Goal: Task Accomplishment & Management: Use online tool/utility

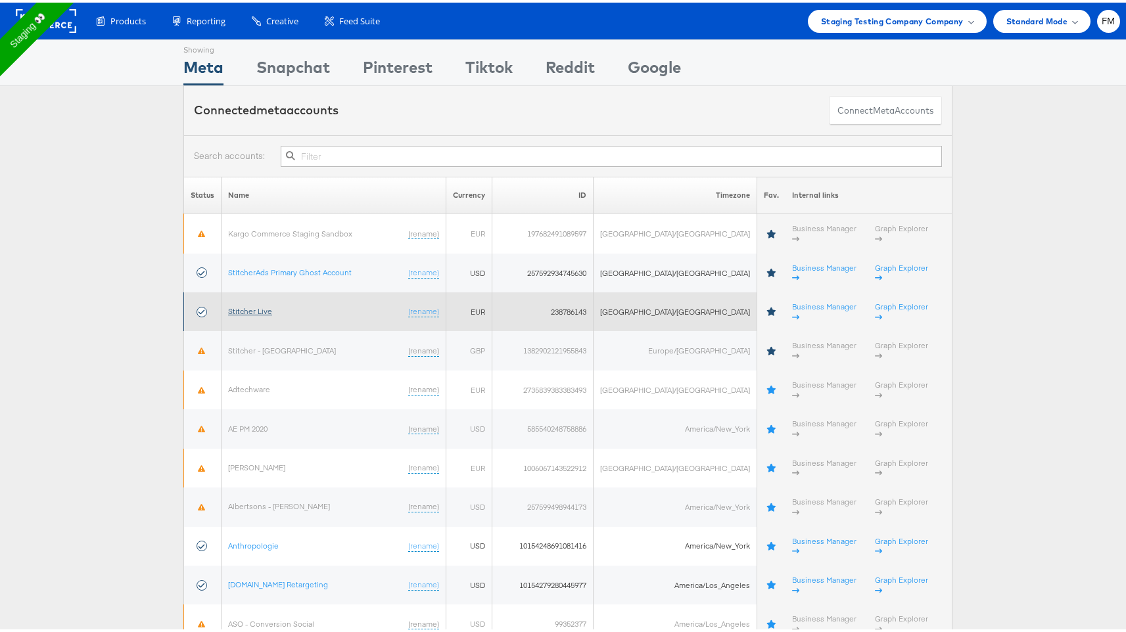
click at [252, 304] on link "Stitcher Live" at bounding box center [250, 309] width 44 height 10
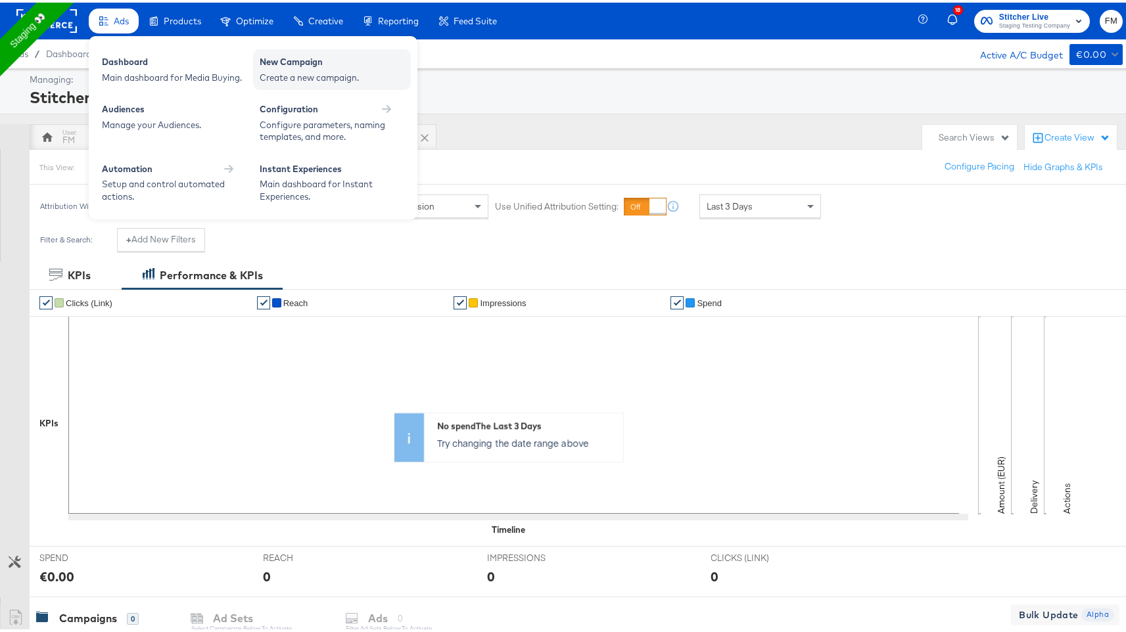
click at [264, 58] on div "New Campaign" at bounding box center [332, 61] width 145 height 16
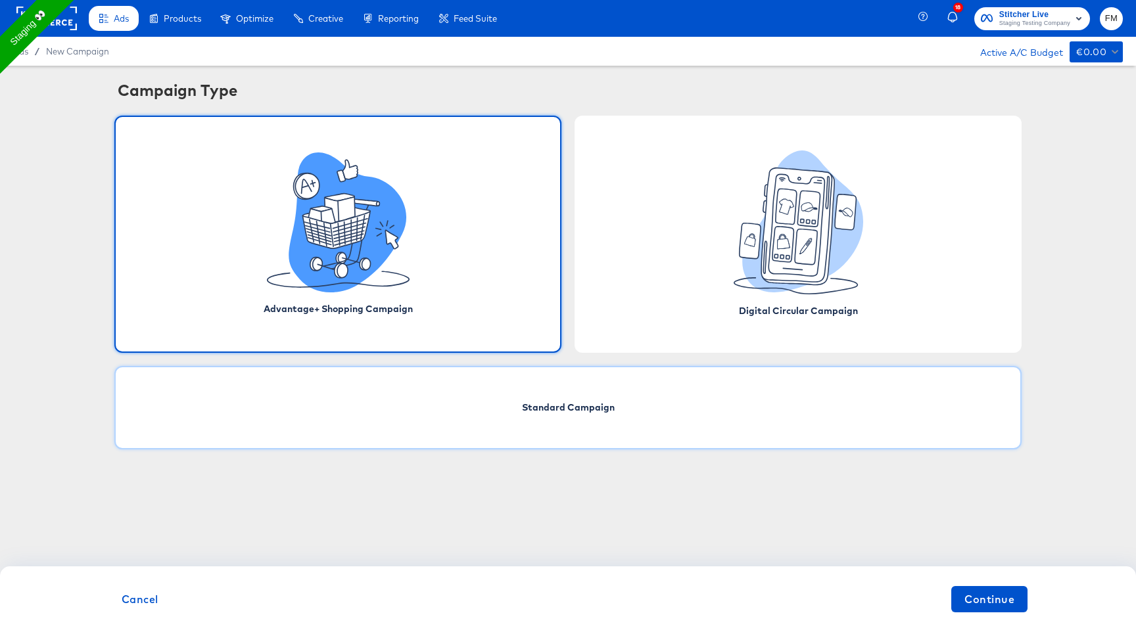
click at [695, 398] on div "Standard Campaign" at bounding box center [567, 407] width 907 height 83
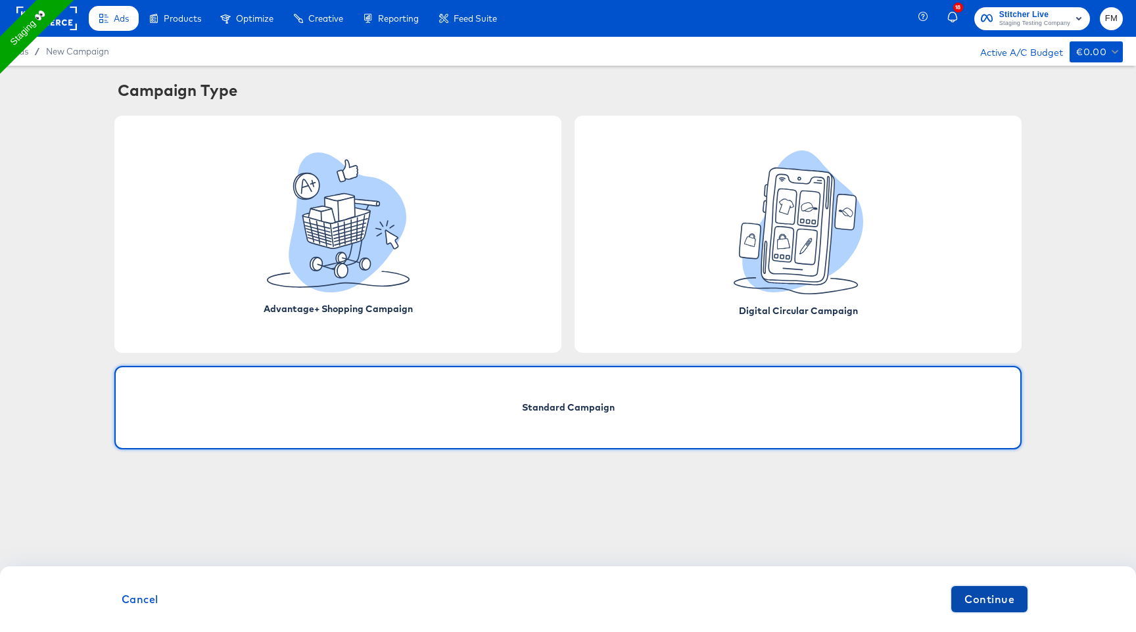
click at [990, 603] on span "Continue" at bounding box center [989, 599] width 50 height 18
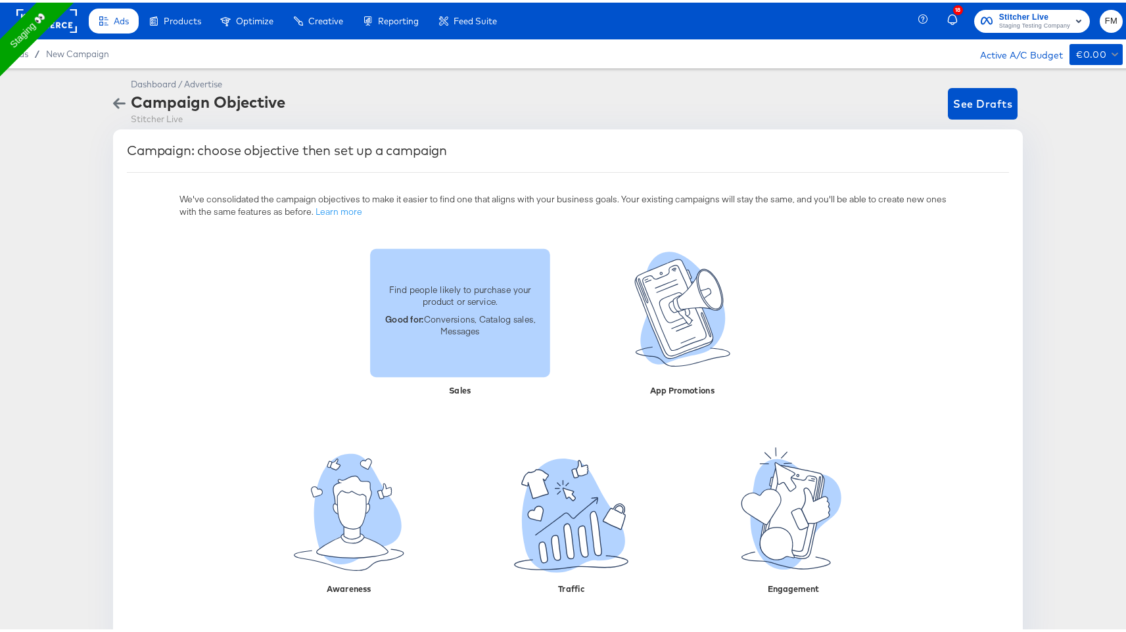
click at [483, 330] on p "Good for: Conversions, Catalog sales, Messages" at bounding box center [460, 322] width 164 height 24
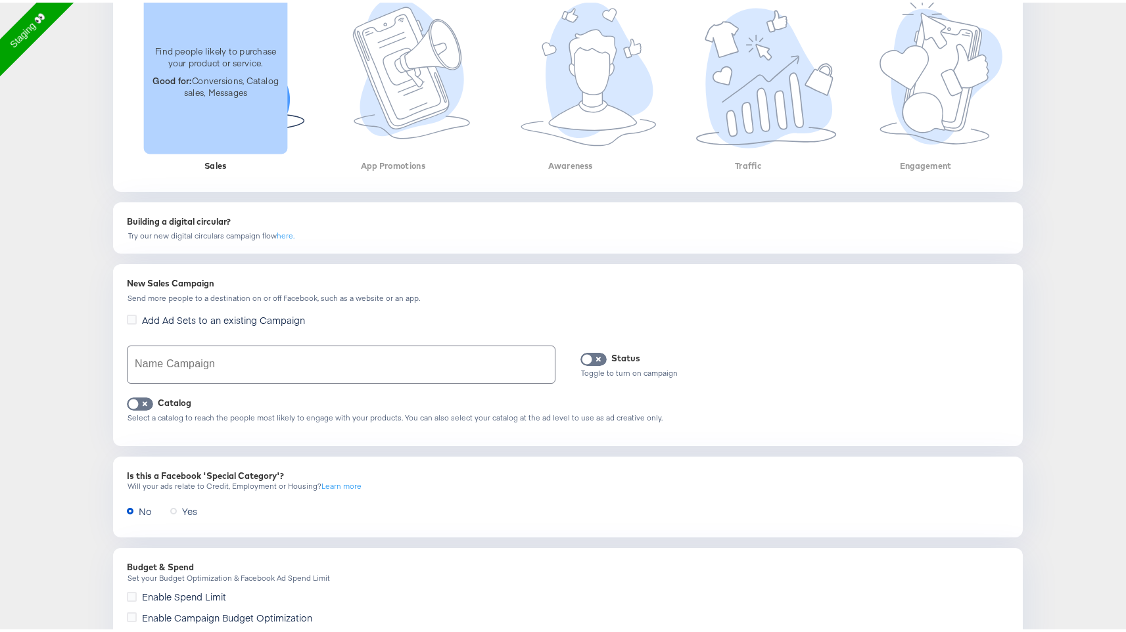
scroll to position [375, 0]
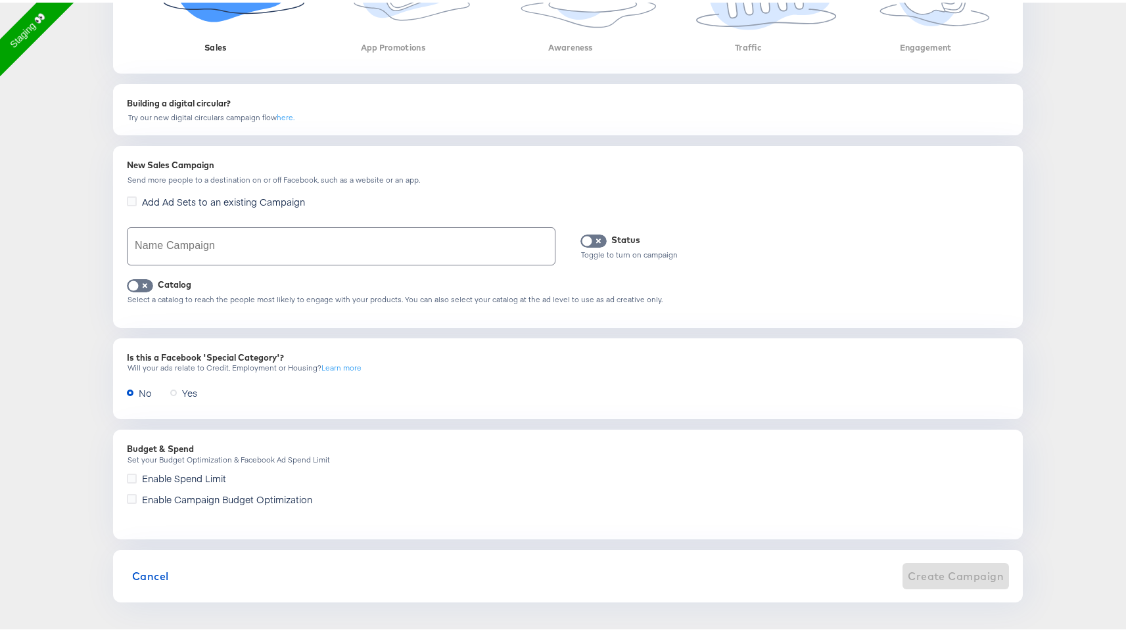
click at [374, 218] on div "New Sales Campaign Send more people to a destination on or off Facebook, such a…" at bounding box center [568, 234] width 894 height 166
click at [361, 232] on input "text" at bounding box center [340, 243] width 427 height 37
type input "cam test"
click at [964, 580] on span "Create Campaign" at bounding box center [956, 574] width 96 height 18
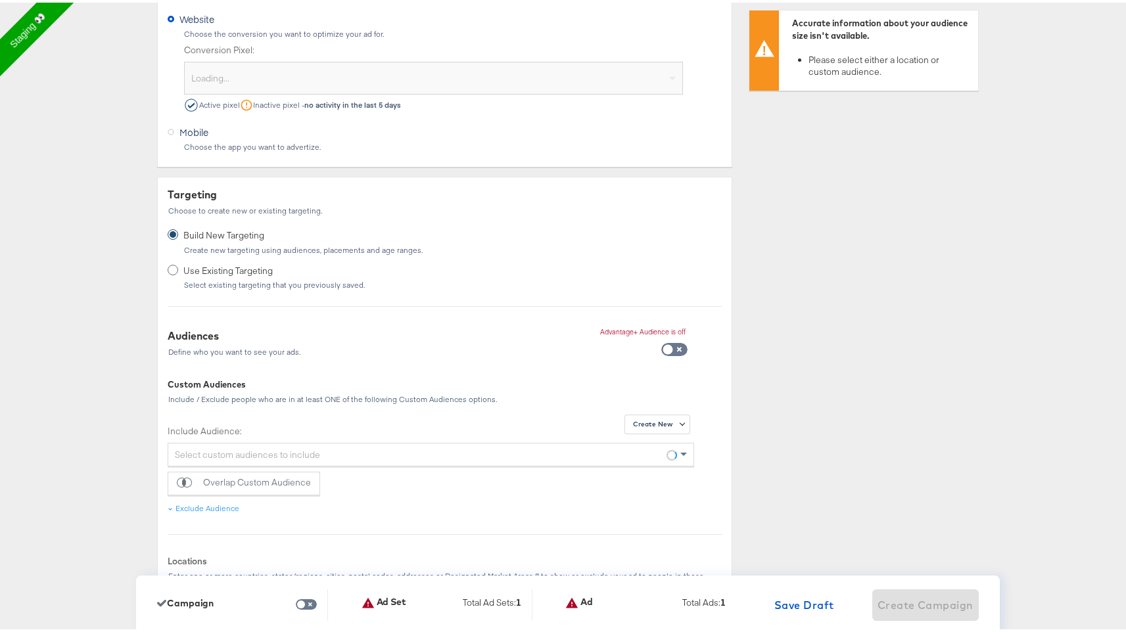
scroll to position [0, 0]
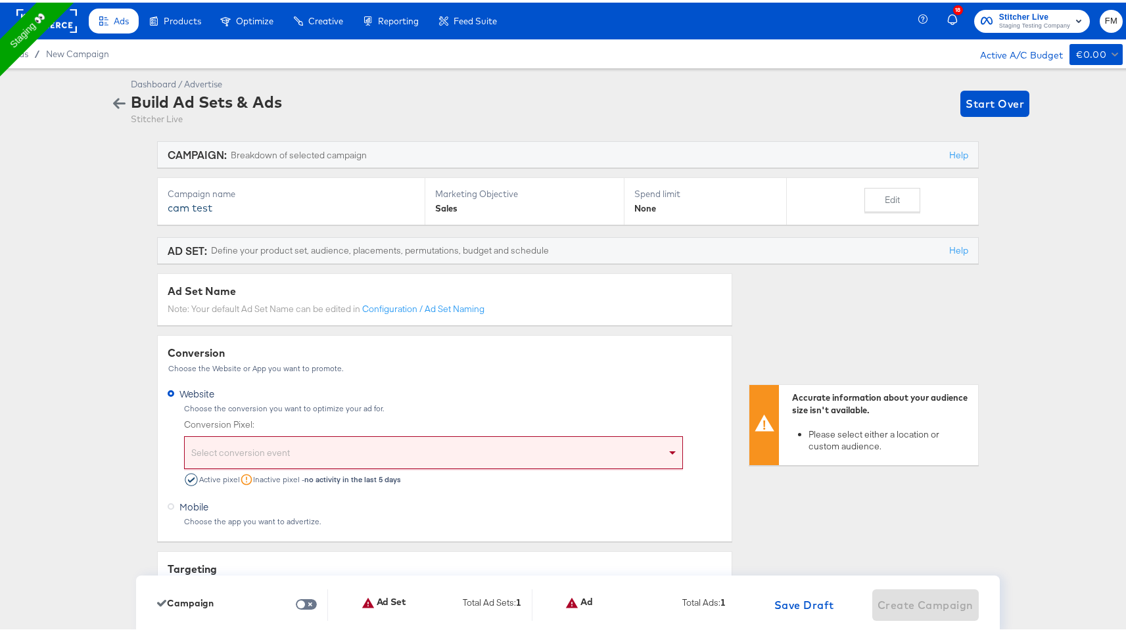
click at [340, 440] on div "Select conversion event" at bounding box center [433, 452] width 497 height 27
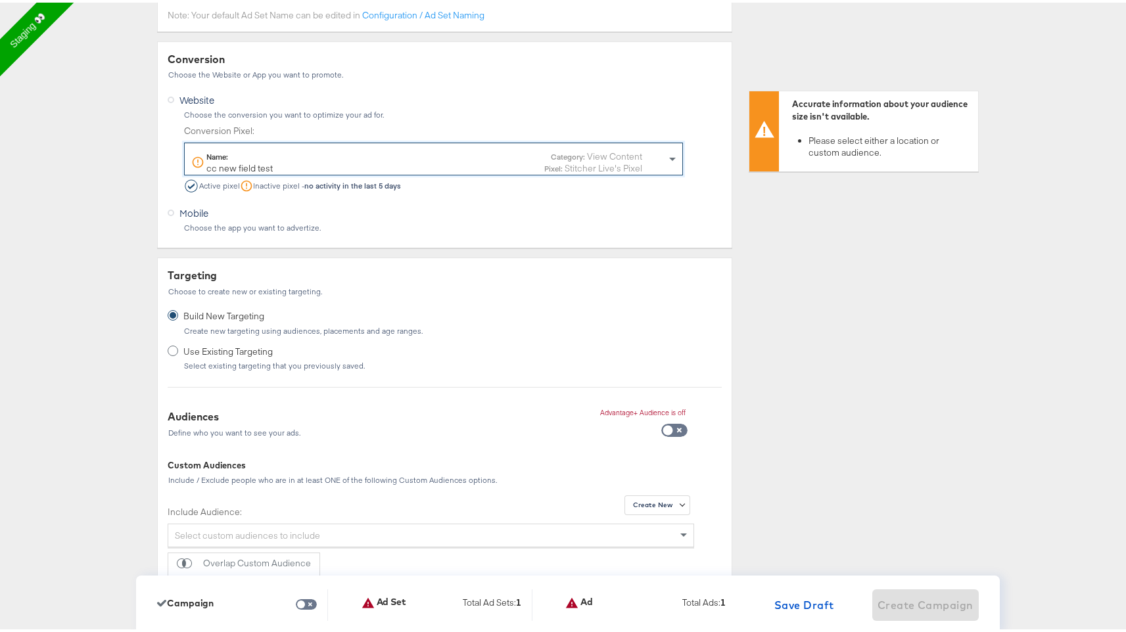
scroll to position [662, 0]
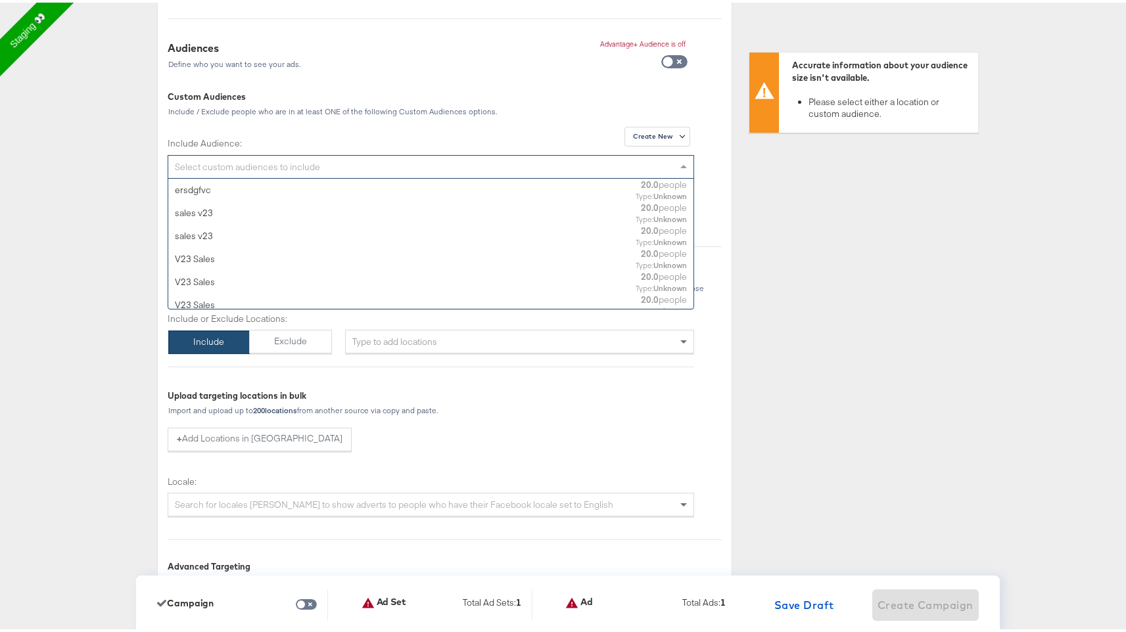
click at [526, 162] on div "Select custom audiences to include" at bounding box center [430, 164] width 525 height 22
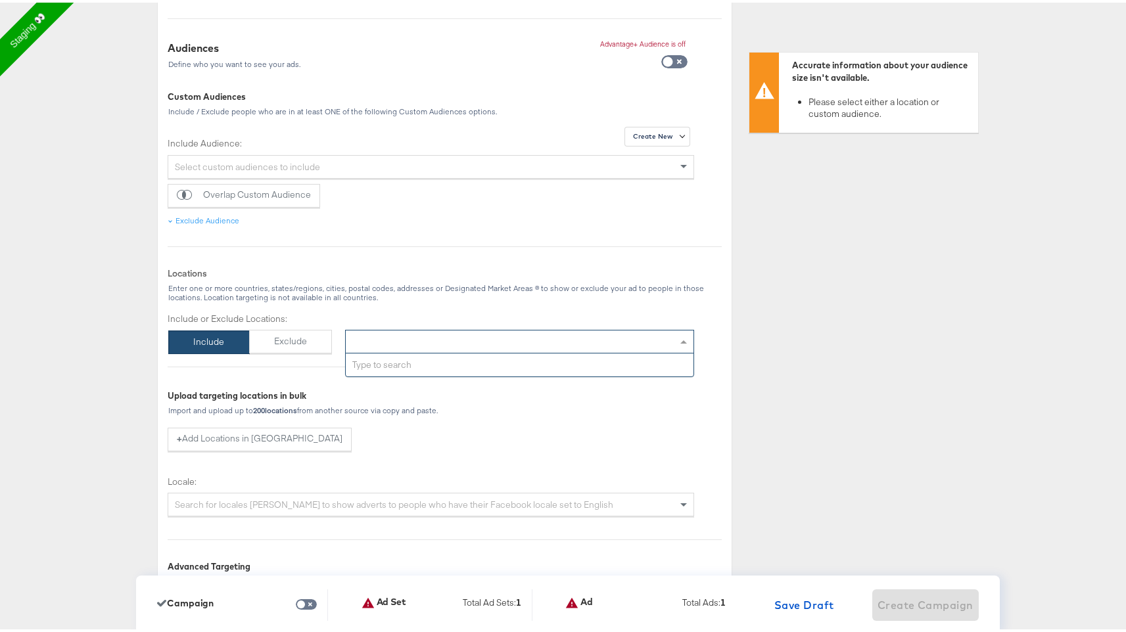
click at [436, 328] on div "Type to add locations" at bounding box center [519, 339] width 349 height 24
type input "new"
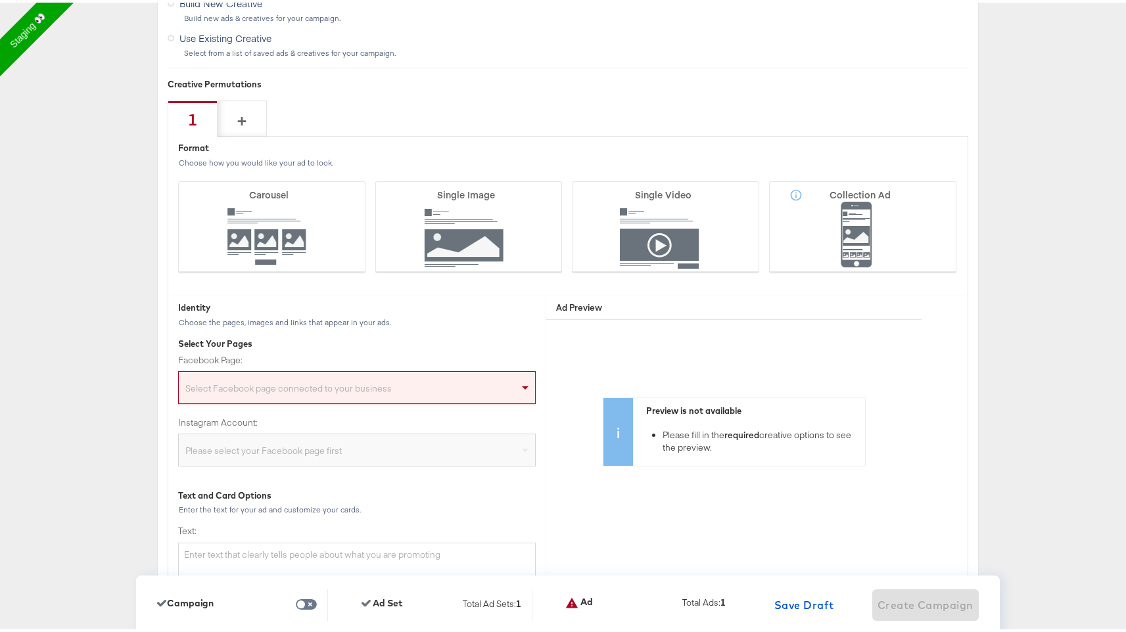
scroll to position [3143, 0]
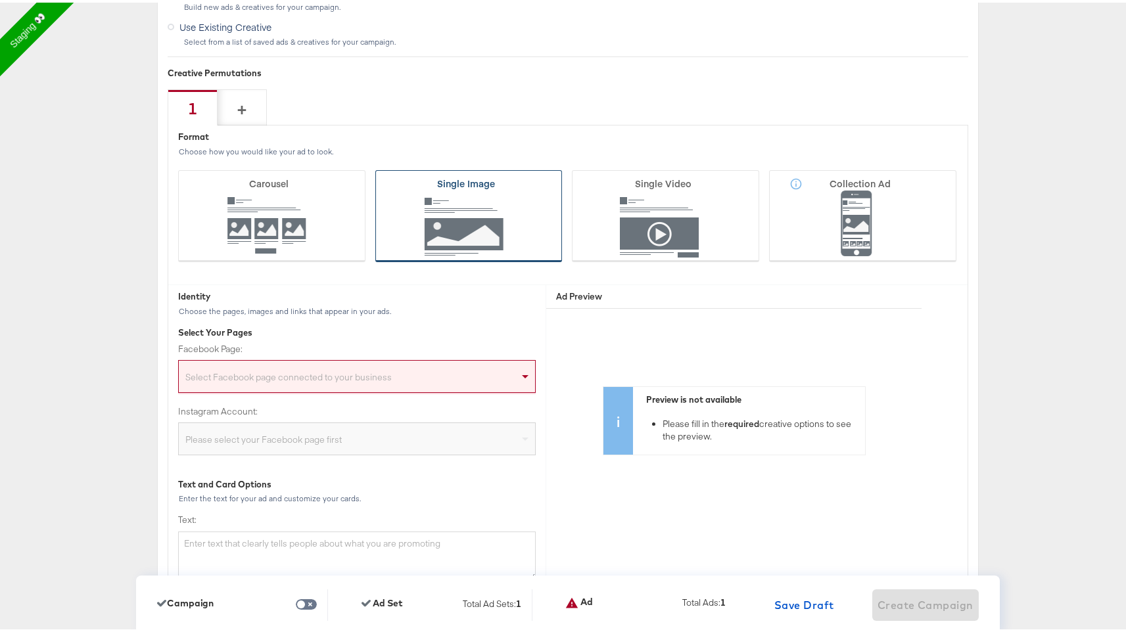
click at [485, 208] on icon at bounding box center [468, 214] width 187 height 92
click at [0, 0] on input "Single Image" at bounding box center [0, 0] width 0 height 0
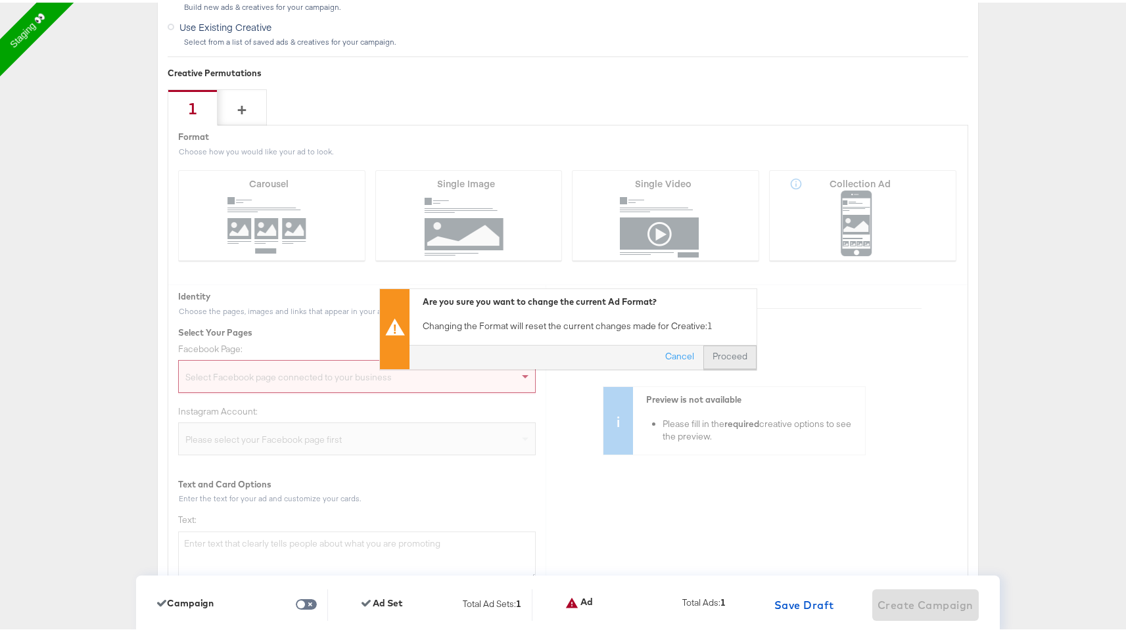
click at [733, 353] on button "Proceed" at bounding box center [729, 355] width 53 height 24
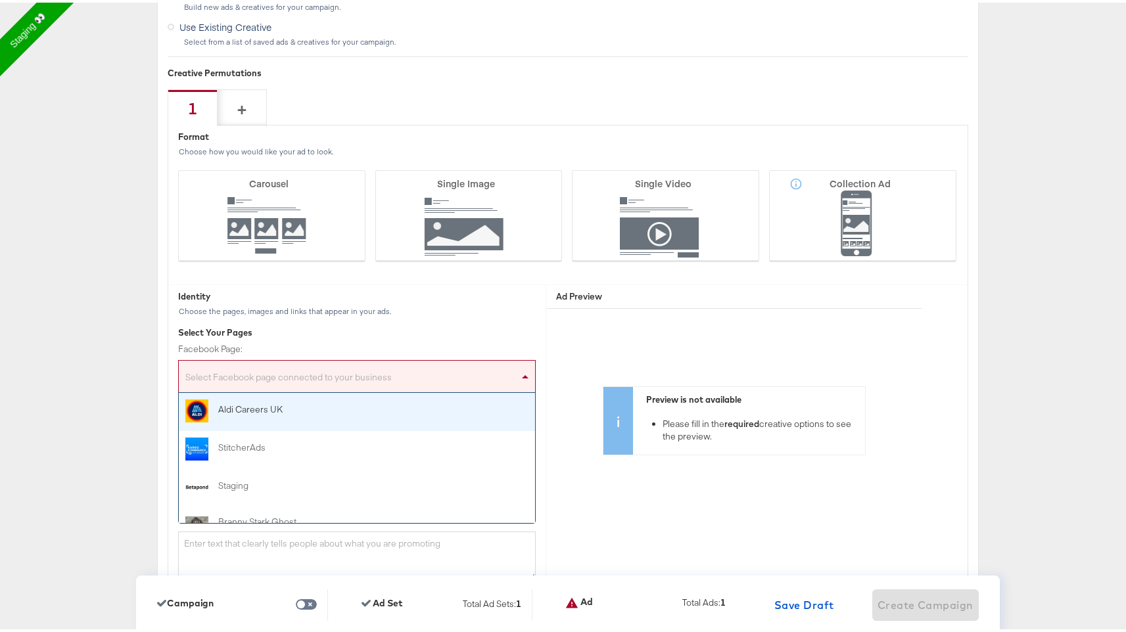
click at [388, 370] on div "Select Facebook page connected to your business" at bounding box center [357, 376] width 356 height 26
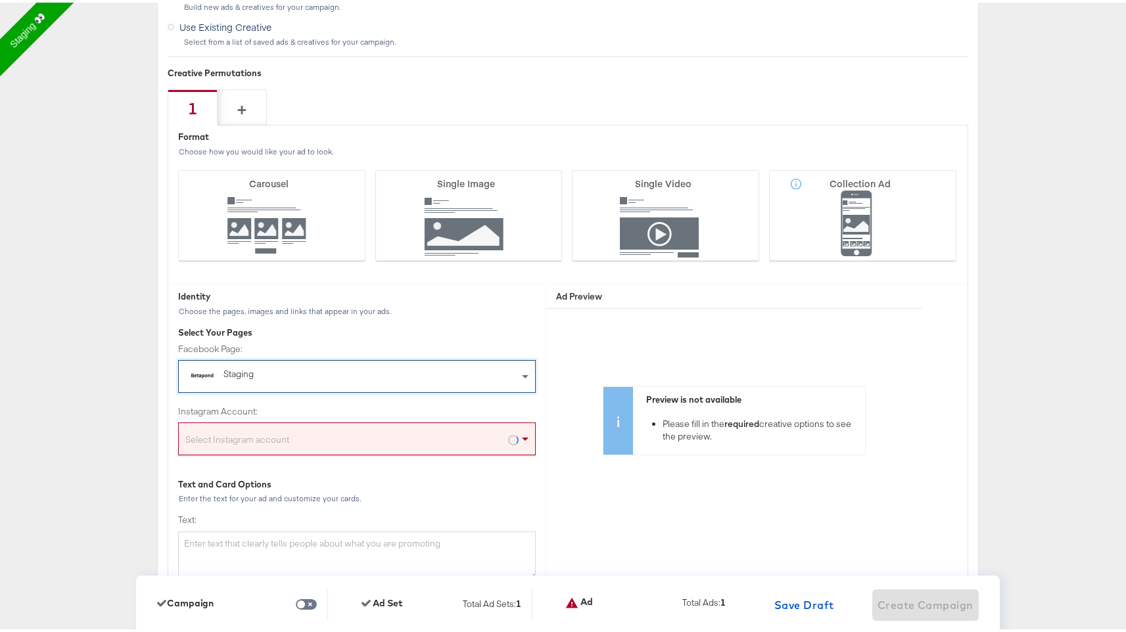
click at [340, 451] on div "Select Instagram account" at bounding box center [357, 439] width 356 height 26
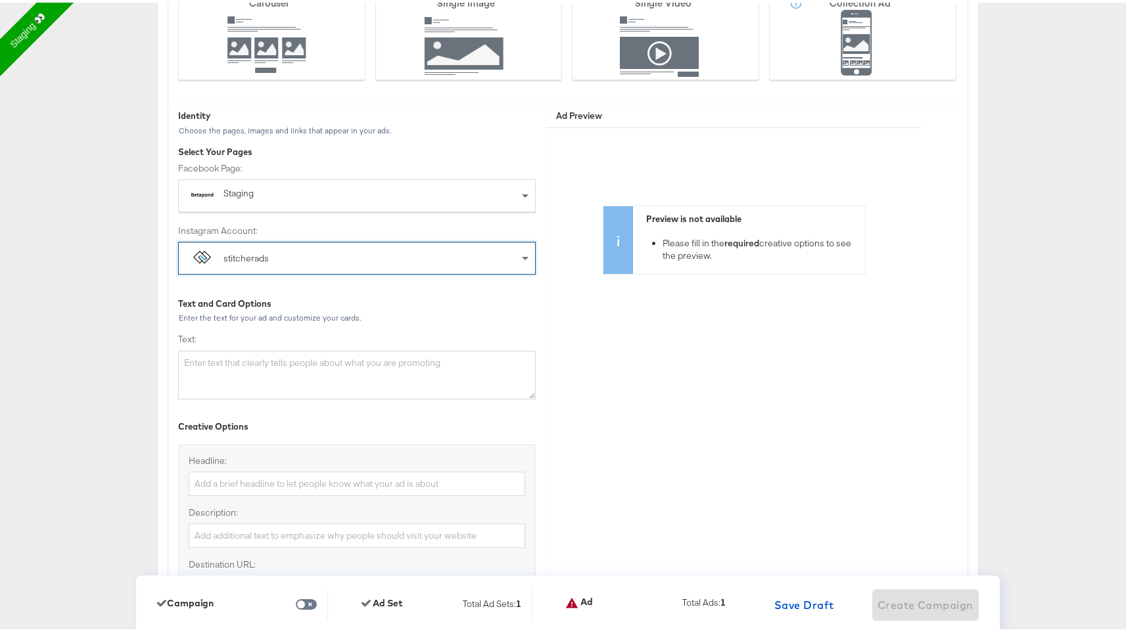
scroll to position [3406, 0]
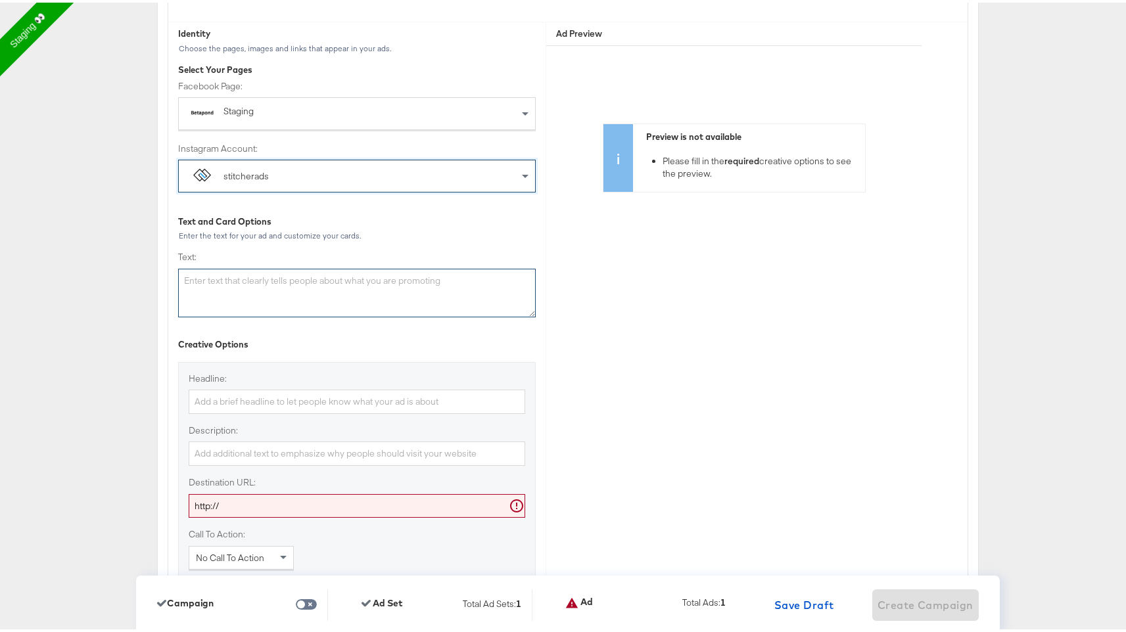
click at [386, 288] on textarea "Text:" at bounding box center [356, 290] width 357 height 49
paste textarea "Winter is coming SOON"
type textarea "Winter is coming SOON"
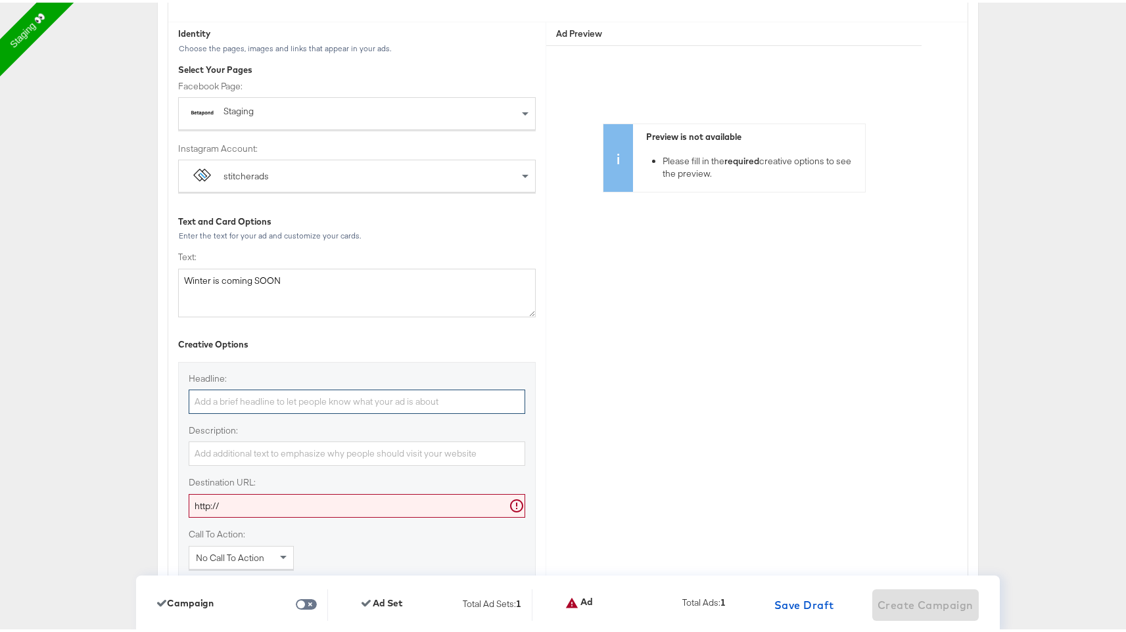
click at [331, 396] on input "Headline:" at bounding box center [357, 399] width 336 height 24
paste input "Winter is coming SOON"
type input "Winter is coming SOON"
click at [317, 462] on input "Description:" at bounding box center [357, 451] width 336 height 24
paste input "Winter is coming SOON"
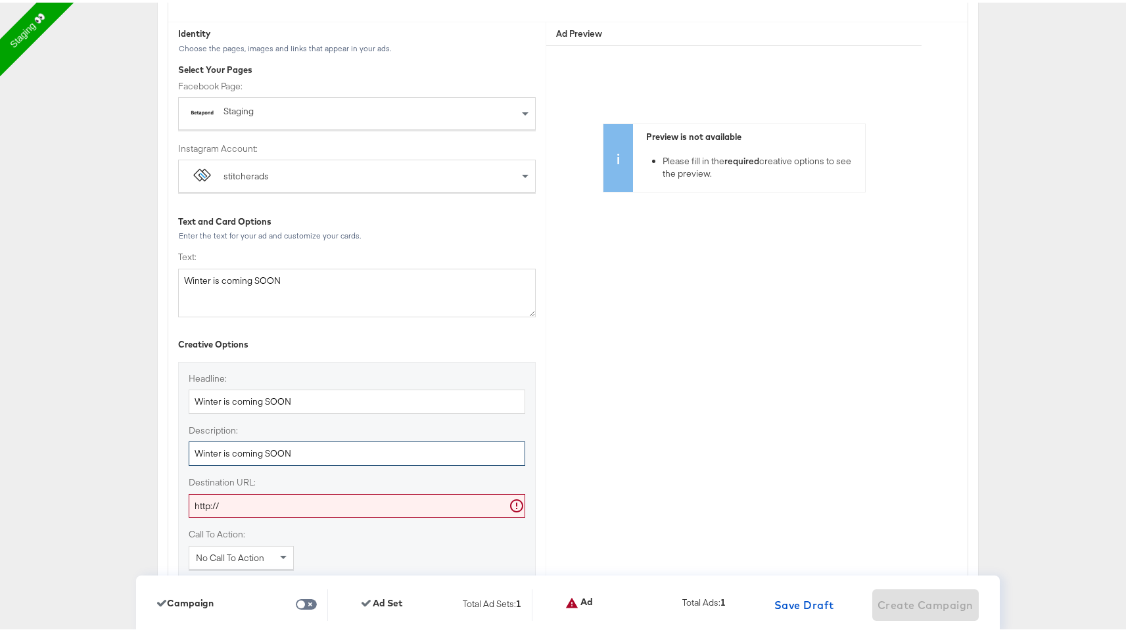
type input "Winter is coming SOON"
click at [304, 502] on input "http://" at bounding box center [357, 504] width 336 height 24
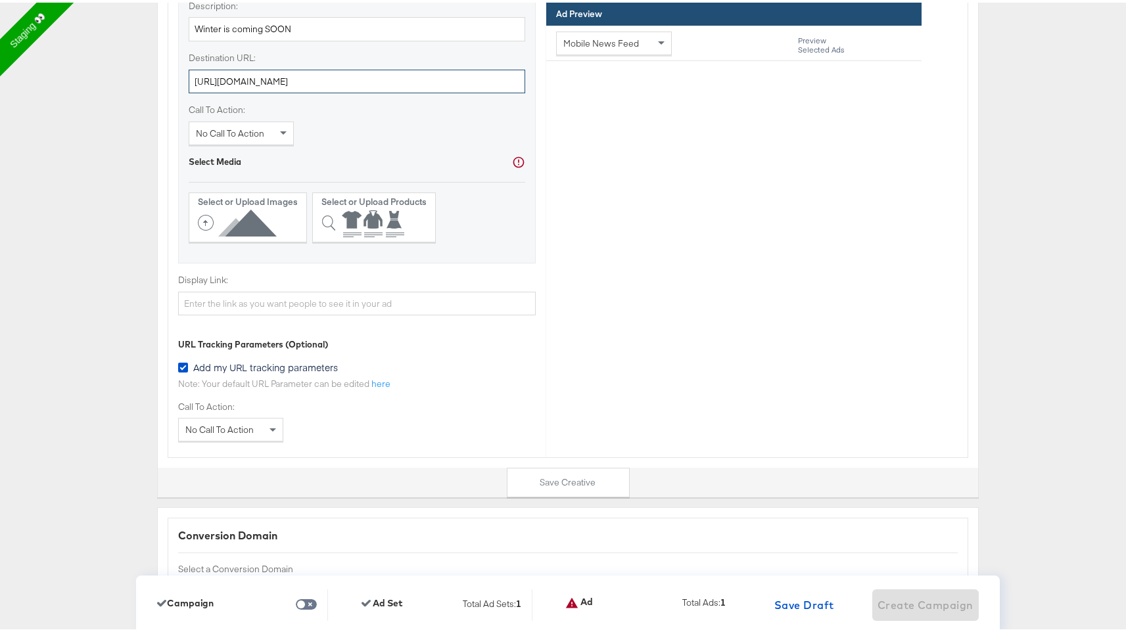
scroll to position [3835, 0]
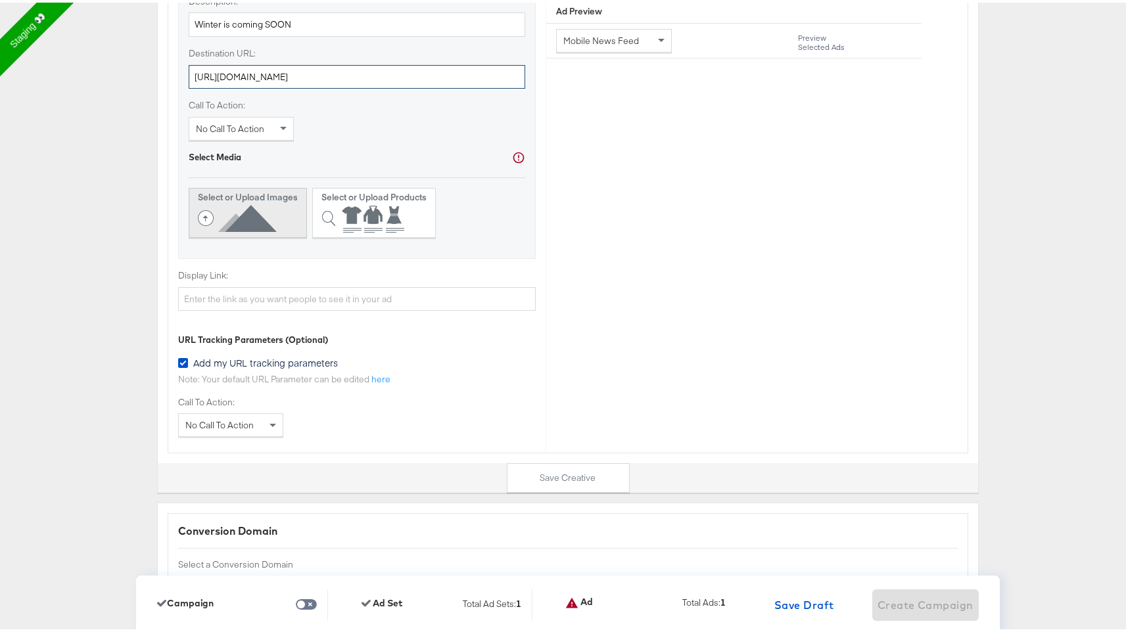
type input "http://www.kargo.com"
click at [265, 200] on strong "Select or Upload Images" at bounding box center [248, 195] width 100 height 12
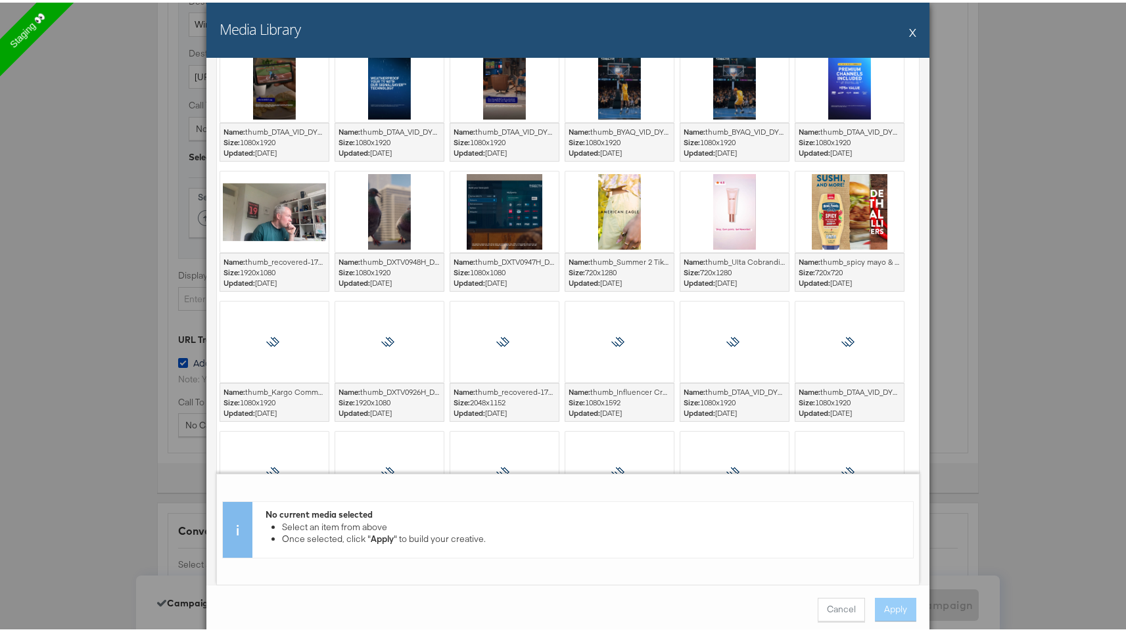
scroll to position [1159, 0]
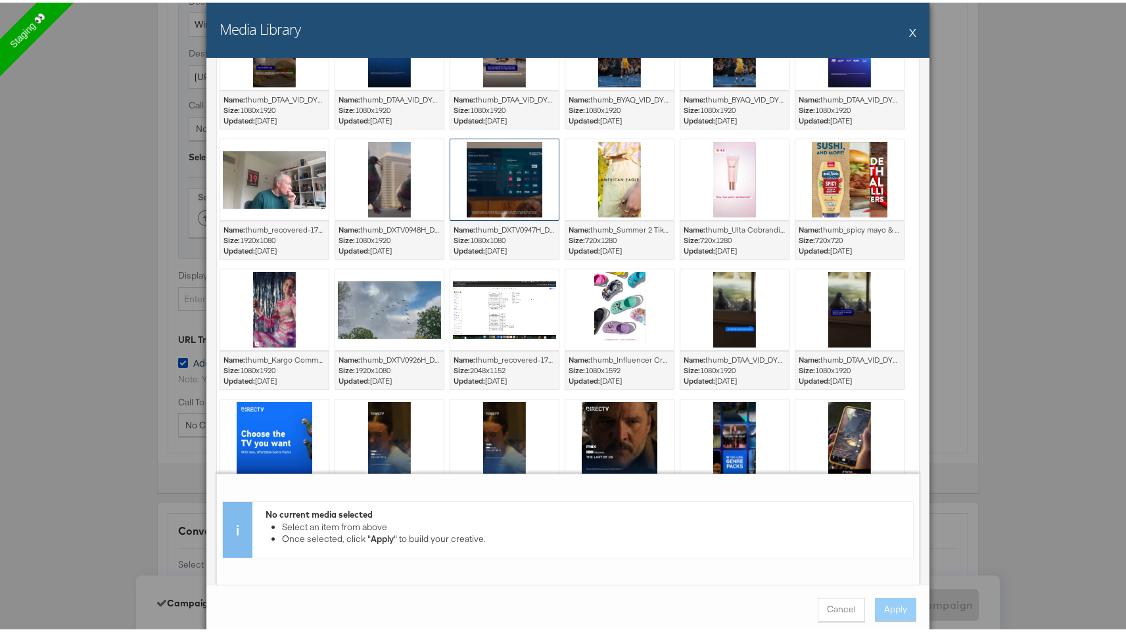
click at [524, 196] on div at bounding box center [504, 177] width 108 height 81
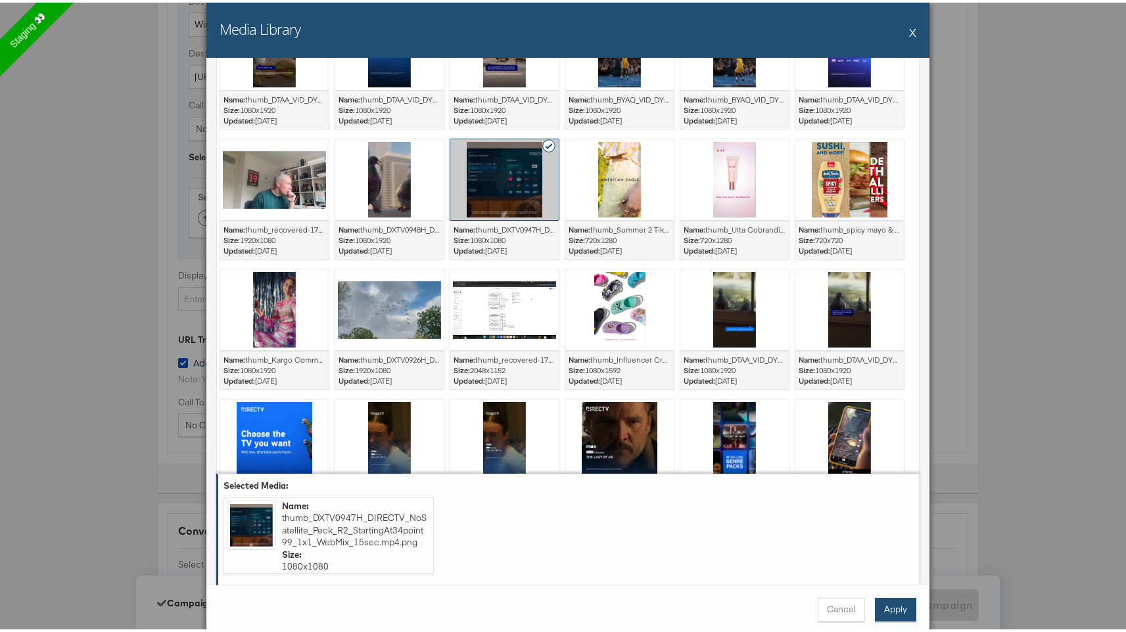
click at [883, 607] on button "Apply" at bounding box center [895, 607] width 41 height 24
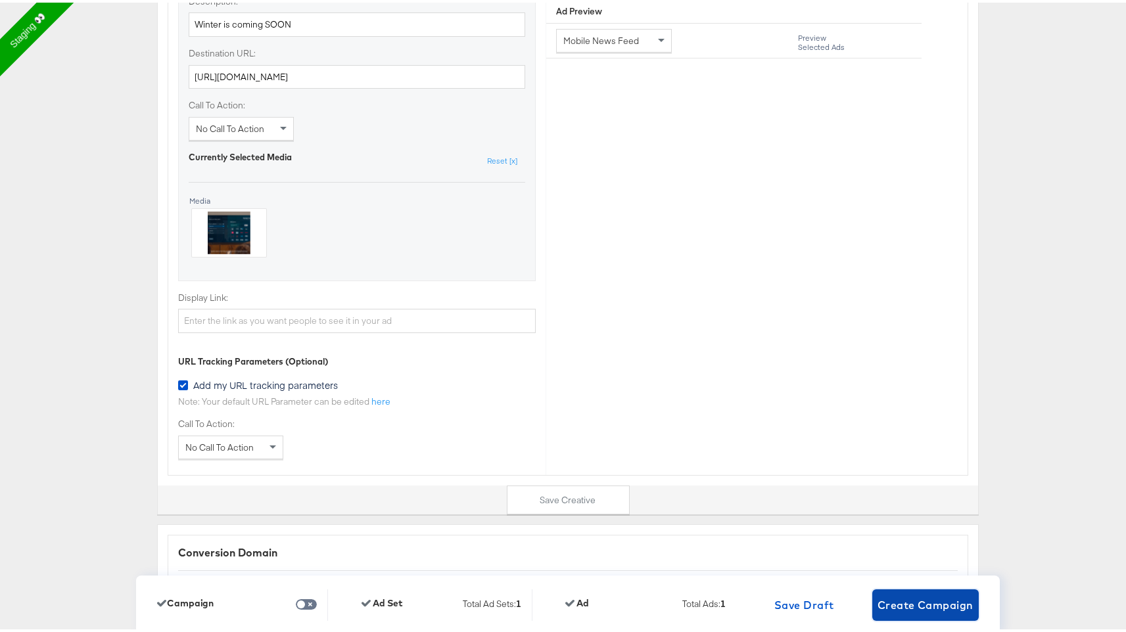
click at [926, 612] on button "Create Campaign" at bounding box center [925, 603] width 106 height 32
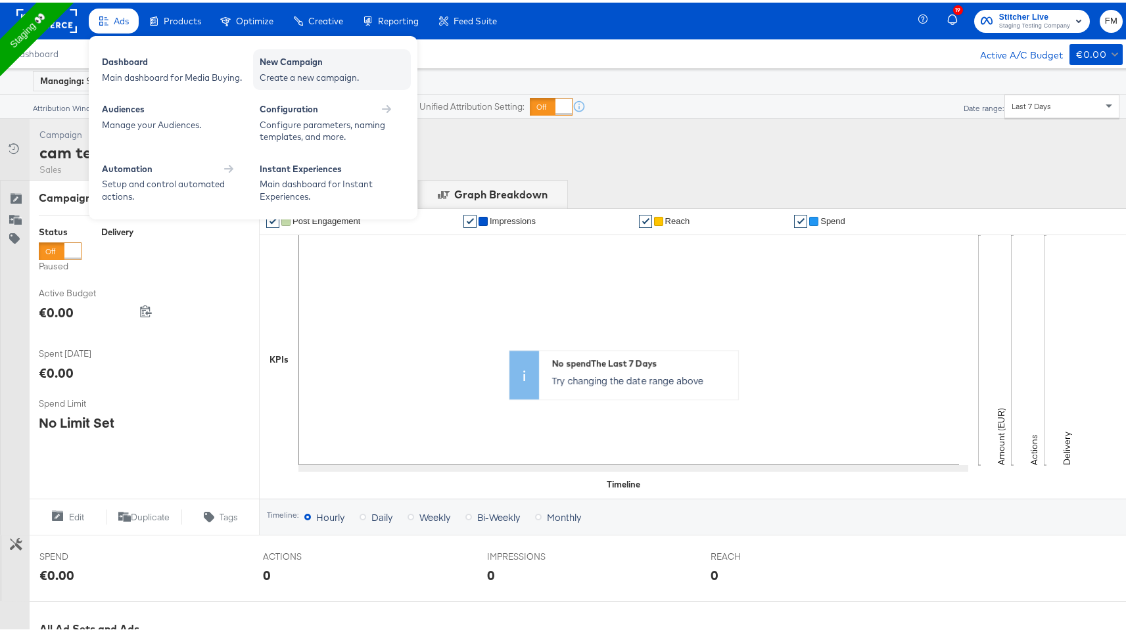
click at [329, 79] on div "Create a new campaign." at bounding box center [332, 75] width 145 height 12
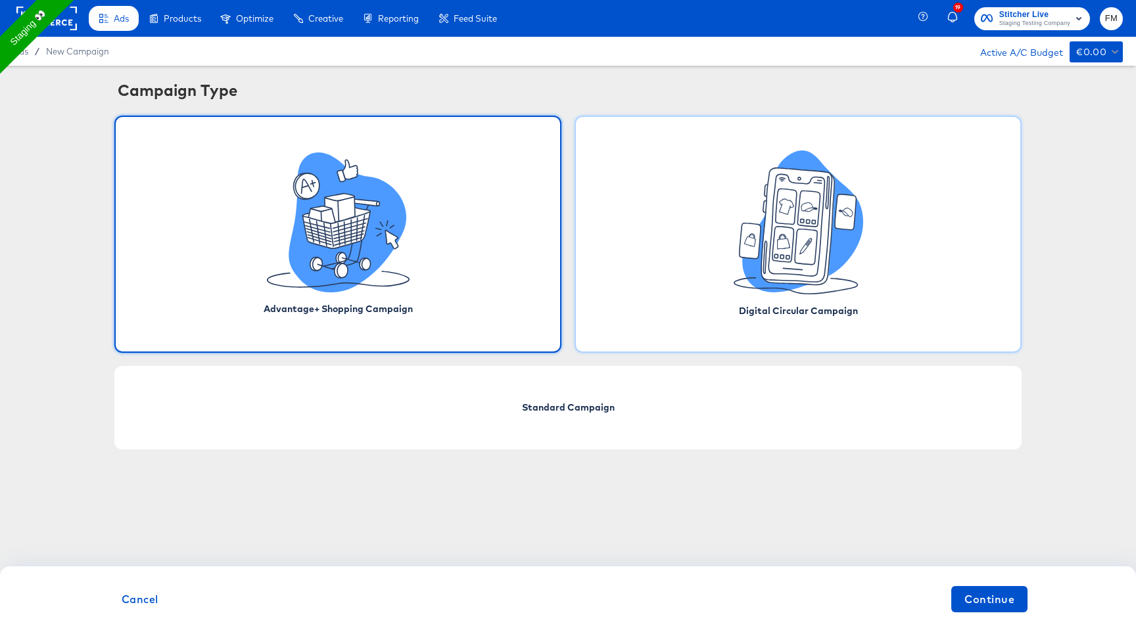
click at [733, 271] on icon at bounding box center [797, 222] width 129 height 144
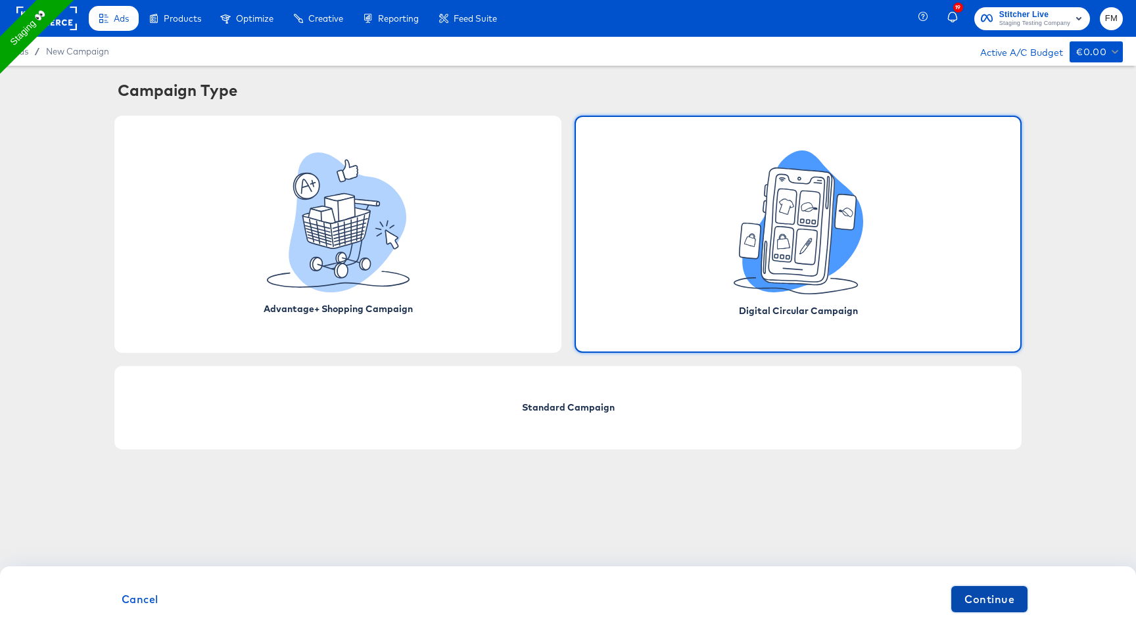
click at [1001, 600] on span "Continue" at bounding box center [989, 599] width 50 height 18
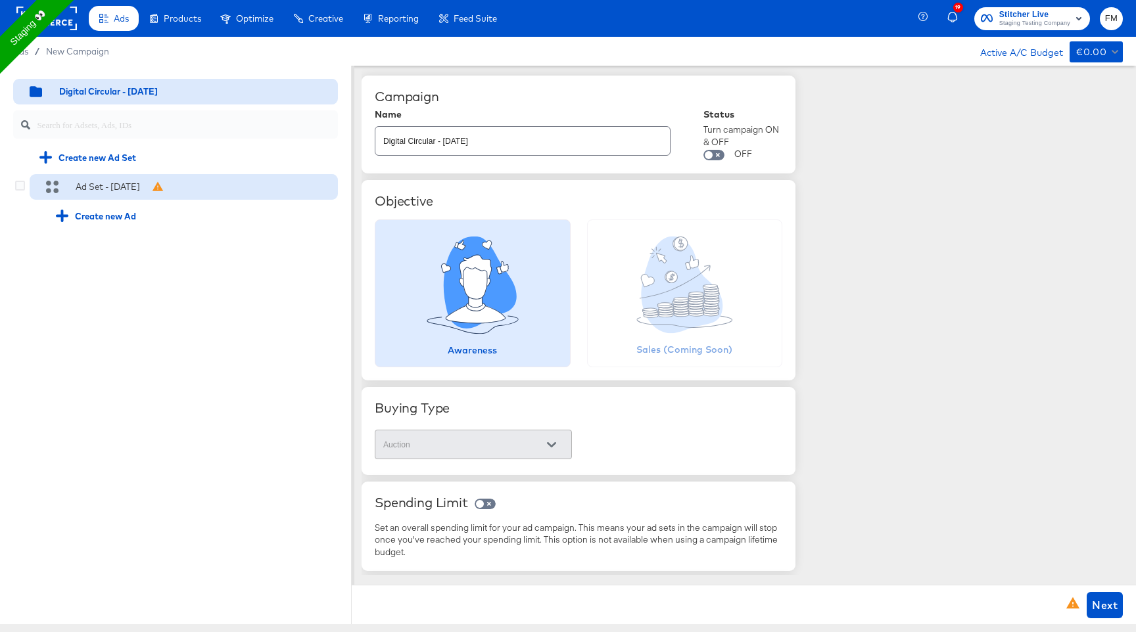
click at [205, 186] on div "Ad Set - 17 Sep" at bounding box center [184, 187] width 308 height 26
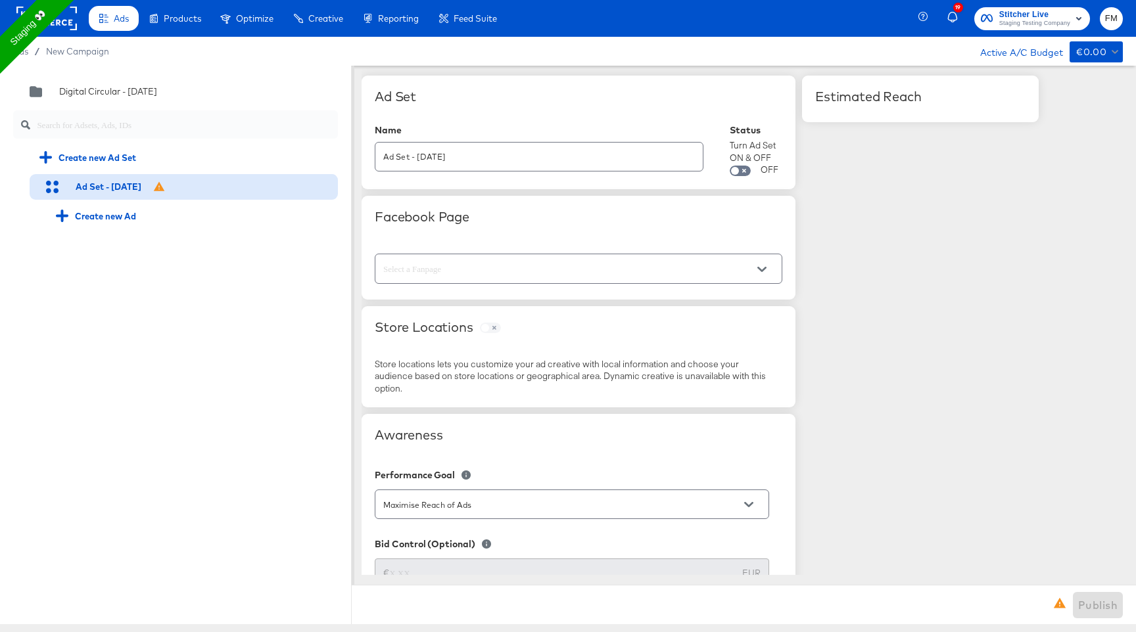
click at [772, 273] on div at bounding box center [762, 270] width 28 height 20
click at [759, 267] on icon "Open" at bounding box center [761, 269] width 9 height 9
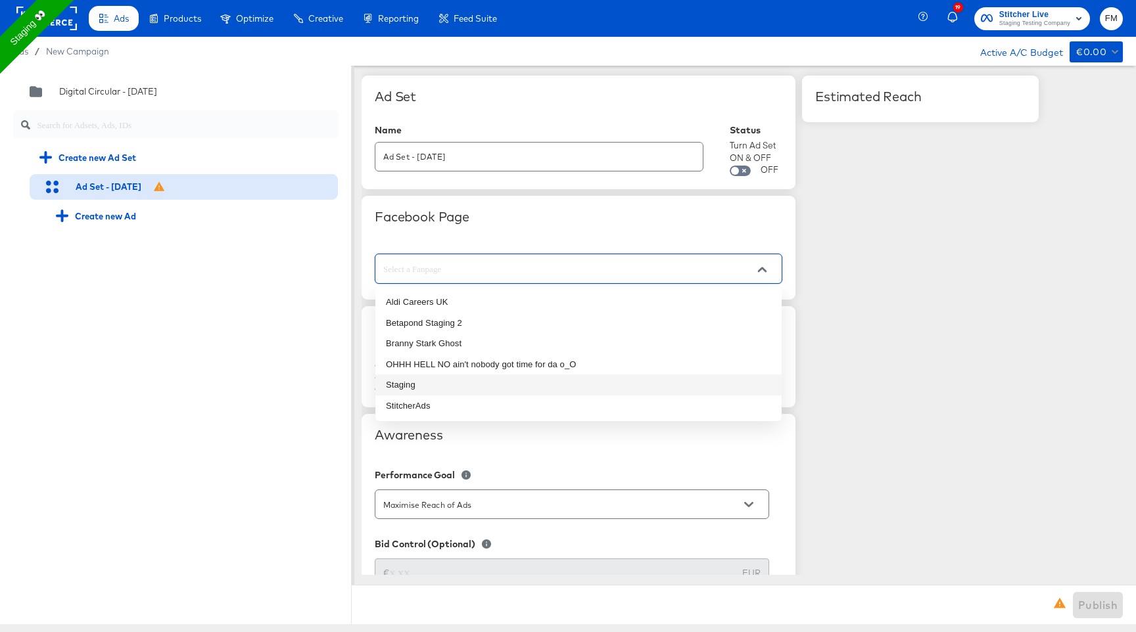
click at [647, 389] on li "Staging" at bounding box center [578, 385] width 406 height 21
type input "Staging"
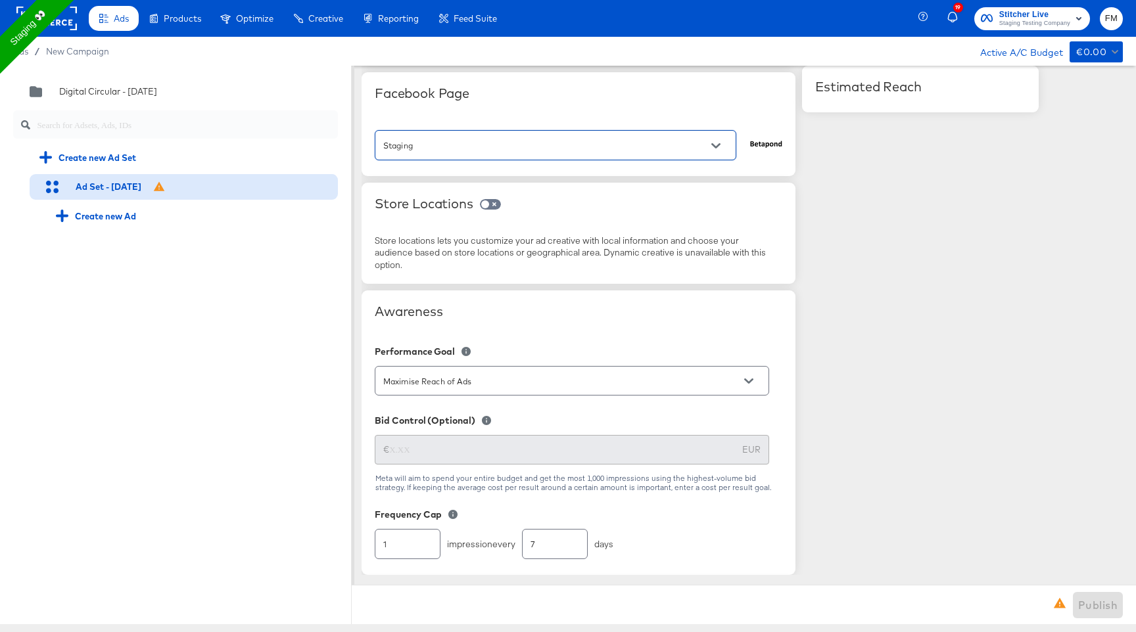
scroll to position [122, 0]
click at [676, 321] on div "Awareness" at bounding box center [578, 323] width 407 height 36
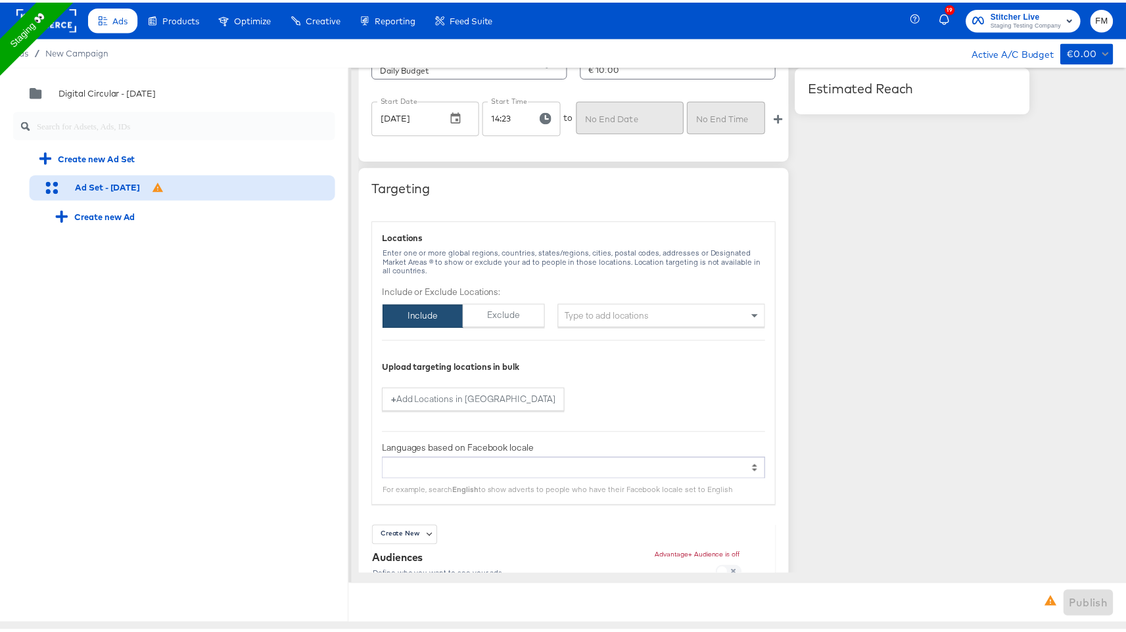
scroll to position [716, 0]
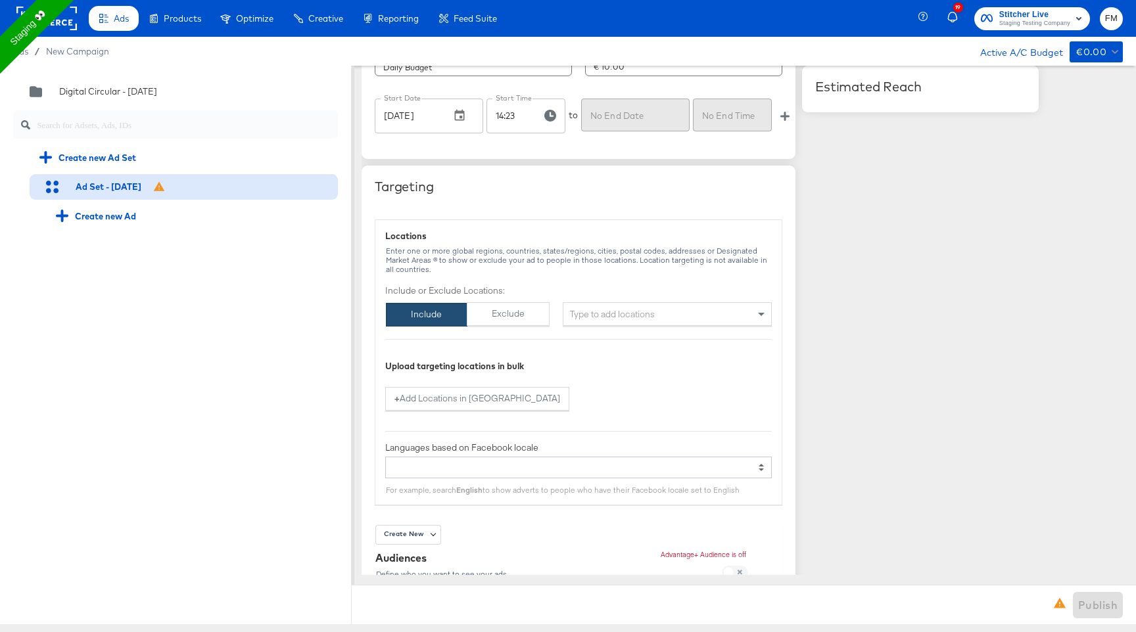
click at [644, 310] on div "Type to add locations" at bounding box center [667, 314] width 209 height 24
type input "new"
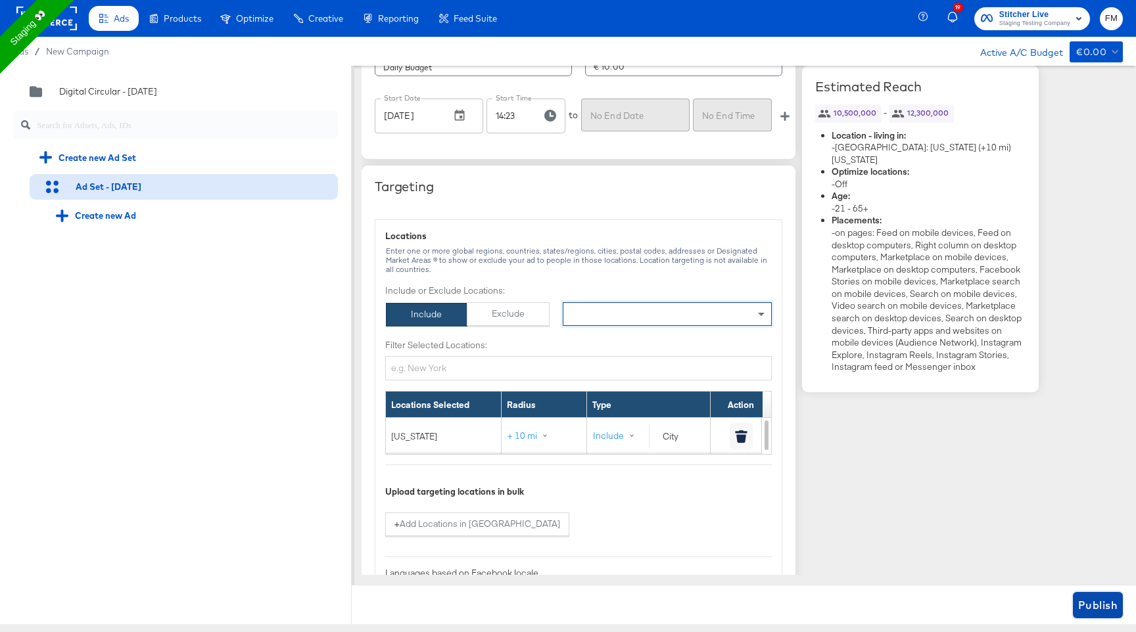
click at [1084, 616] on button "Publish" at bounding box center [1097, 605] width 50 height 26
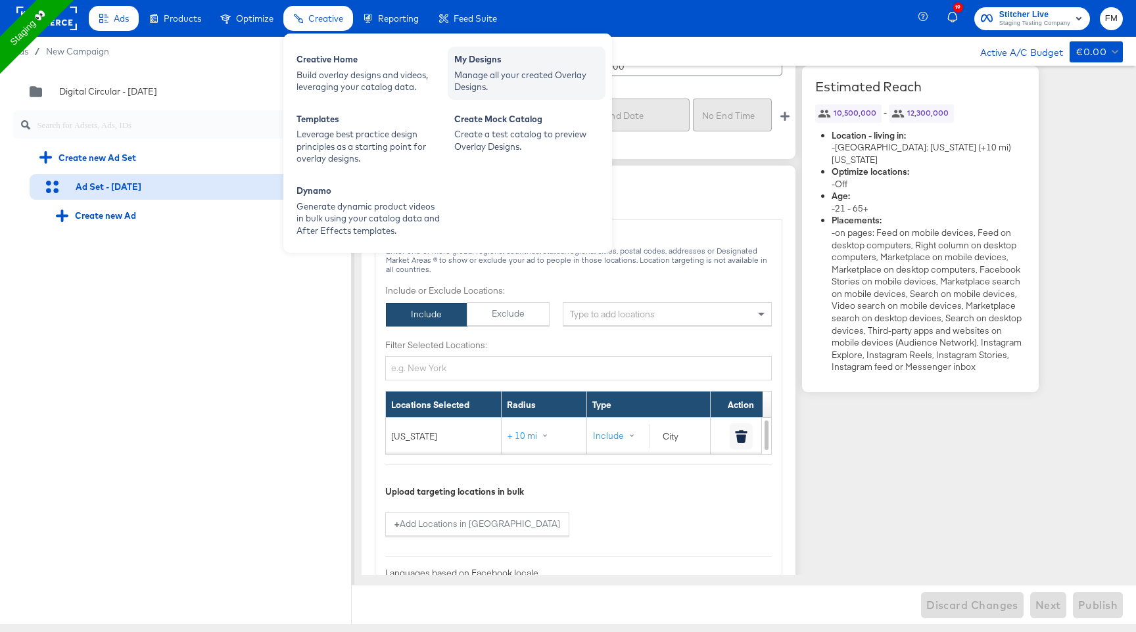
click at [459, 72] on div "Manage all your created Overlay Designs." at bounding box center [526, 81] width 145 height 24
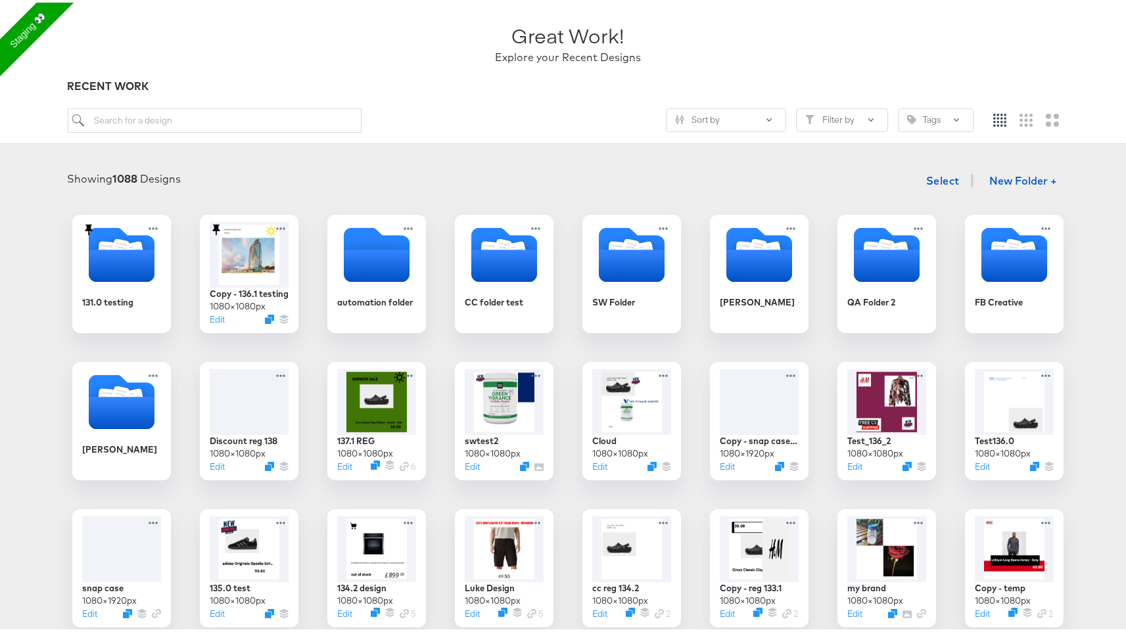
scroll to position [83, 0]
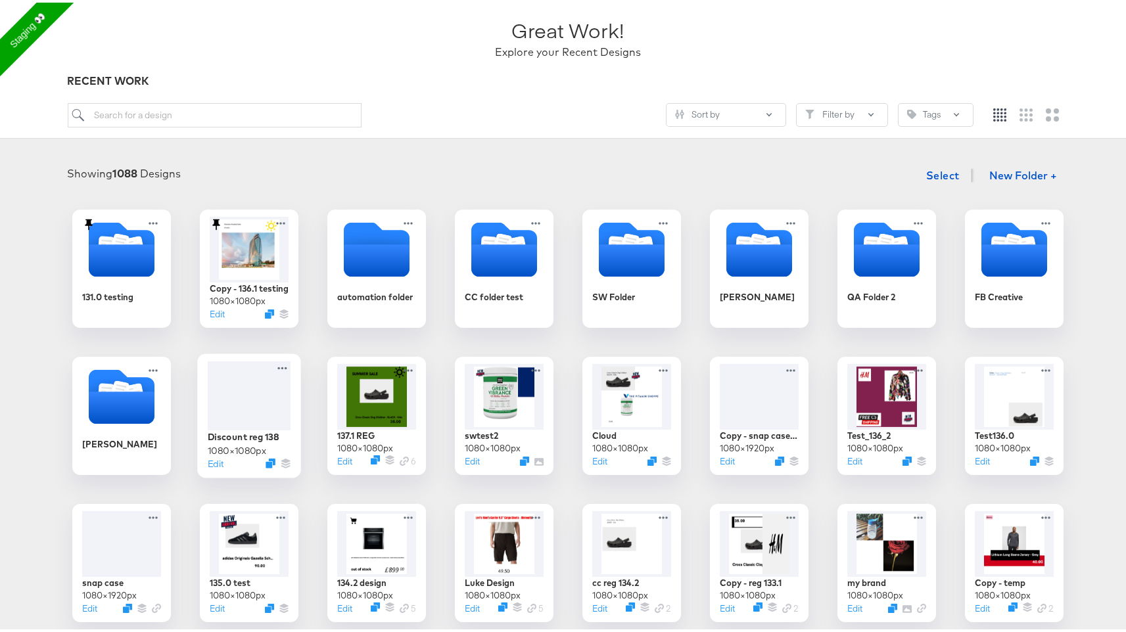
click at [260, 421] on div at bounding box center [249, 393] width 83 height 69
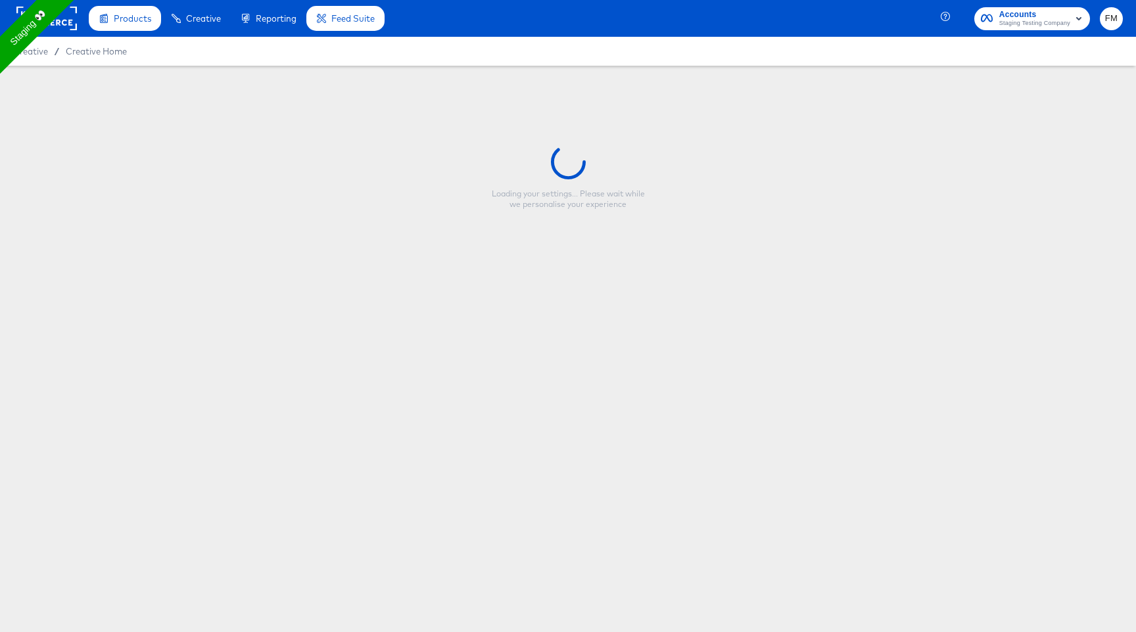
type input "Discount reg 138"
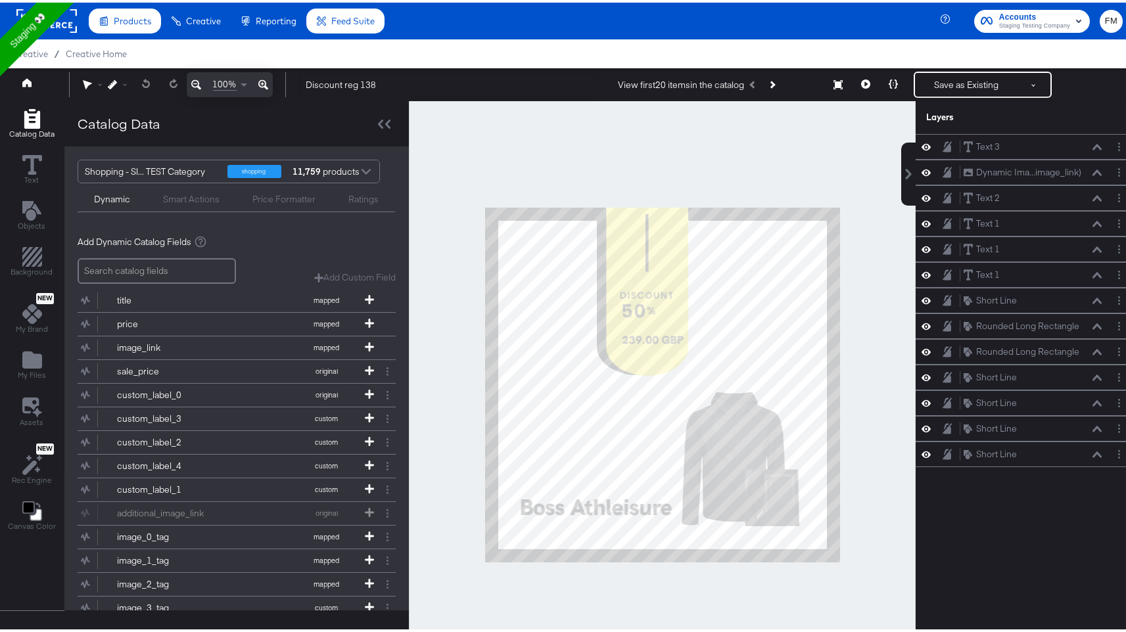
click at [187, 191] on div "Smart Actions" at bounding box center [191, 197] width 57 height 12
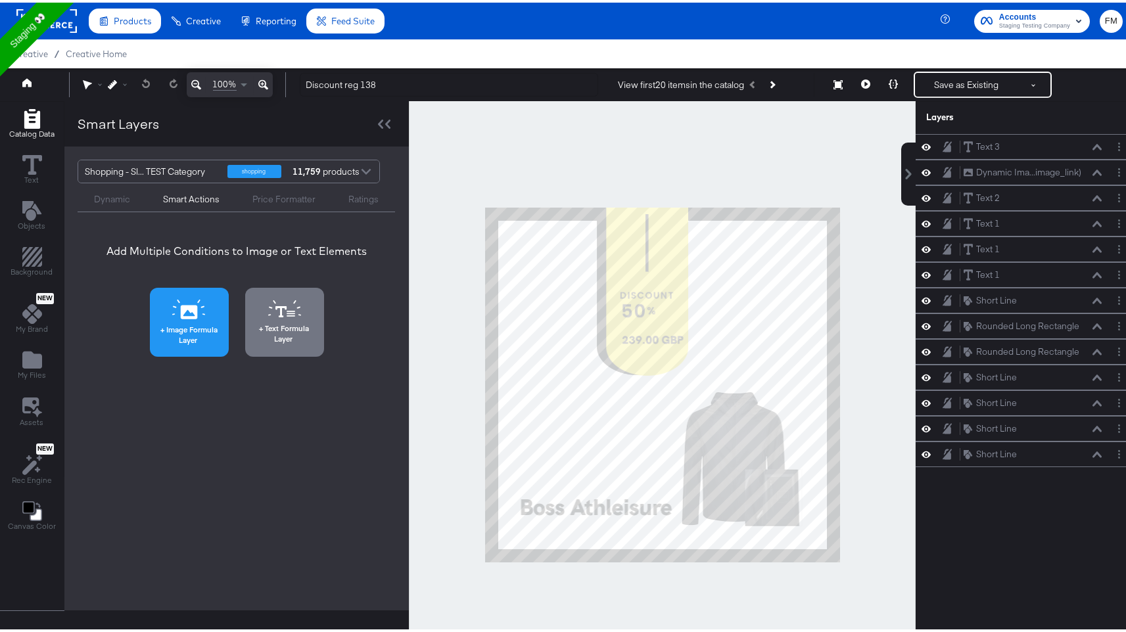
click at [198, 334] on span "Image Formula Layer" at bounding box center [189, 332] width 71 height 20
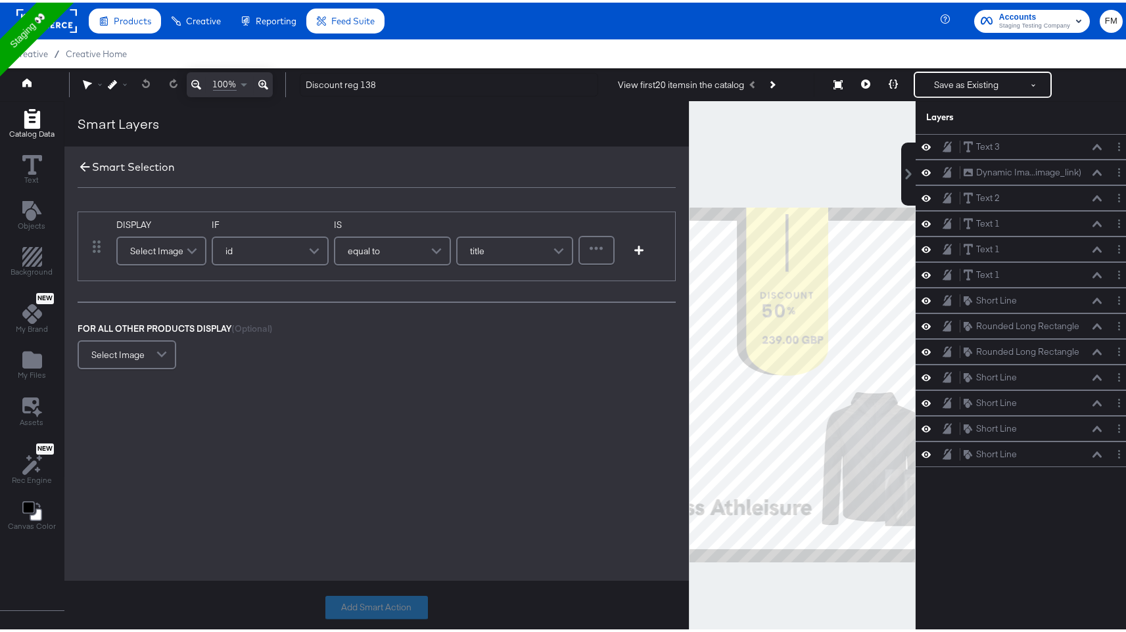
click at [85, 166] on icon at bounding box center [85, 164] width 14 height 14
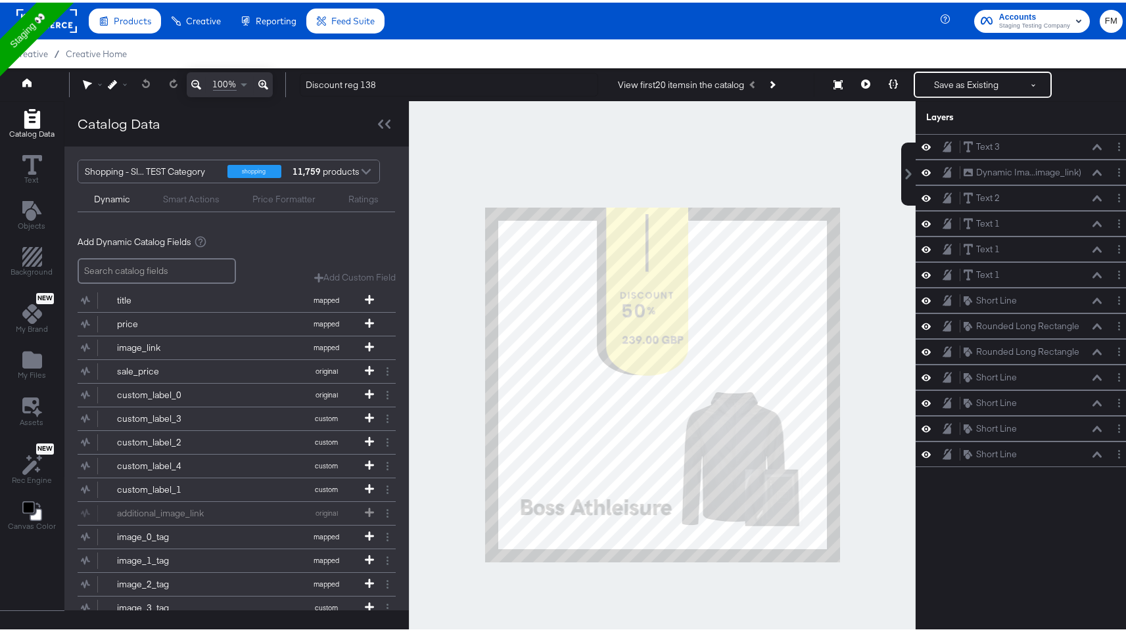
click at [196, 202] on div "Dynamic Smart Actions Price Formatter Ratings" at bounding box center [236, 195] width 317 height 29
click at [203, 192] on div "Smart Actions" at bounding box center [191, 197] width 57 height 12
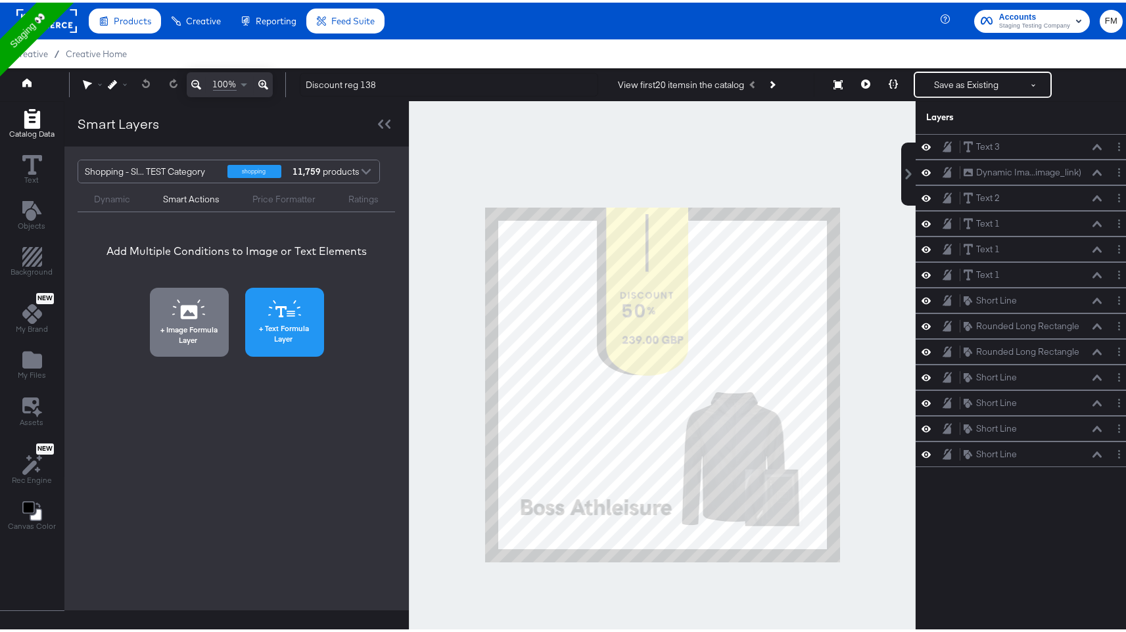
click at [276, 313] on icon at bounding box center [284, 307] width 33 height 18
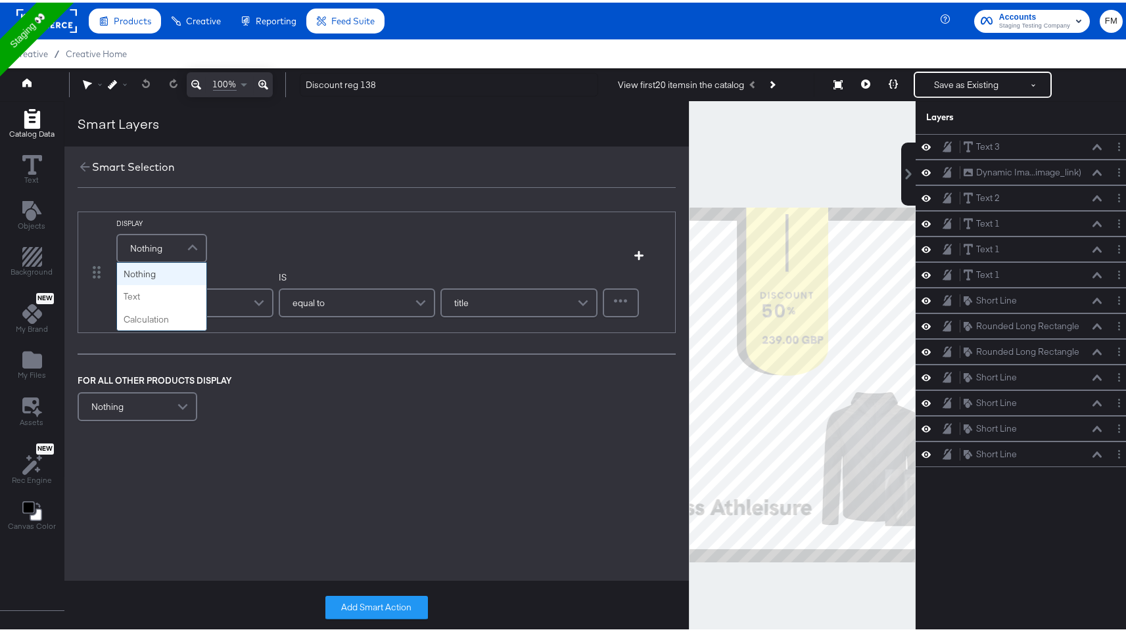
click at [190, 241] on span at bounding box center [194, 246] width 23 height 26
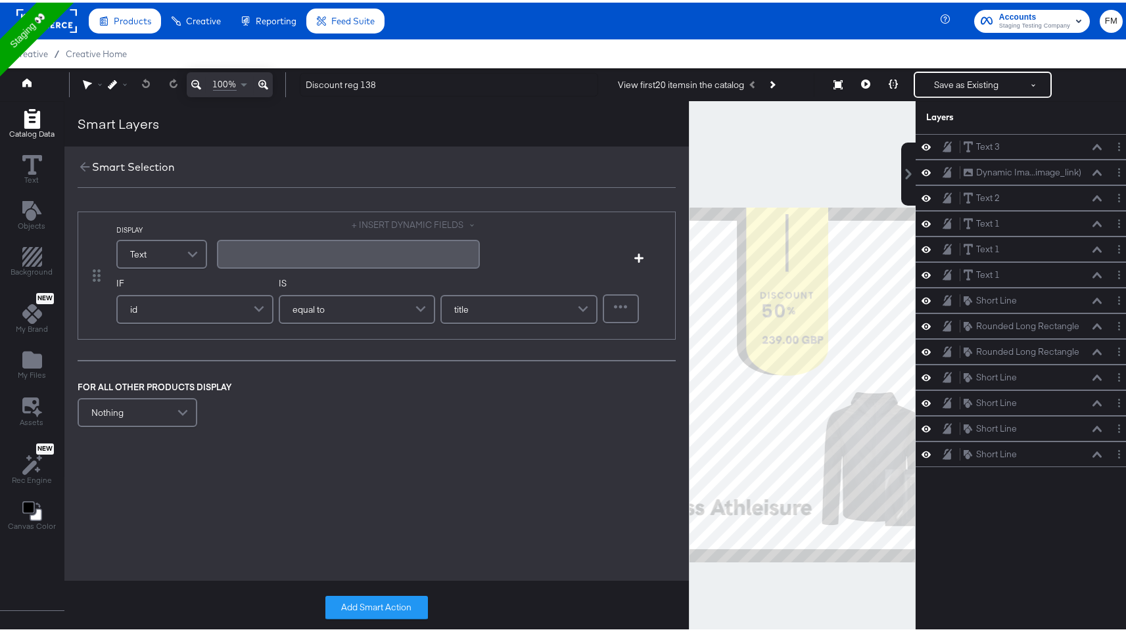
click at [336, 243] on div "﻿" at bounding box center [348, 251] width 263 height 29
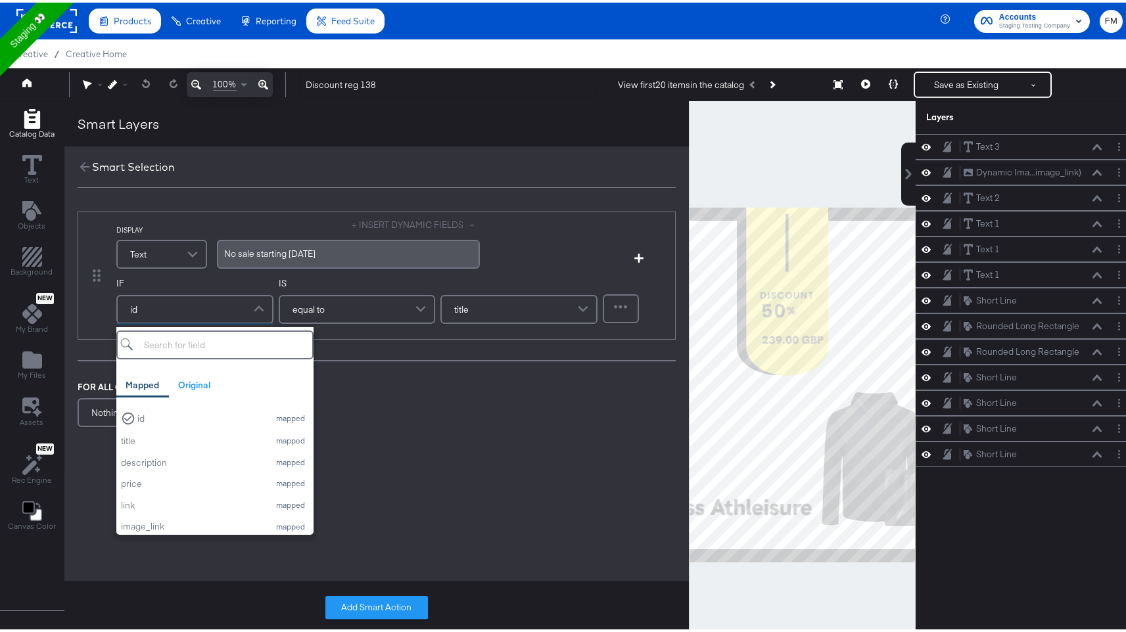
click at [233, 306] on div "id" at bounding box center [195, 307] width 154 height 26
click at [319, 311] on span "equal to" at bounding box center [308, 307] width 32 height 22
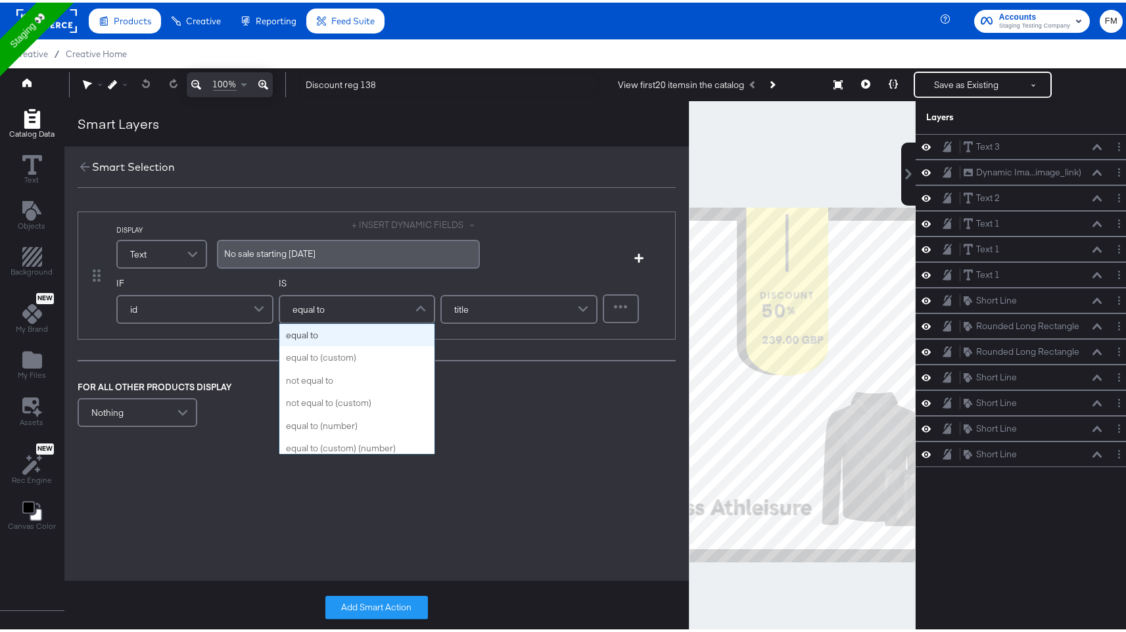
click at [249, 306] on span at bounding box center [260, 307] width 23 height 26
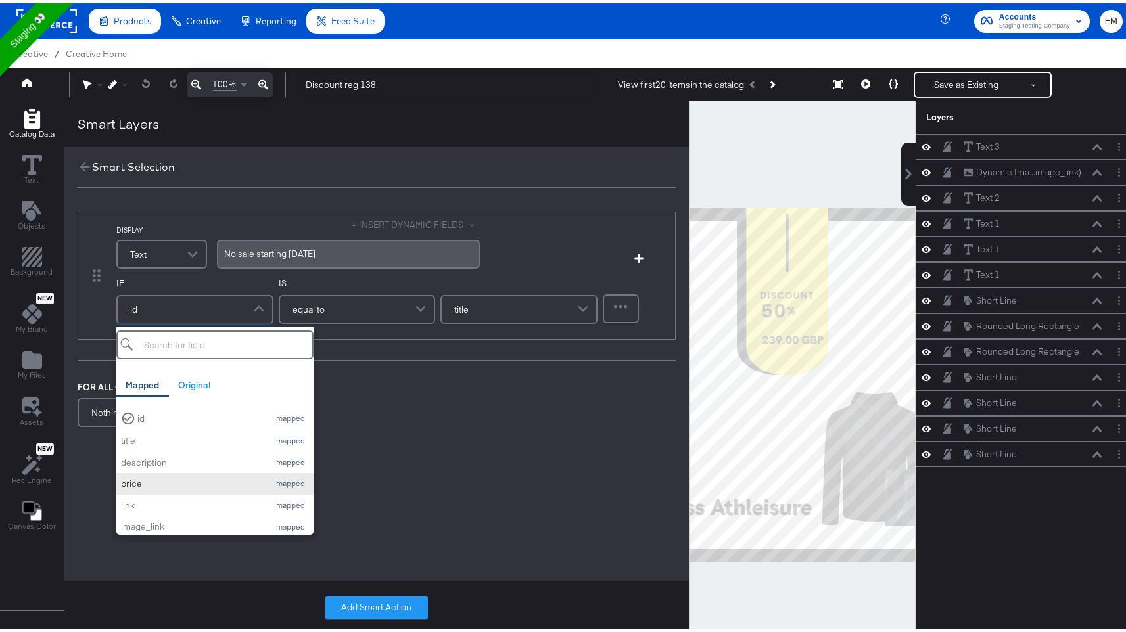
click at [164, 486] on div "price" at bounding box center [192, 481] width 142 height 12
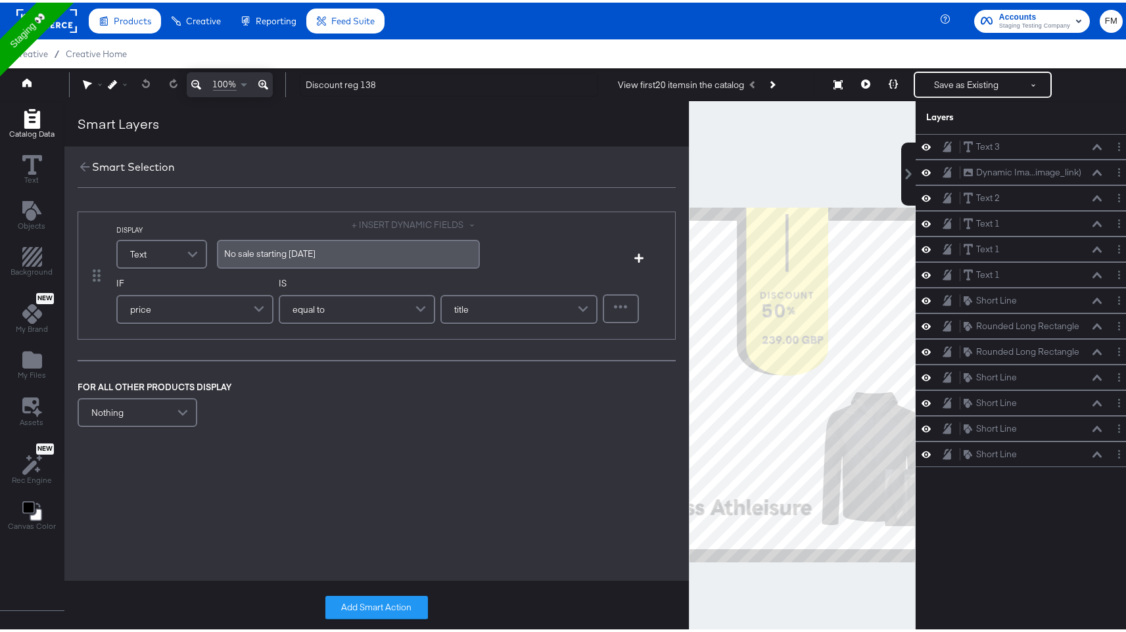
click at [391, 310] on div "equal to" at bounding box center [357, 307] width 154 height 26
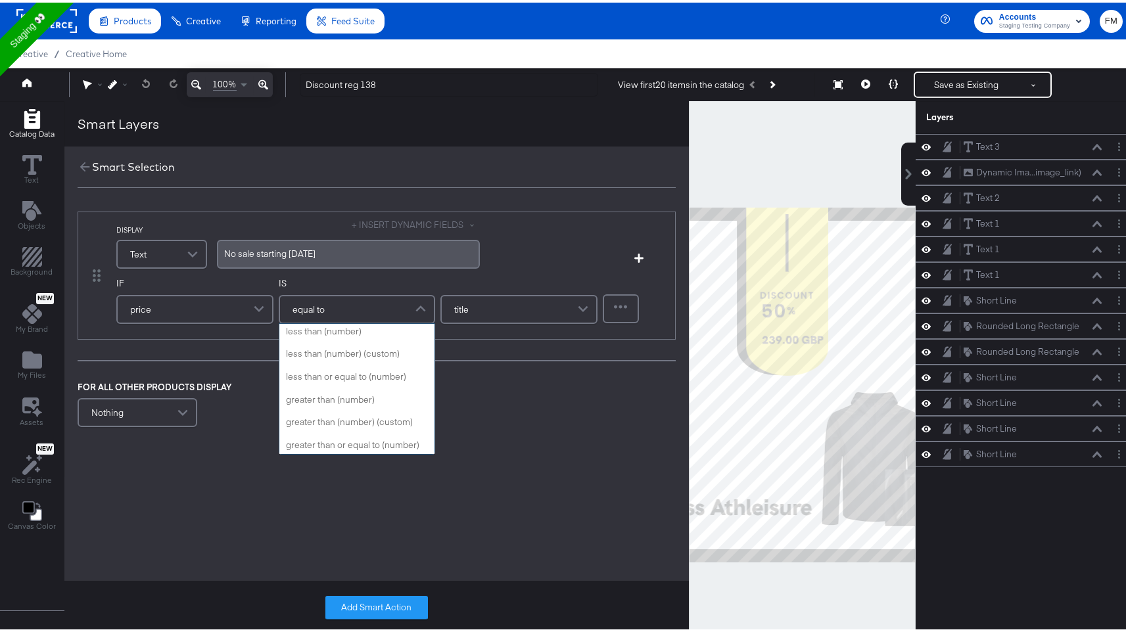
scroll to position [157, 0]
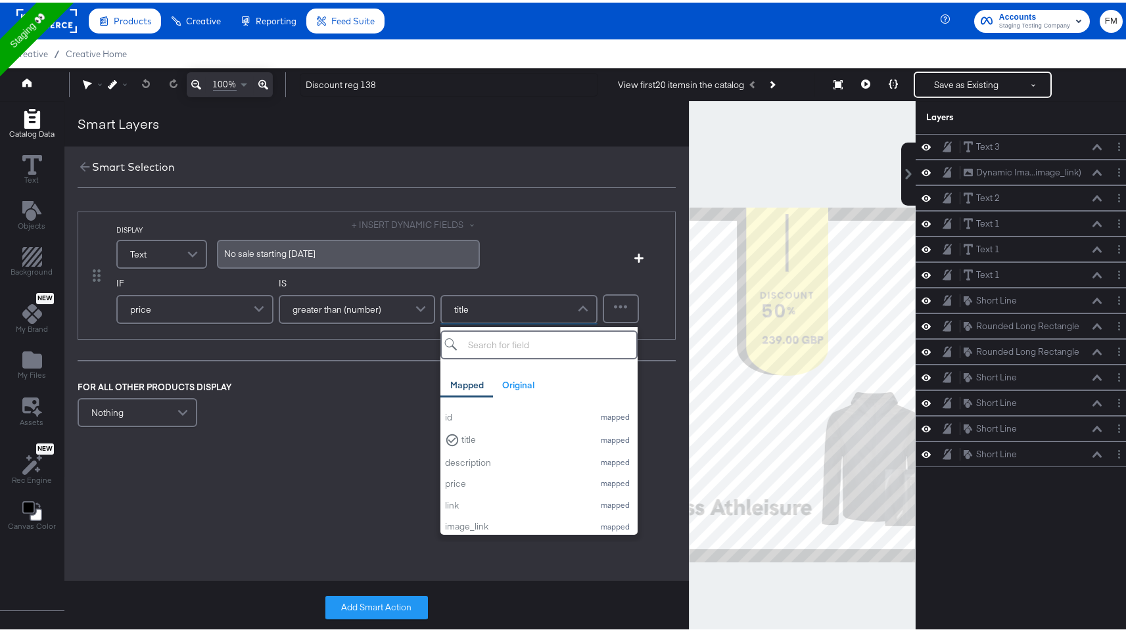
click at [487, 308] on div "title" at bounding box center [519, 307] width 154 height 26
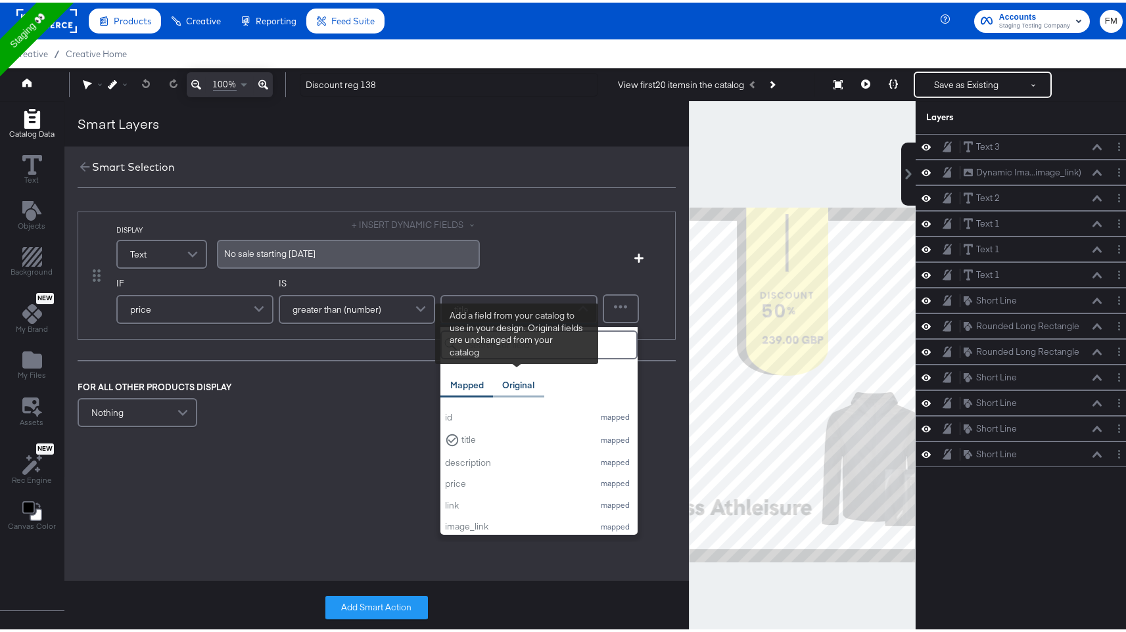
click at [494, 388] on div "Original" at bounding box center [518, 383] width 51 height 26
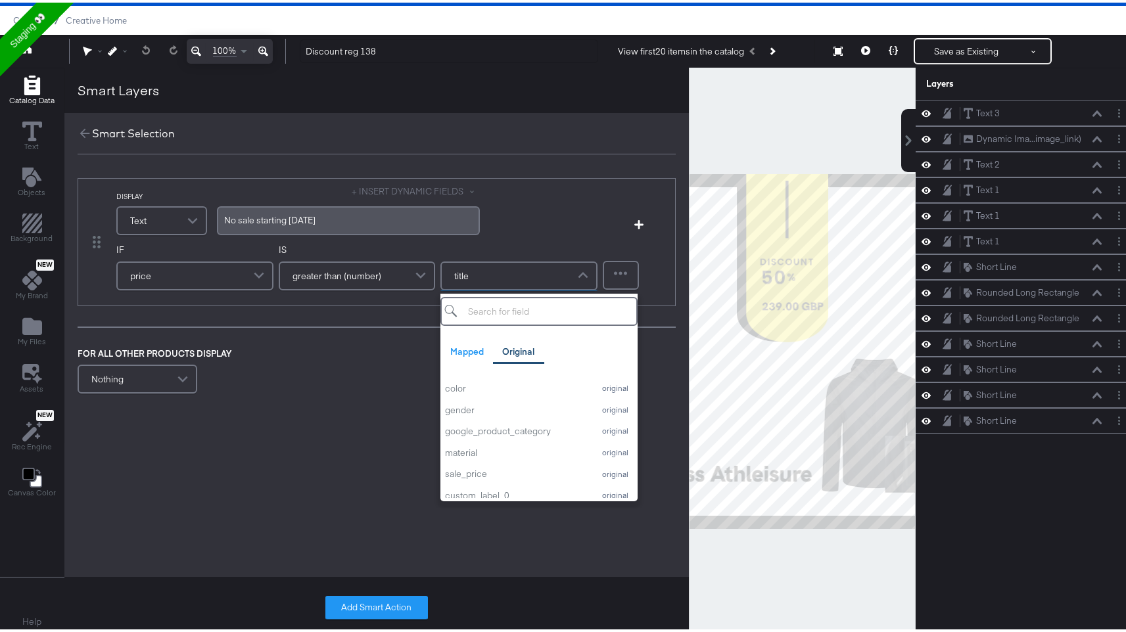
scroll to position [296, 0]
click at [555, 265] on div "title" at bounding box center [519, 273] width 154 height 26
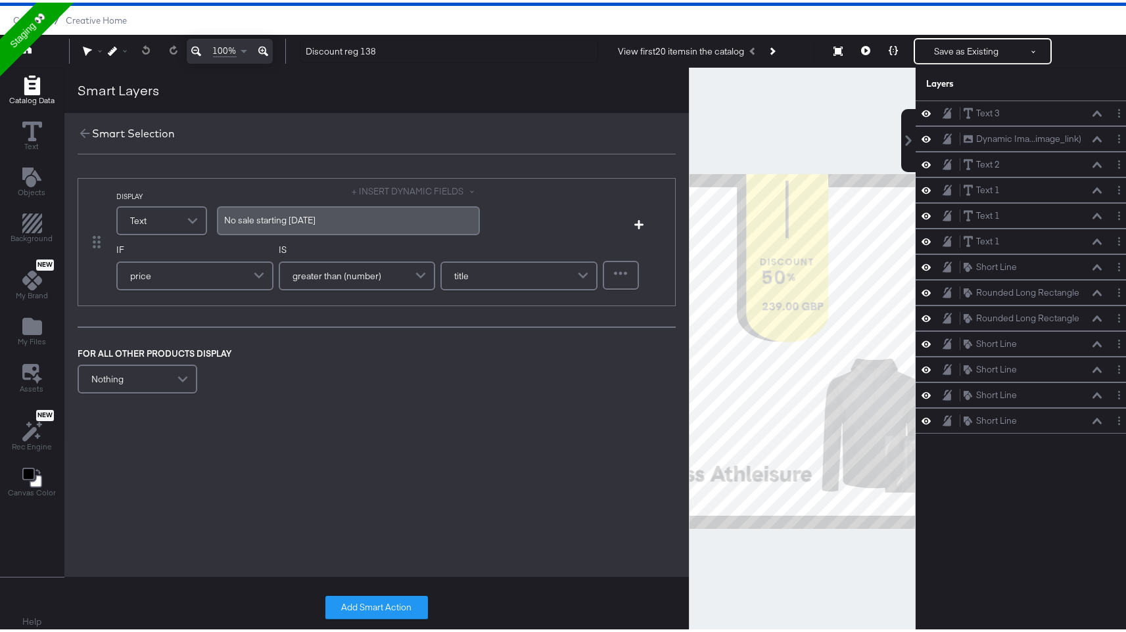
click at [555, 265] on div "title" at bounding box center [519, 273] width 154 height 26
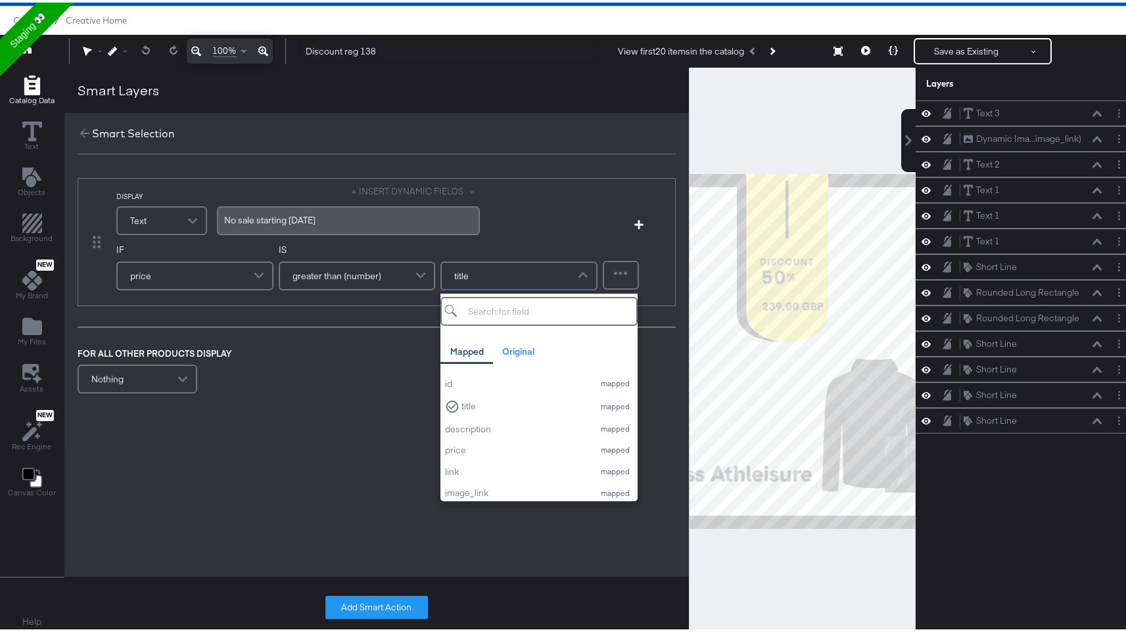
click at [402, 369] on div "FOR ALL OTHER PRODUCTS DISPLAY Nothing" at bounding box center [377, 370] width 598 height 50
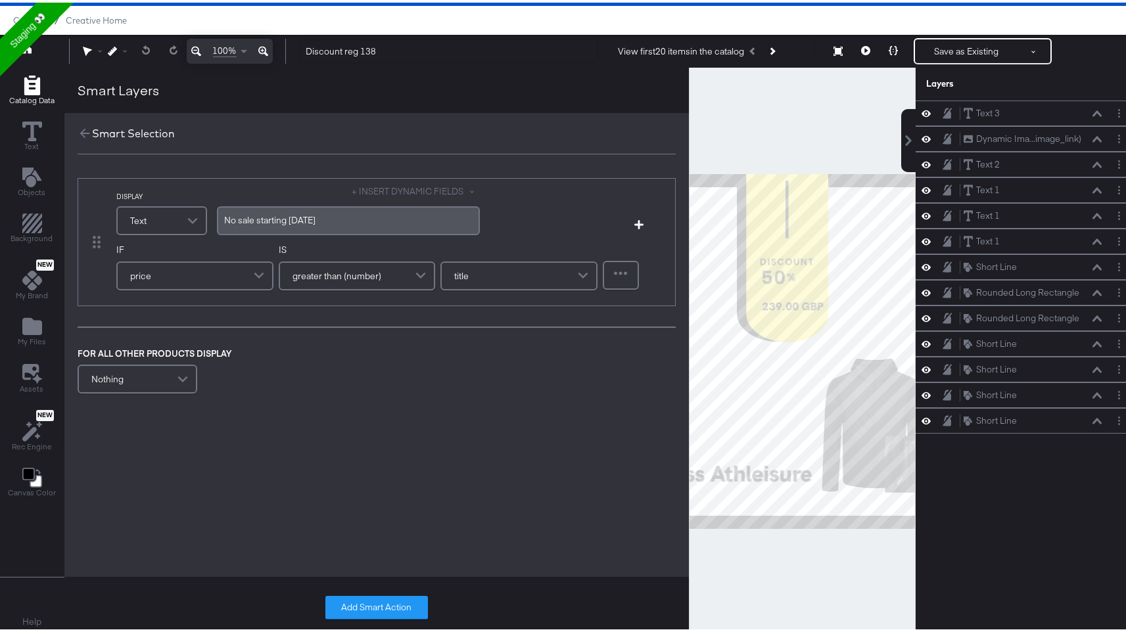
click at [583, 271] on span at bounding box center [584, 273] width 23 height 26
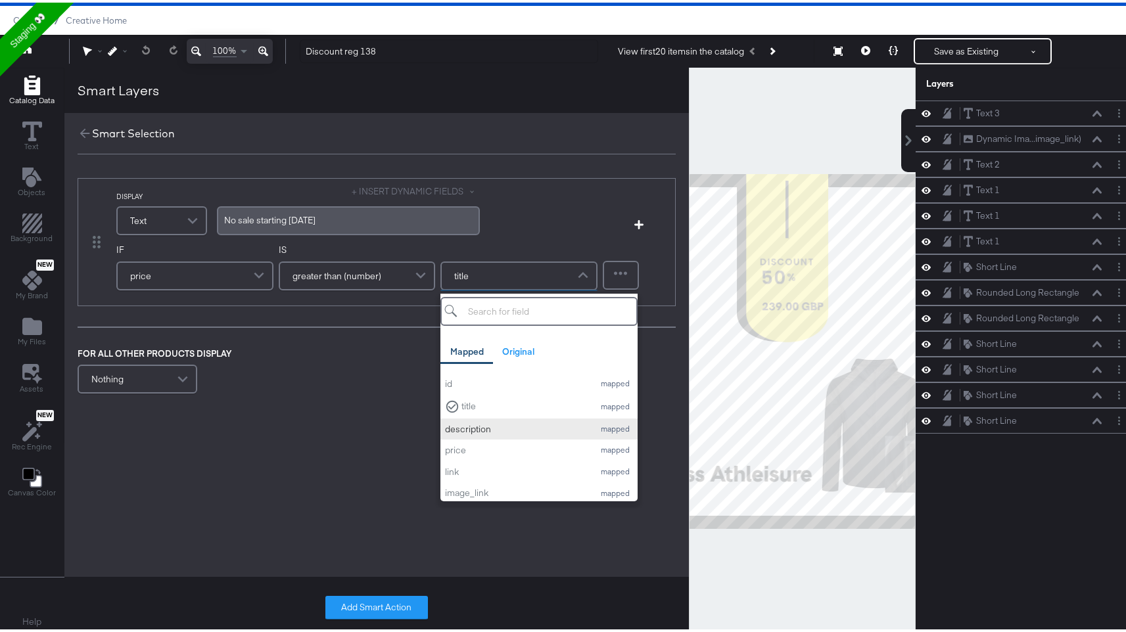
scroll to position [0, 0]
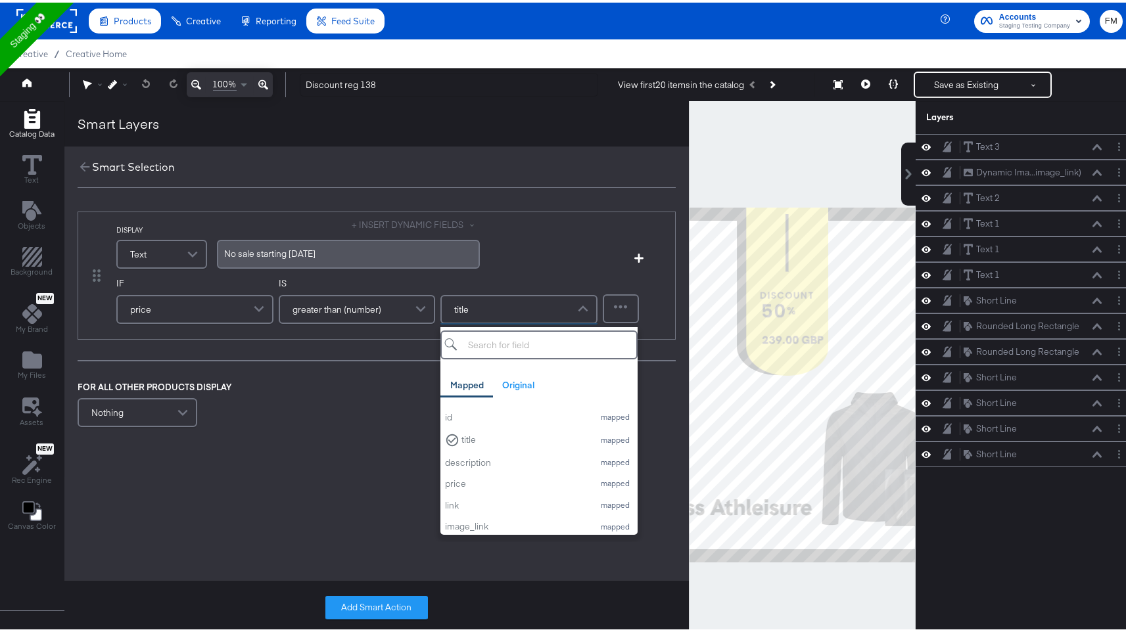
click at [235, 436] on div "DISPLAY Text + INSERT DYNAMIC FIELDS No ﻿sale starting friday Add Condition IF …" at bounding box center [376, 318] width 624 height 245
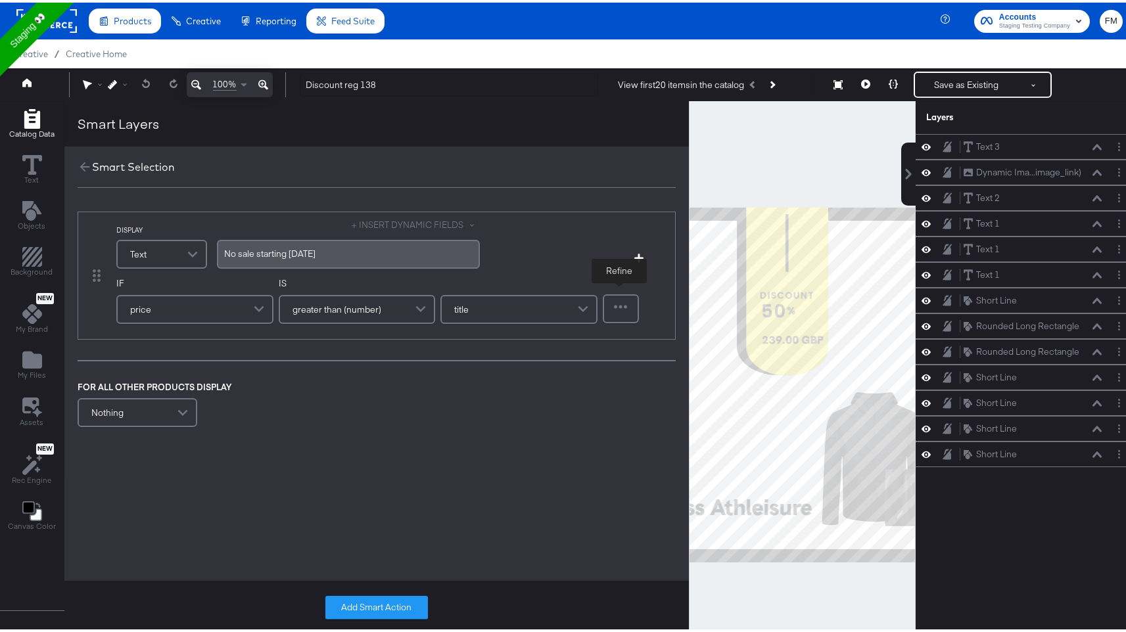
click at [616, 309] on div at bounding box center [621, 306] width 34 height 26
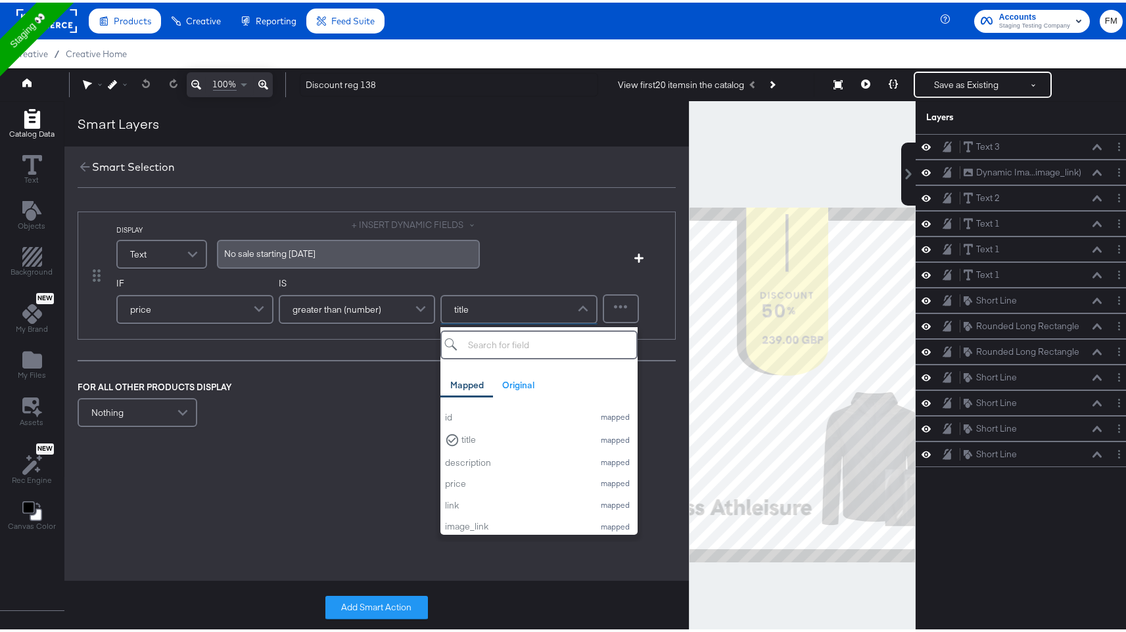
click at [588, 312] on span at bounding box center [584, 307] width 23 height 26
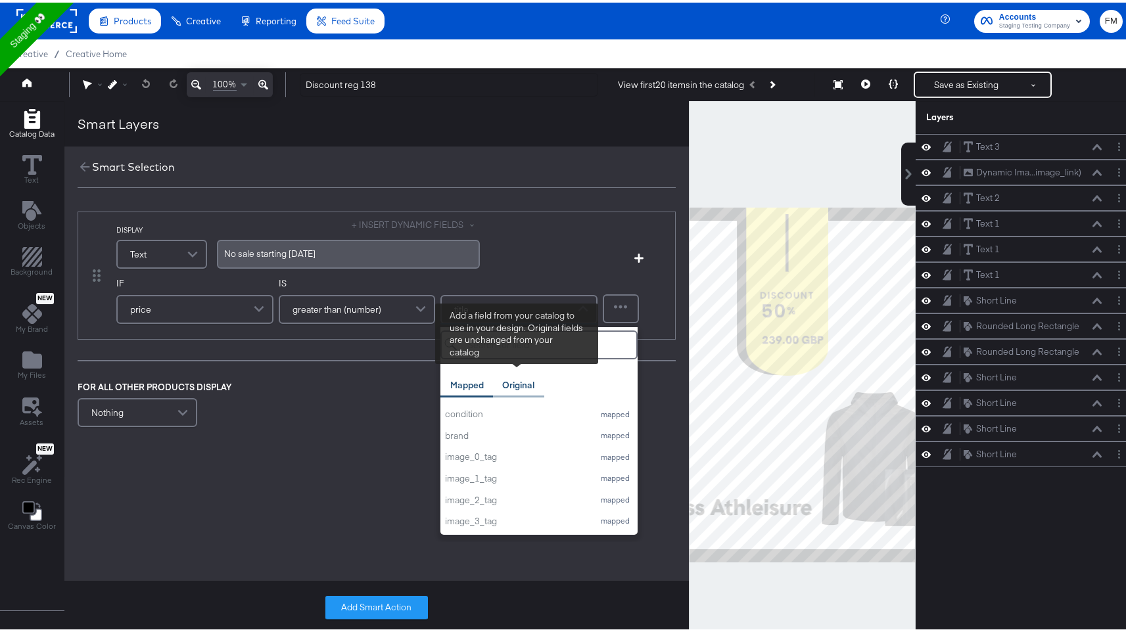
click at [497, 388] on div "Original" at bounding box center [518, 383] width 51 height 26
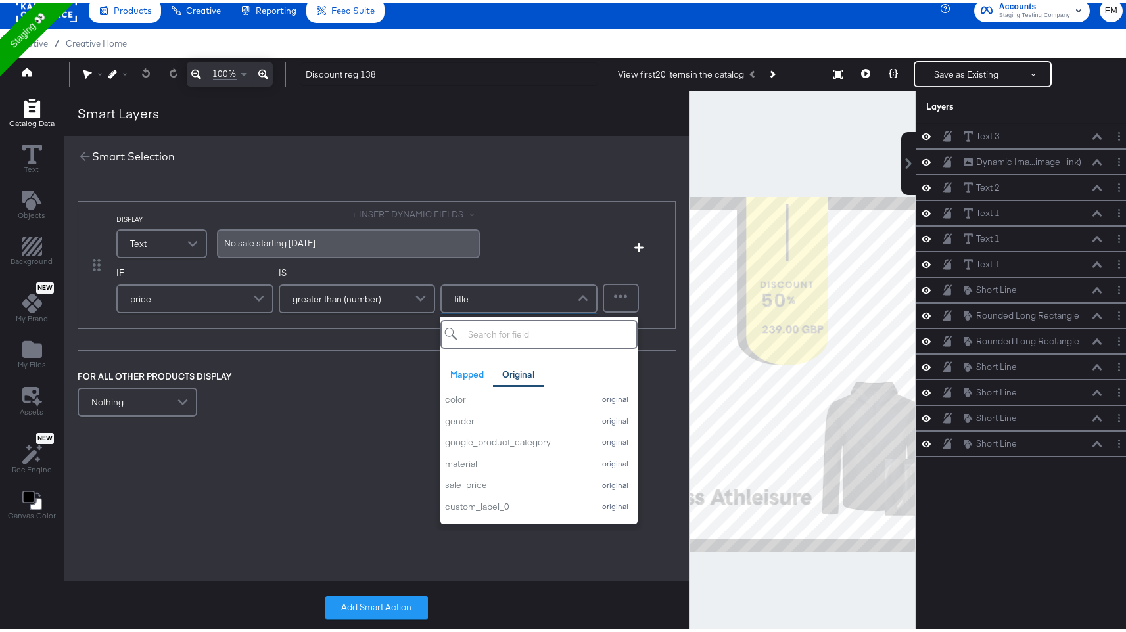
scroll to position [302, 0]
click at [490, 484] on div "sale_price" at bounding box center [516, 487] width 142 height 12
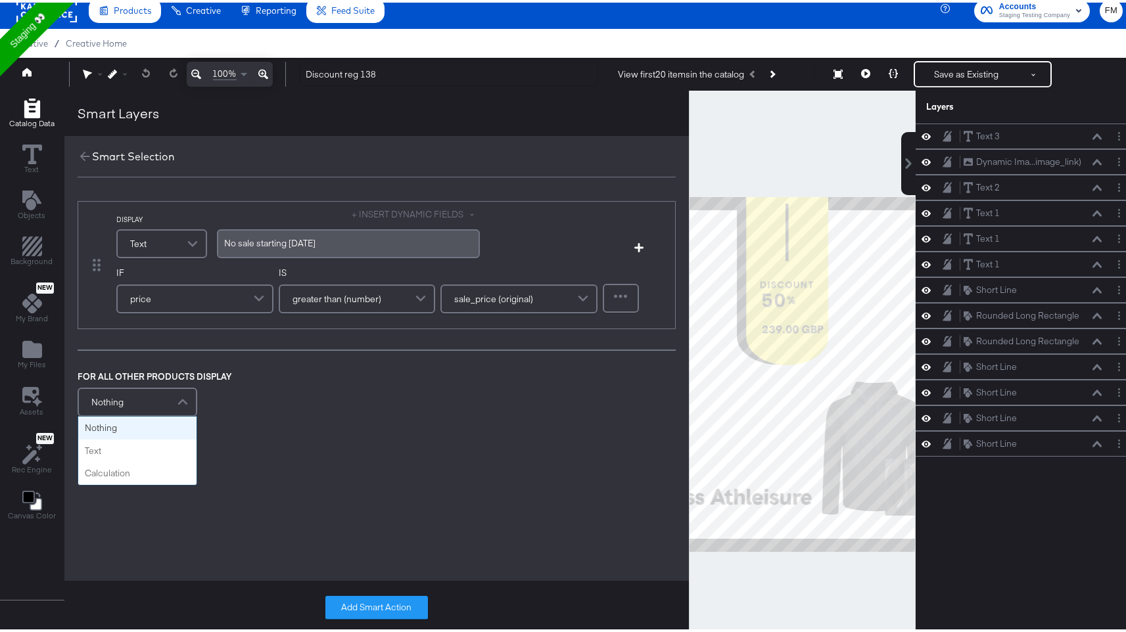
click at [191, 402] on span at bounding box center [184, 399] width 23 height 26
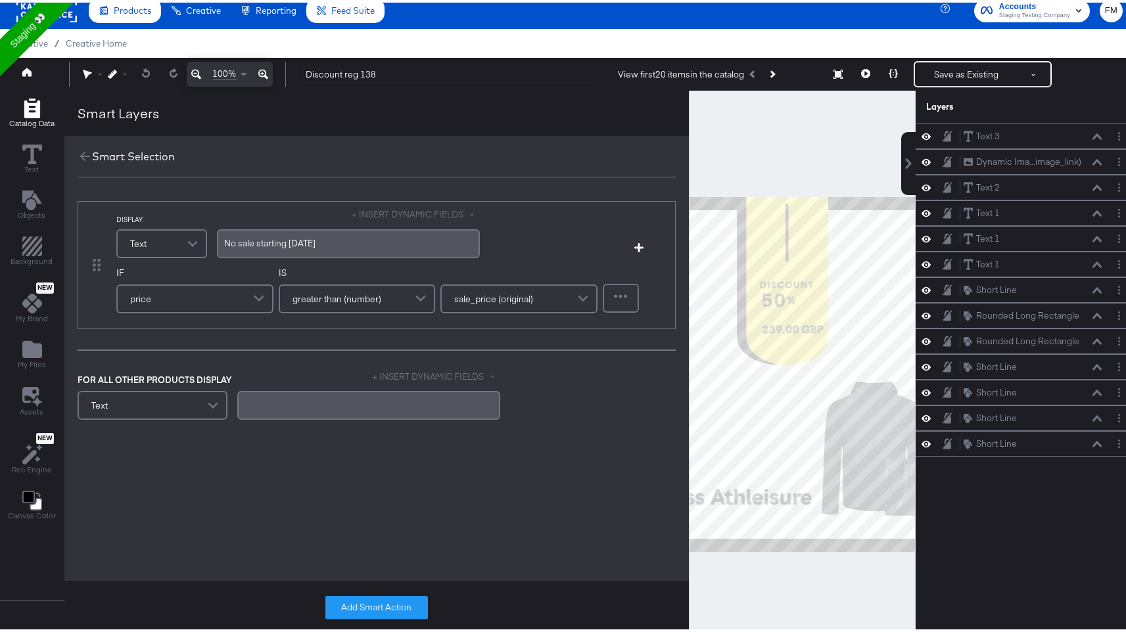
click at [233, 455] on div "DISPLAY Text + INSERT DYNAMIC FIELDS No ﻿sale starting friday Add Condition IF …" at bounding box center [376, 353] width 624 height 357
click at [380, 604] on button "Add Smart Action" at bounding box center [376, 605] width 103 height 24
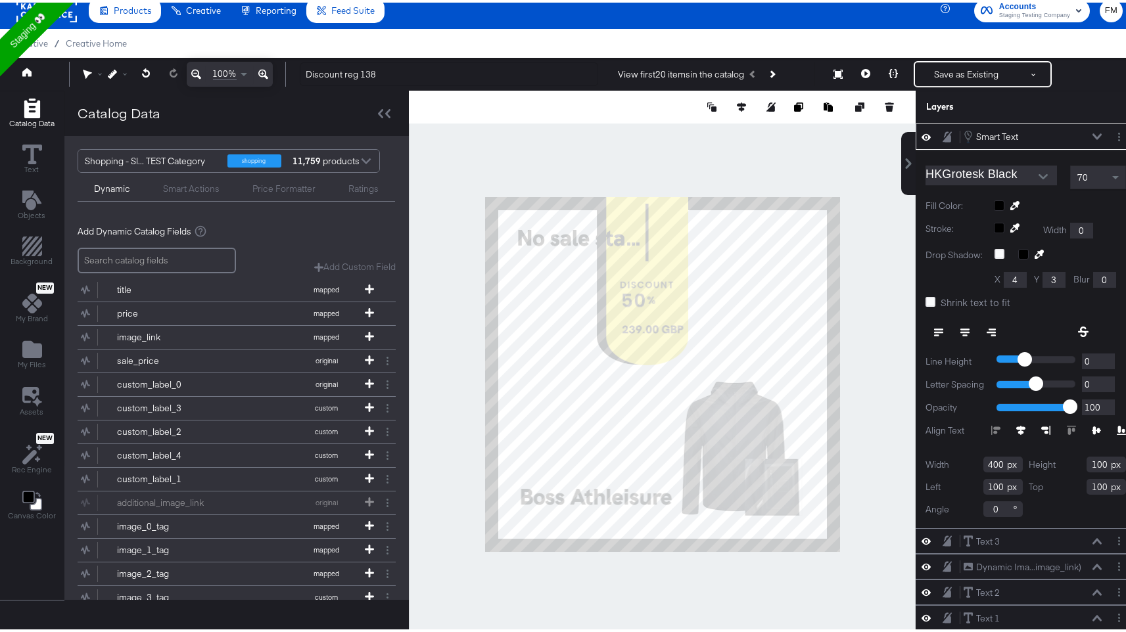
type input "109"
type input "662"
type input "564"
type input "67"
type input "586"
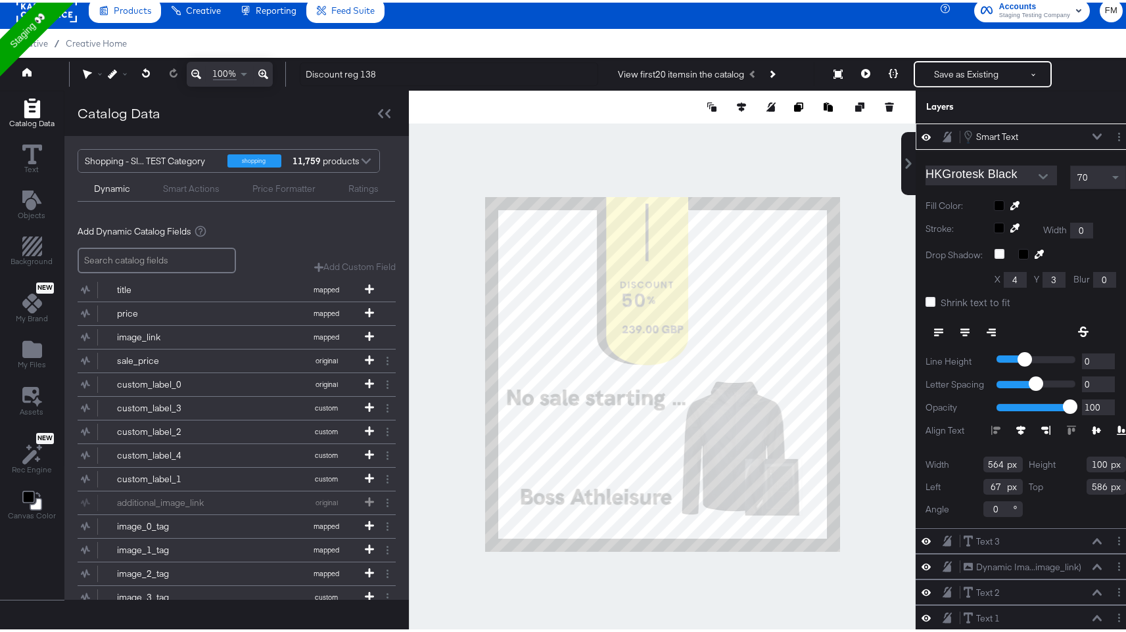
type input "842"
type input "34"
type input "530"
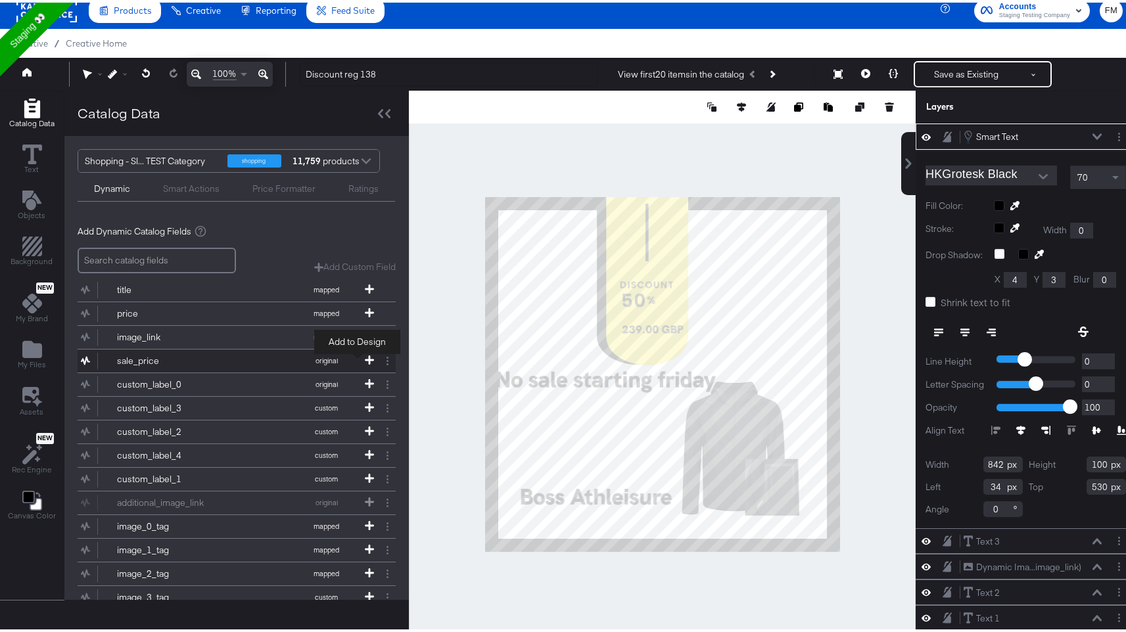
click at [365, 356] on icon at bounding box center [369, 357] width 9 height 9
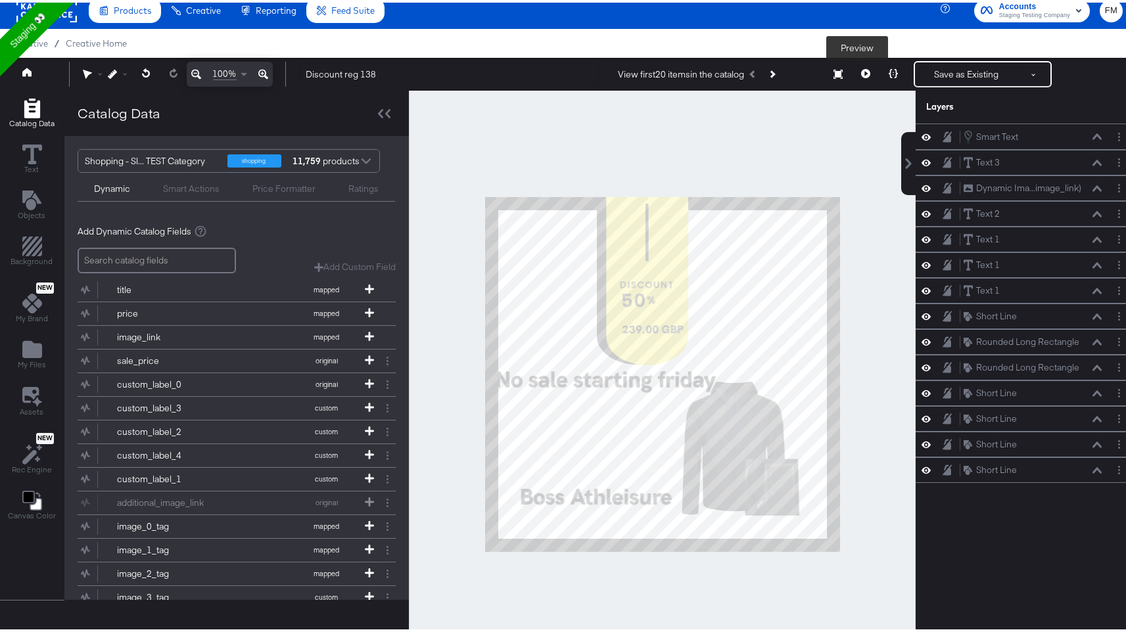
click at [852, 66] on button at bounding box center [866, 71] width 28 height 26
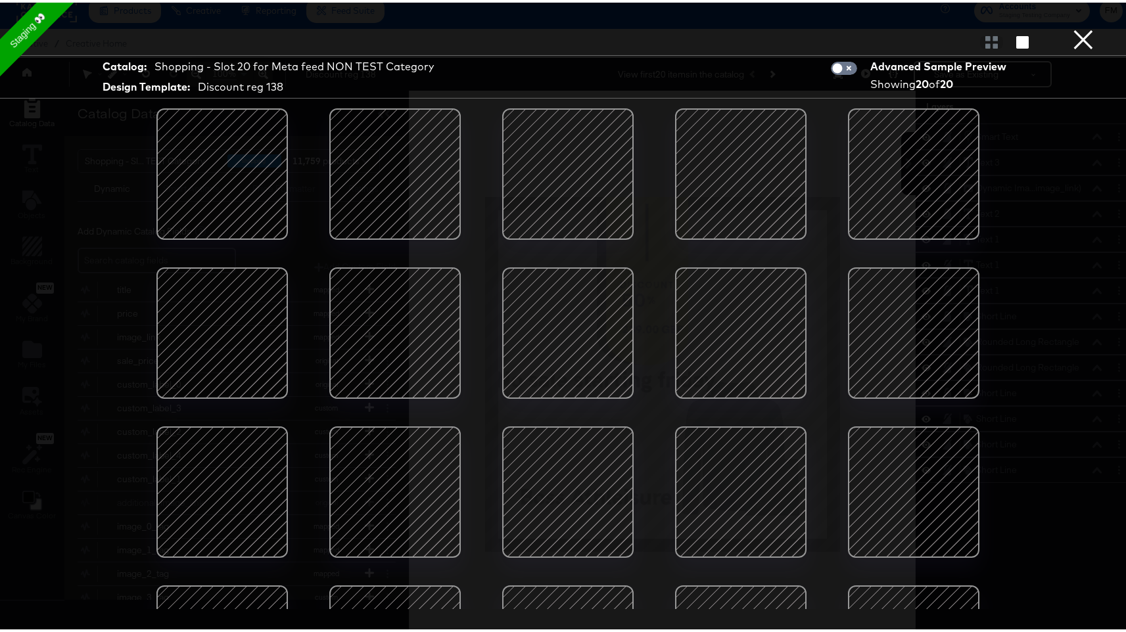
click at [1078, 26] on button "×" at bounding box center [1083, 13] width 26 height 26
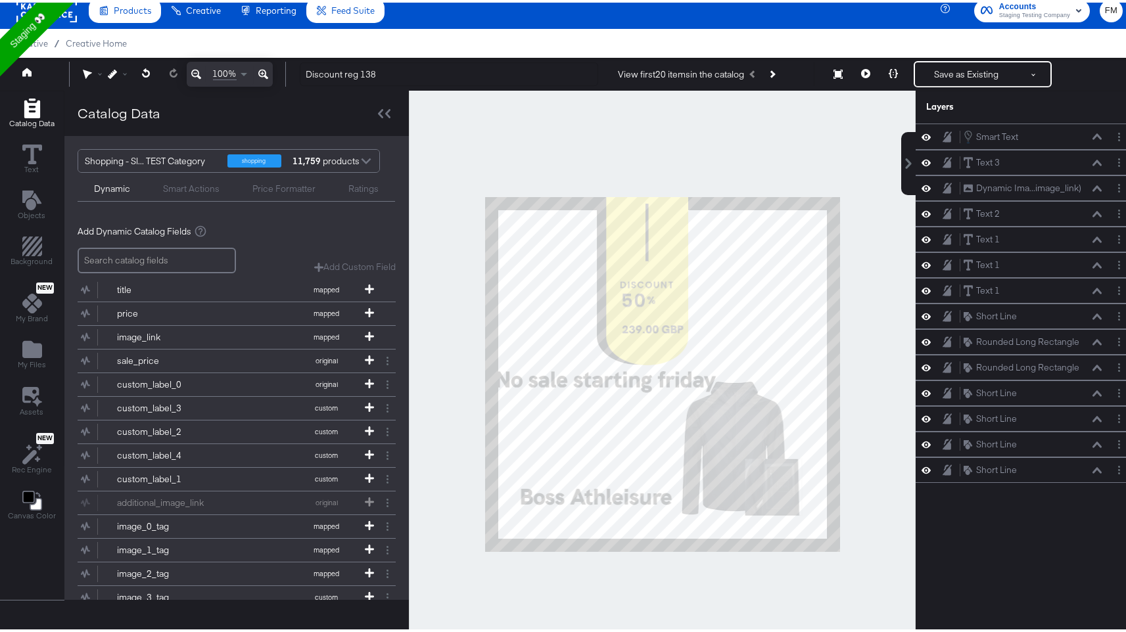
click at [198, 185] on div "Smart Actions" at bounding box center [191, 186] width 57 height 12
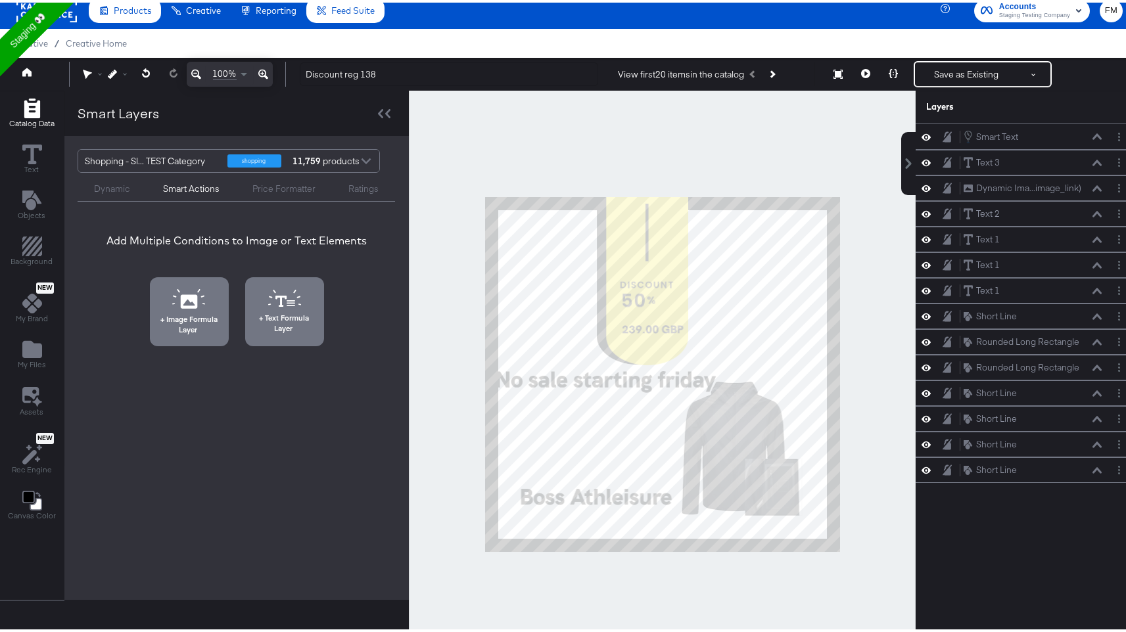
click at [306, 231] on div "Add Multiple Conditions to Image or Text Elements" at bounding box center [236, 238] width 260 height 15
click at [1033, 122] on div "Smart Text Smart Text" at bounding box center [1025, 134] width 220 height 26
click at [1033, 133] on div "Smart Text Smart Text" at bounding box center [1032, 134] width 139 height 14
click at [1085, 139] on div "Smart Text Smart Text" at bounding box center [1032, 134] width 139 height 14
click at [1092, 135] on icon at bounding box center [1096, 134] width 9 height 6
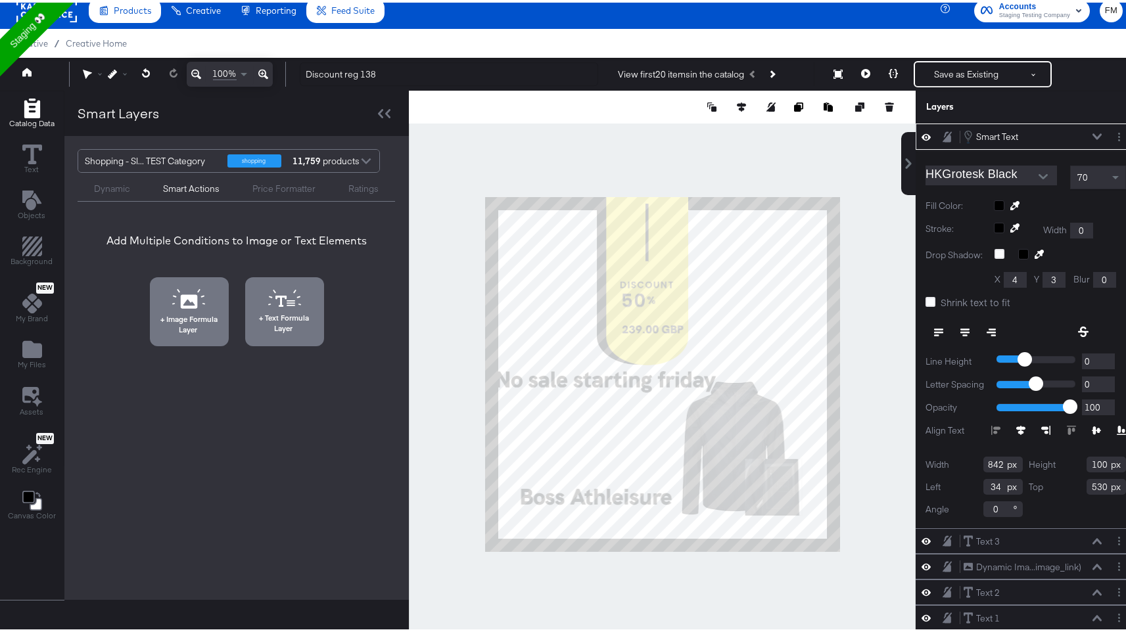
click at [1089, 135] on div "Smart Text Smart Text" at bounding box center [1036, 134] width 147 height 14
click at [1112, 135] on div at bounding box center [1121, 134] width 18 height 14
click at [1112, 135] on button "Layer Options" at bounding box center [1119, 134] width 14 height 14
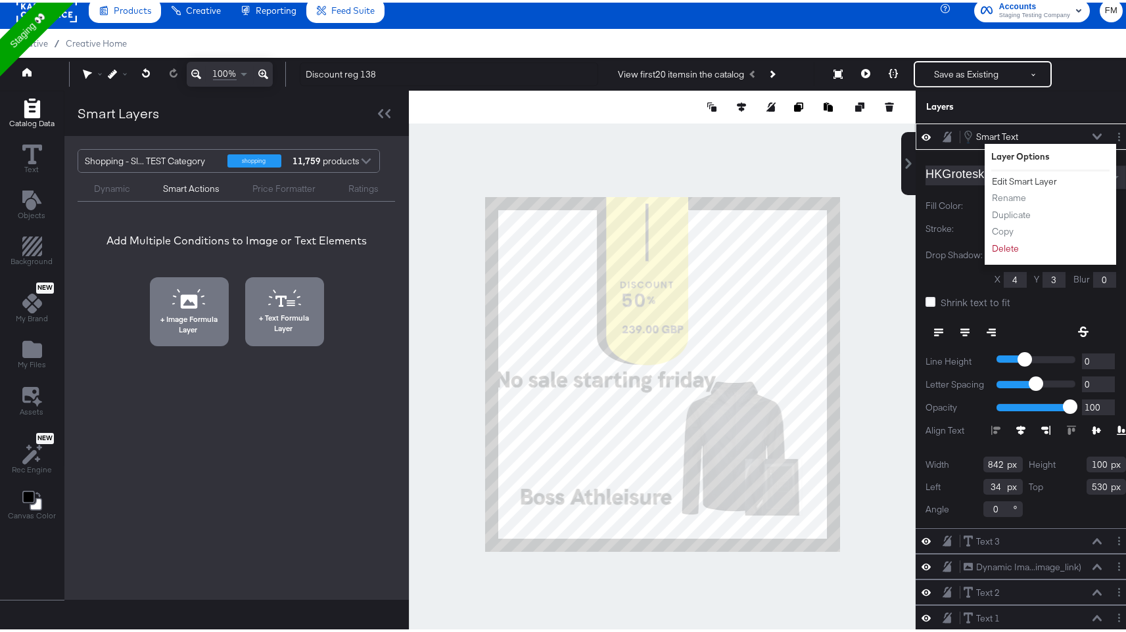
click at [1034, 179] on button "Edit Smart Layer" at bounding box center [1024, 179] width 66 height 14
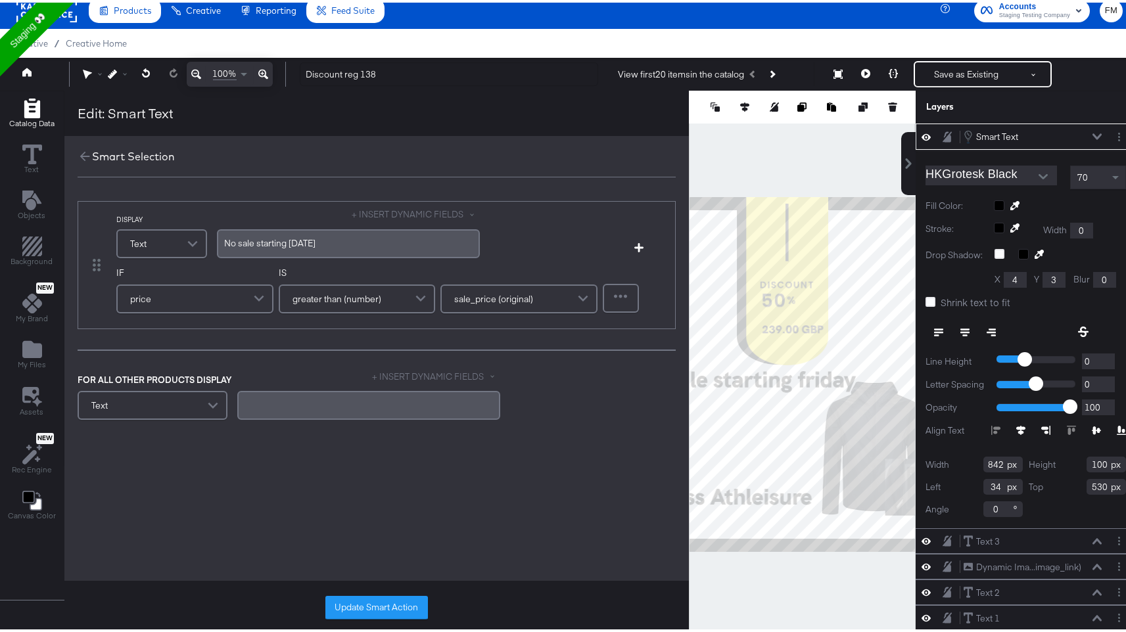
click at [231, 293] on div "price" at bounding box center [195, 296] width 154 height 26
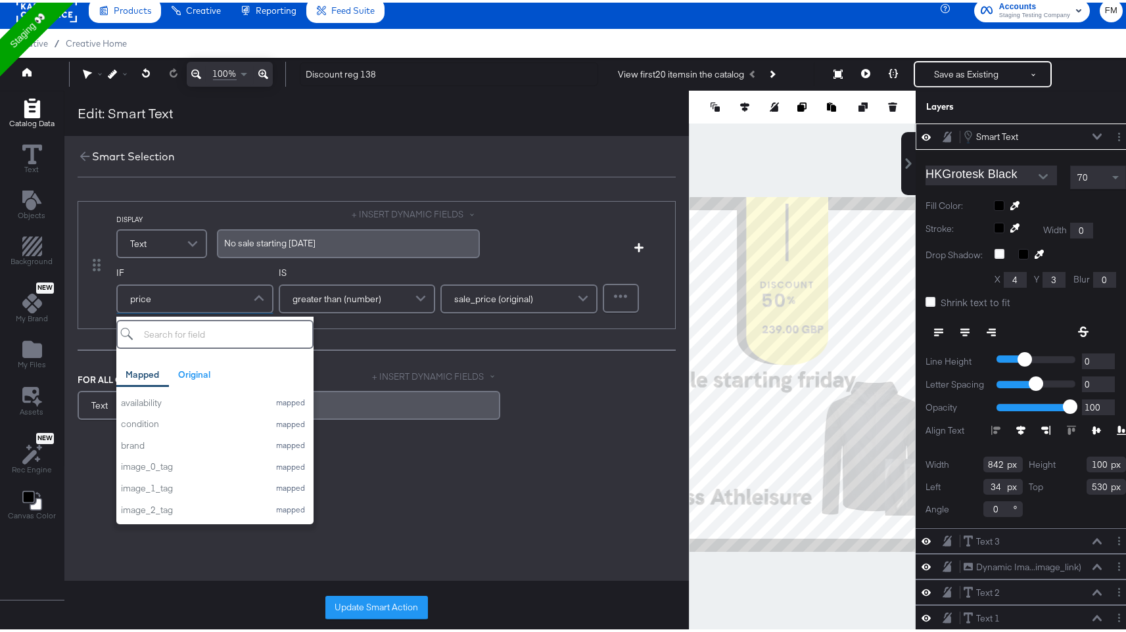
scroll to position [139, 0]
click at [191, 442] on div "brand" at bounding box center [192, 438] width 142 height 12
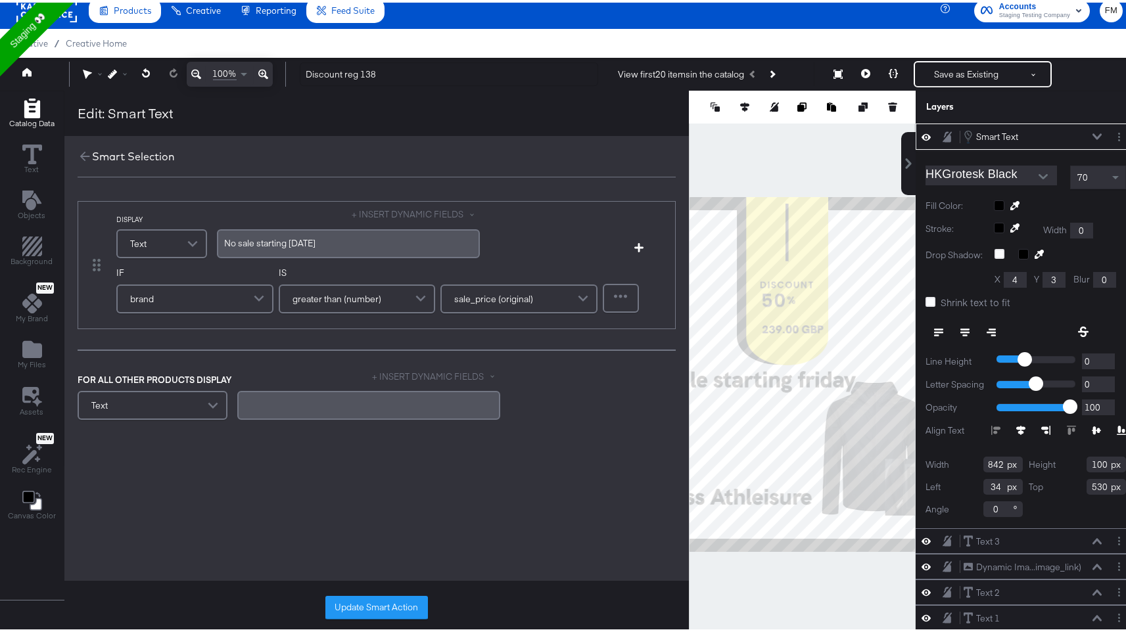
click at [404, 298] on div "greater than (number)" at bounding box center [357, 296] width 154 height 26
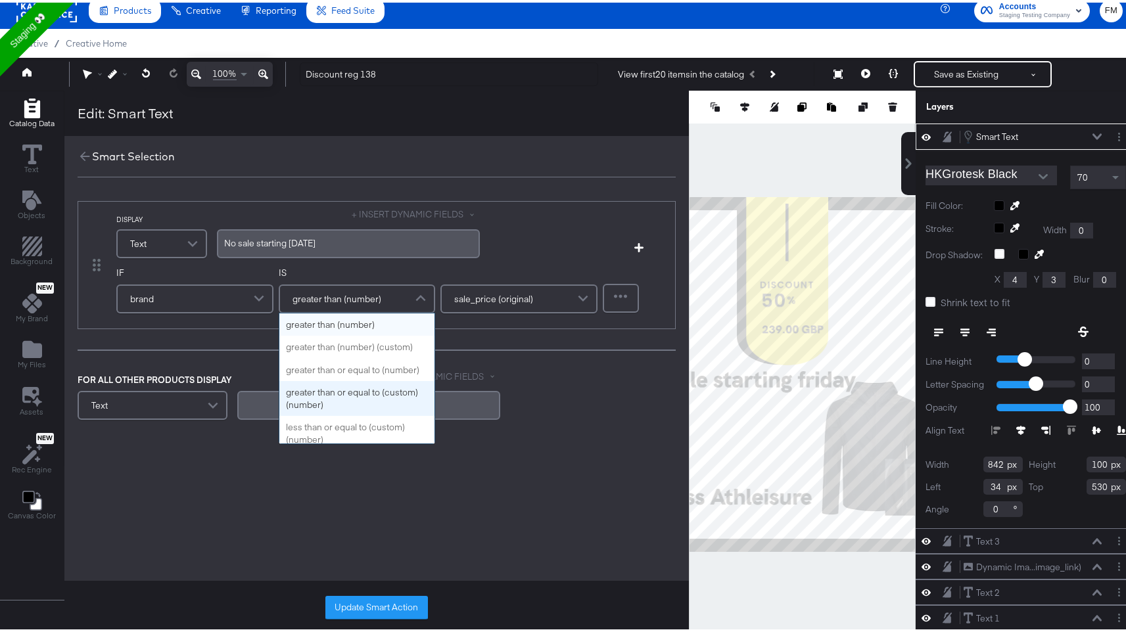
scroll to position [0, 0]
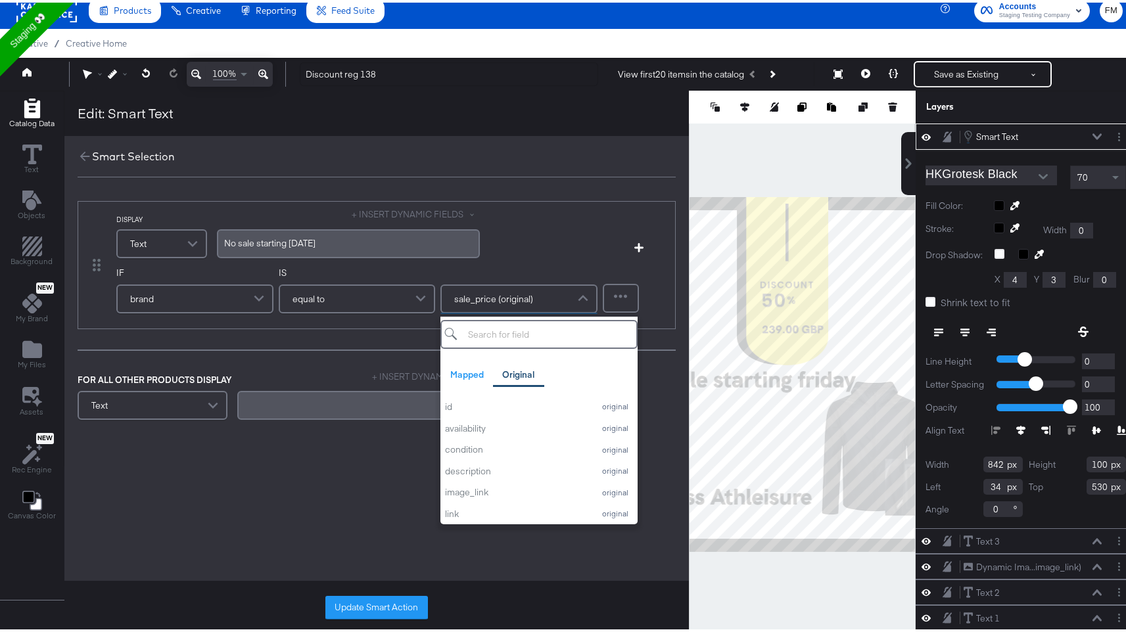
click at [557, 284] on div "sale_price (original)" at bounding box center [519, 296] width 154 height 26
click at [582, 294] on span at bounding box center [584, 296] width 23 height 26
click at [557, 260] on div "DISPLAY Text + INSERT DYNAMIC FIELDS No ﻿sale starting friday Add Condition IF …" at bounding box center [392, 262] width 552 height 113
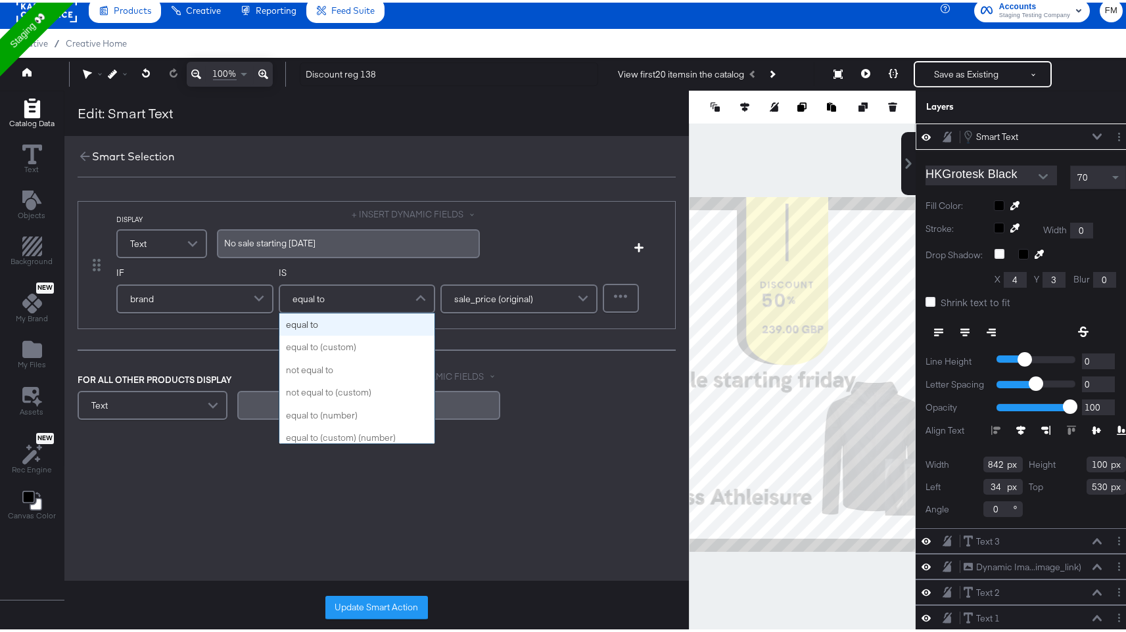
click at [331, 303] on div "equal to" at bounding box center [357, 296] width 154 height 26
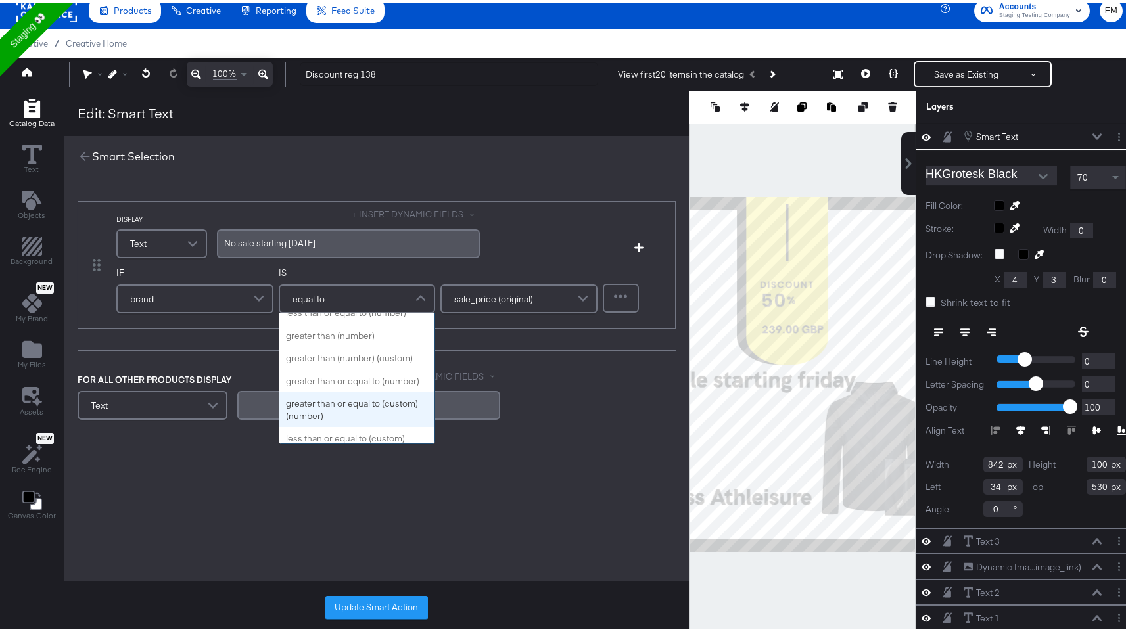
scroll to position [0, 0]
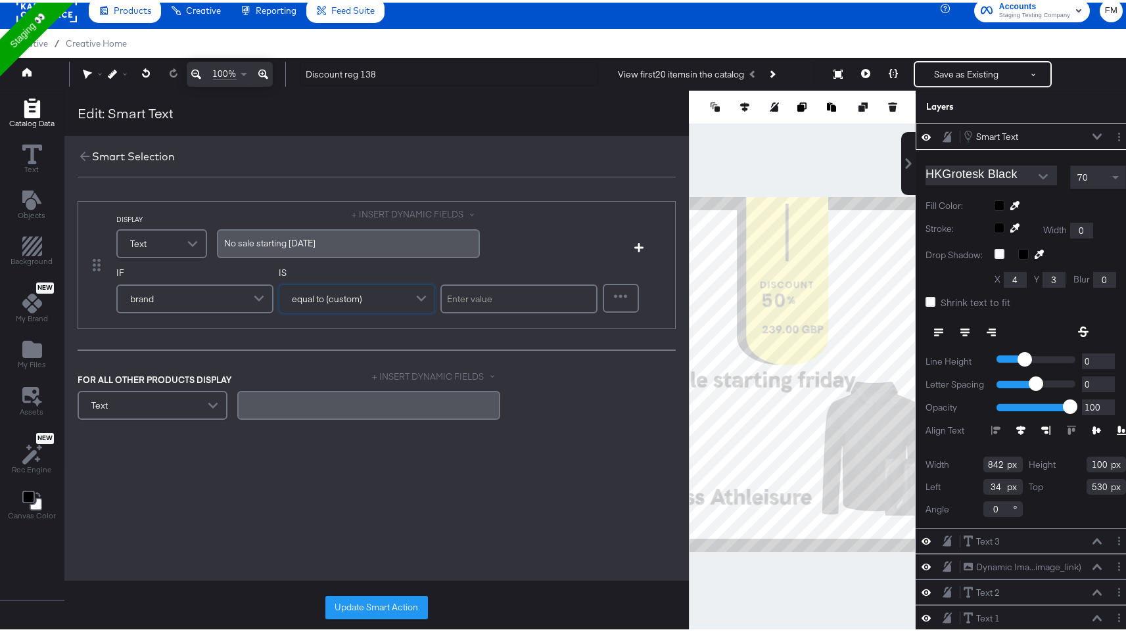
click at [511, 298] on input "text" at bounding box center [518, 296] width 157 height 29
type input "Boss"
click at [354, 599] on button "Update Smart Action" at bounding box center [376, 605] width 103 height 24
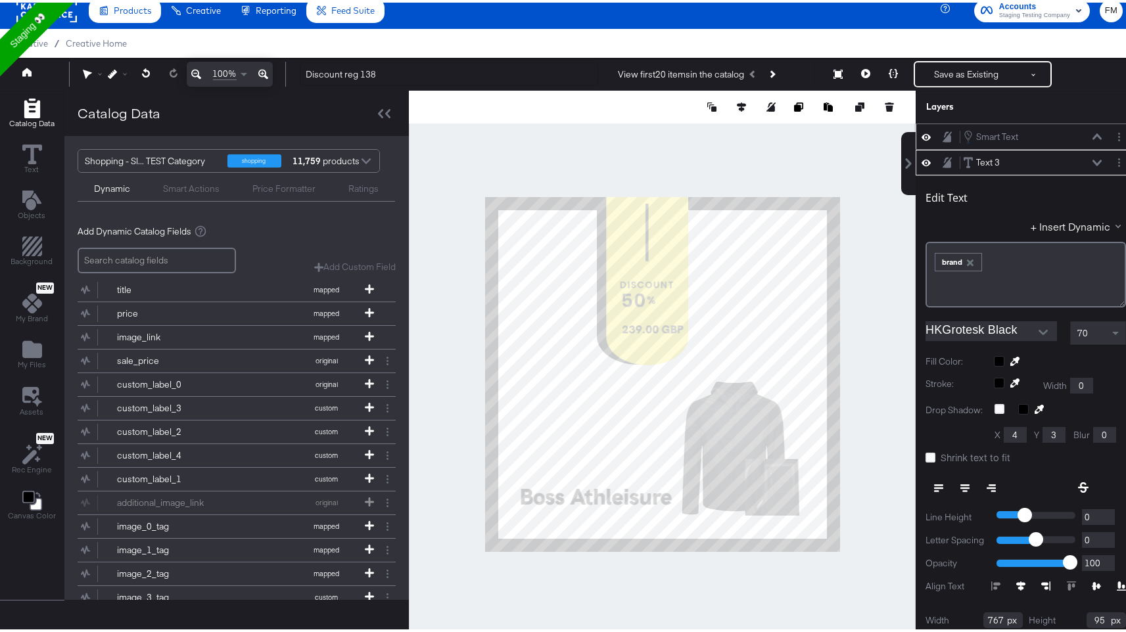
scroll to position [26, 0]
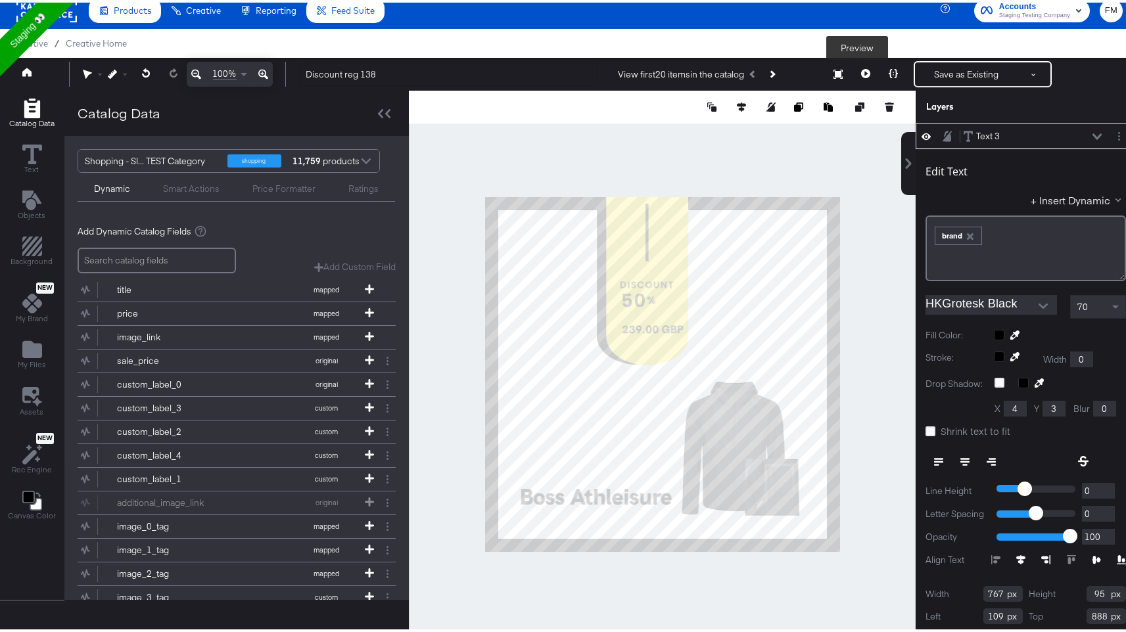
click at [861, 72] on icon at bounding box center [865, 70] width 9 height 9
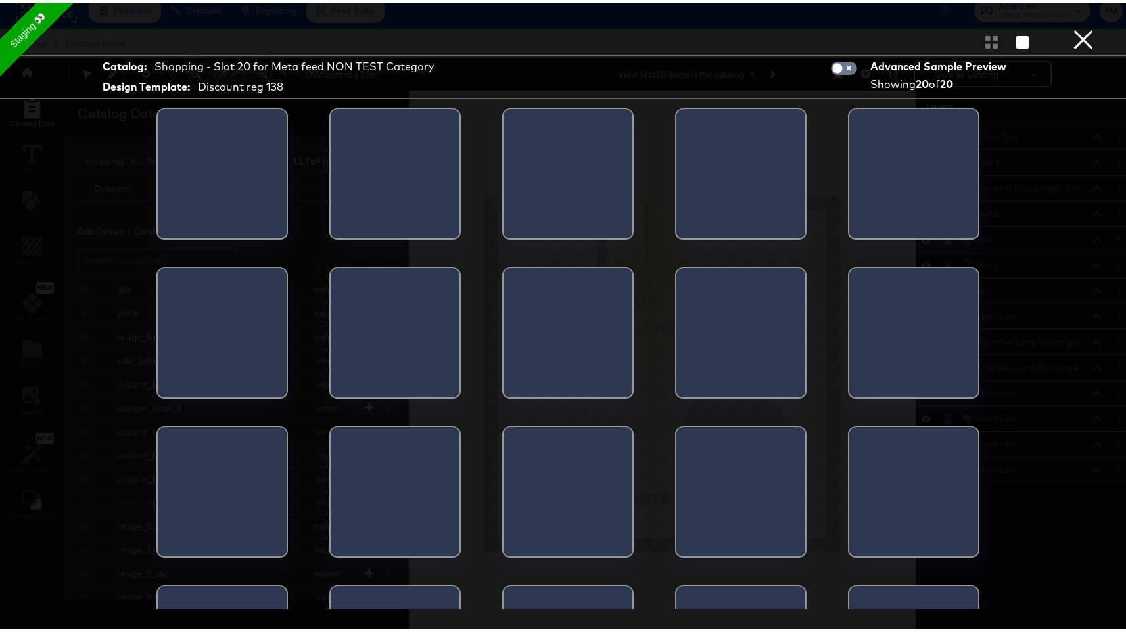
scroll to position [0, 0]
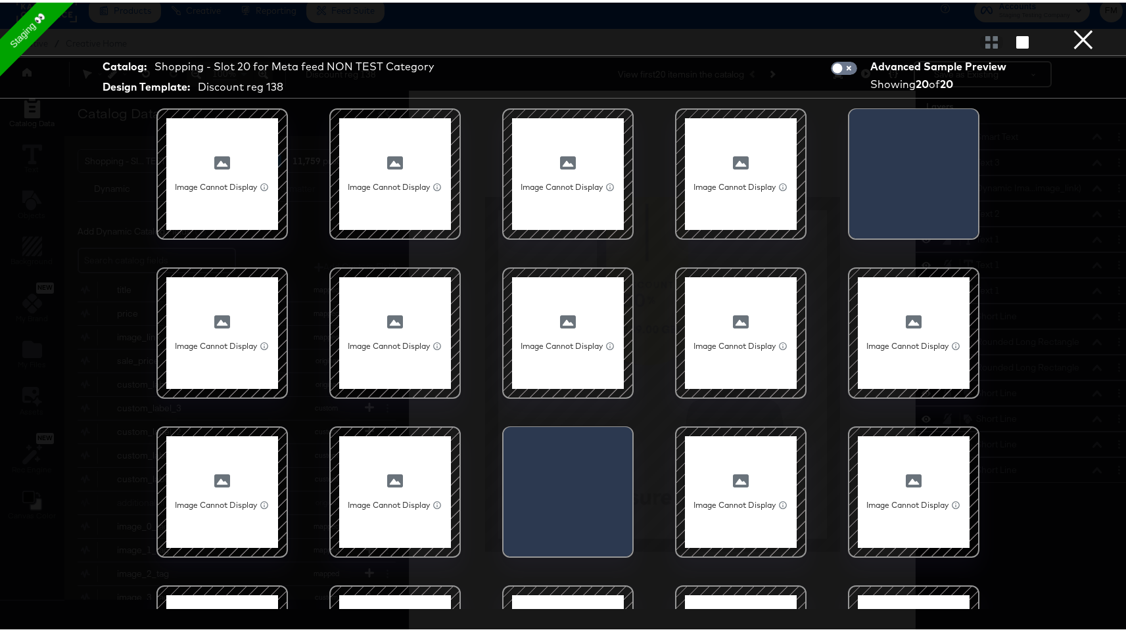
click at [1076, 26] on button "×" at bounding box center [1083, 13] width 26 height 26
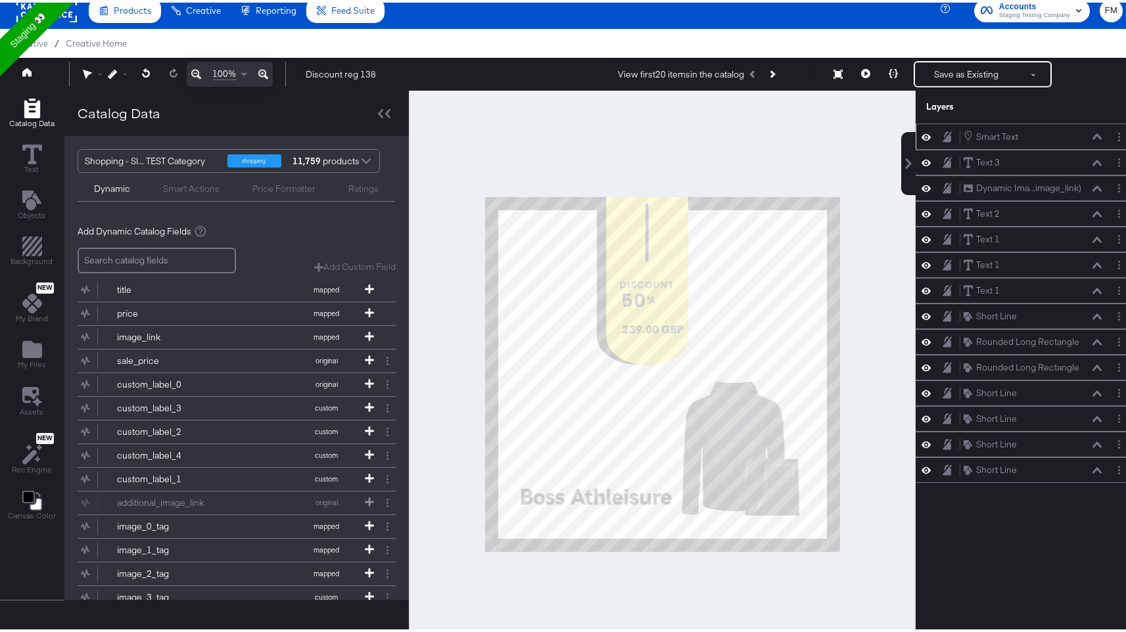
click at [205, 184] on div "Smart Actions" at bounding box center [191, 186] width 57 height 12
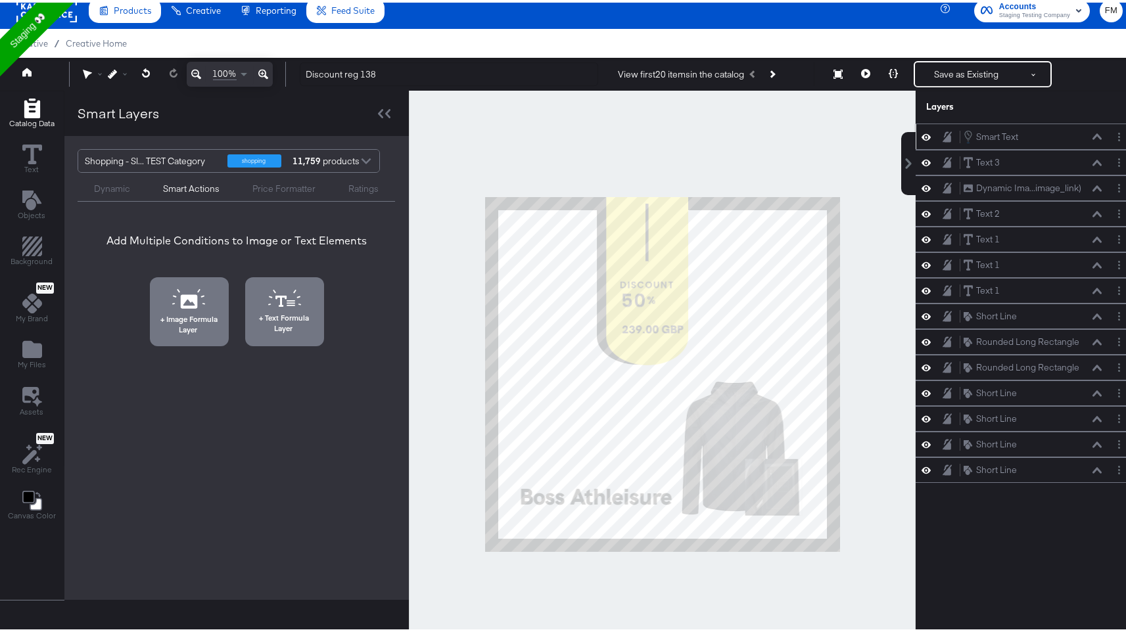
click at [270, 187] on div "Price Formatter" at bounding box center [283, 186] width 63 height 12
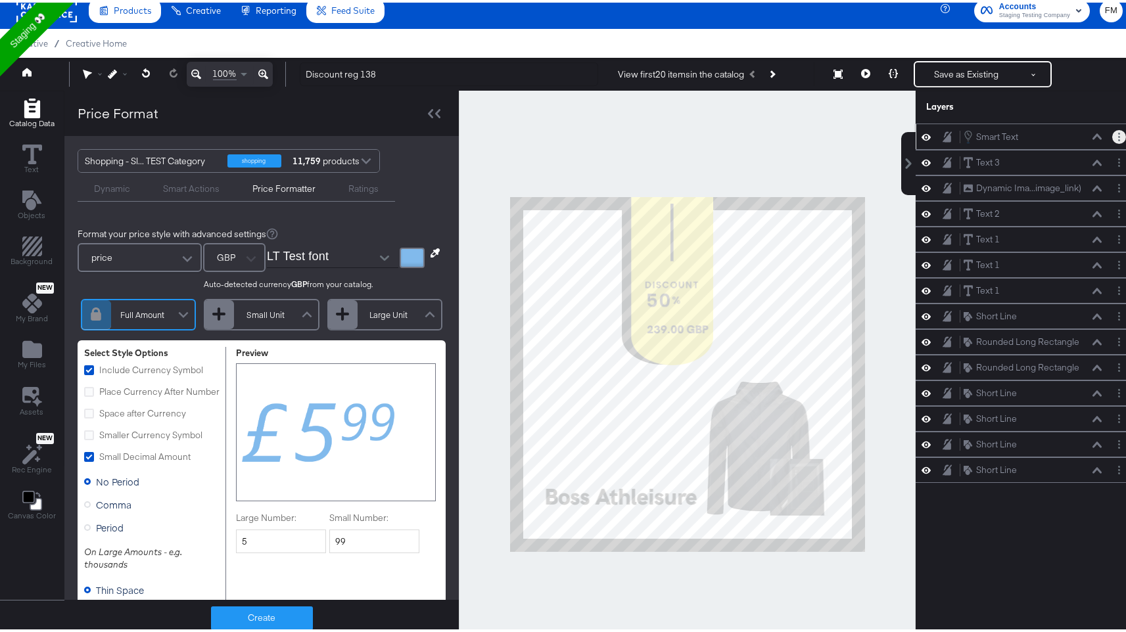
click at [1112, 136] on button "Layer Options" at bounding box center [1119, 134] width 14 height 14
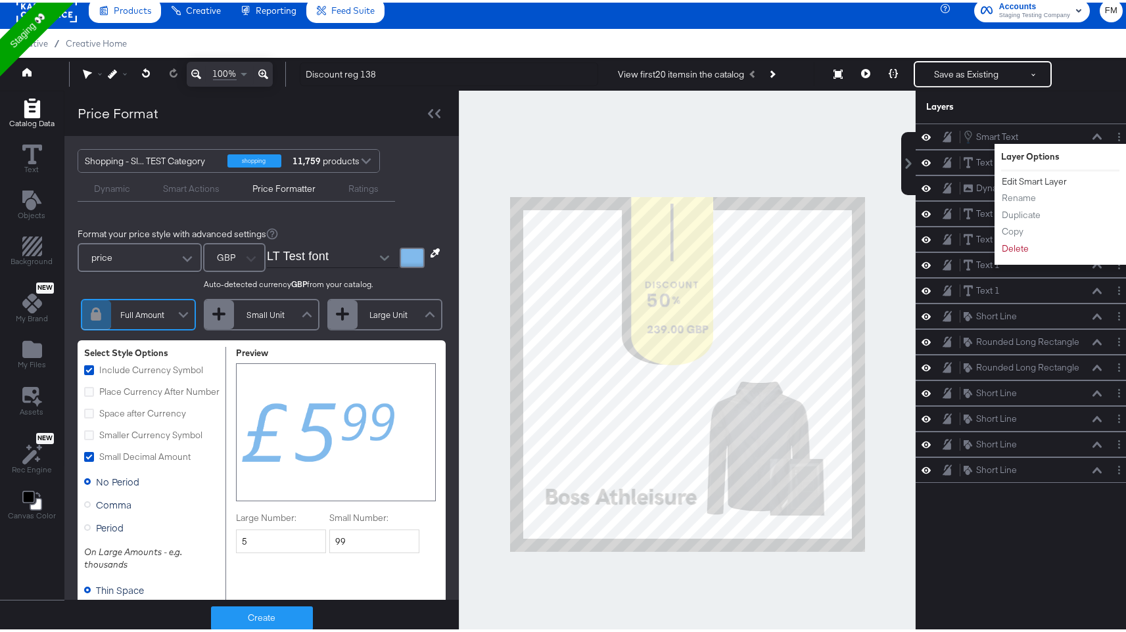
click at [1042, 182] on button "Edit Smart Layer" at bounding box center [1034, 179] width 66 height 14
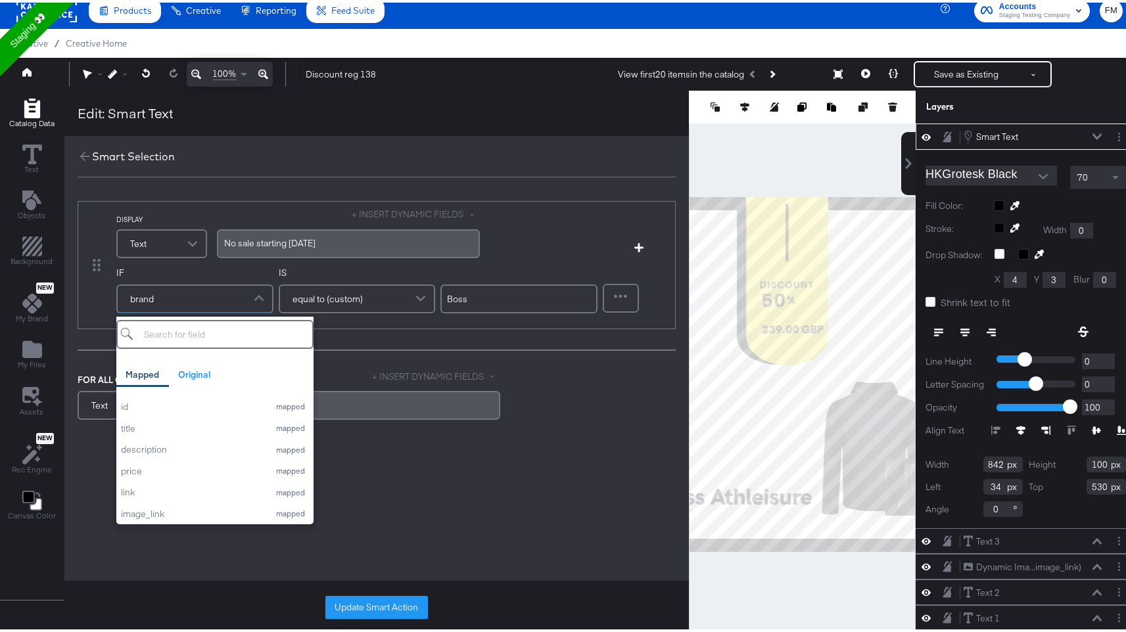
click at [244, 298] on div "brand" at bounding box center [195, 296] width 154 height 26
click at [193, 467] on div "price" at bounding box center [192, 469] width 142 height 12
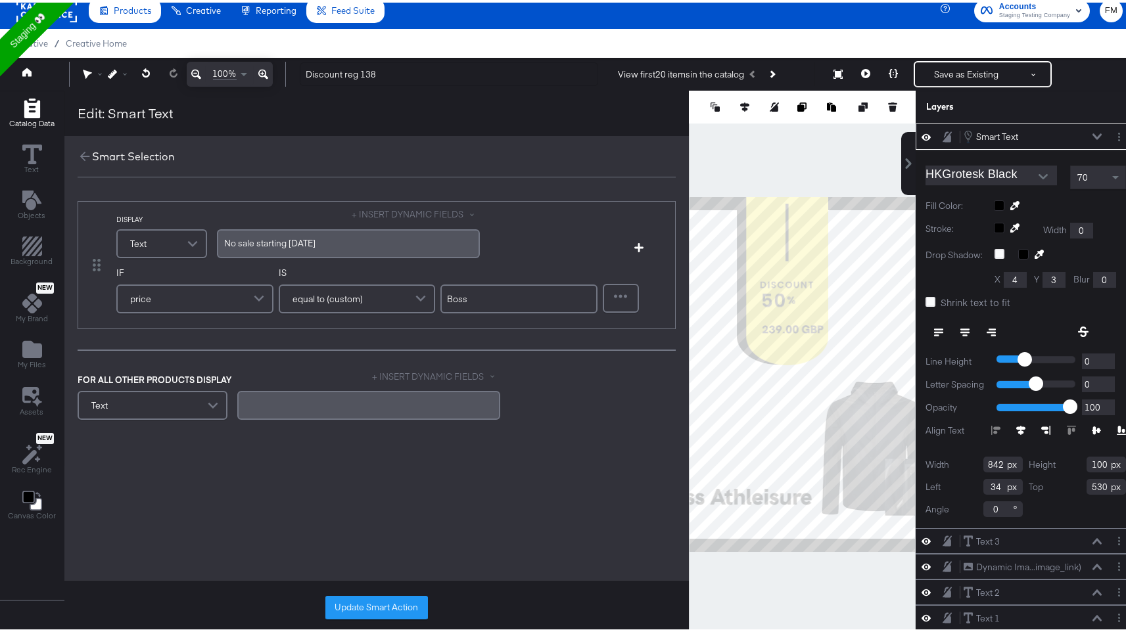
click at [403, 288] on div "equal to (custom)" at bounding box center [357, 296] width 154 height 26
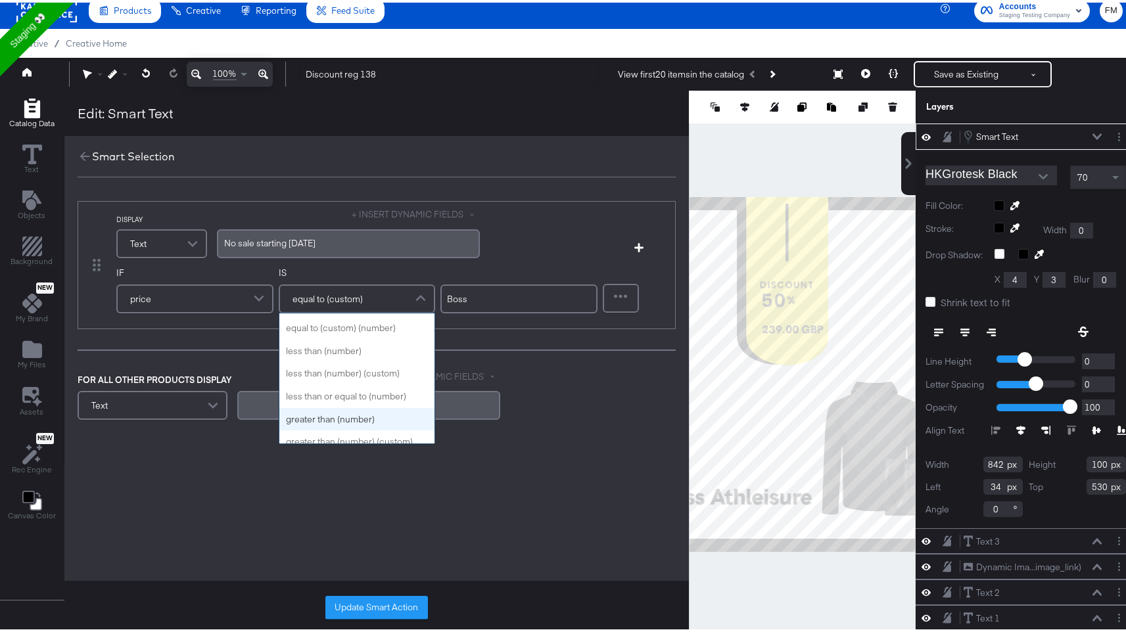
scroll to position [149, 0]
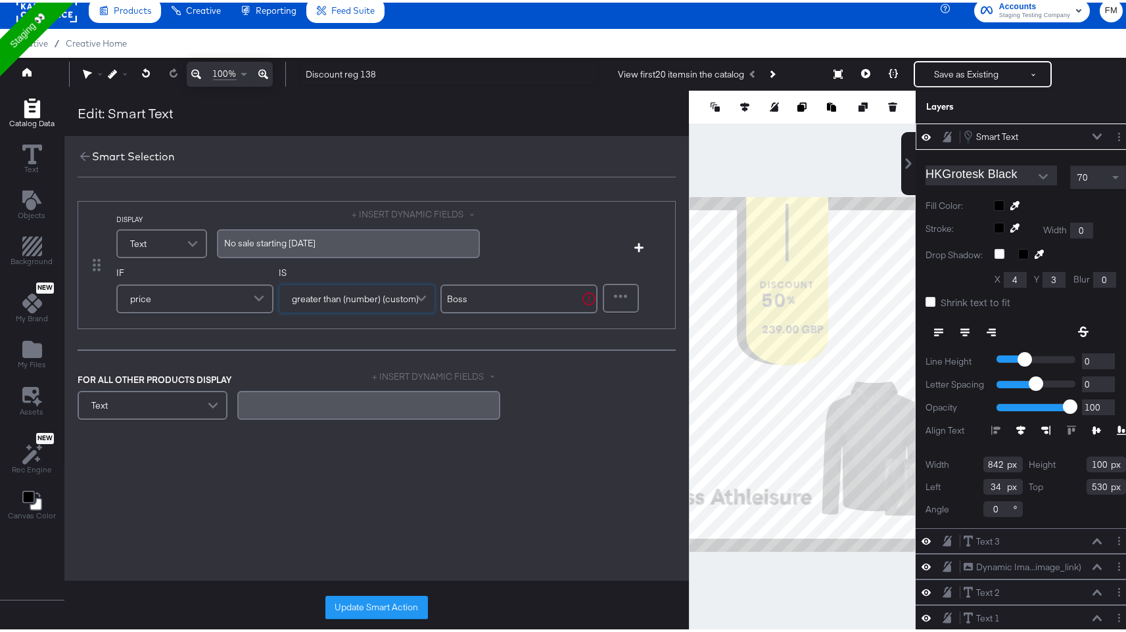
click at [543, 308] on input "Boss" at bounding box center [518, 296] width 157 height 29
click at [534, 296] on input "Boss" at bounding box center [518, 296] width 157 height 29
type input "239"
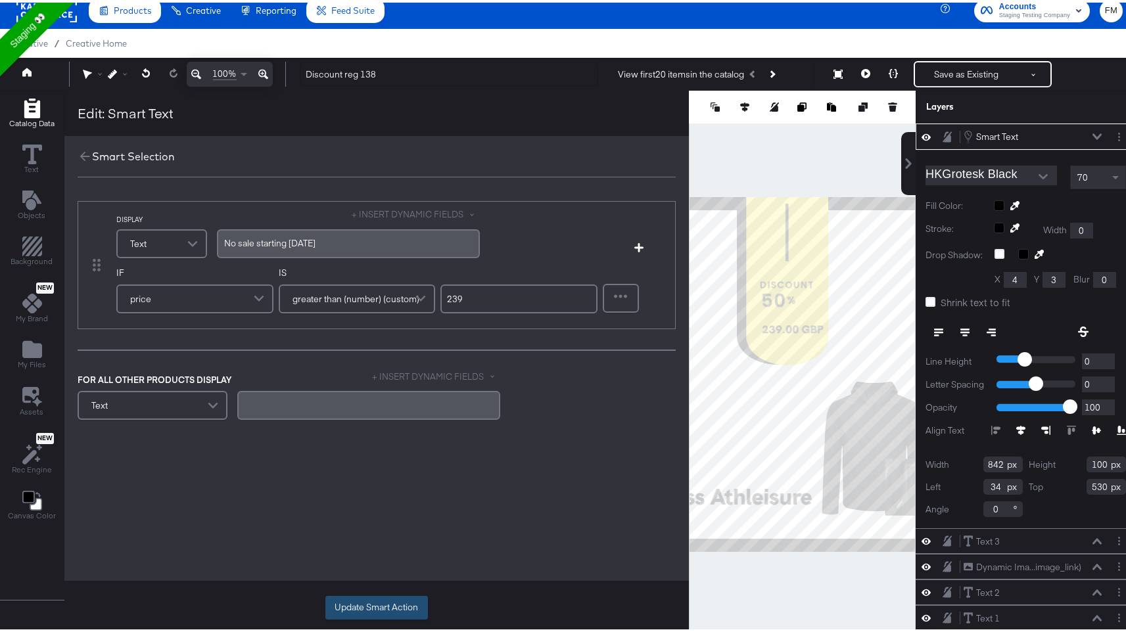
click at [390, 605] on button "Update Smart Action" at bounding box center [376, 605] width 103 height 24
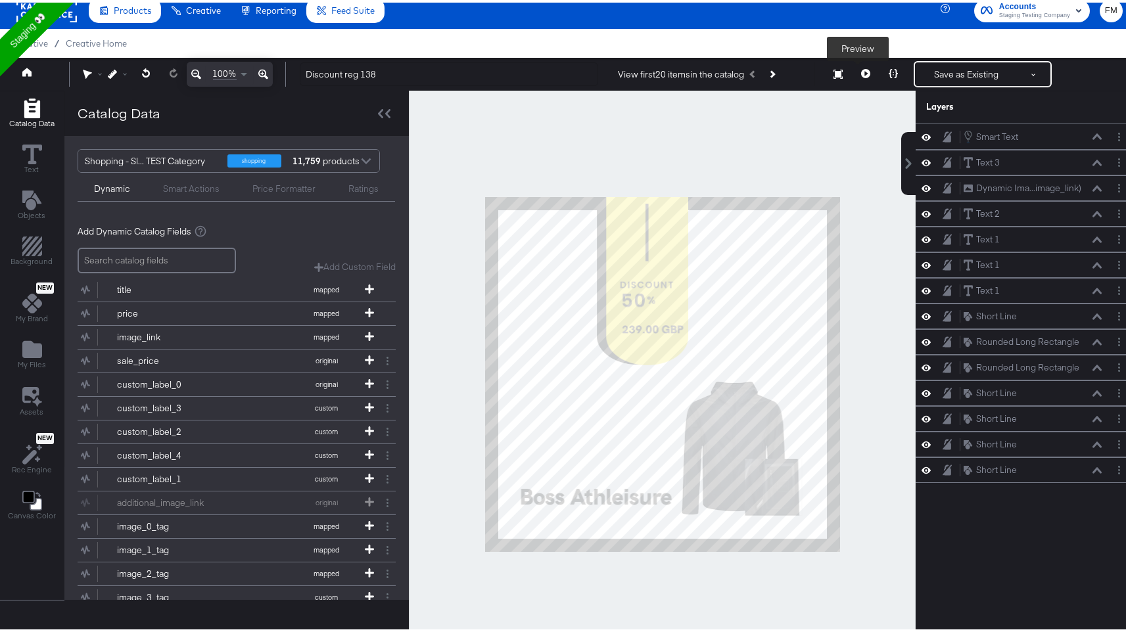
click at [861, 68] on icon at bounding box center [865, 70] width 9 height 9
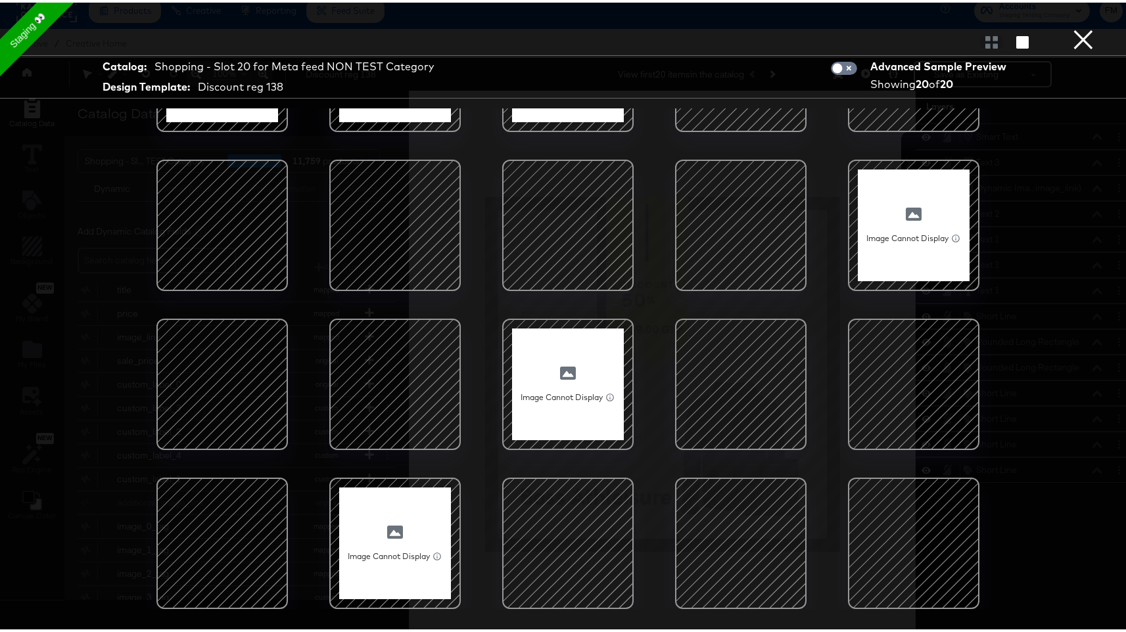
scroll to position [22, 0]
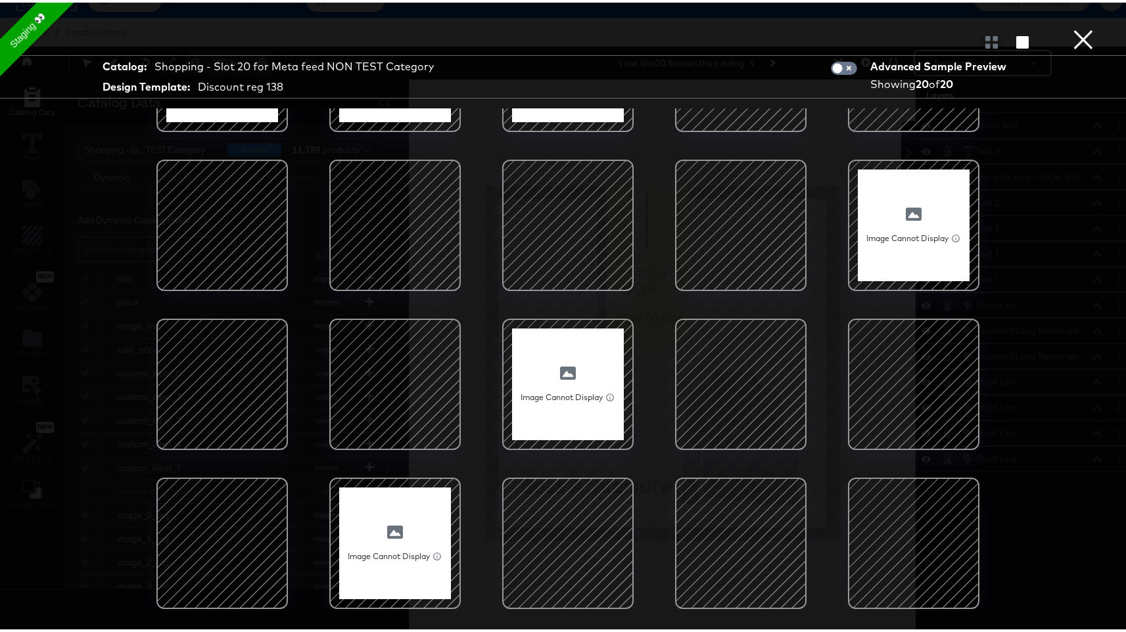
click at [1070, 26] on button "×" at bounding box center [1083, 13] width 26 height 26
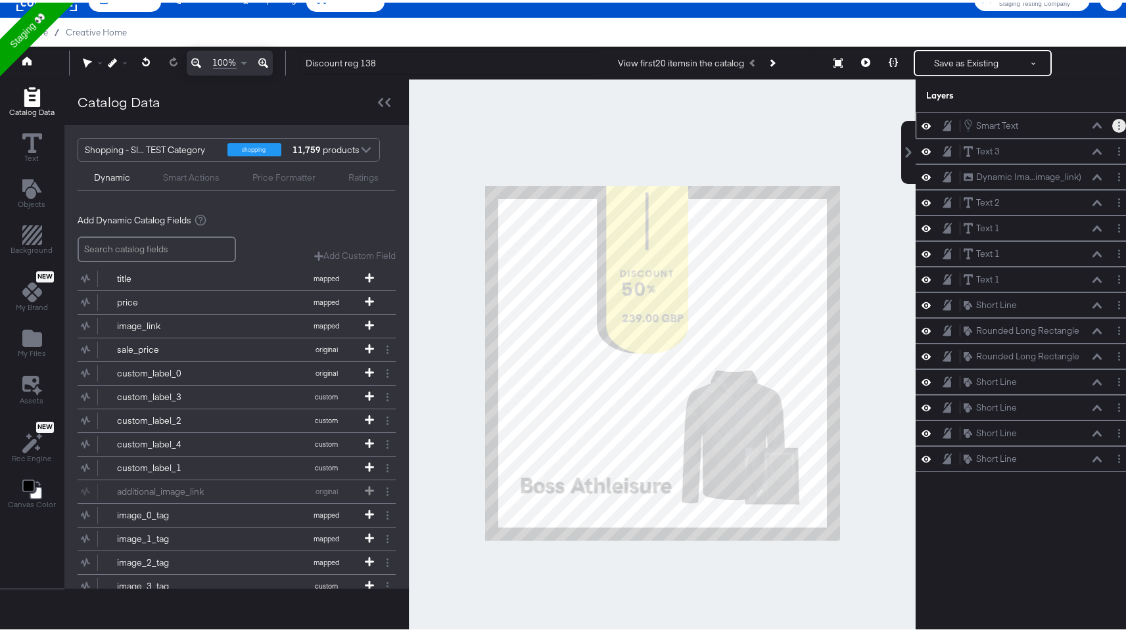
click at [1112, 126] on button "Layer Options" at bounding box center [1119, 123] width 14 height 14
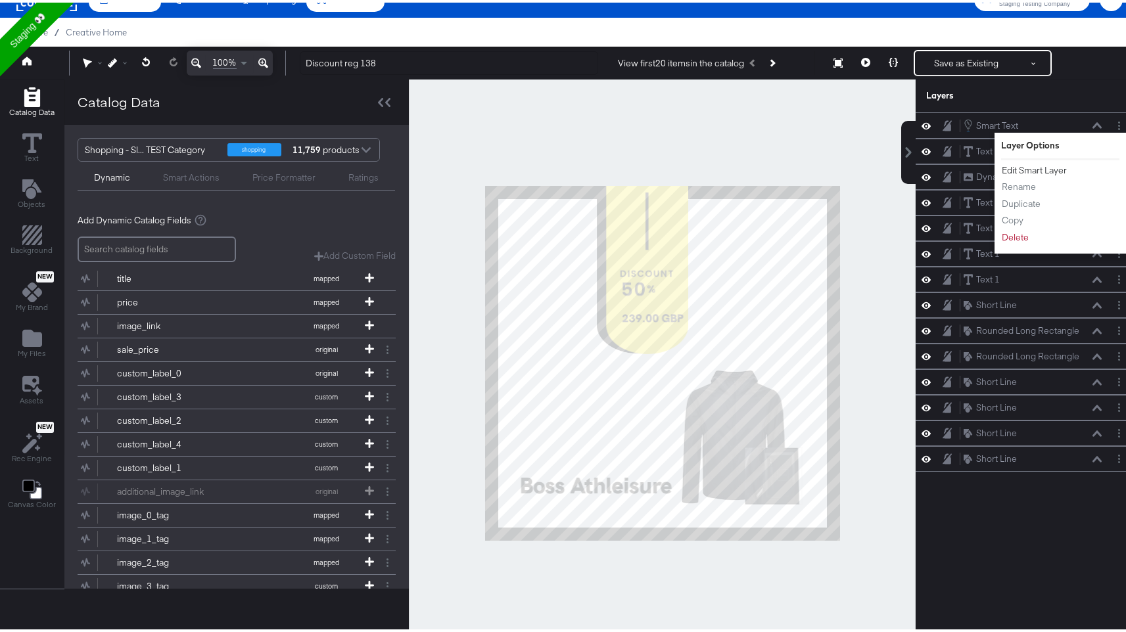
click at [1042, 166] on button "Edit Smart Layer" at bounding box center [1034, 168] width 66 height 14
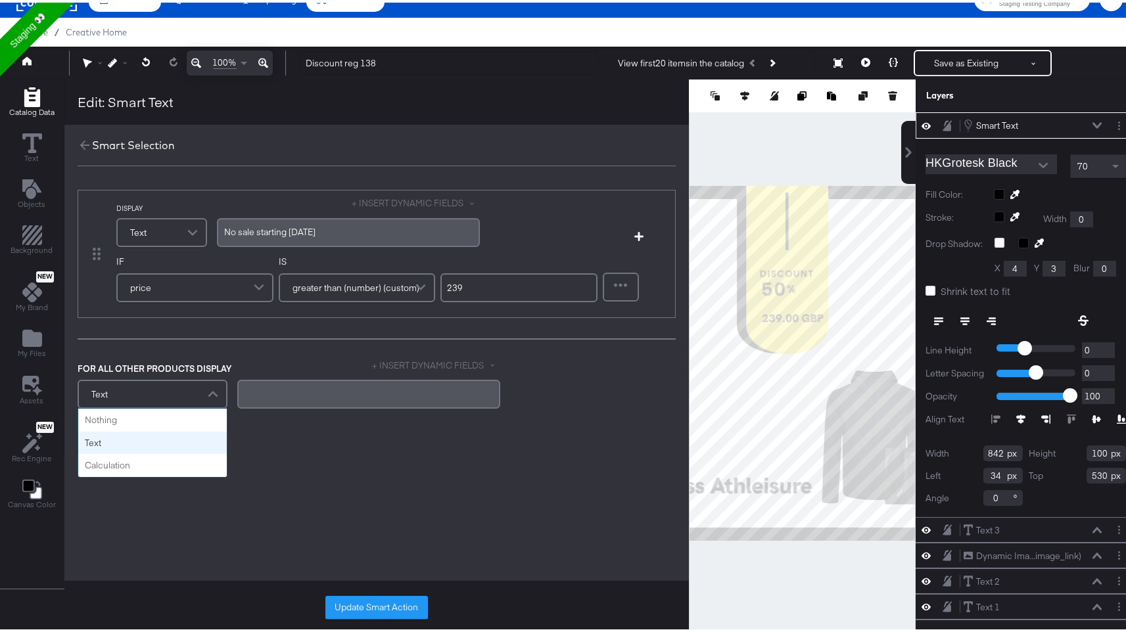
click at [188, 390] on div "Text" at bounding box center [152, 392] width 147 height 26
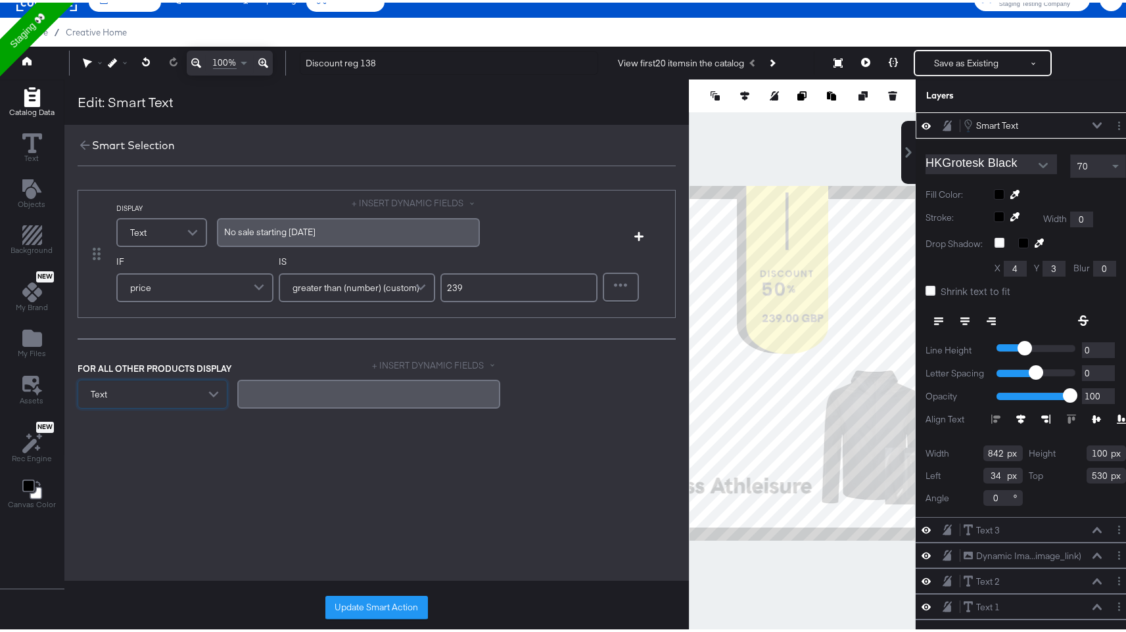
click at [190, 391] on div "Text" at bounding box center [152, 392] width 149 height 28
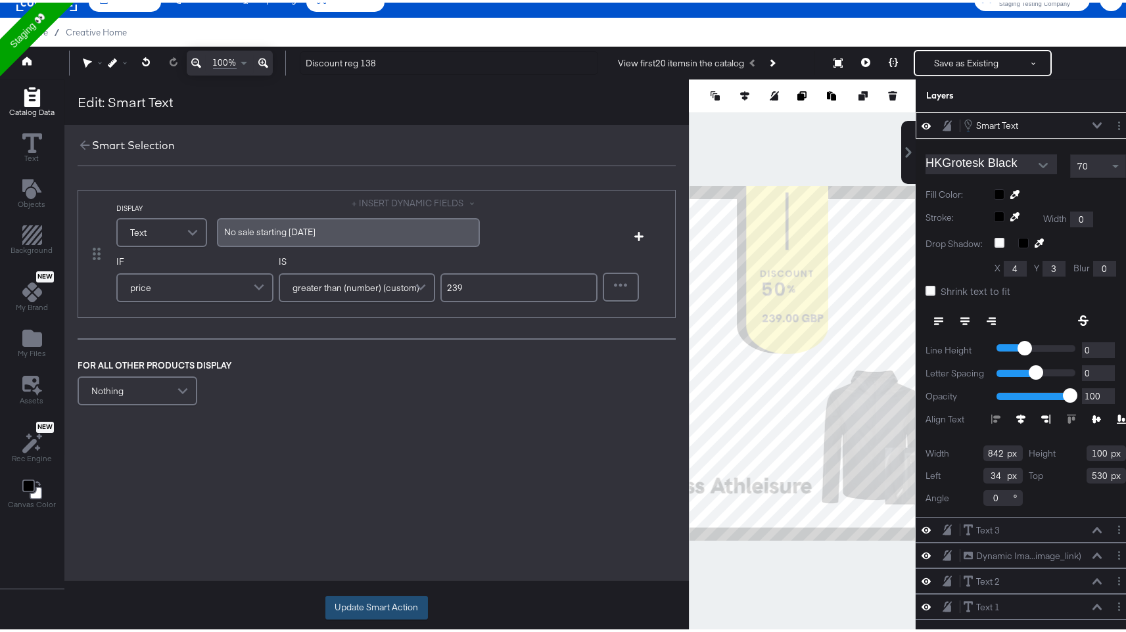
click at [344, 600] on button "Update Smart Action" at bounding box center [376, 605] width 103 height 24
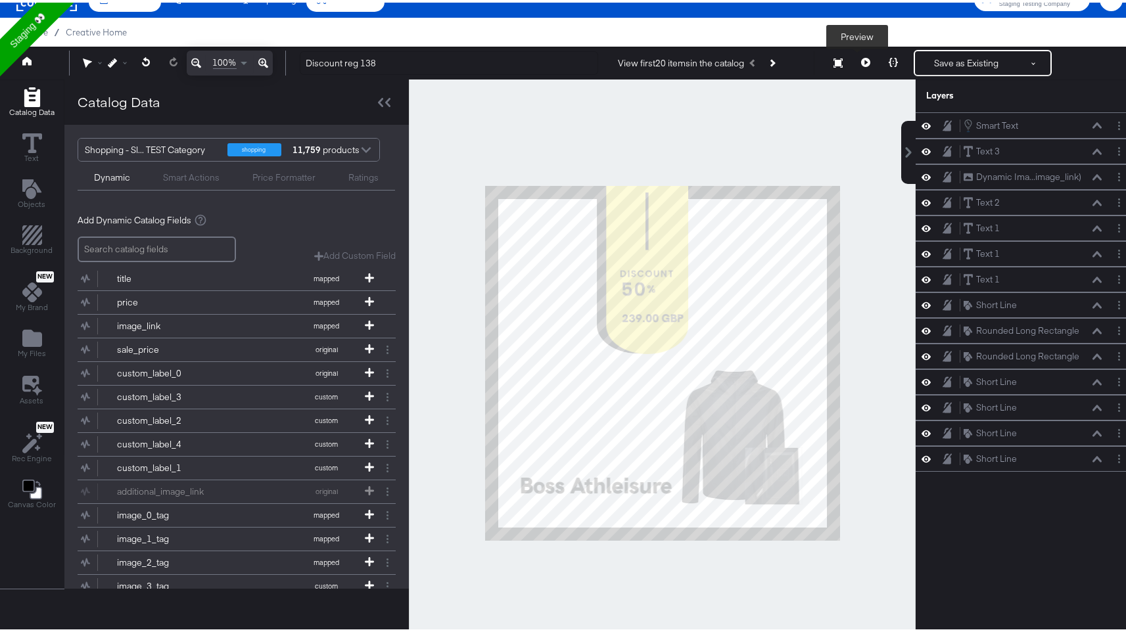
click at [858, 53] on button at bounding box center [866, 60] width 28 height 26
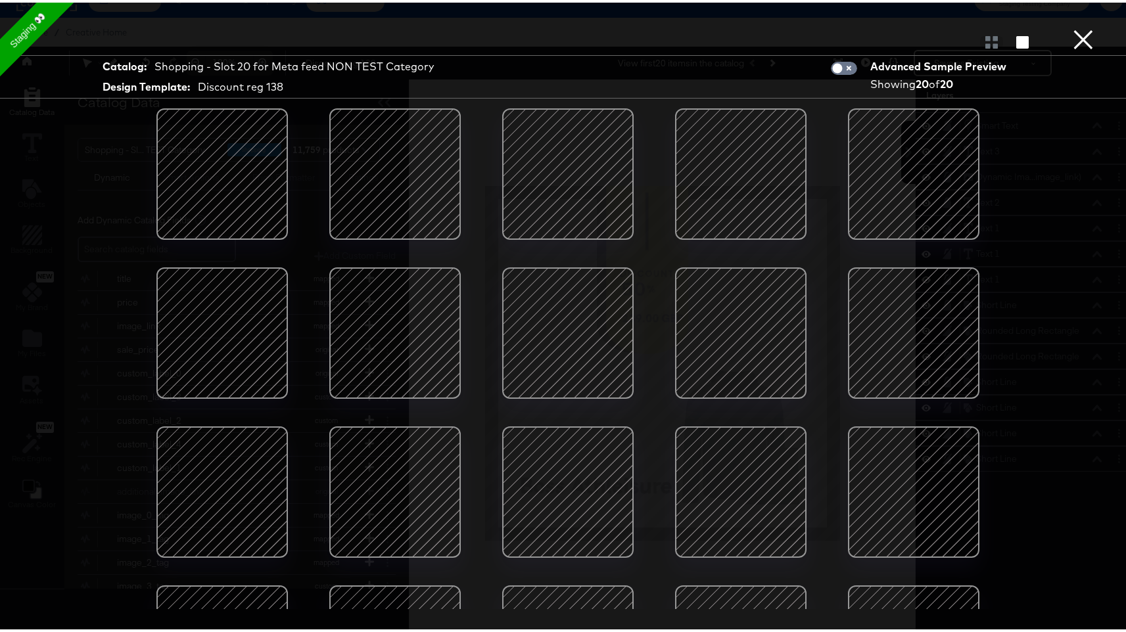
click at [1072, 26] on button "×" at bounding box center [1083, 13] width 26 height 26
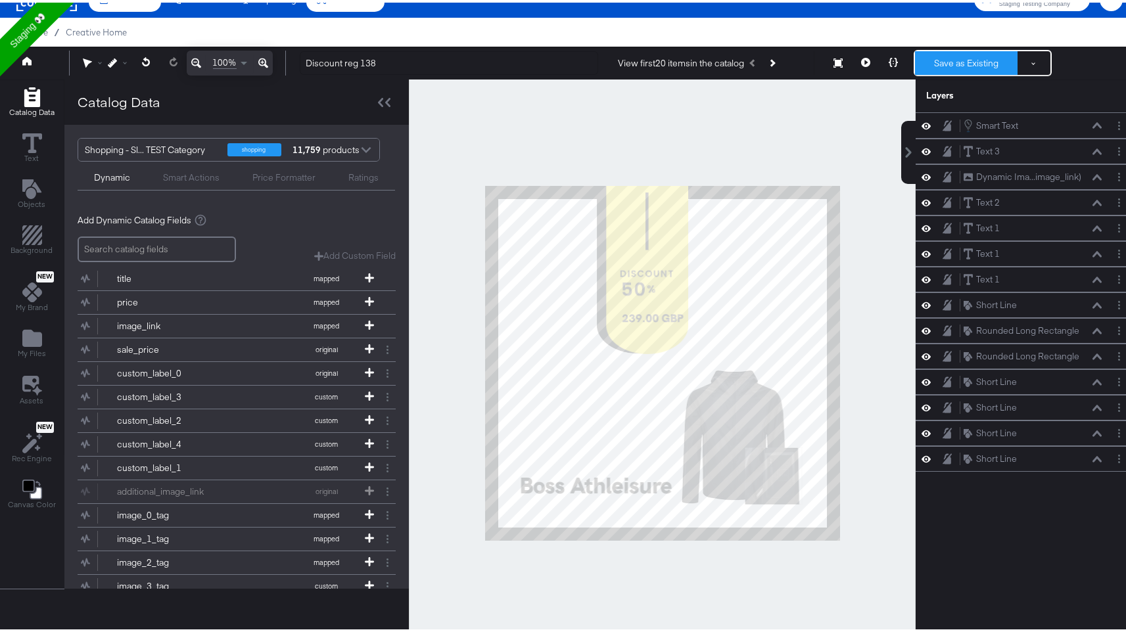
click at [975, 60] on button "Save as Existing" at bounding box center [966, 61] width 103 height 24
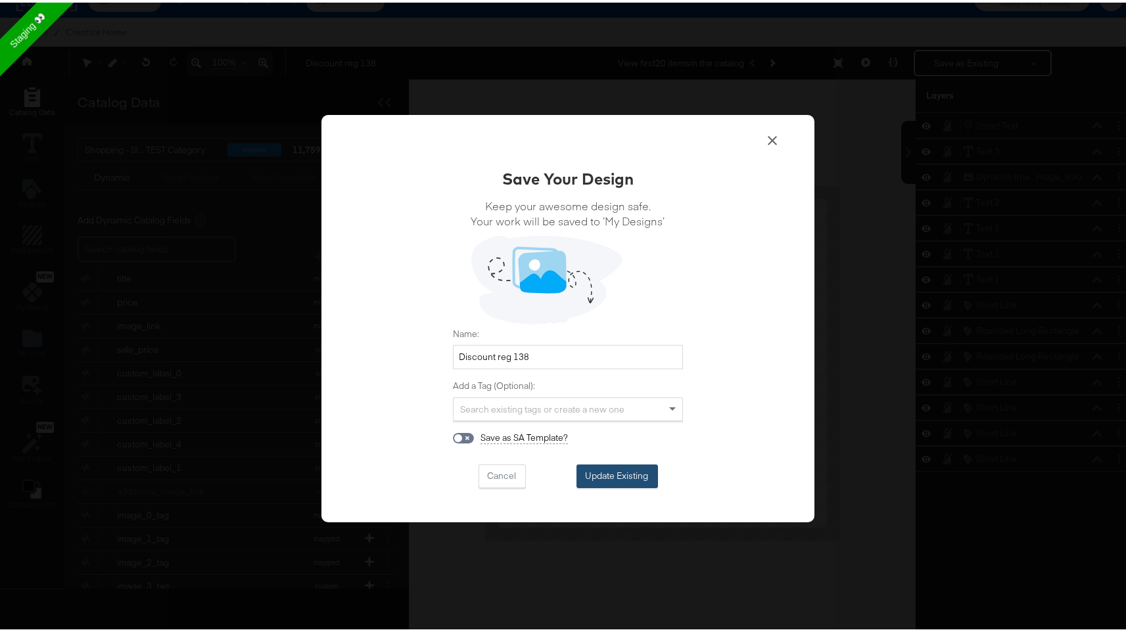
click at [607, 470] on button "Update Existing" at bounding box center [616, 474] width 81 height 24
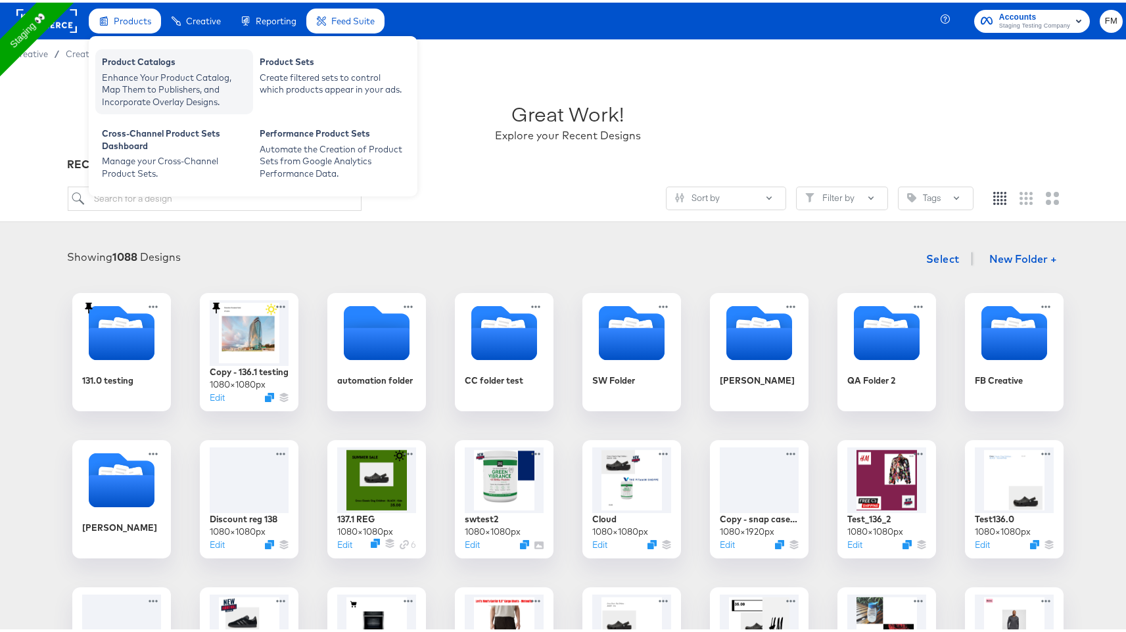
click at [196, 62] on div "Product Catalogs" at bounding box center [174, 61] width 145 height 16
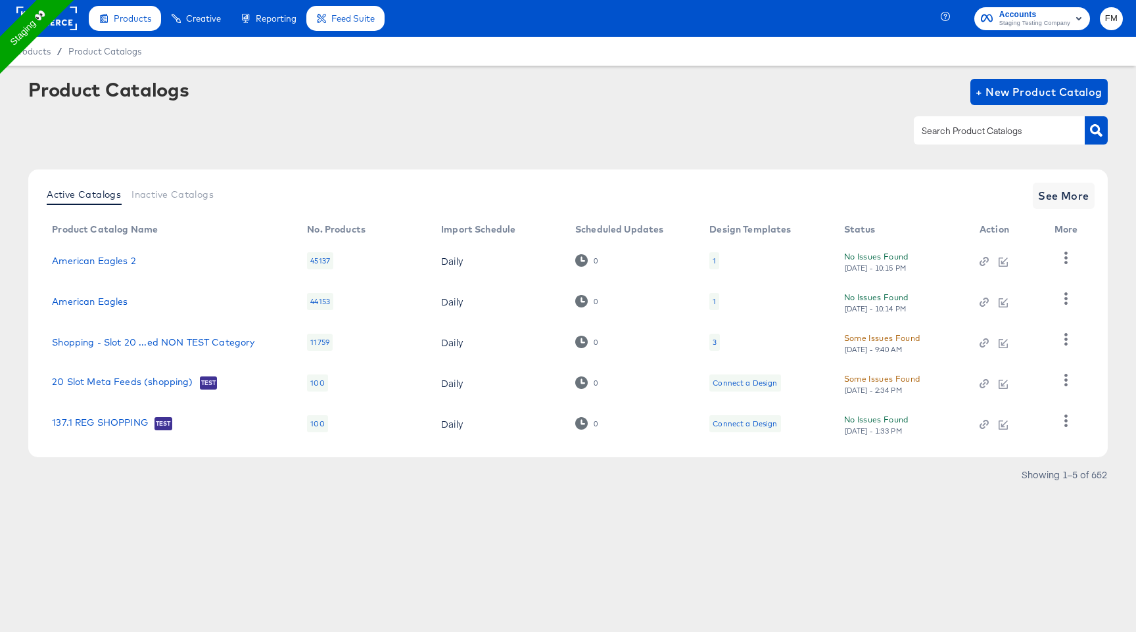
click at [711, 346] on div "3" at bounding box center [714, 342] width 11 height 17
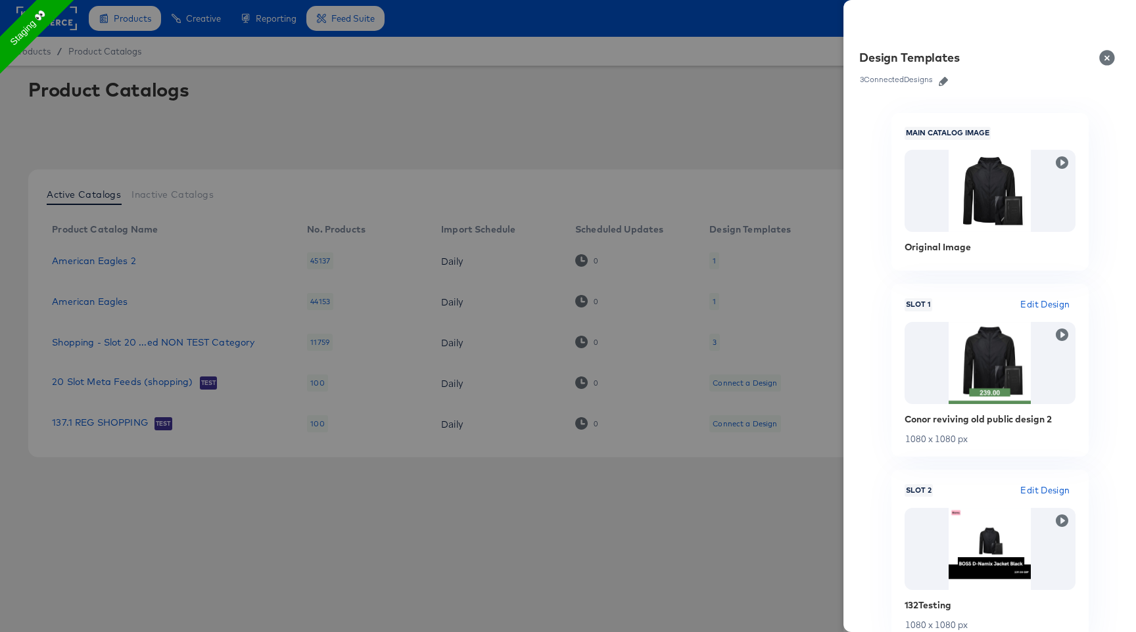
click at [944, 78] on icon "button" at bounding box center [942, 81] width 9 height 9
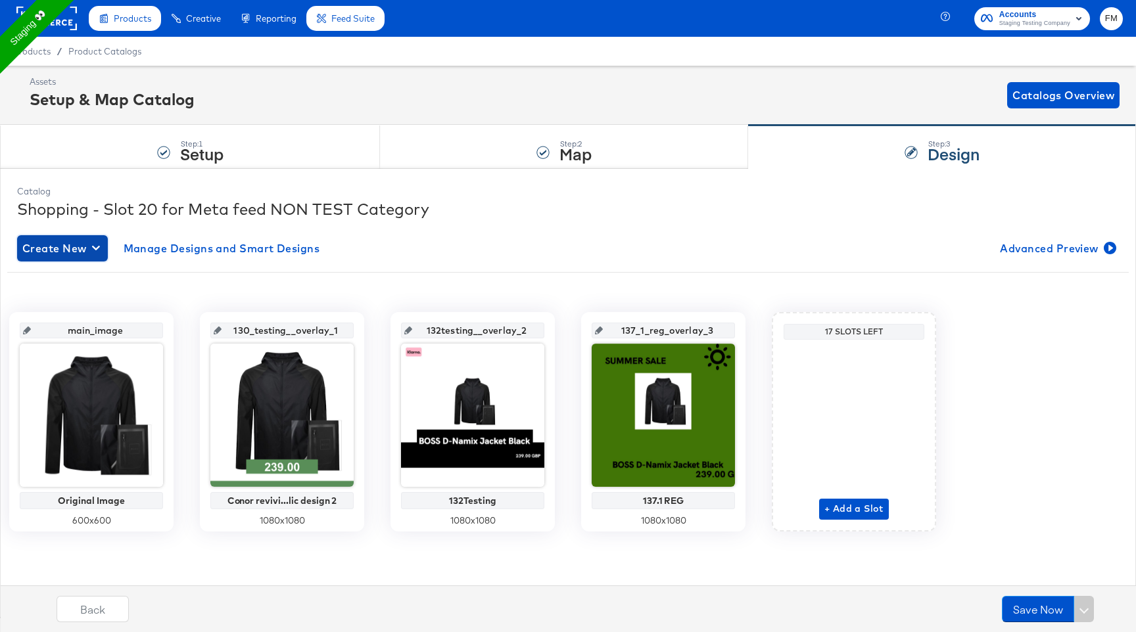
click at [69, 240] on span "Create New" at bounding box center [62, 248] width 80 height 18
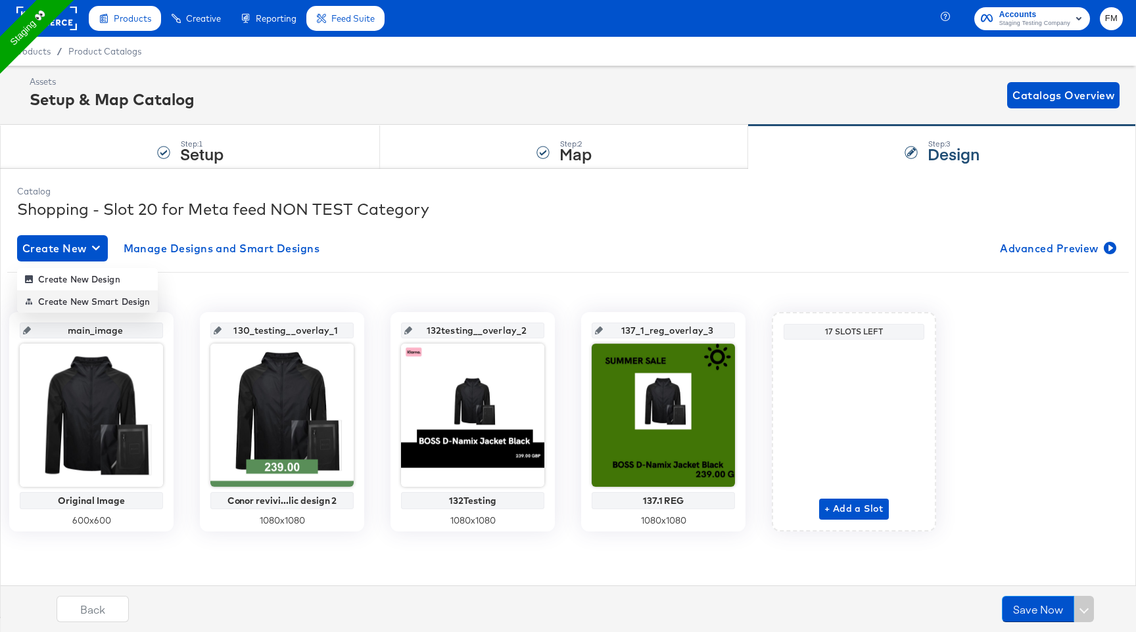
click at [106, 299] on div "Create New Smart Design" at bounding box center [87, 301] width 125 height 11
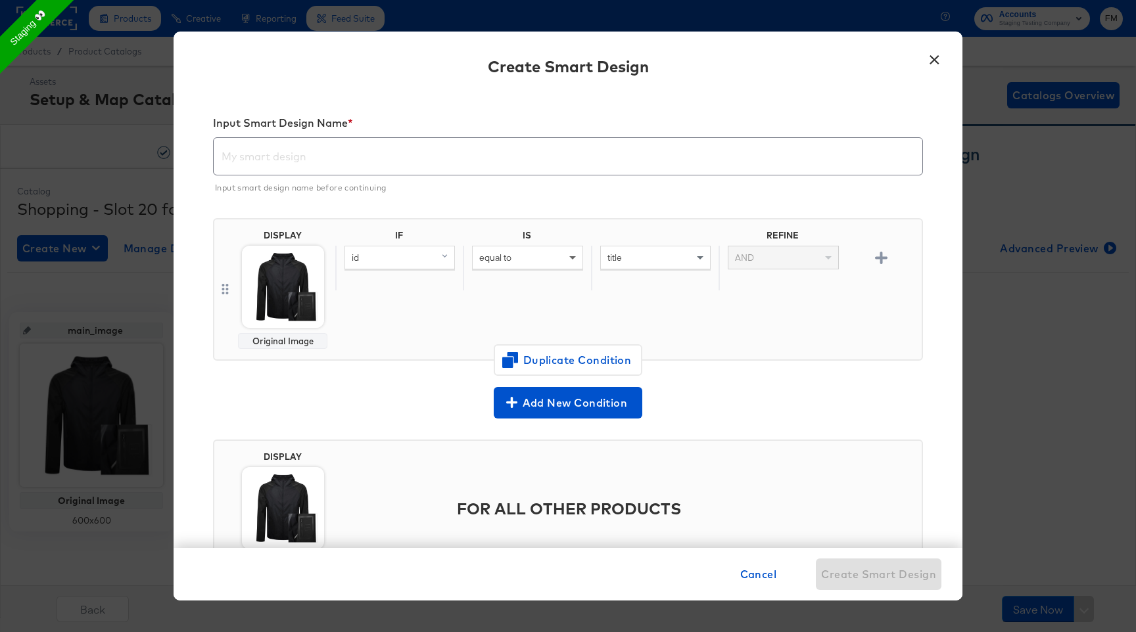
click at [566, 258] on span at bounding box center [574, 257] width 16 height 22
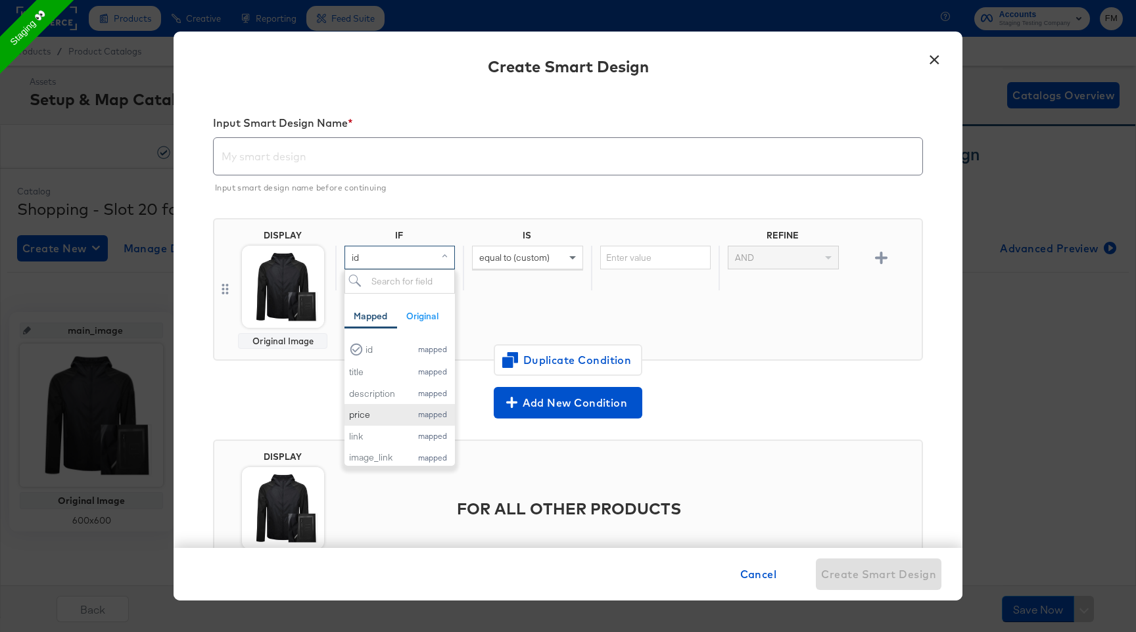
click at [375, 420] on div "price" at bounding box center [376, 415] width 55 height 12
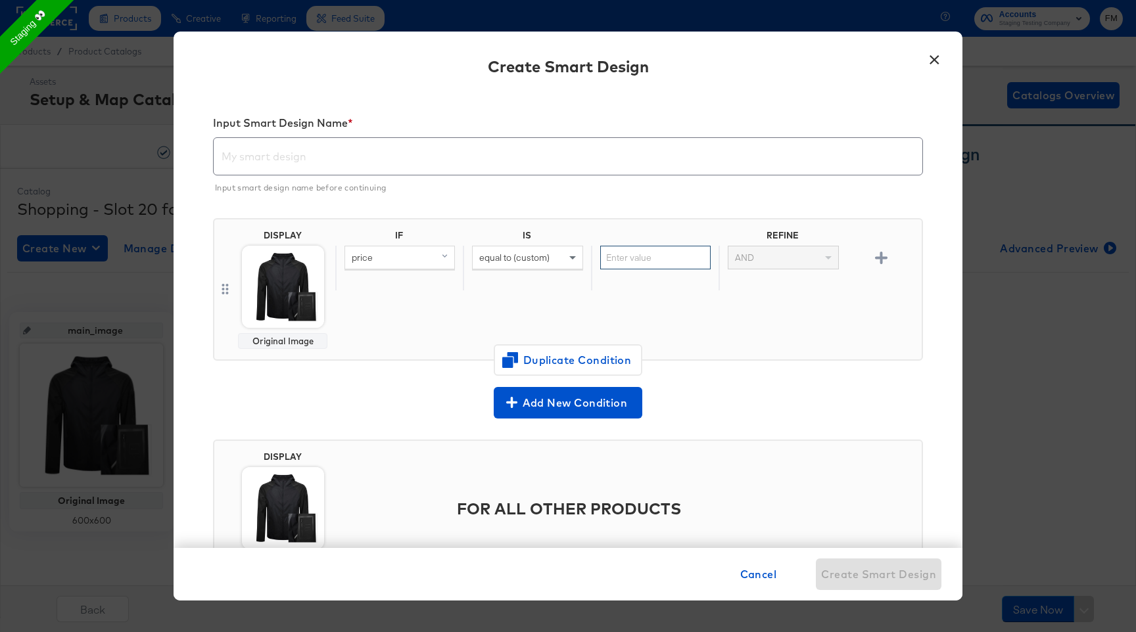
click at [682, 246] on input "text" at bounding box center [655, 258] width 110 height 24
type input "250"
click at [302, 278] on img at bounding box center [283, 287] width 82 height 82
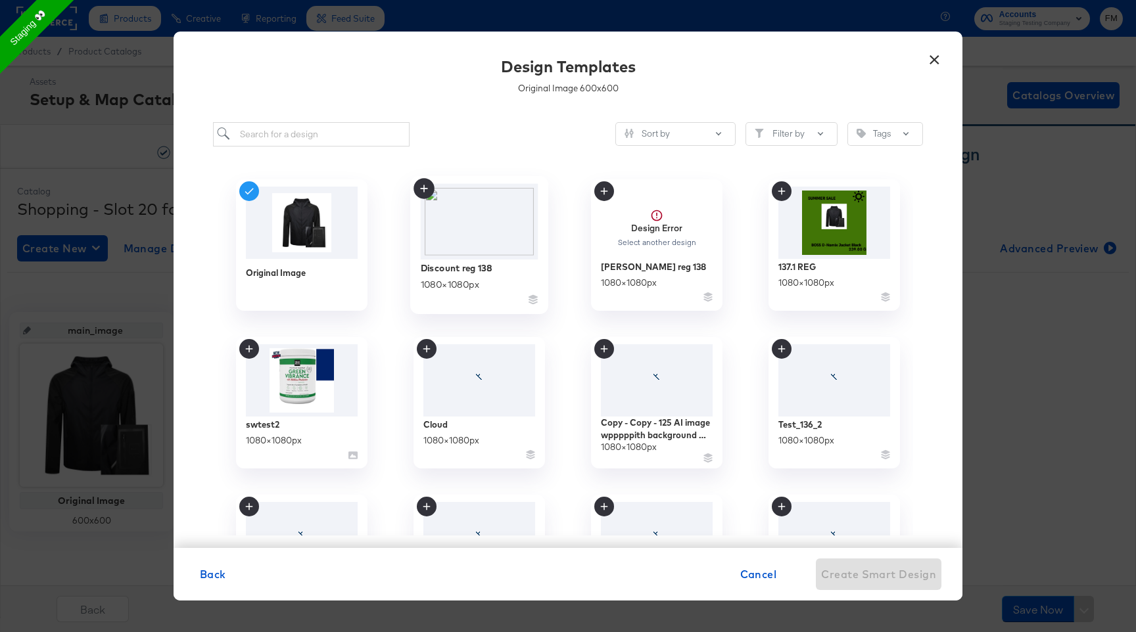
click at [517, 251] on img at bounding box center [480, 221] width 118 height 76
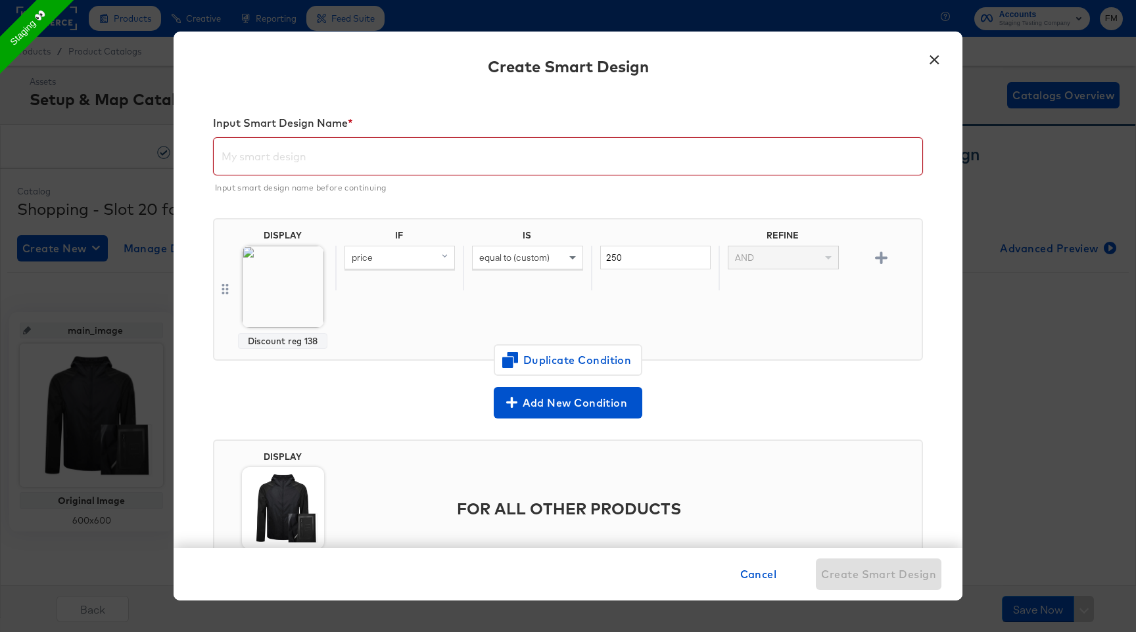
click at [470, 151] on input "text" at bounding box center [568, 151] width 708 height 37
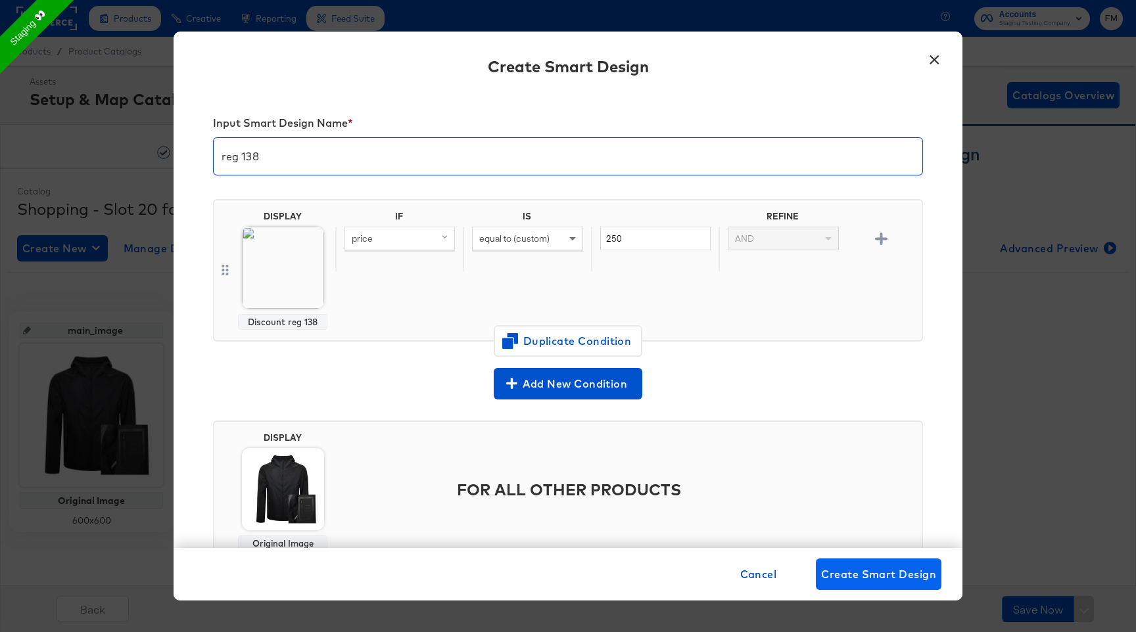
type input "reg 138"
click at [872, 568] on span "Create Smart Design" at bounding box center [878, 574] width 115 height 18
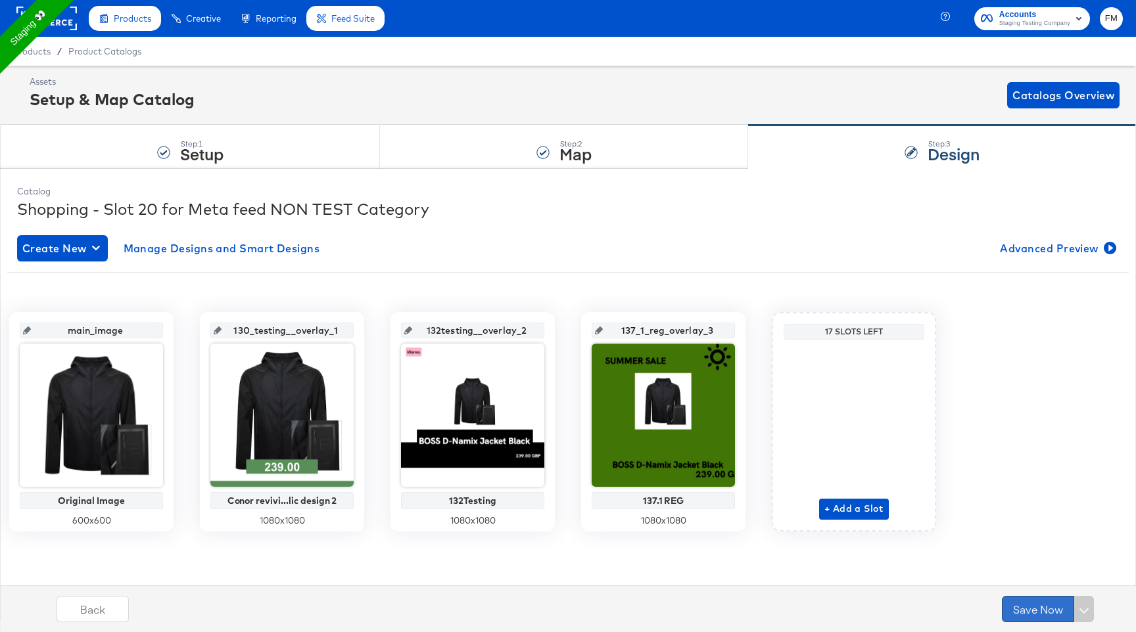
click at [1047, 610] on button "Save Now" at bounding box center [1038, 609] width 72 height 26
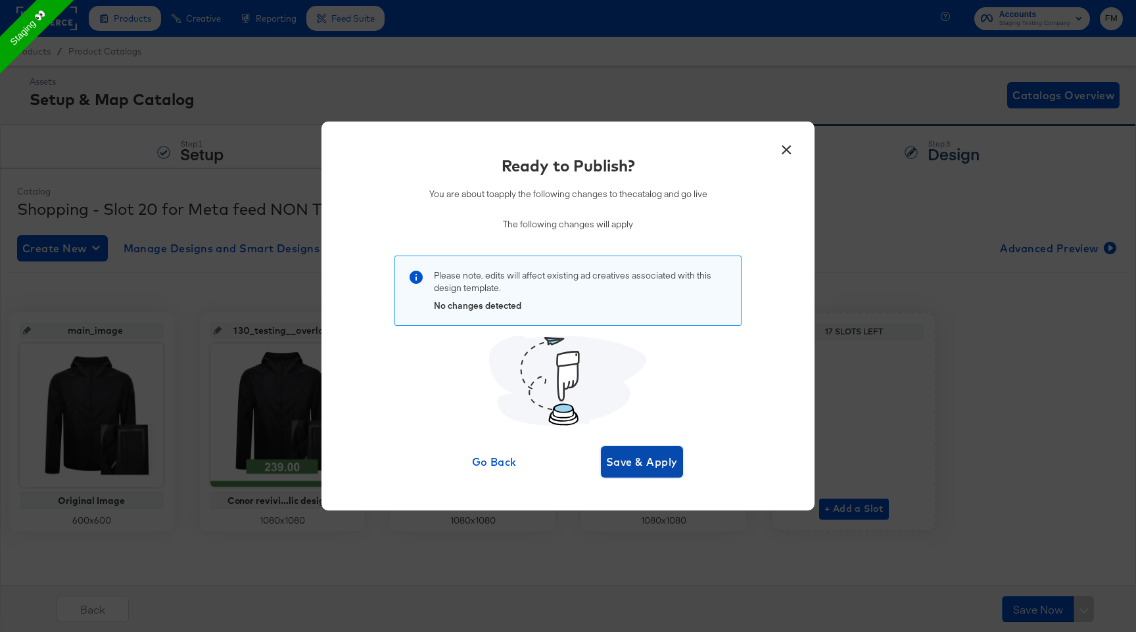
click at [651, 465] on span "Save & Apply" at bounding box center [642, 462] width 72 height 18
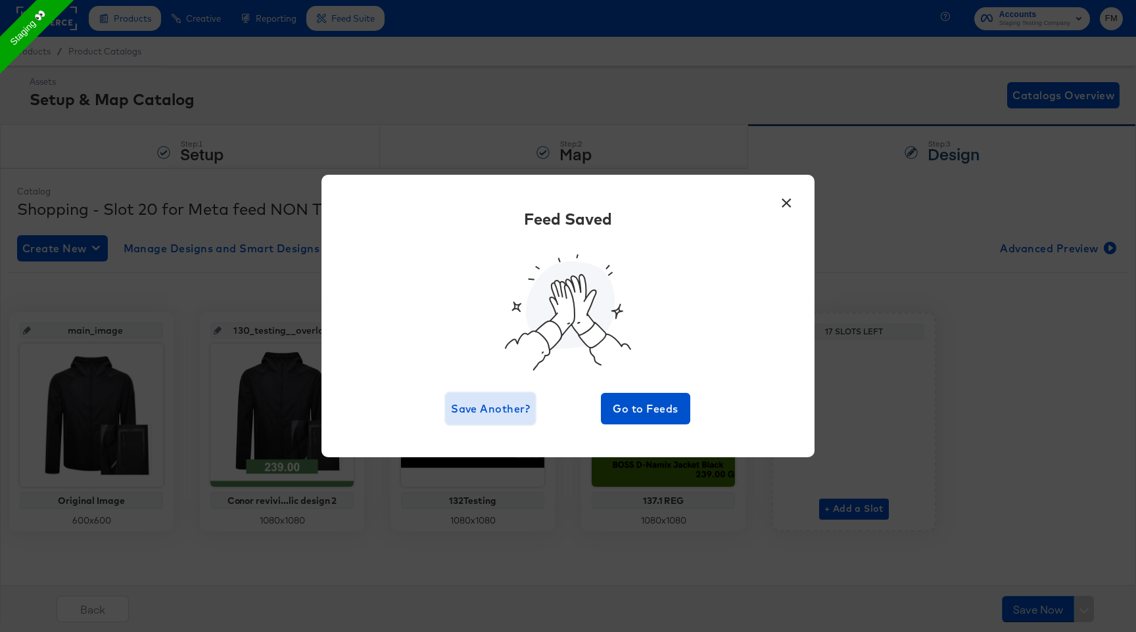
click at [513, 411] on span "Save Another?" at bounding box center [490, 409] width 79 height 18
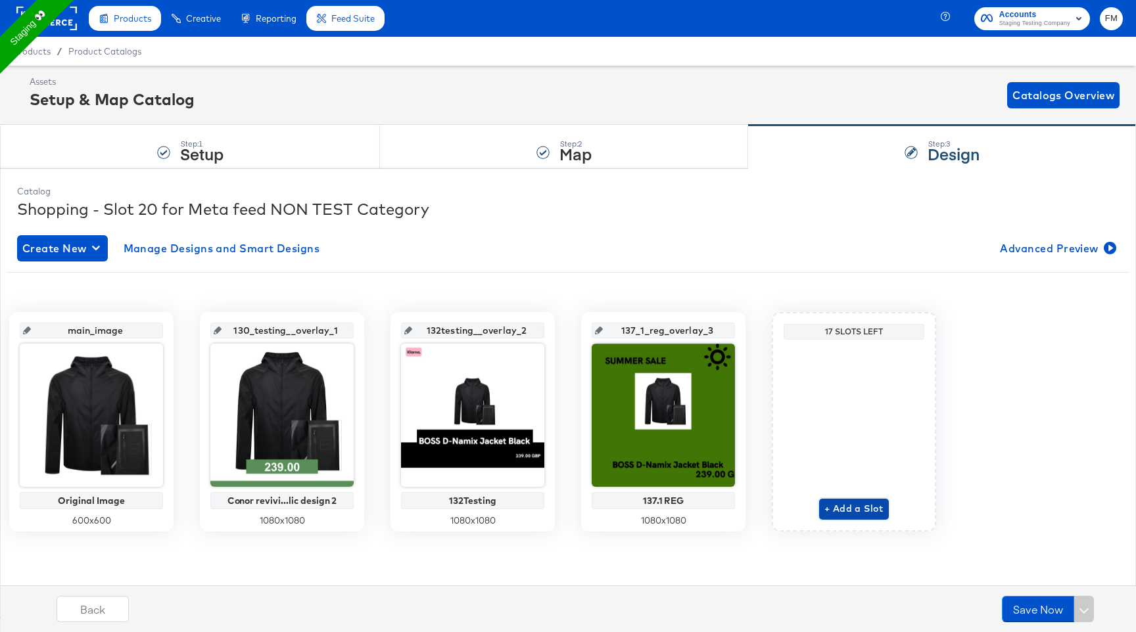
click at [836, 508] on span "+ Add a Slot" at bounding box center [853, 509] width 59 height 16
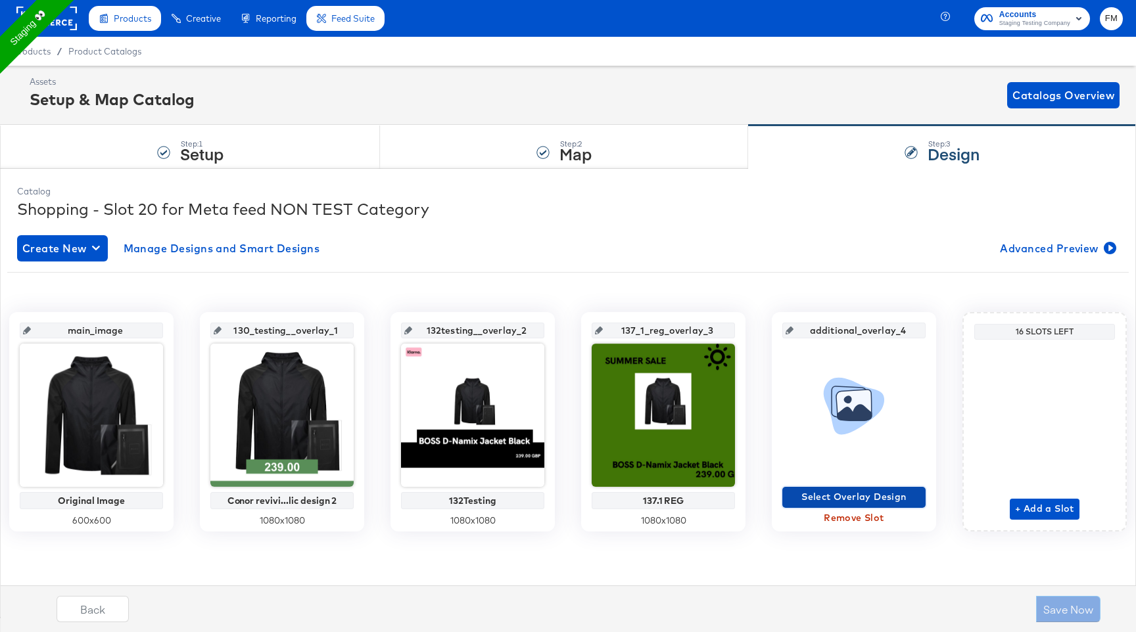
click at [857, 494] on span "Select Overlay Design" at bounding box center [853, 497] width 133 height 16
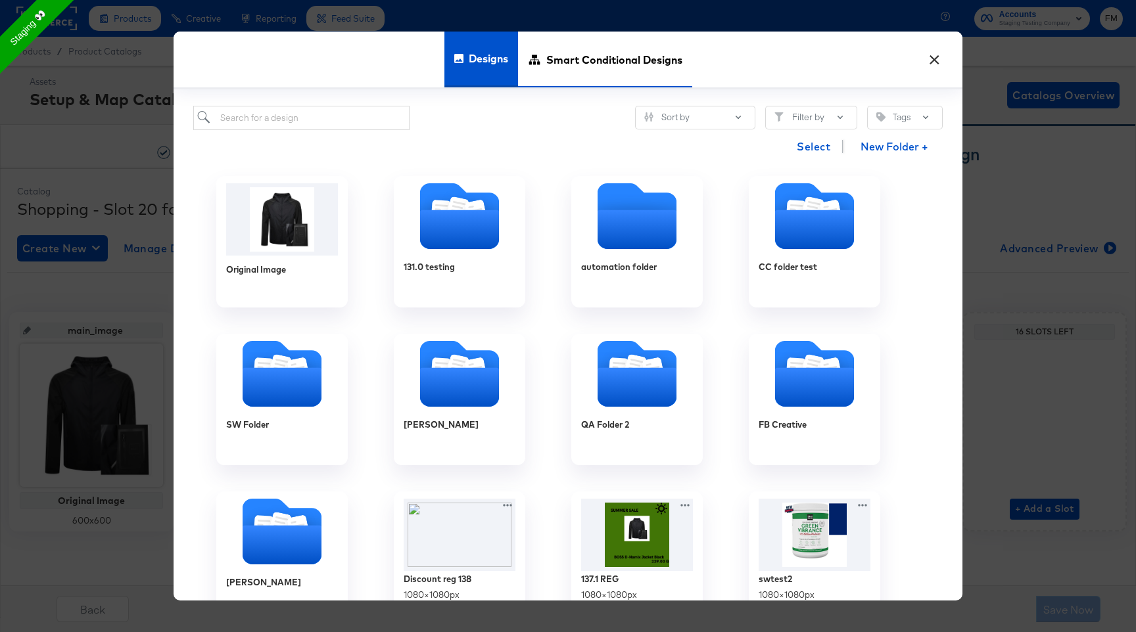
click at [622, 42] on span "Smart Conditional Designs" at bounding box center [614, 60] width 136 height 58
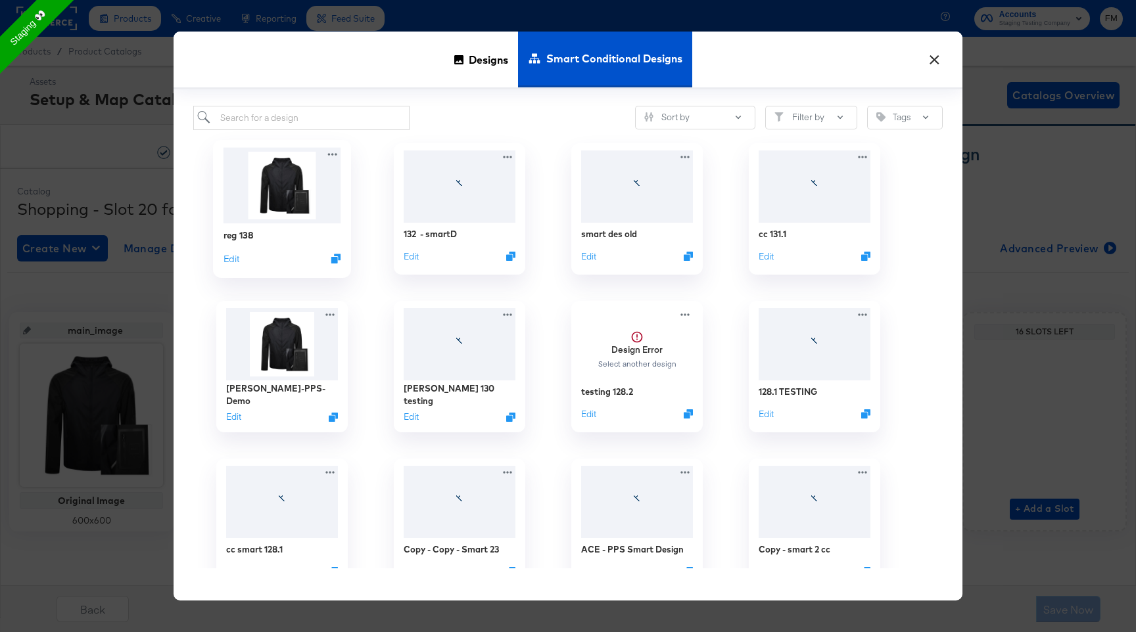
click at [306, 204] on img at bounding box center [282, 185] width 118 height 76
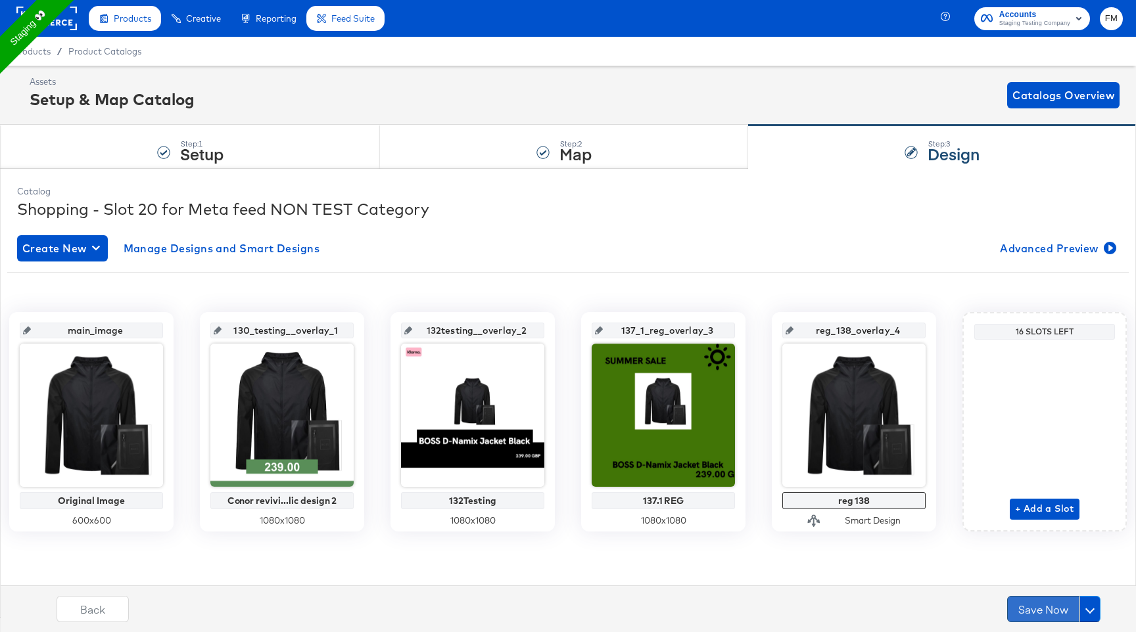
click at [1032, 611] on button "Save Now" at bounding box center [1043, 609] width 72 height 26
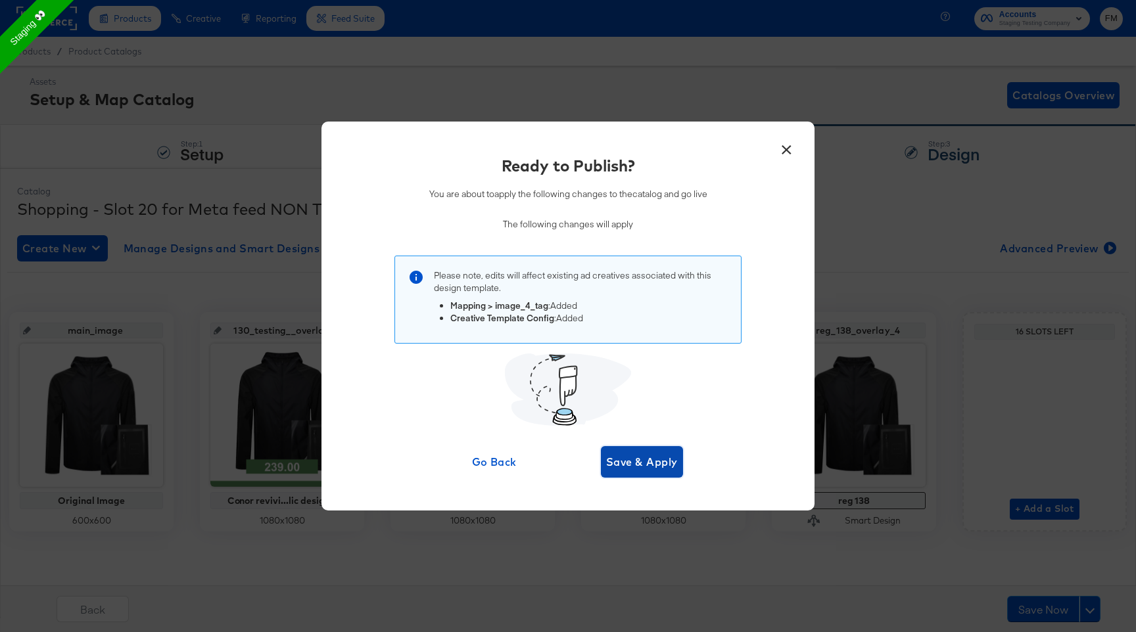
click at [614, 462] on span "Save & Apply" at bounding box center [642, 462] width 72 height 18
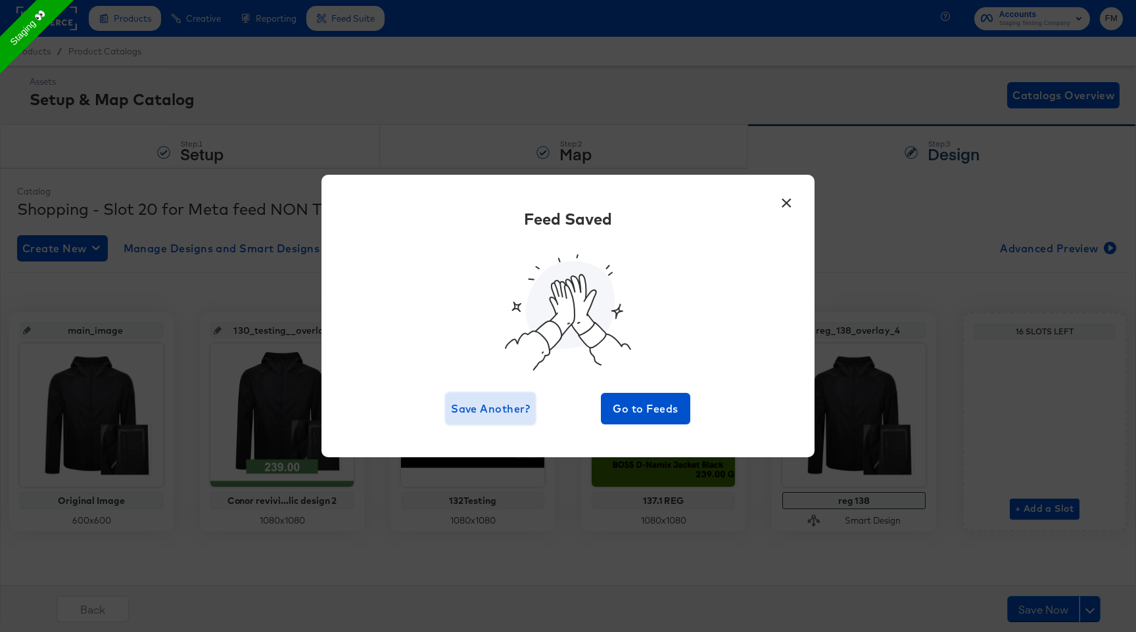
click at [520, 405] on span "Save Another?" at bounding box center [490, 409] width 79 height 18
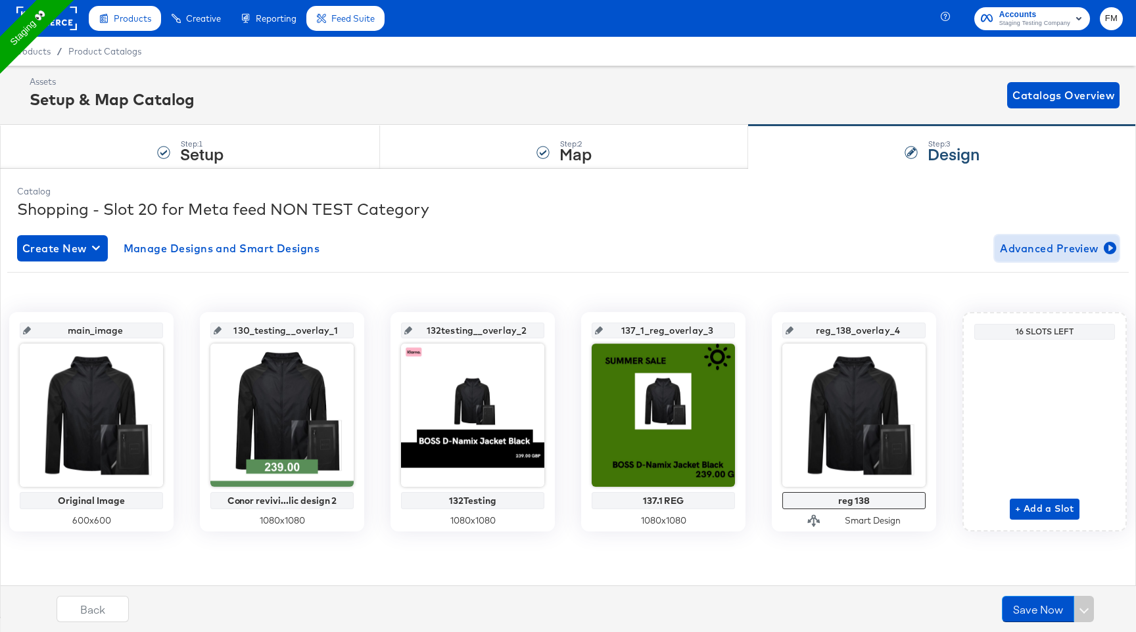
click at [1028, 237] on button "Advanced Preview" at bounding box center [1056, 248] width 124 height 26
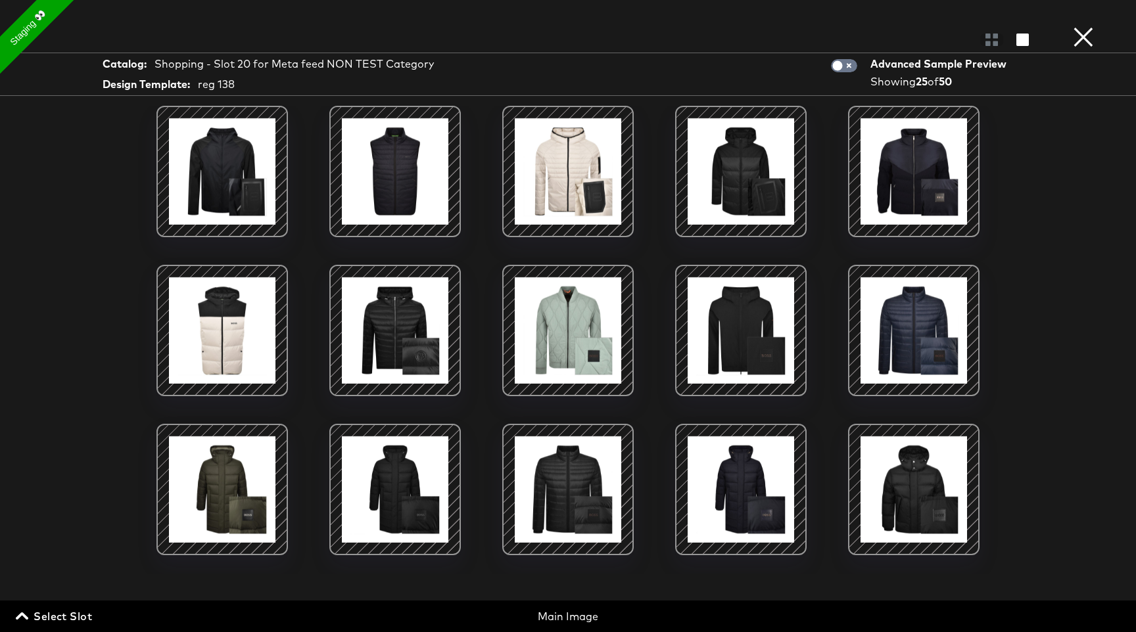
click at [53, 627] on div "Select Slot Main Image Main Image Additional Image Slot 1 Additional Image Slot…" at bounding box center [568, 617] width 1136 height 32
click at [58, 617] on span "Select Slot" at bounding box center [55, 616] width 74 height 18
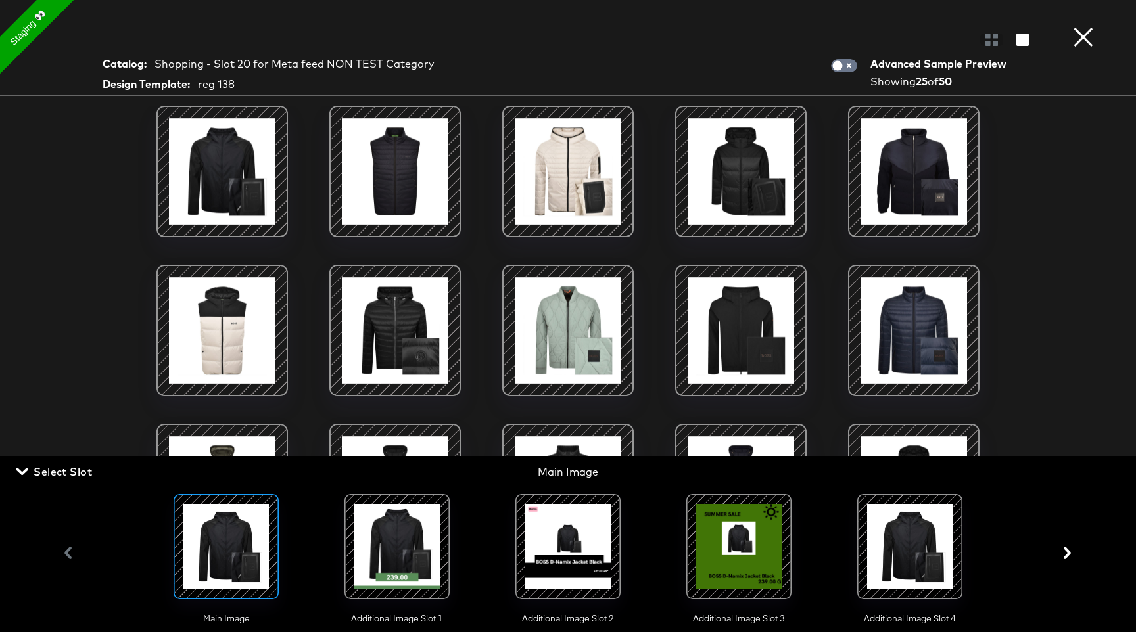
click at [926, 549] on div at bounding box center [909, 546] width 89 height 89
click at [1084, 26] on button "×" at bounding box center [1083, 13] width 26 height 26
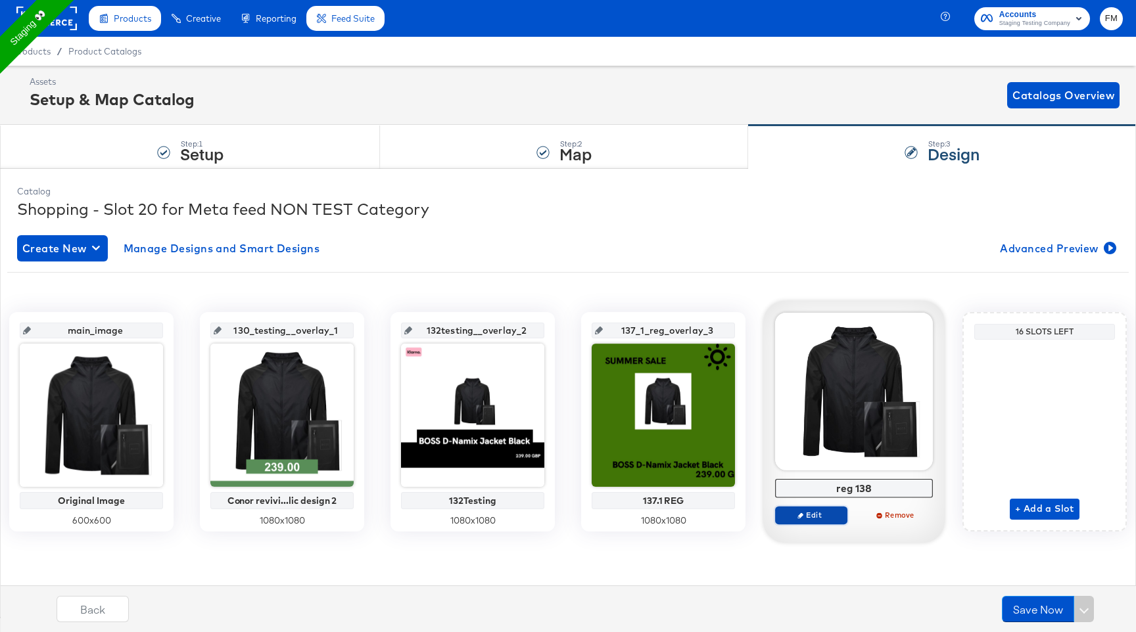
click at [811, 515] on span "Edit" at bounding box center [811, 515] width 60 height 10
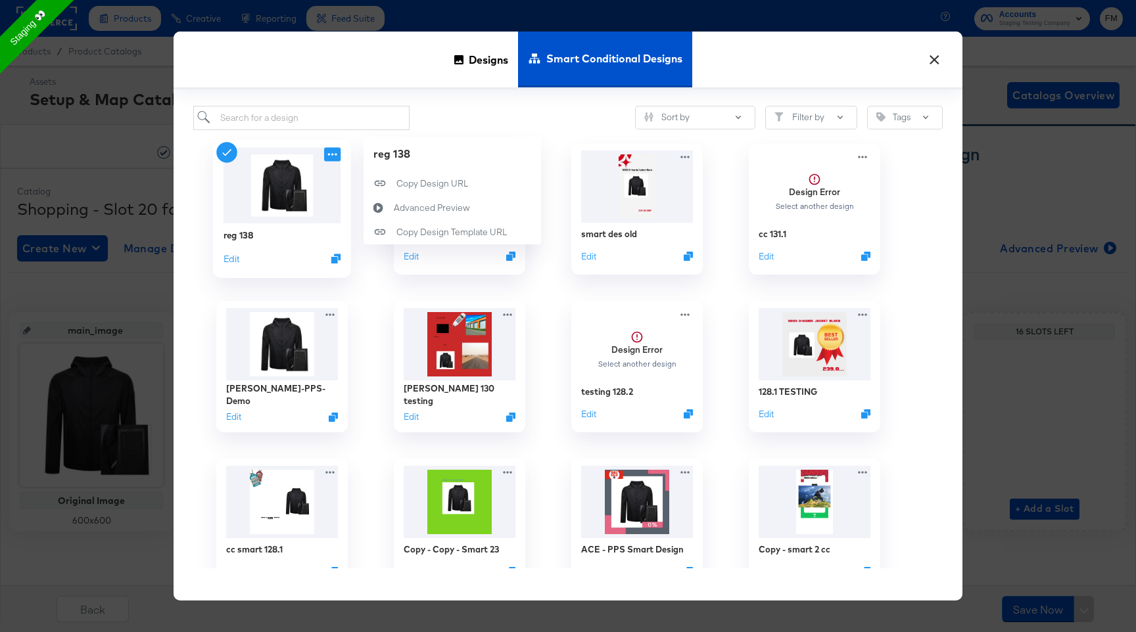
click at [331, 156] on icon at bounding box center [332, 154] width 16 height 14
click at [233, 259] on button "Edit" at bounding box center [231, 258] width 16 height 12
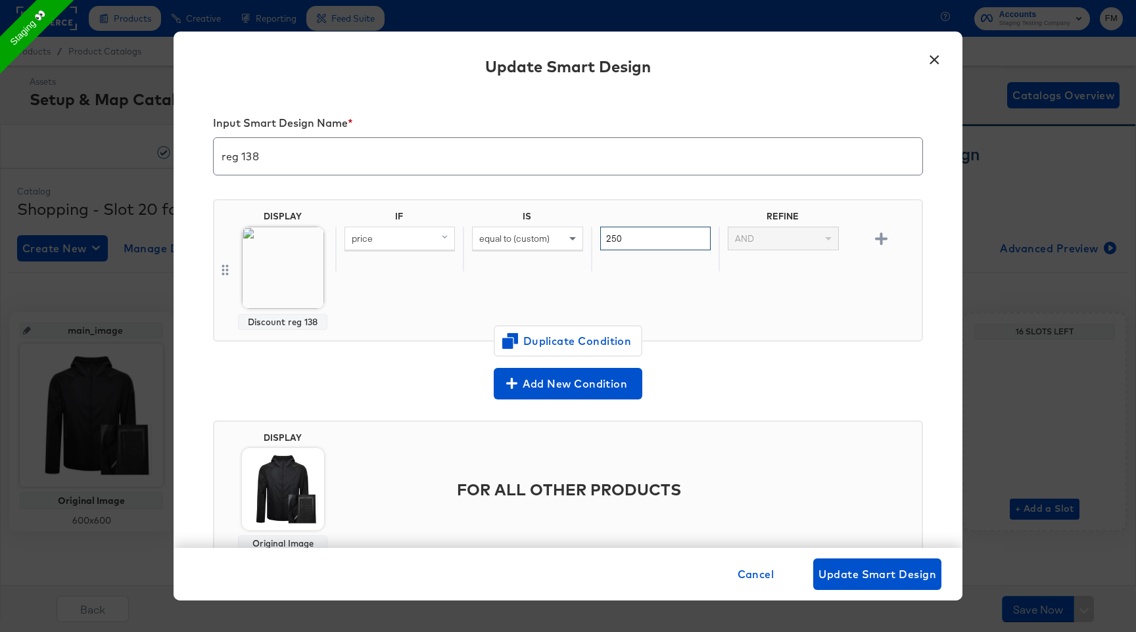
click at [658, 242] on input "250" at bounding box center [655, 239] width 110 height 24
type input "200"
click at [905, 577] on span "Update Smart Design" at bounding box center [877, 574] width 118 height 18
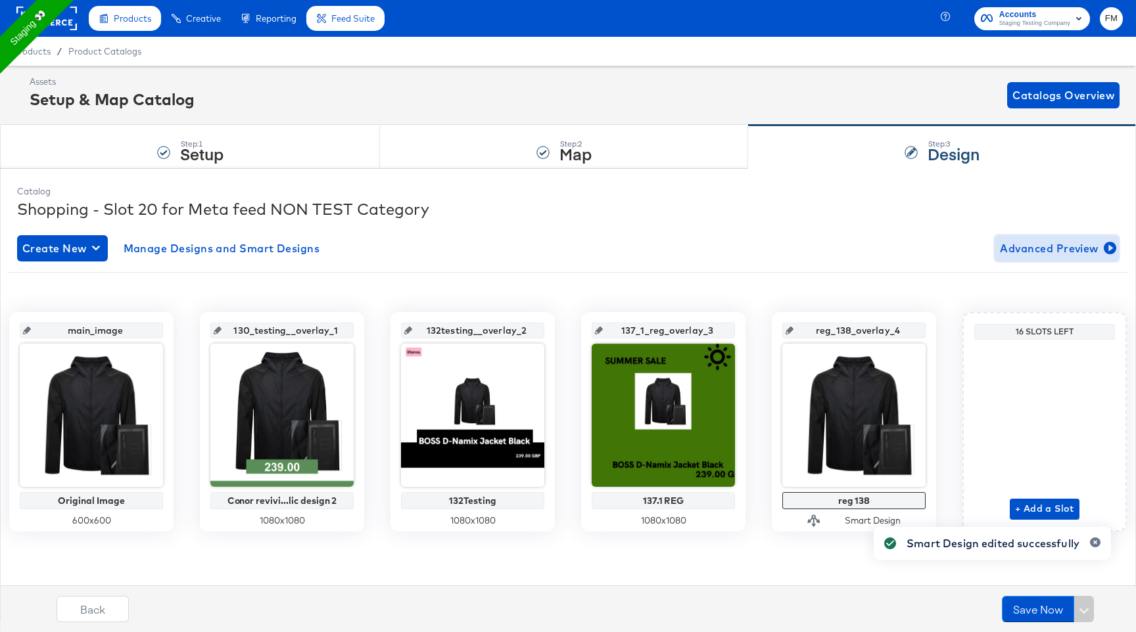
click at [1063, 244] on span "Advanced Preview" at bounding box center [1057, 248] width 114 height 18
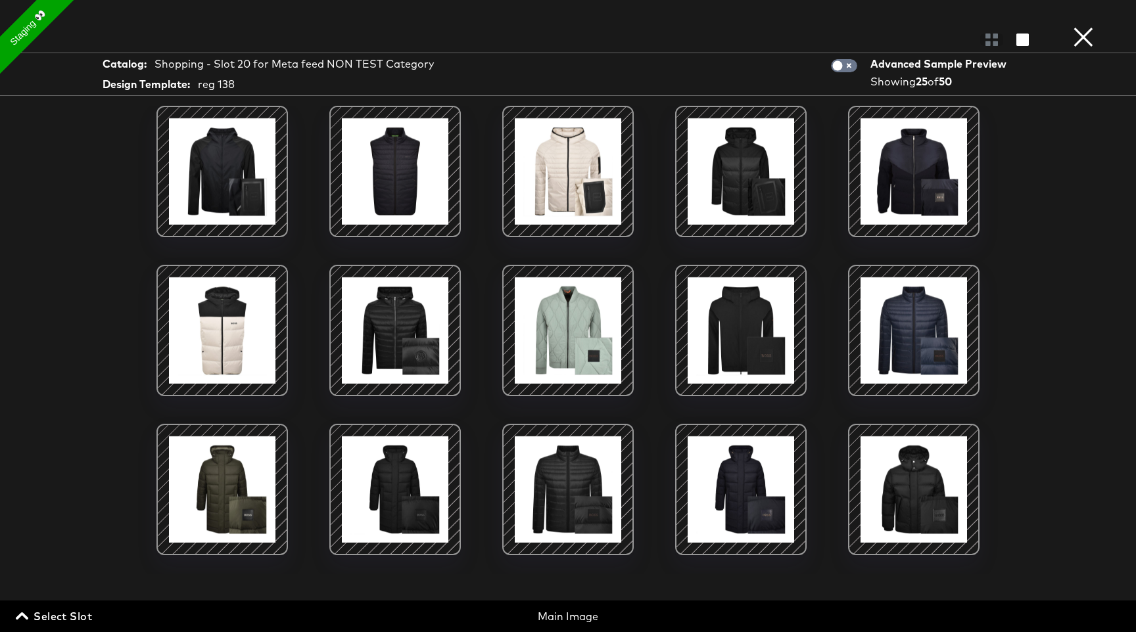
click at [89, 618] on span "Select Slot" at bounding box center [55, 616] width 74 height 18
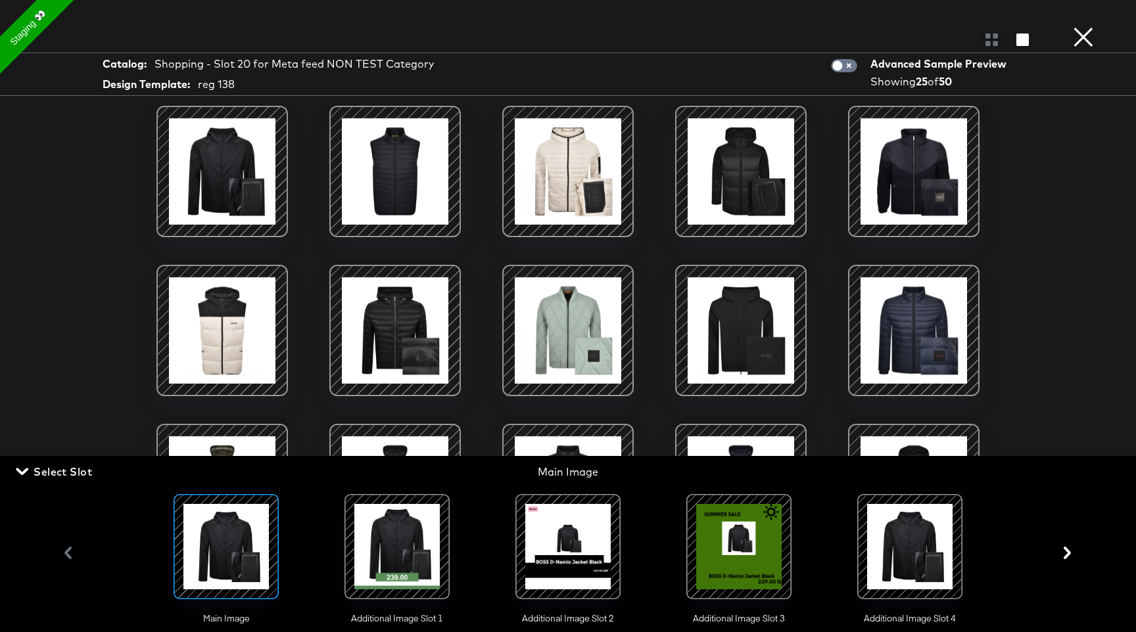
click at [854, 565] on div at bounding box center [909, 546] width 131 height 131
click at [895, 561] on div at bounding box center [909, 546] width 89 height 89
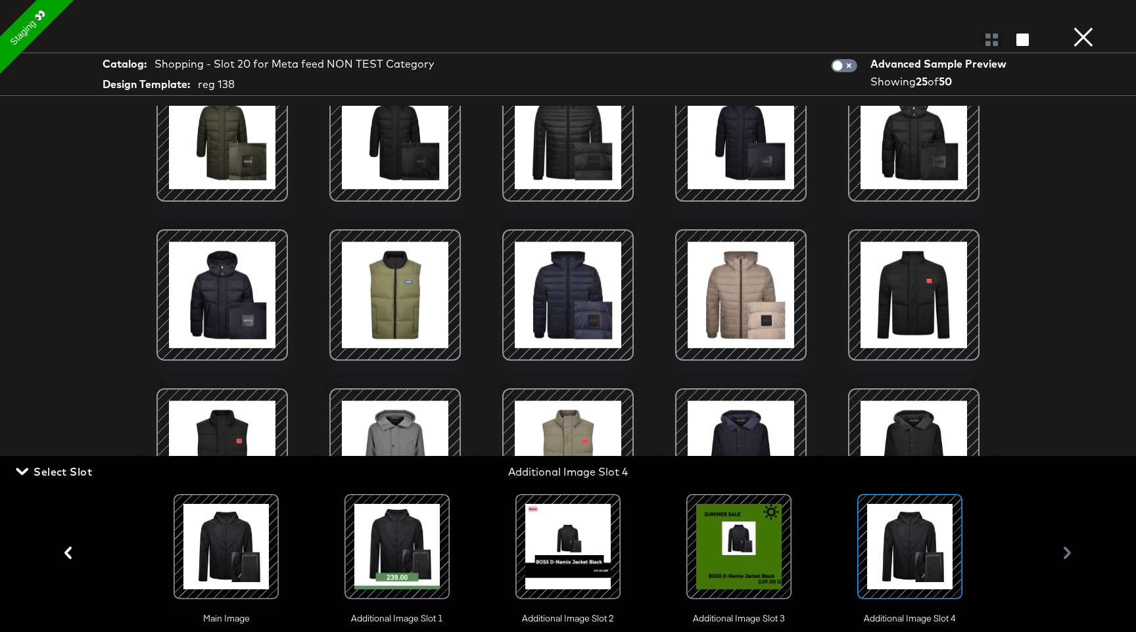
click at [1095, 26] on button "×" at bounding box center [1083, 13] width 26 height 26
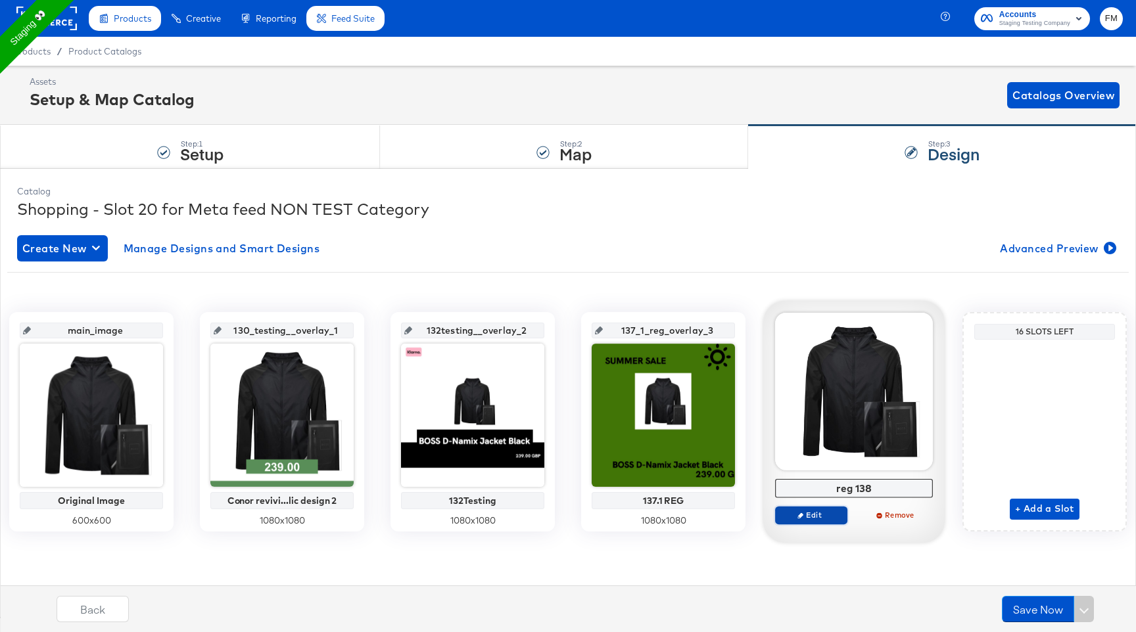
click at [825, 513] on span "Edit" at bounding box center [811, 515] width 60 height 10
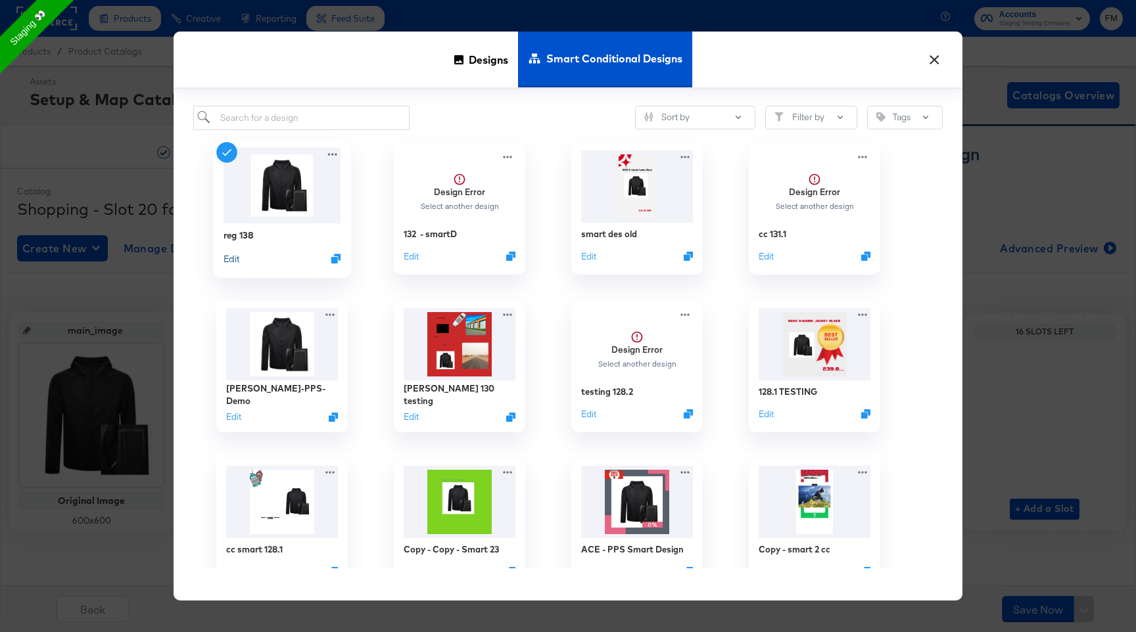
click at [224, 258] on button "Edit" at bounding box center [231, 258] width 16 height 12
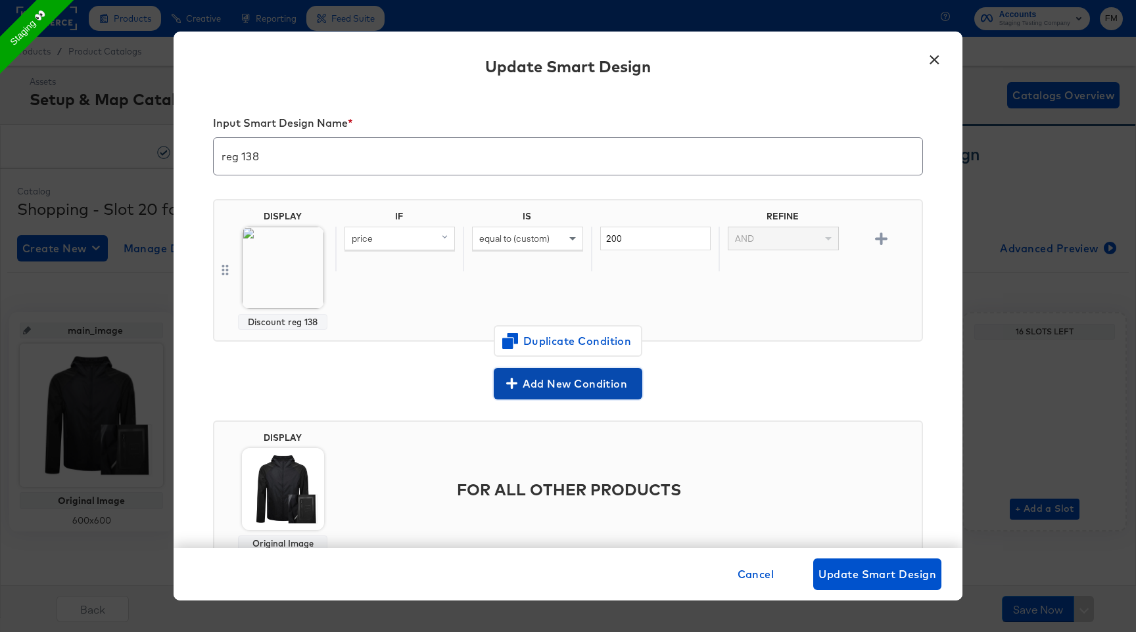
drag, startPoint x: 557, startPoint y: 388, endPoint x: 800, endPoint y: 373, distance: 244.3
click at [800, 373] on div "Add New Condition" at bounding box center [568, 384] width 710 height 32
click at [845, 578] on span "Update Smart Design" at bounding box center [877, 574] width 118 height 18
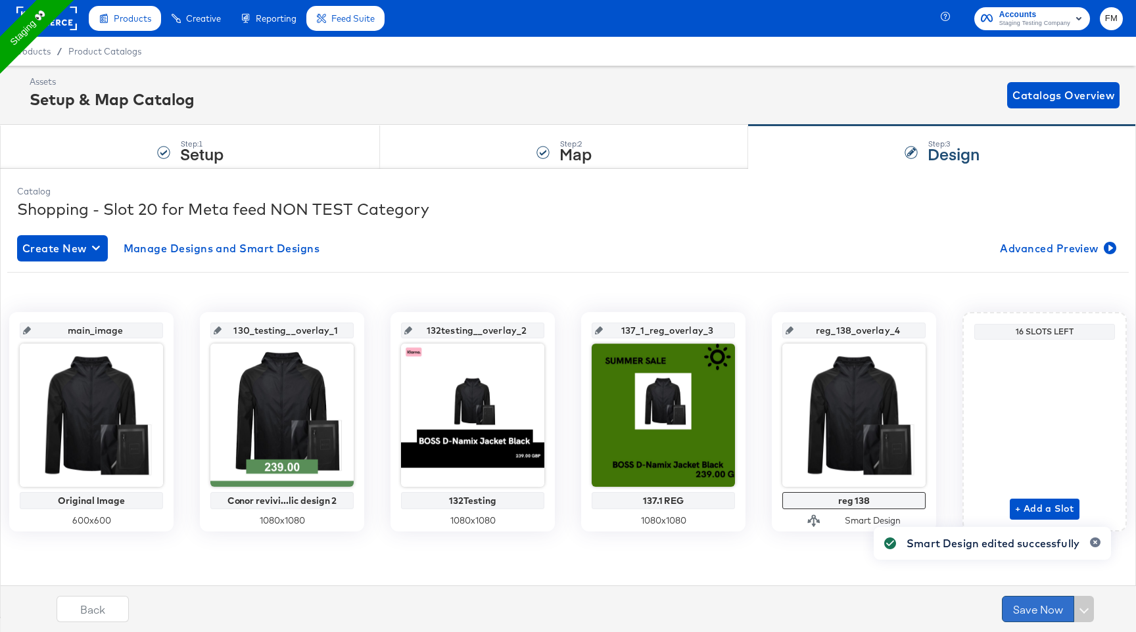
click at [1038, 606] on button "Save Now" at bounding box center [1038, 609] width 72 height 26
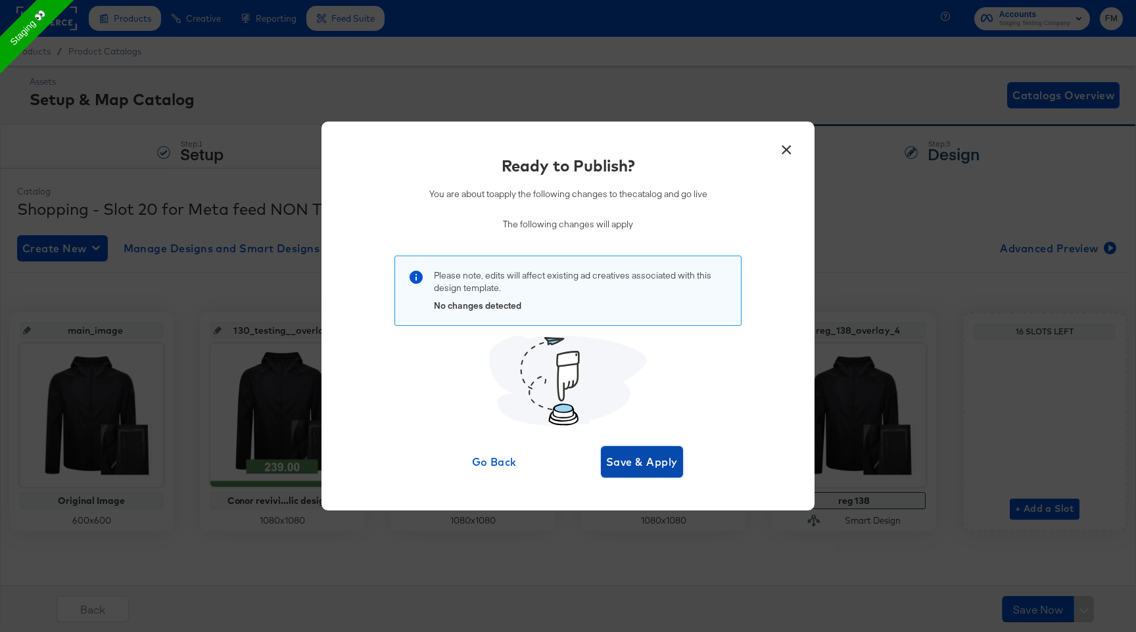
click at [620, 471] on span "Save & Apply" at bounding box center [642, 462] width 72 height 18
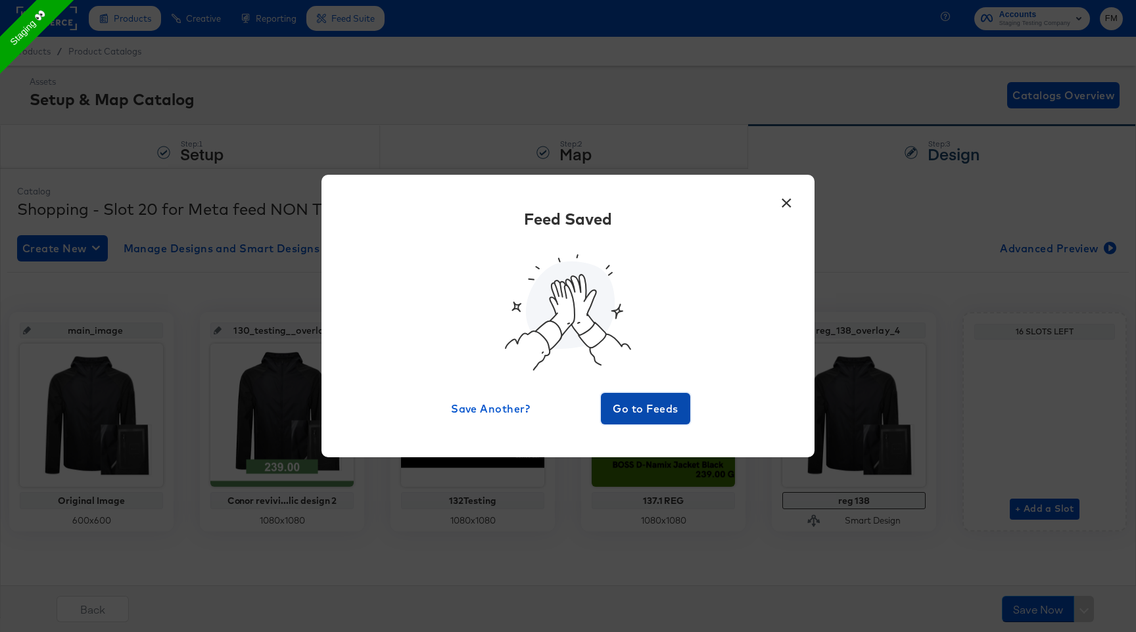
click at [648, 396] on button "Go to Feeds" at bounding box center [645, 409] width 89 height 32
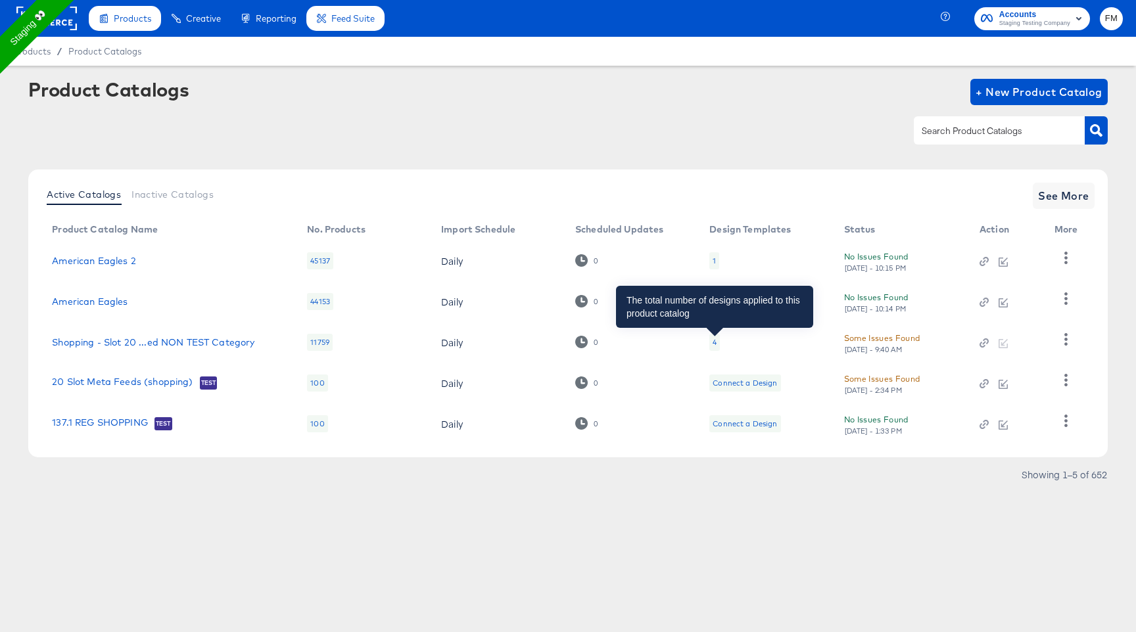
click at [712, 342] on div "4" at bounding box center [714, 342] width 4 height 11
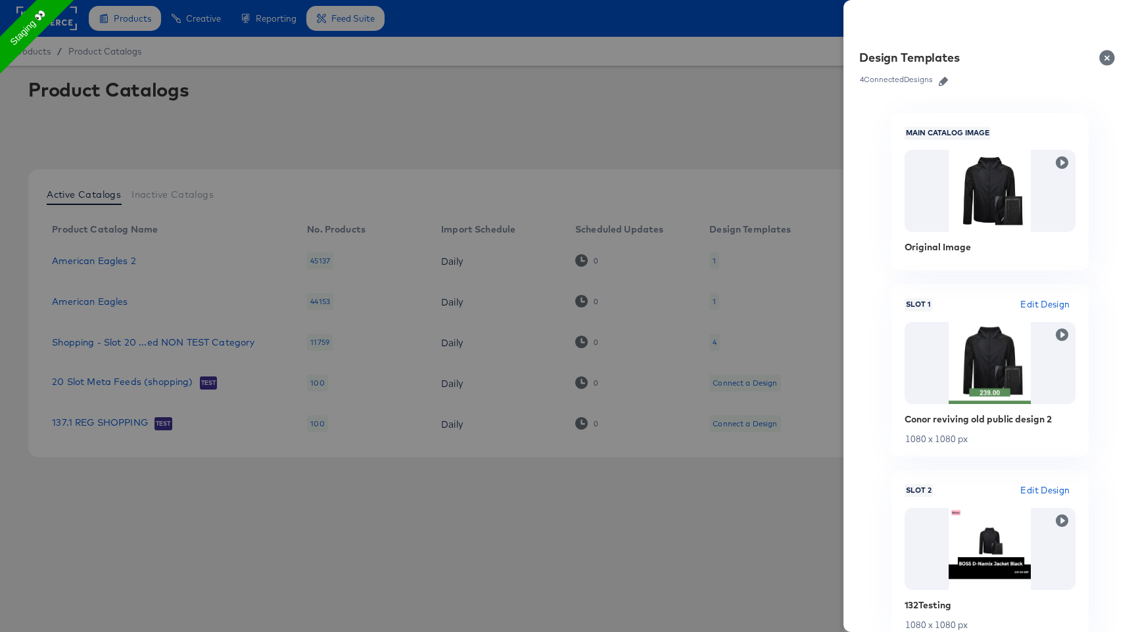
click at [942, 85] on icon "button" at bounding box center [942, 81] width 9 height 9
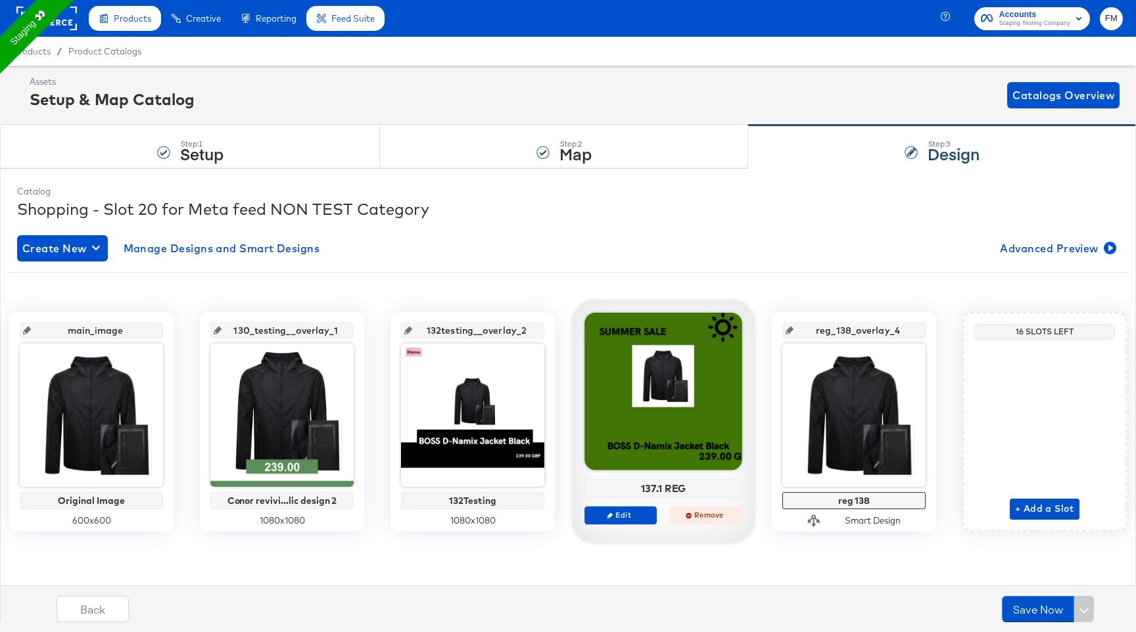
click at [689, 520] on button "Remove" at bounding box center [706, 515] width 72 height 18
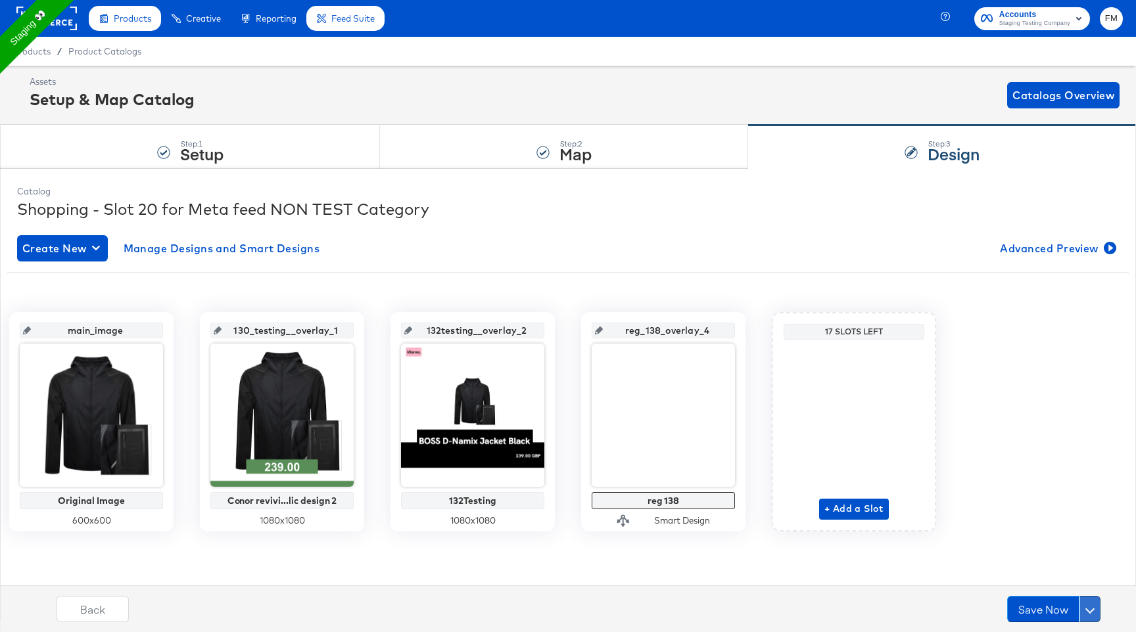
click at [1095, 605] on button at bounding box center [1089, 609] width 21 height 26
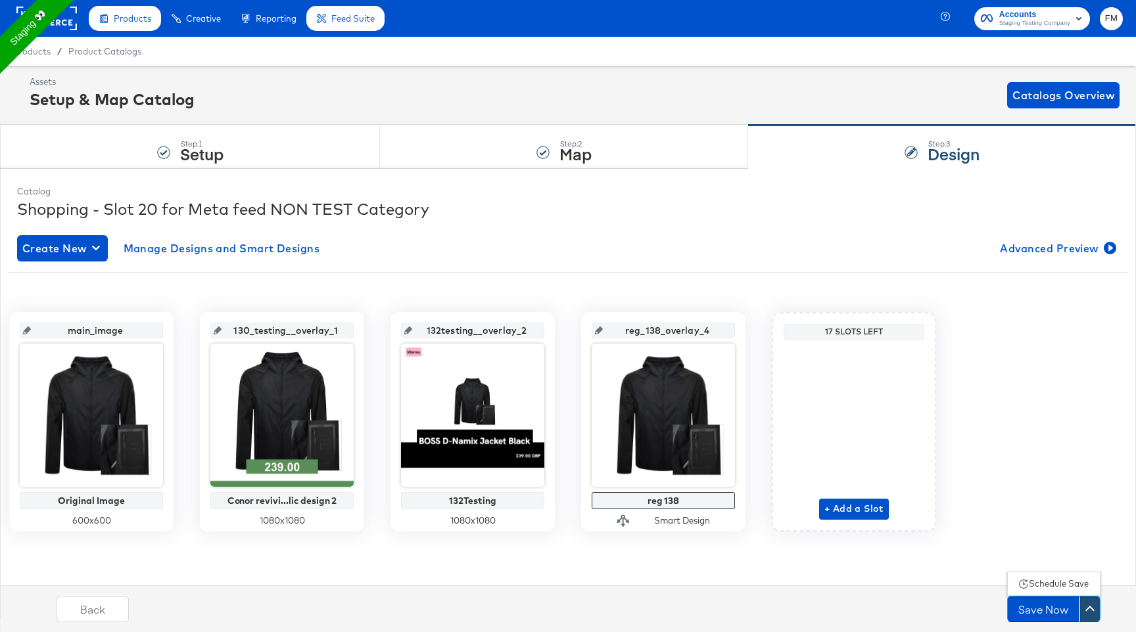
click at [1072, 588] on div "Schedule Save" at bounding box center [1058, 584] width 60 height 12
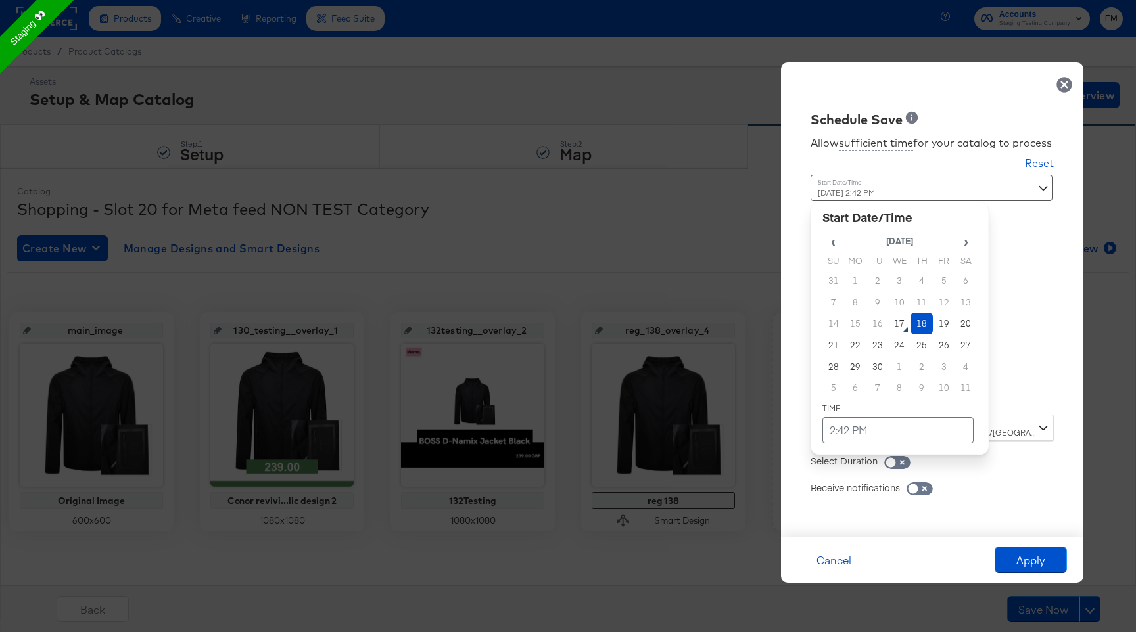
click at [1014, 396] on div "Time : September 18th 2025 2:42 PM ‹ September 2025 › Su Mo Tu We Th Fr Sa 31 1…" at bounding box center [931, 295] width 243 height 240
click at [904, 327] on td "17" at bounding box center [899, 324] width 22 height 22
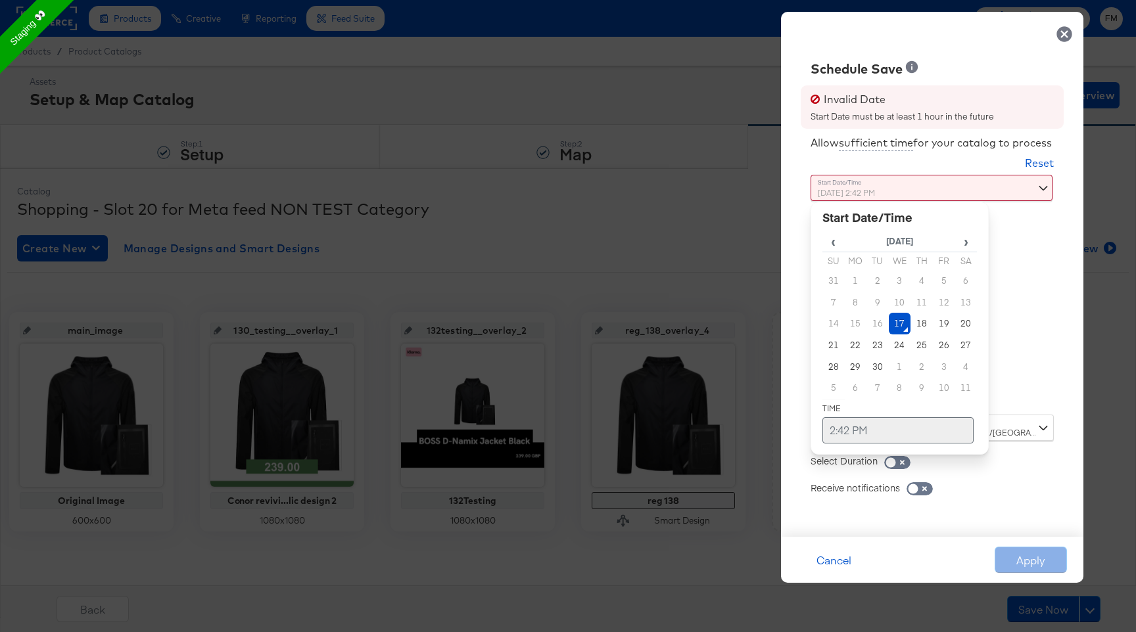
click at [848, 430] on td "2:42 PM" at bounding box center [897, 430] width 151 height 26
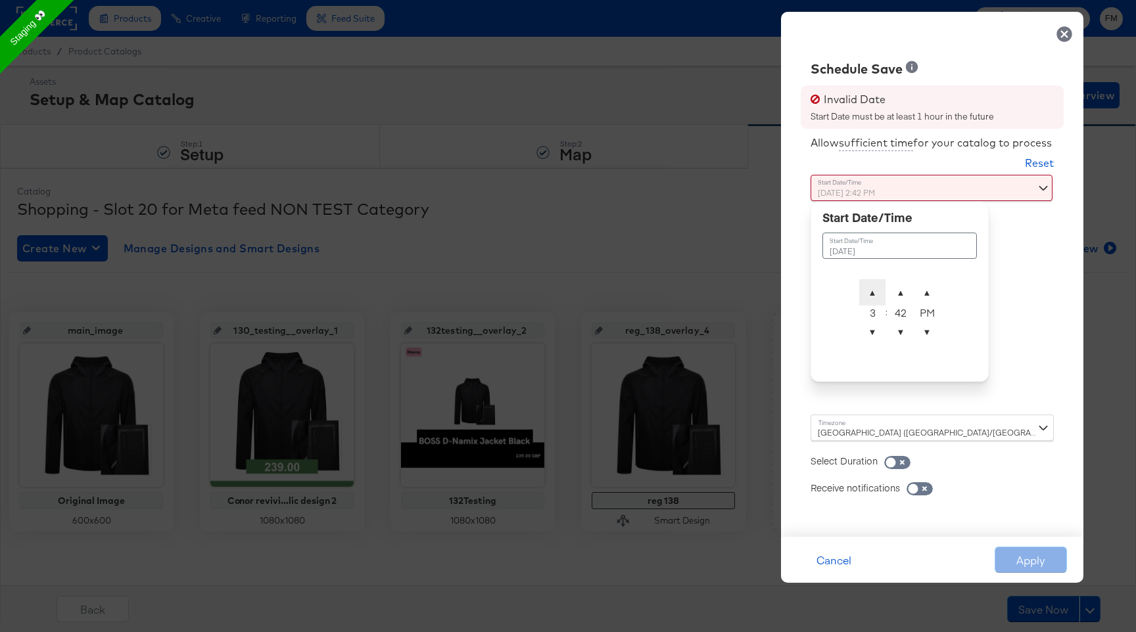
click at [873, 290] on span "▲" at bounding box center [872, 292] width 26 height 26
click at [890, 290] on span "▲" at bounding box center [900, 292] width 26 height 26
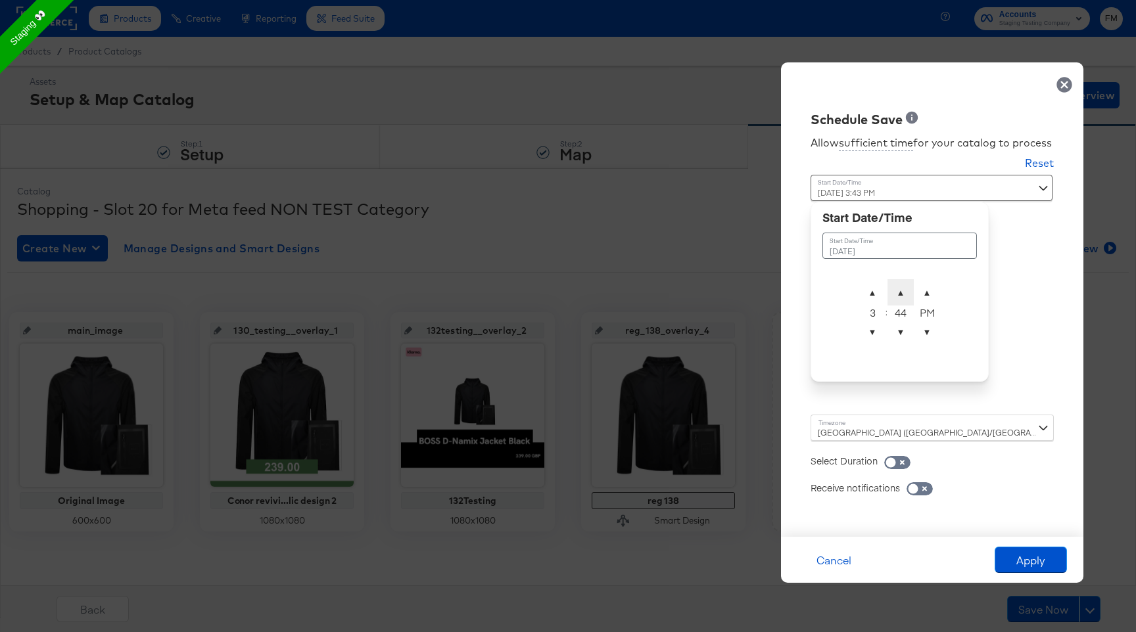
click at [890, 290] on span "▲" at bounding box center [900, 292] width 26 height 26
type input "September 17th 2025 3:45 PM"
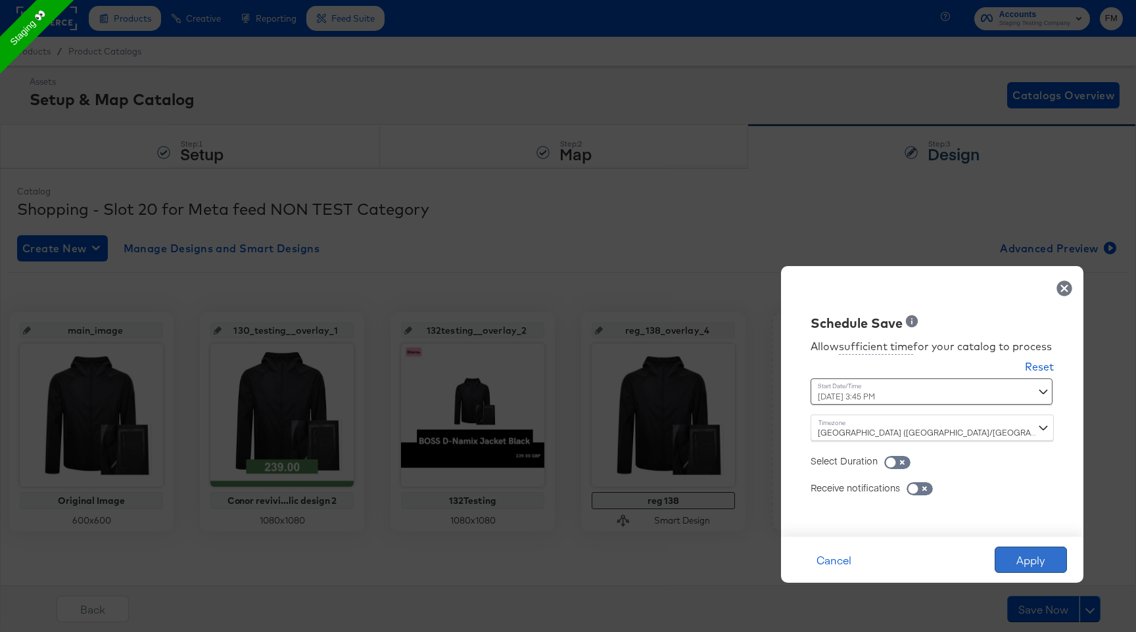
click at [1030, 565] on button "Apply" at bounding box center [1030, 560] width 72 height 26
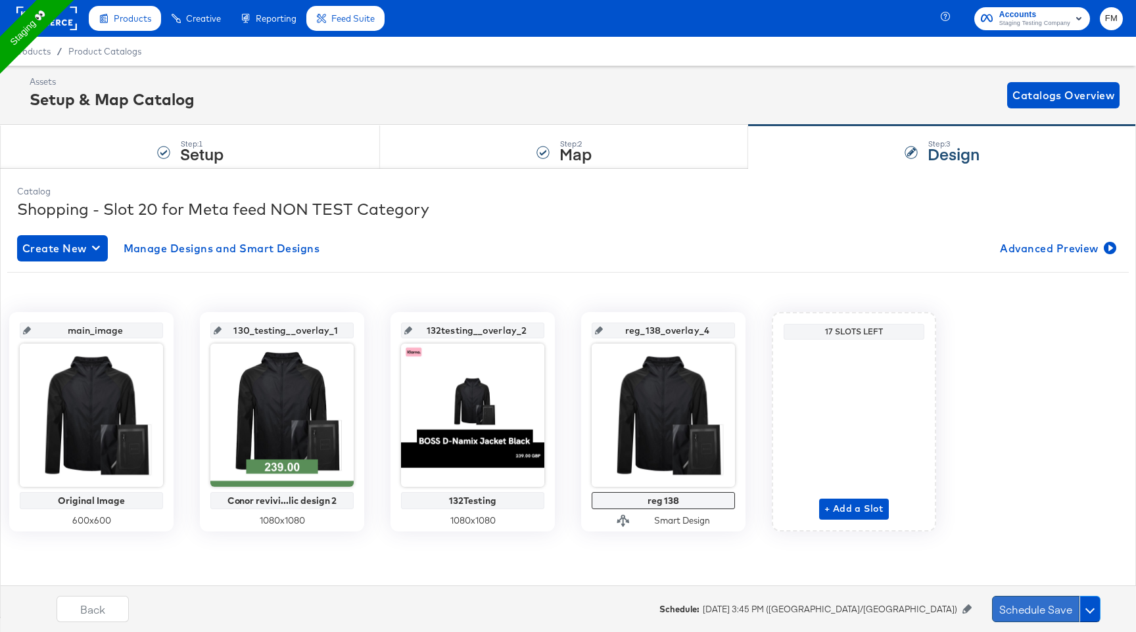
click at [1032, 597] on button "Schedule Save" at bounding box center [1035, 609] width 87 height 26
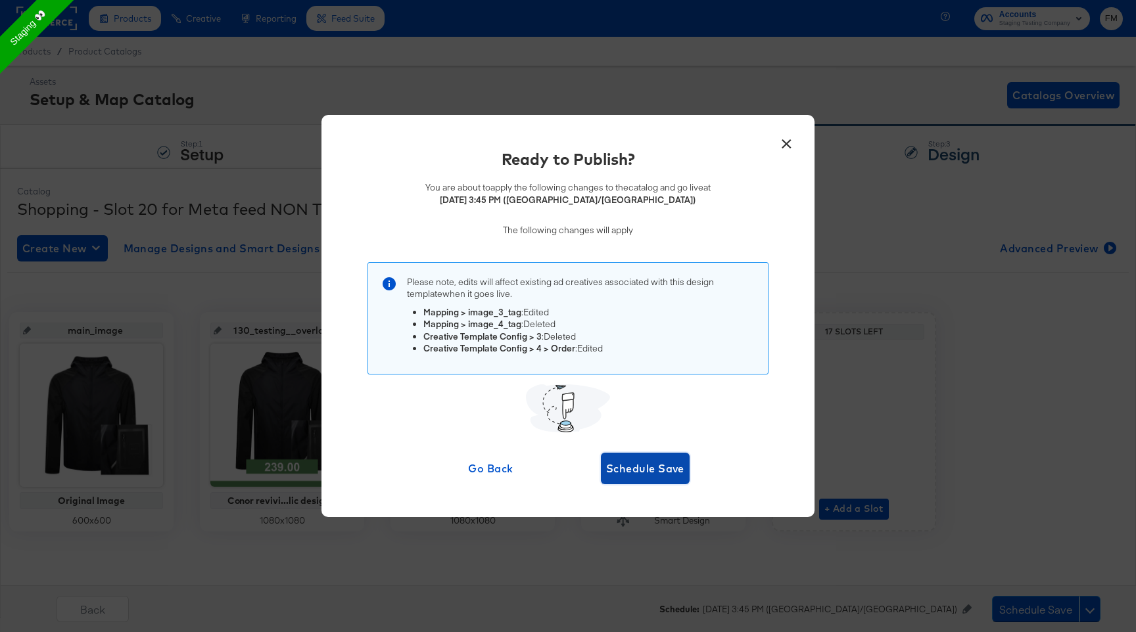
click at [643, 453] on button "Schedule Save" at bounding box center [645, 469] width 89 height 32
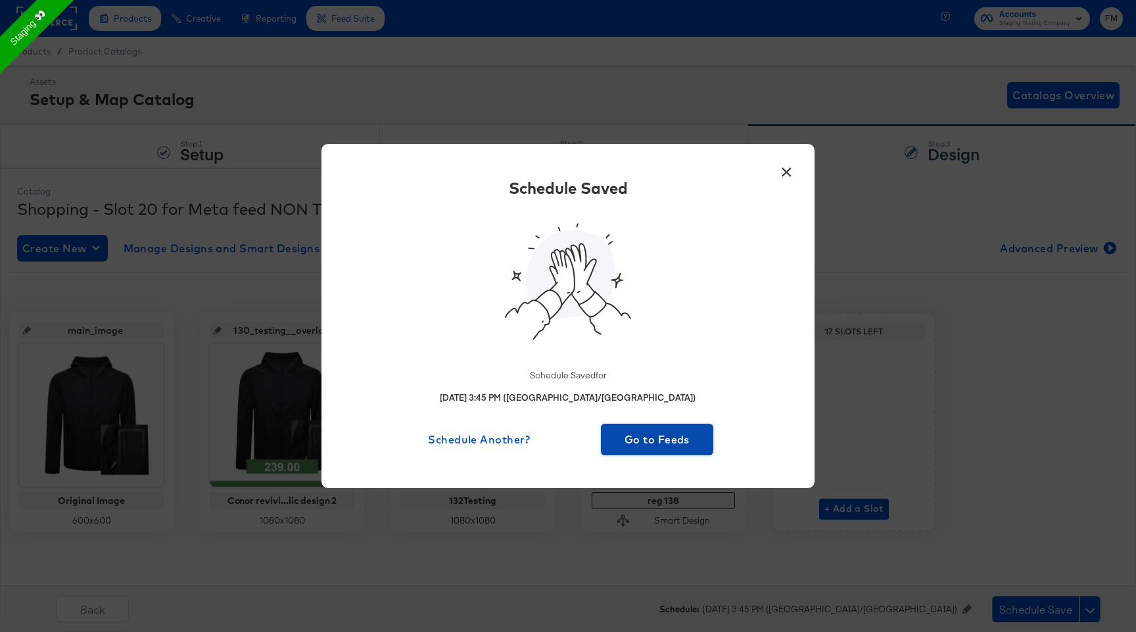
click at [650, 432] on span "Go to Feeds" at bounding box center [657, 439] width 102 height 18
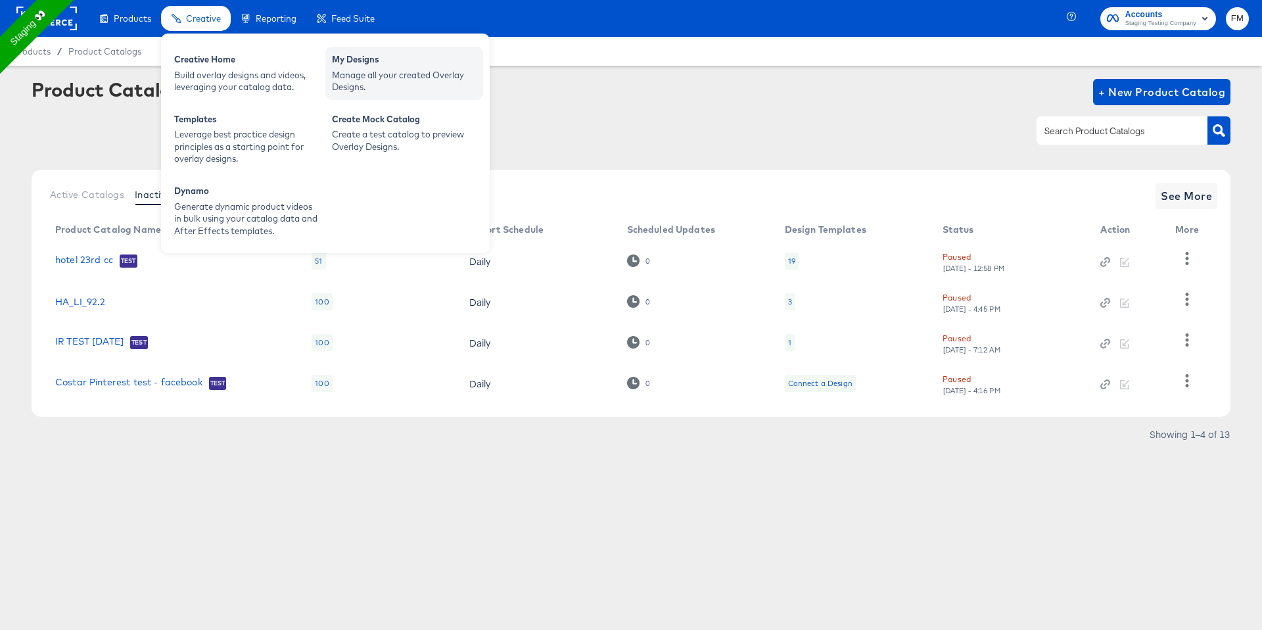
click at [371, 81] on div "Manage all your created Overlay Designs." at bounding box center [404, 81] width 145 height 24
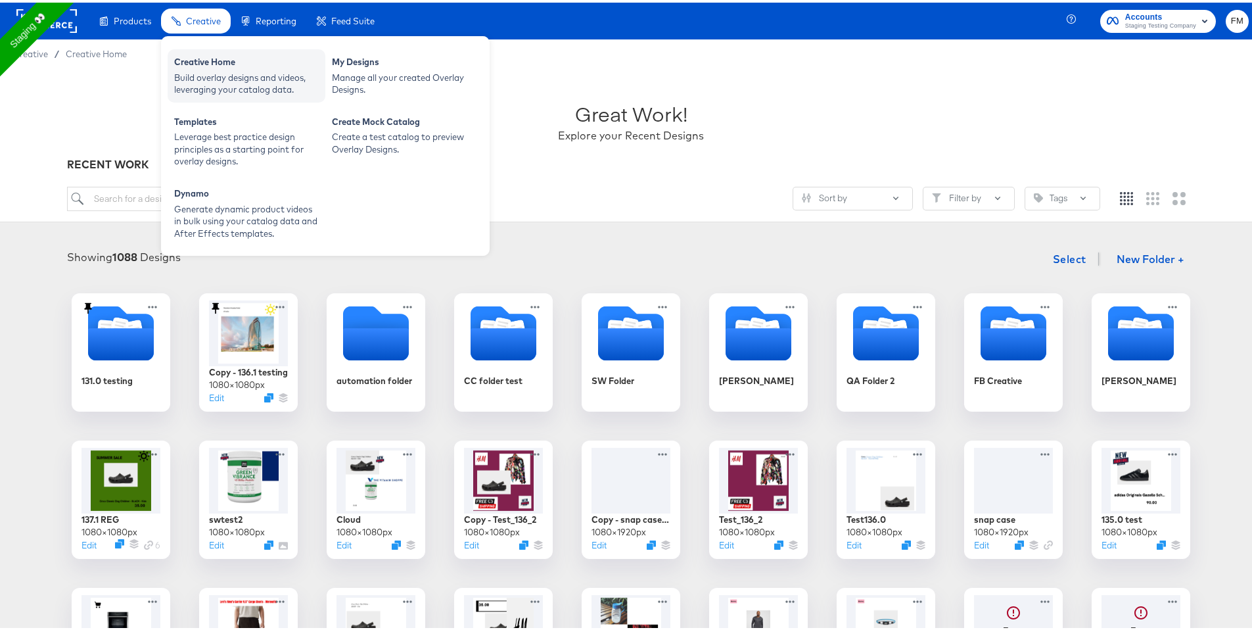
click at [185, 80] on div "Build overlay designs and videos, leveraging your catalog data." at bounding box center [246, 81] width 145 height 24
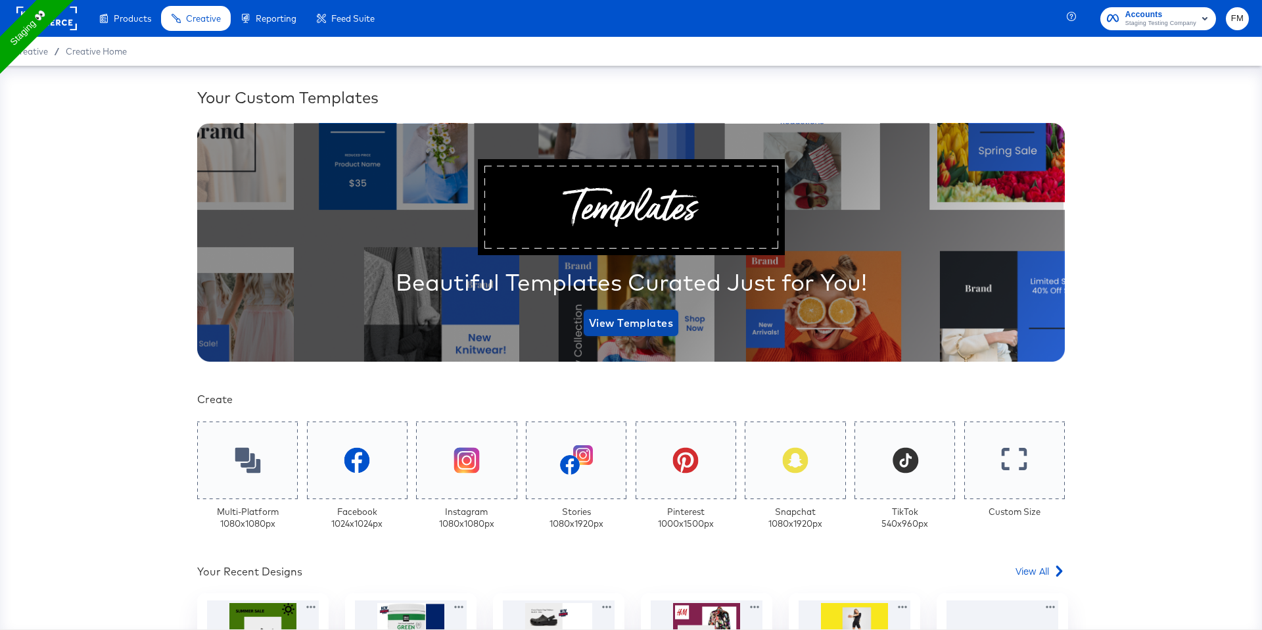
drag, startPoint x: 634, startPoint y: 321, endPoint x: 463, endPoint y: 346, distance: 173.3
click at [463, 346] on div "Beautiful Templates Curated Just for You! View Templates" at bounding box center [630, 242] width 867 height 239
click at [252, 448] on icon at bounding box center [247, 459] width 27 height 27
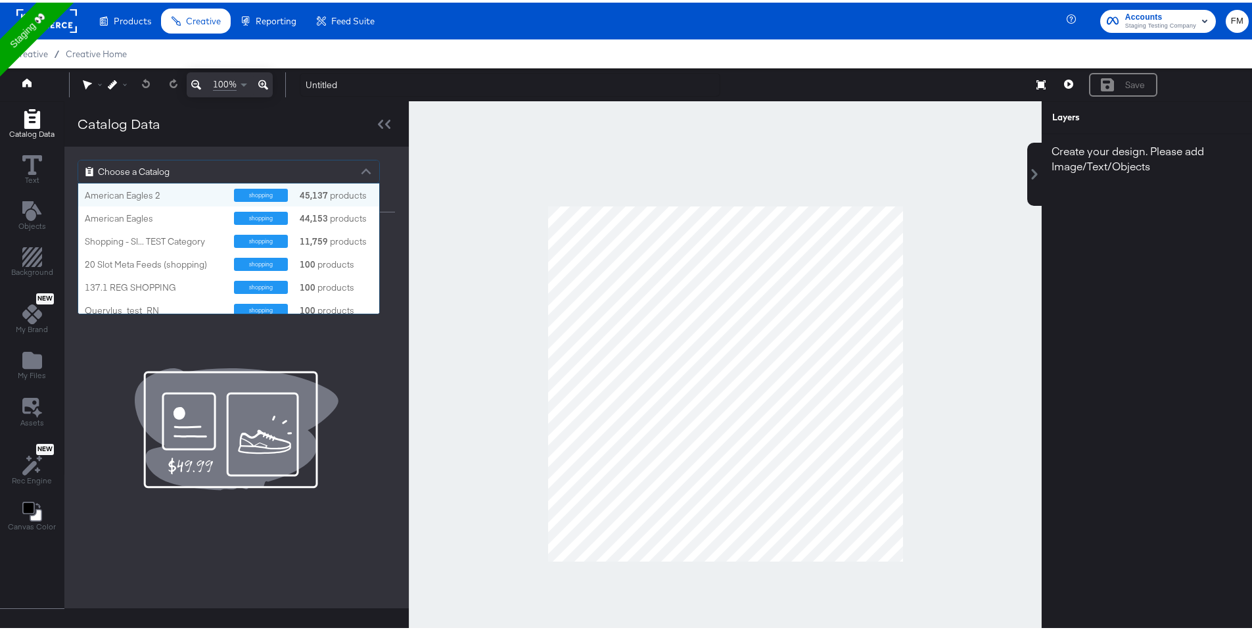
click at [187, 172] on div "Choose a Catalog" at bounding box center [228, 169] width 301 height 22
click at [154, 217] on div "American Eagles" at bounding box center [154, 216] width 139 height 12
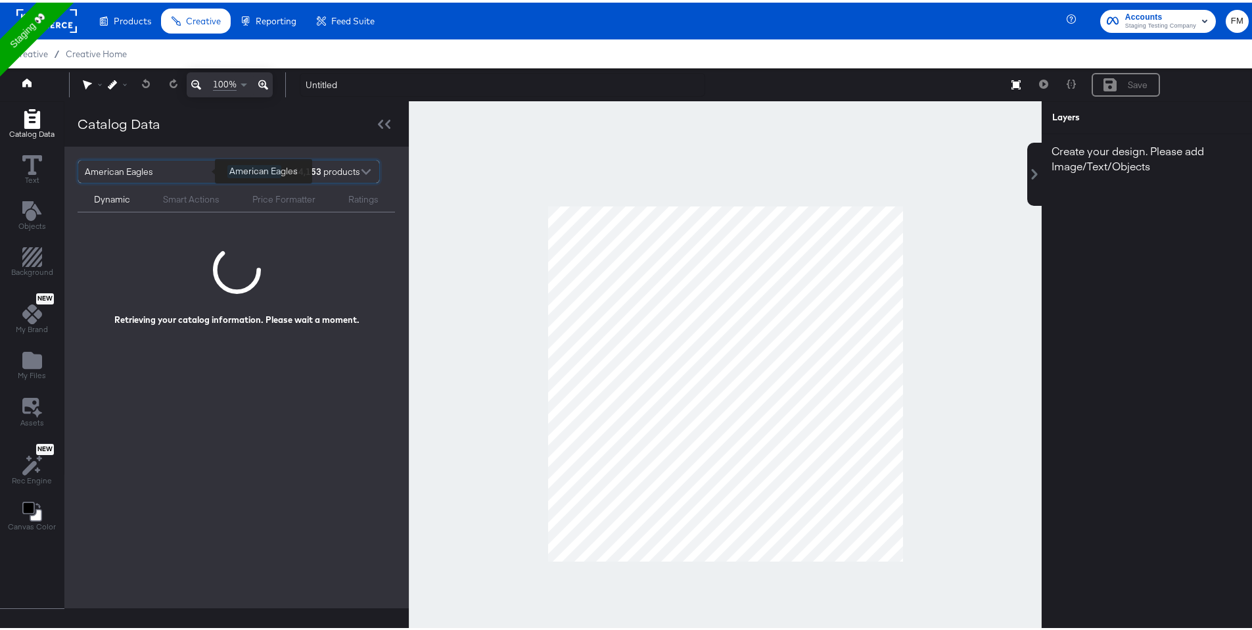
click at [180, 175] on div "American Eagles" at bounding box center [151, 169] width 133 height 22
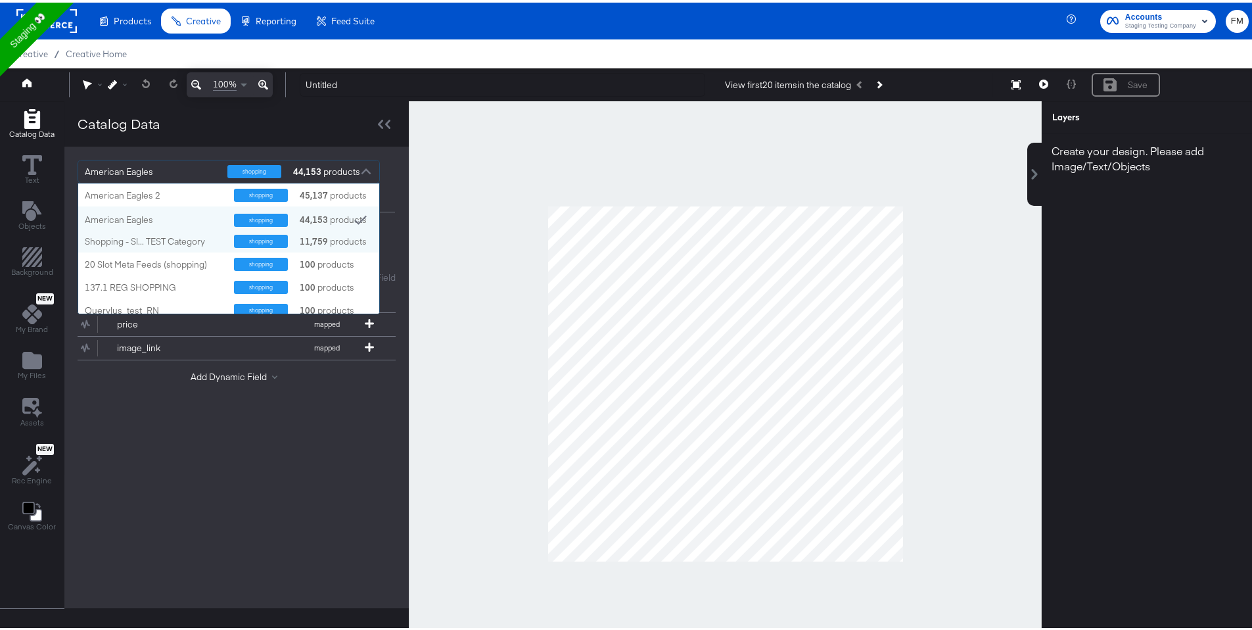
click at [161, 244] on div "Shopping - Sl... TEST Category" at bounding box center [154, 238] width 139 height 13
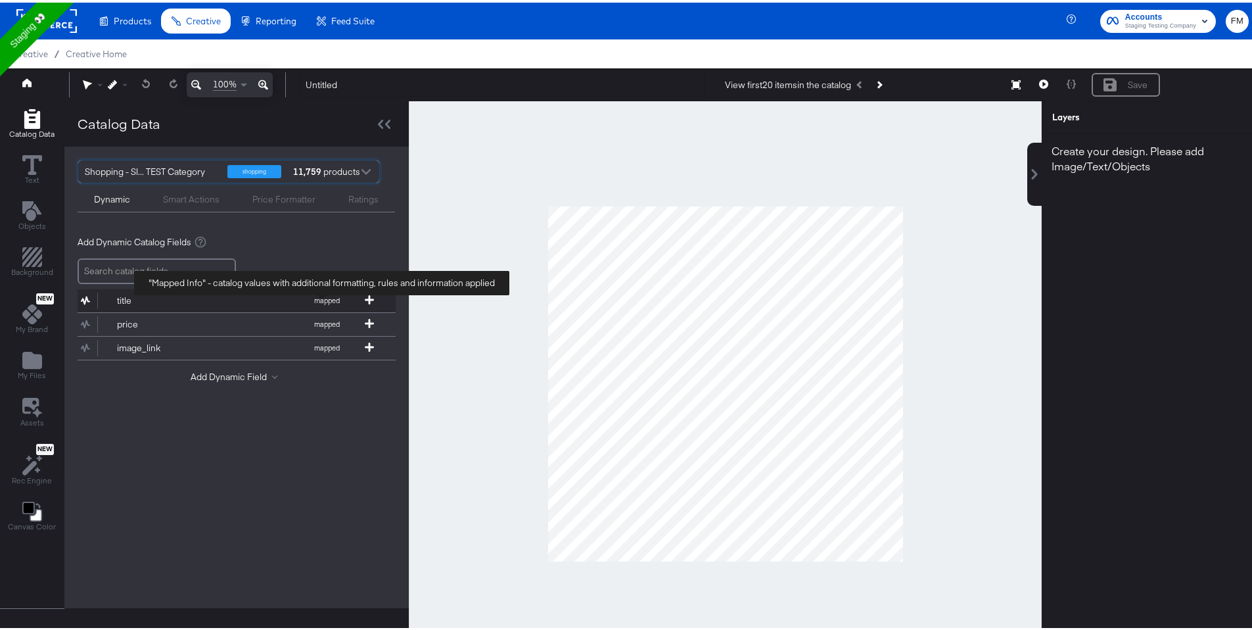
click at [359, 294] on span "mapped" at bounding box center [326, 297] width 72 height 9
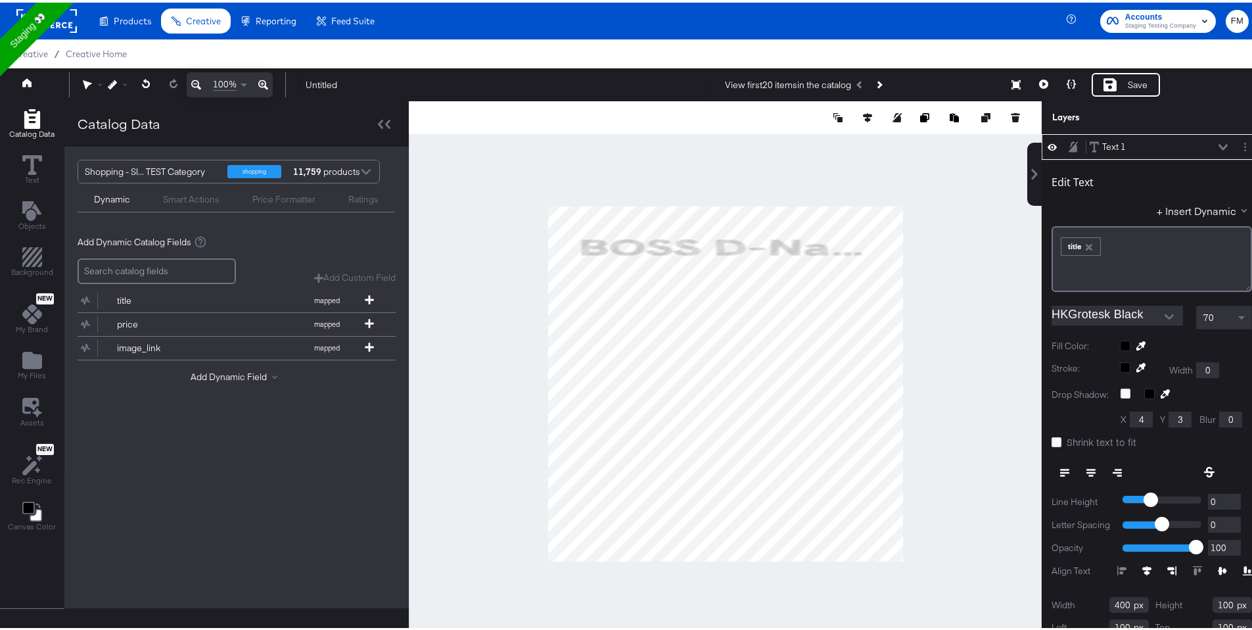
type input "897"
click at [365, 323] on icon at bounding box center [369, 320] width 9 height 9
type input "614"
type input "920"
click at [367, 343] on icon at bounding box center [369, 344] width 9 height 9
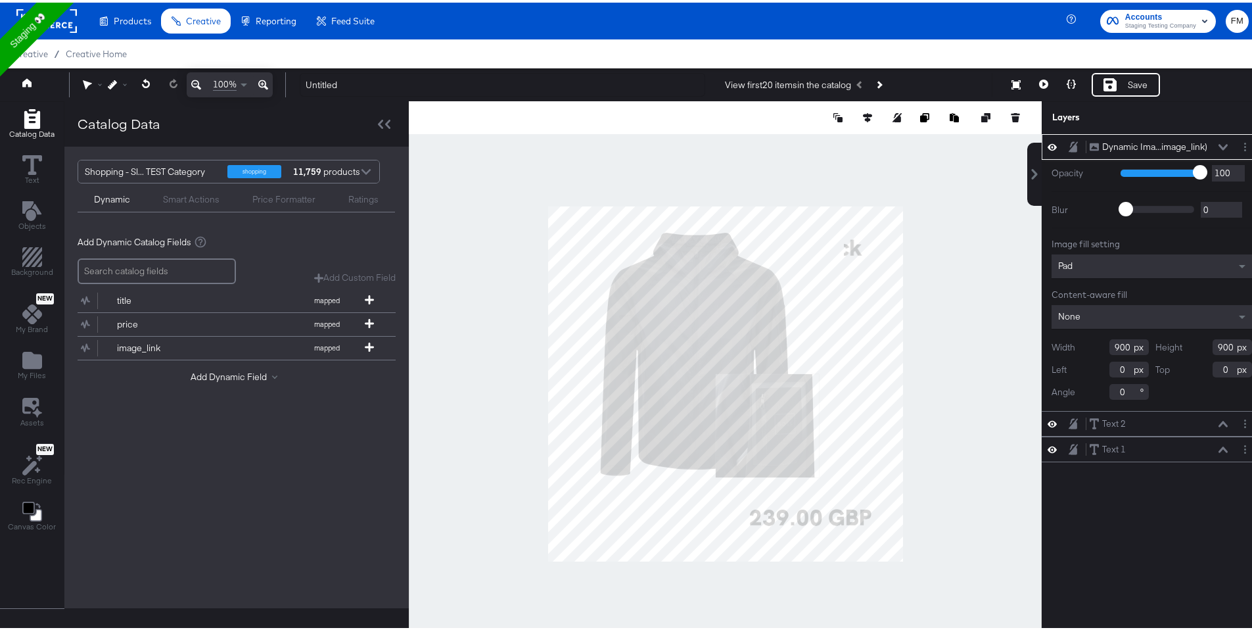
type input "56"
type input "100"
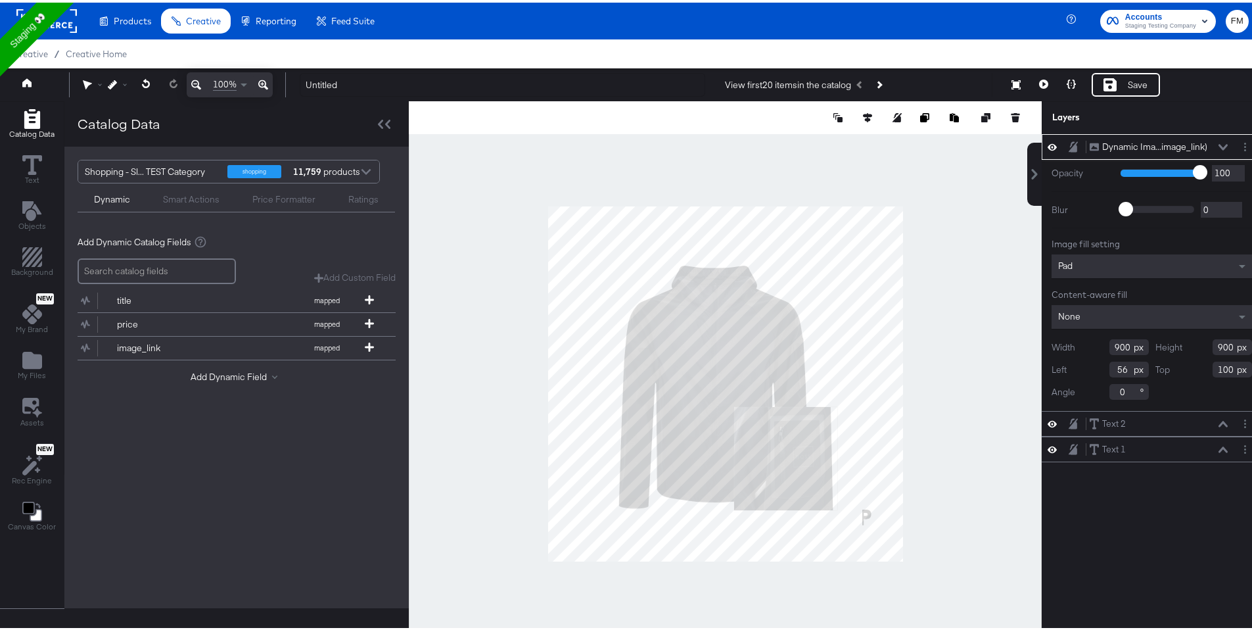
type input "547"
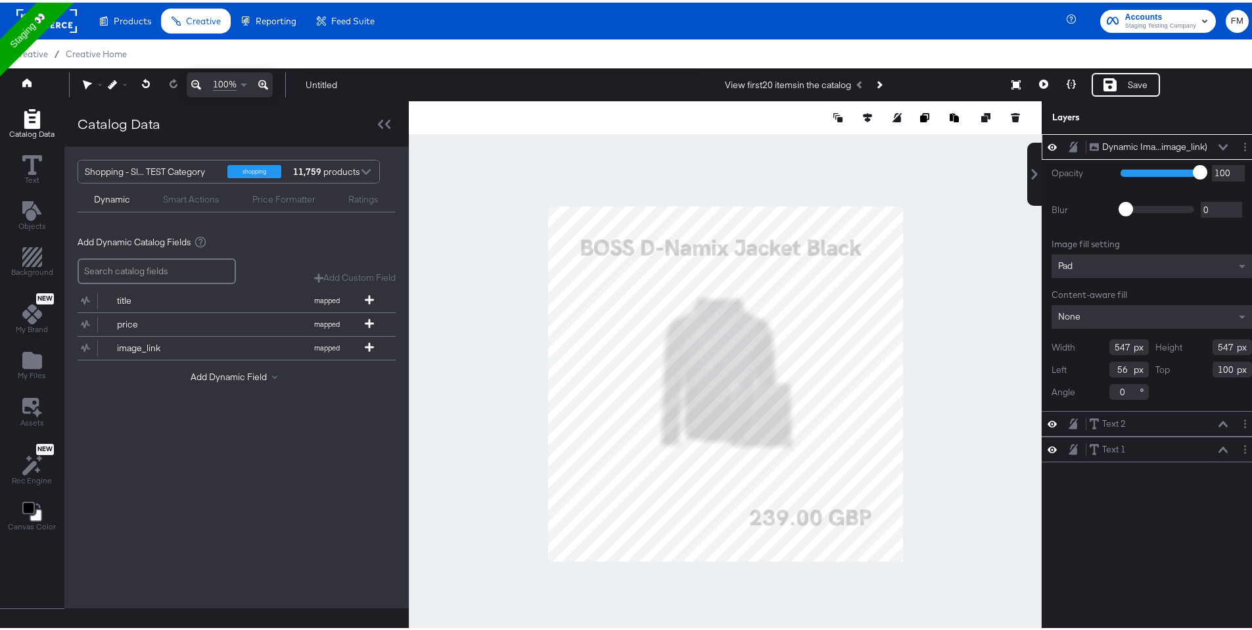
type input "248"
type input "230"
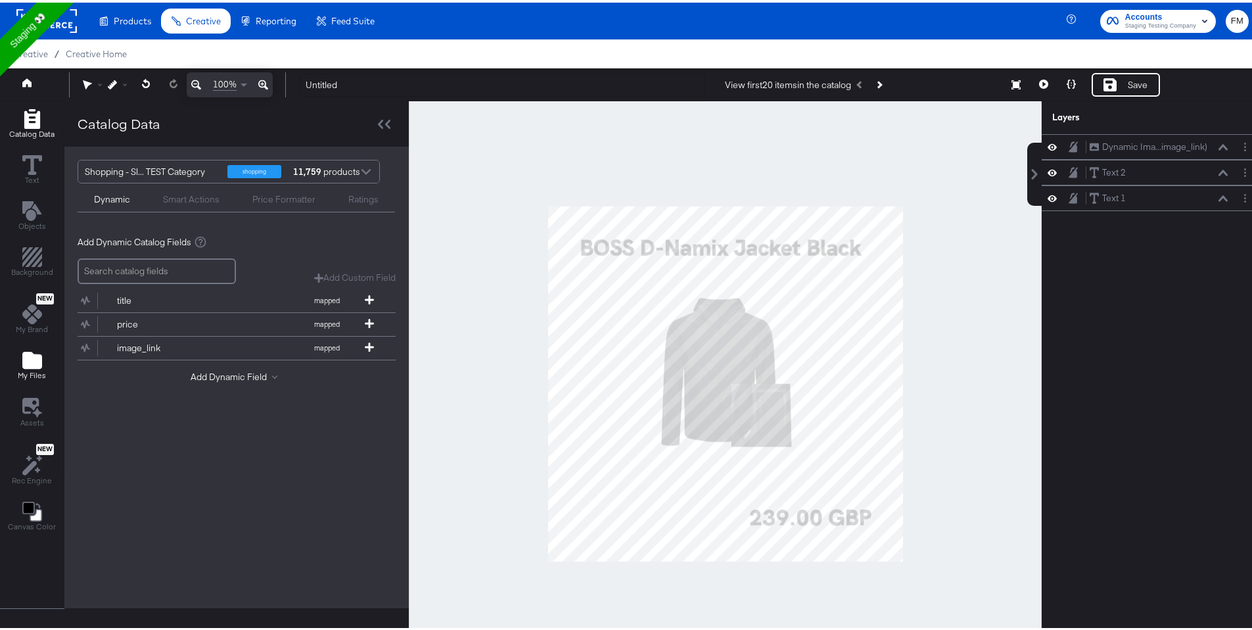
click at [32, 363] on icon "Add Files" at bounding box center [32, 357] width 20 height 17
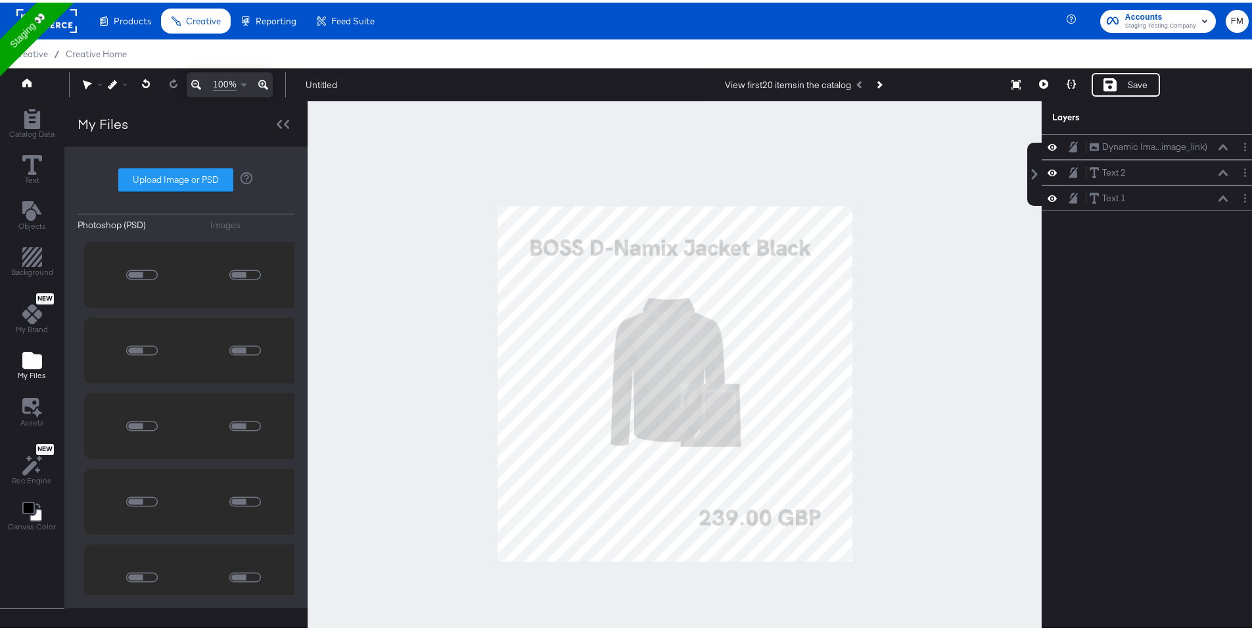
click at [229, 220] on div "Images" at bounding box center [225, 222] width 30 height 12
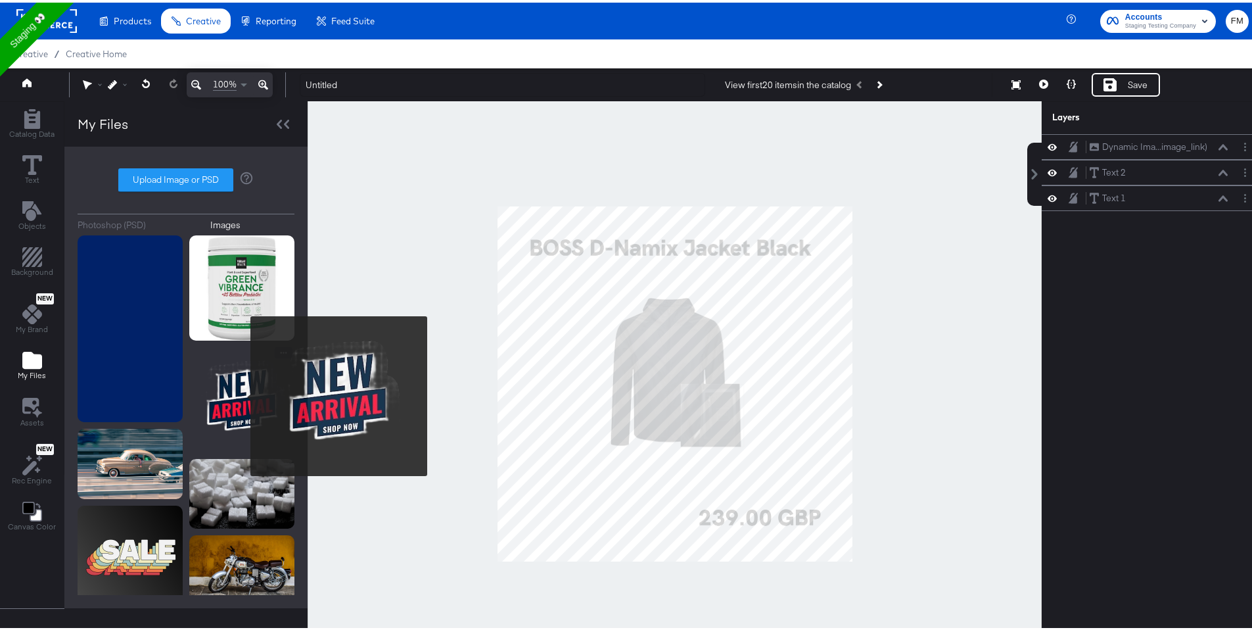
click at [241, 394] on img at bounding box center [241, 396] width 105 height 105
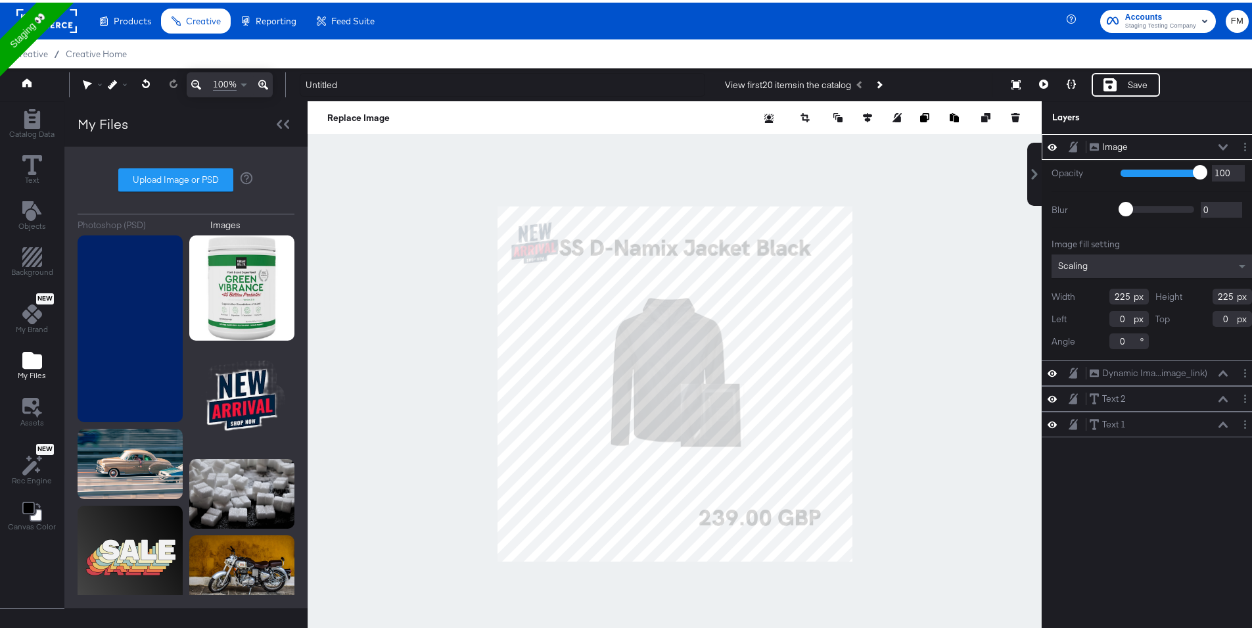
type input "285"
type input "230"
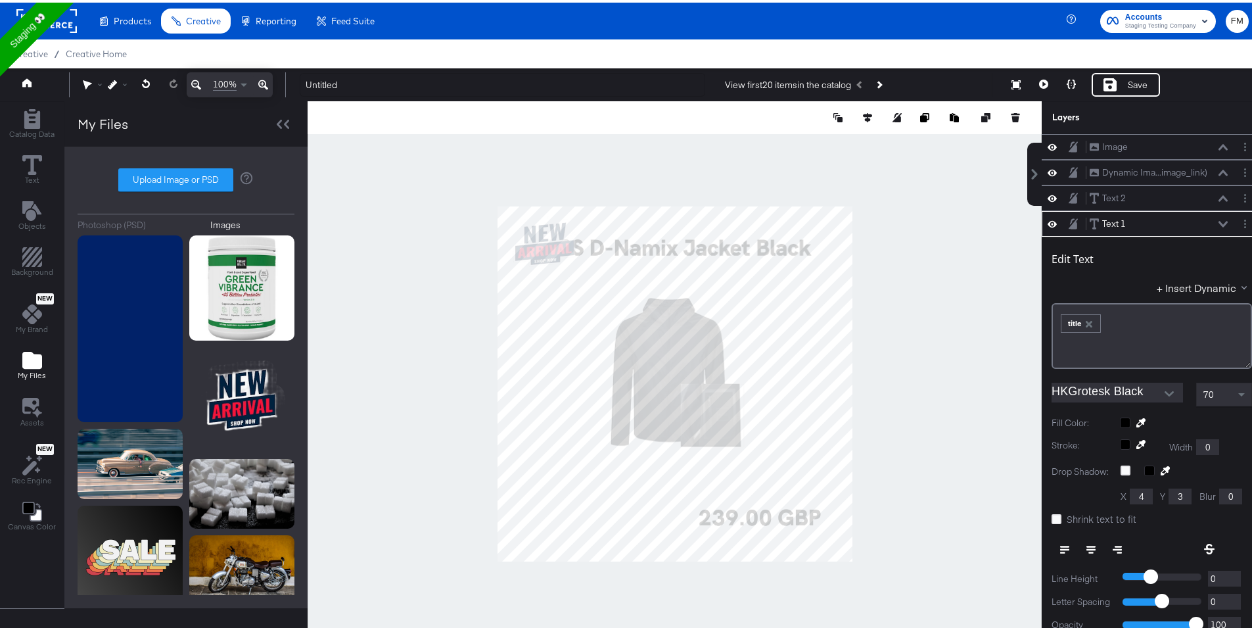
scroll to position [77, 0]
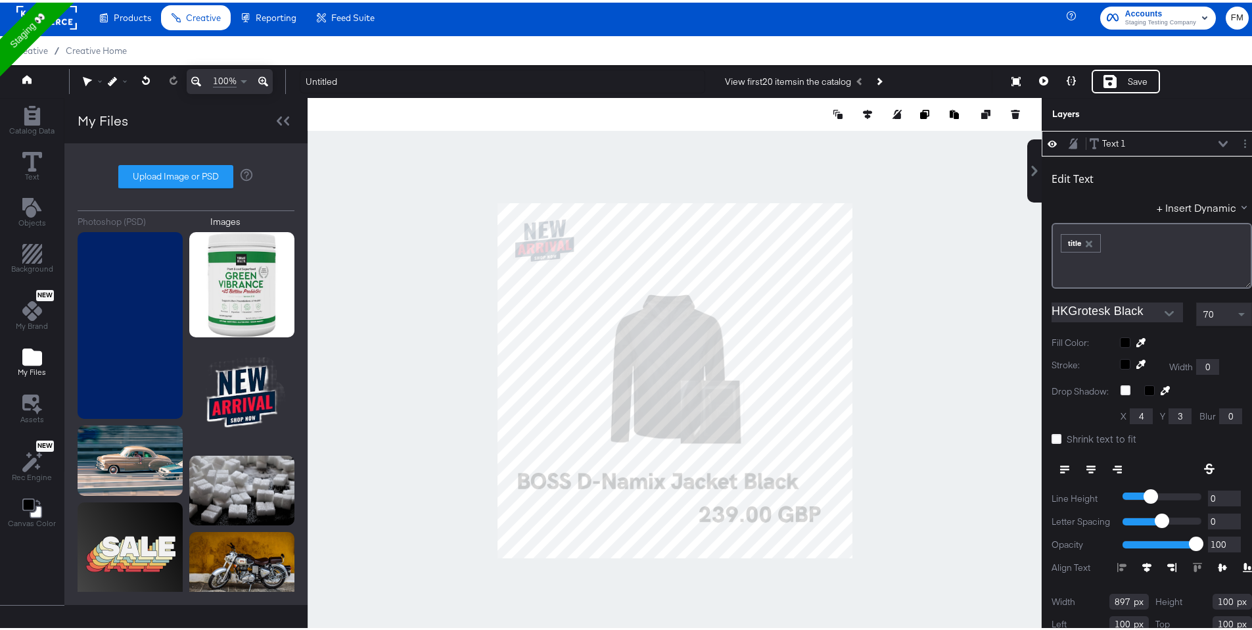
type input "84"
type input "834"
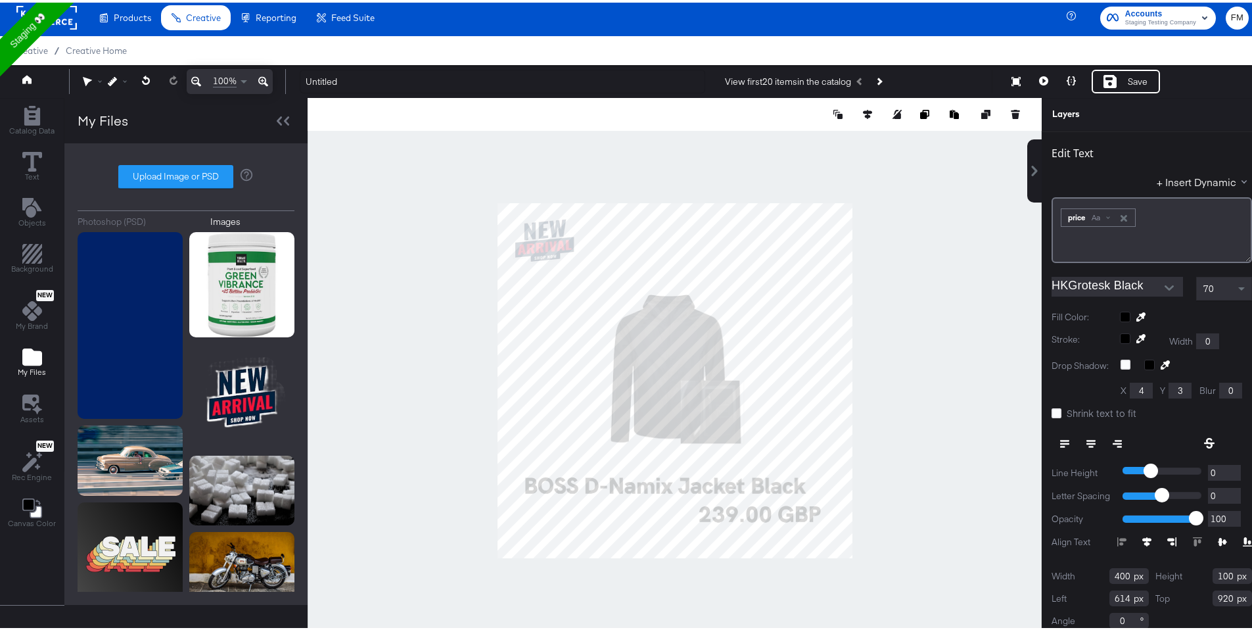
type input "620"
type input "934"
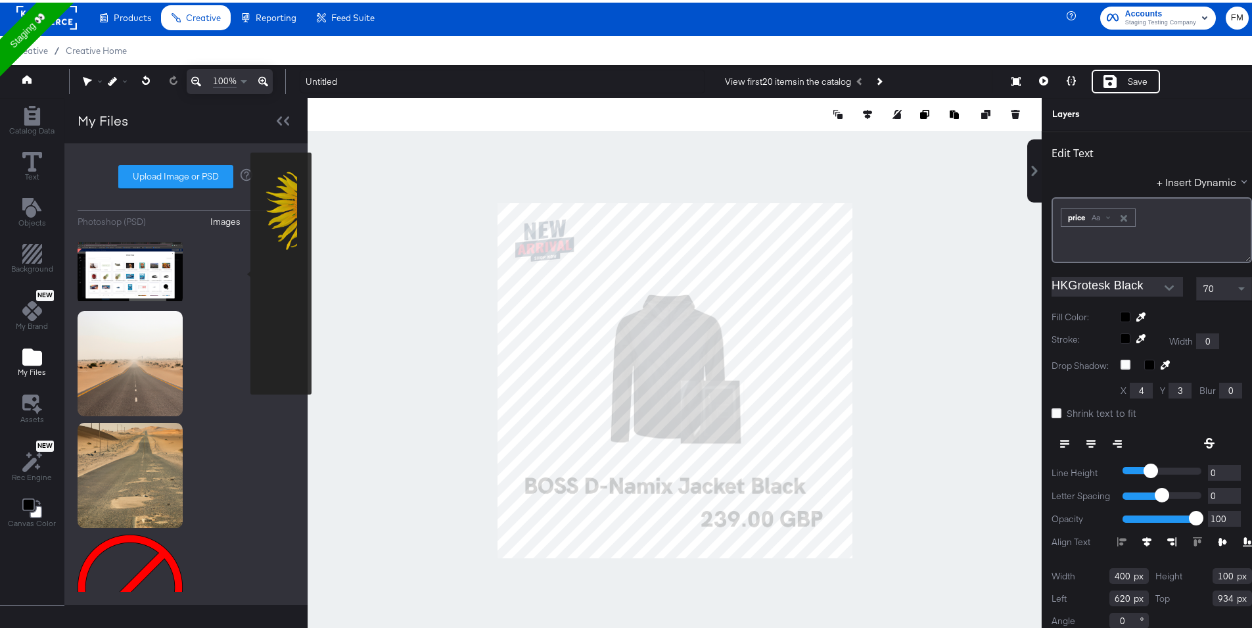
scroll to position [1066, 0]
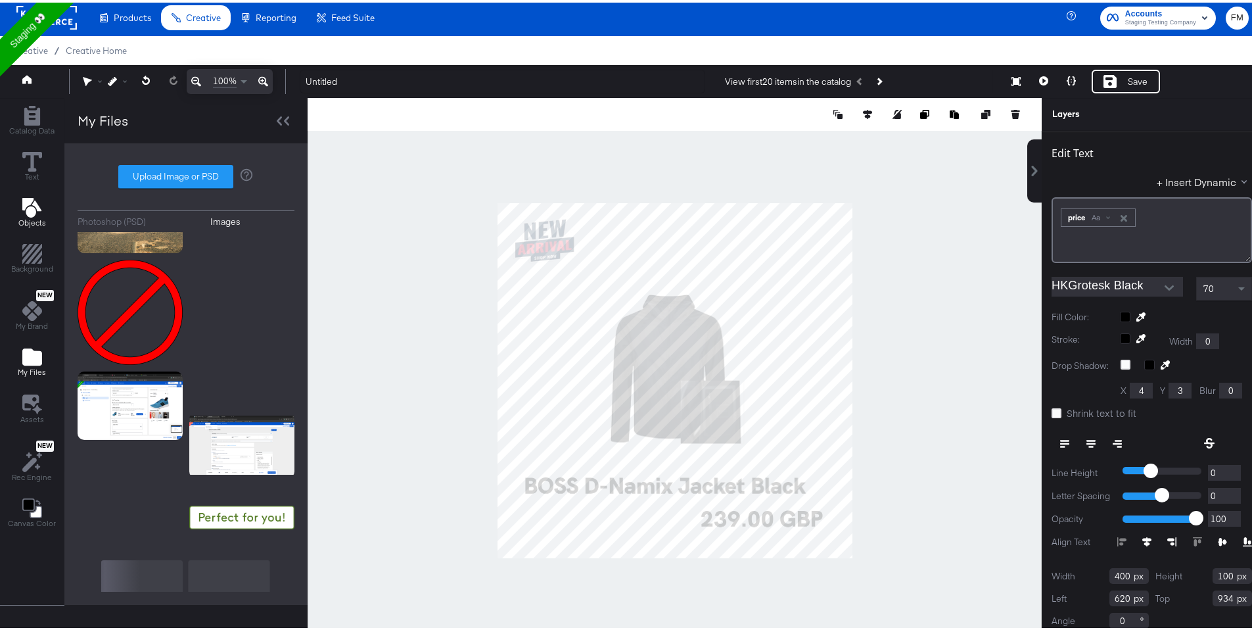
click at [18, 207] on div "Objects" at bounding box center [32, 210] width 28 height 30
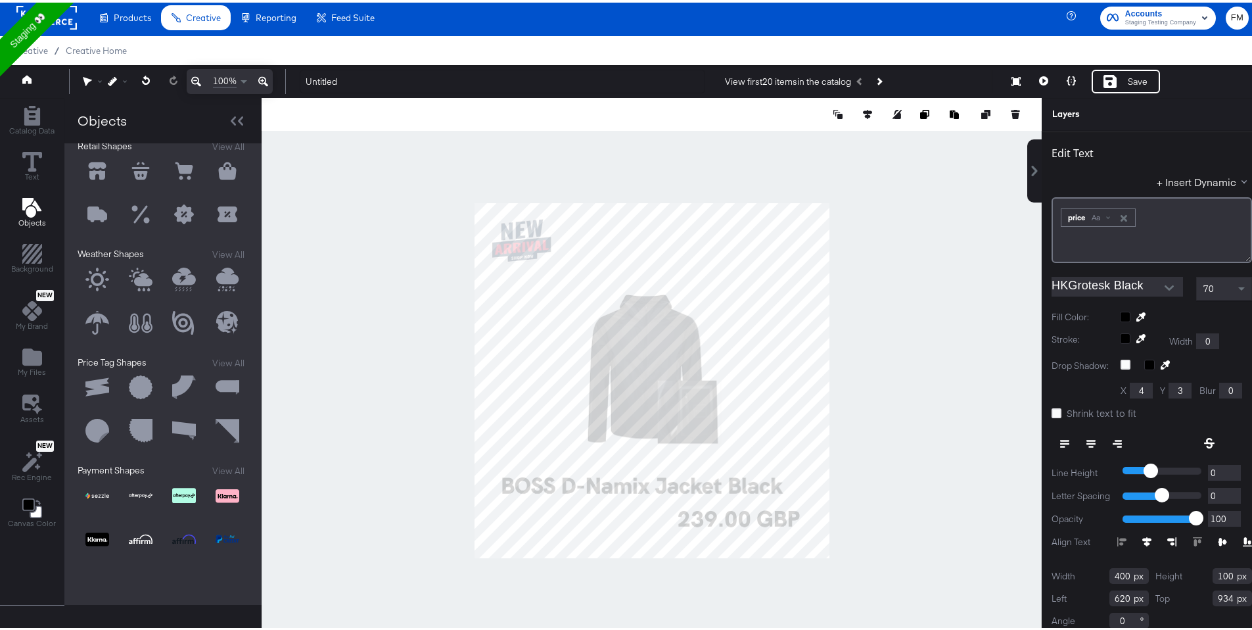
scroll to position [34, 0]
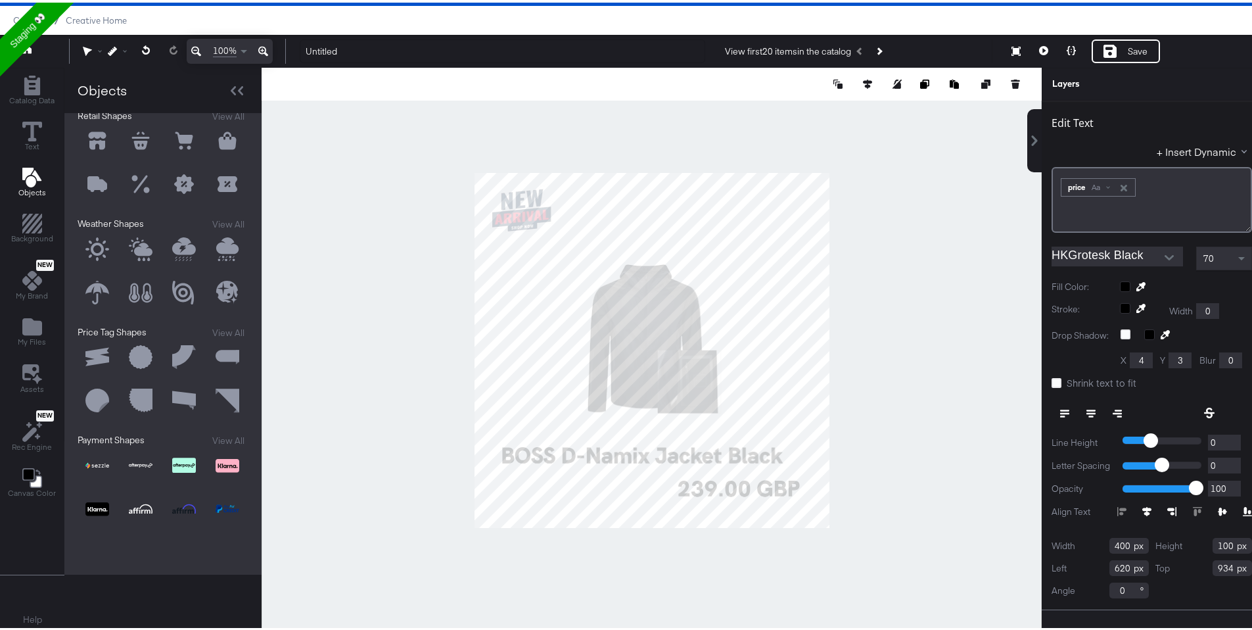
click at [231, 461] on button at bounding box center [227, 463] width 39 height 39
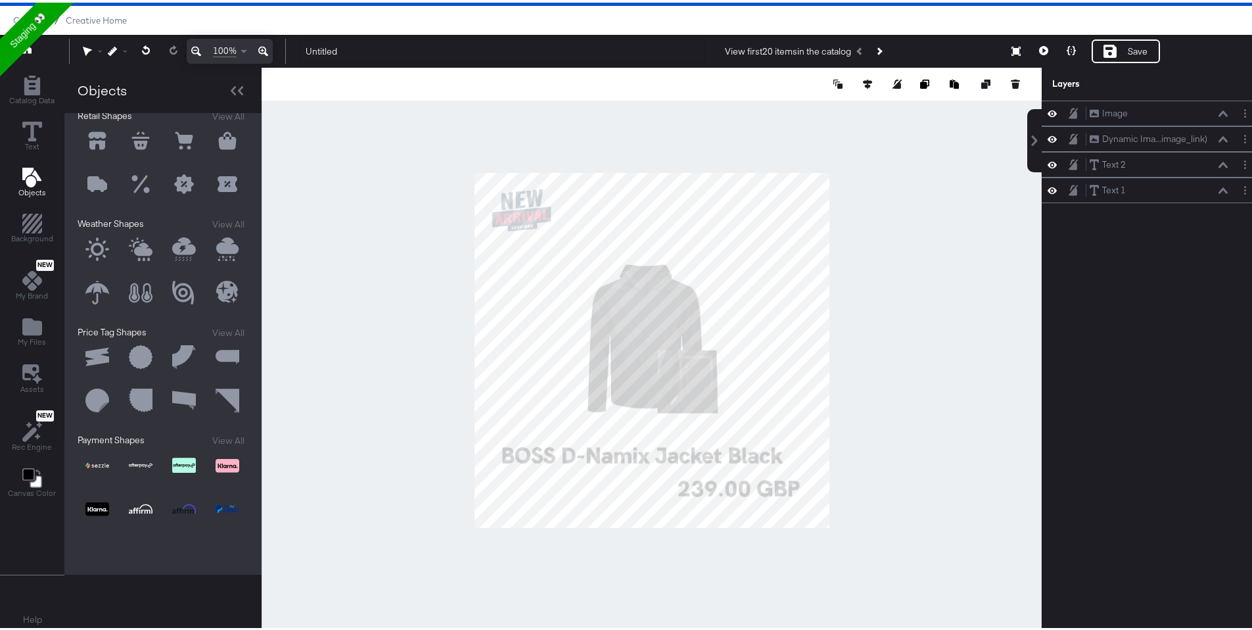
scroll to position [0, 0]
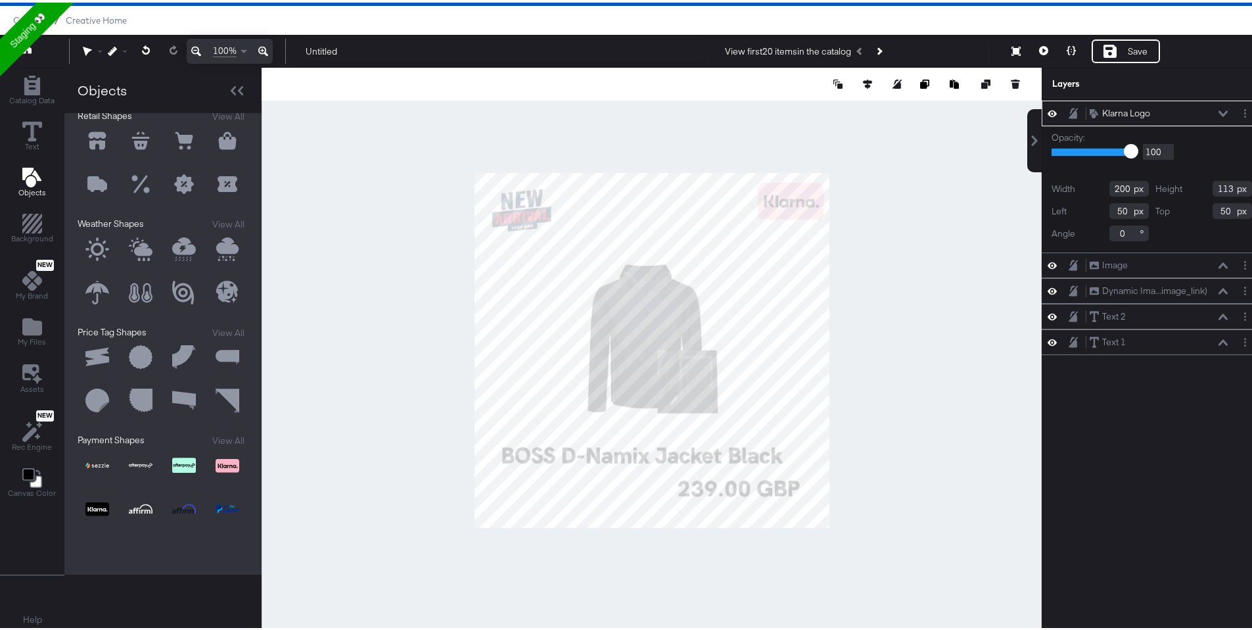
type input "862"
type input "16"
type input "115"
type input "65"
type input "947"
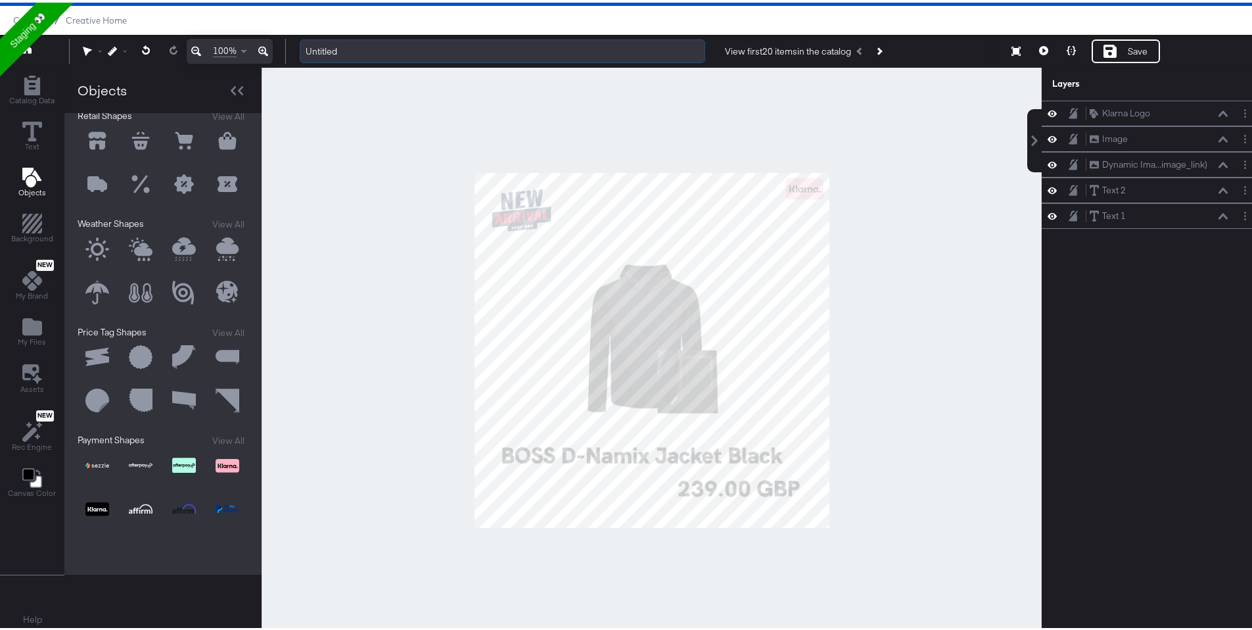
click at [446, 37] on input "Untitled" at bounding box center [502, 49] width 405 height 24
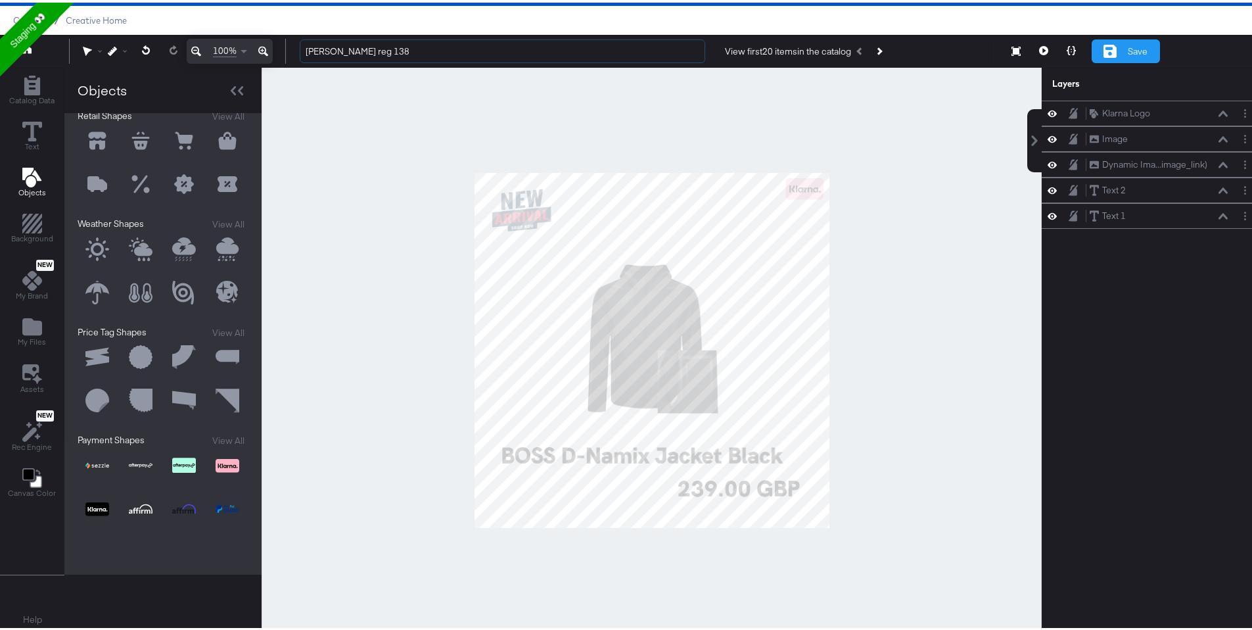
type input "[PERSON_NAME] reg 138"
click at [1095, 57] on div "Save" at bounding box center [1126, 49] width 68 height 24
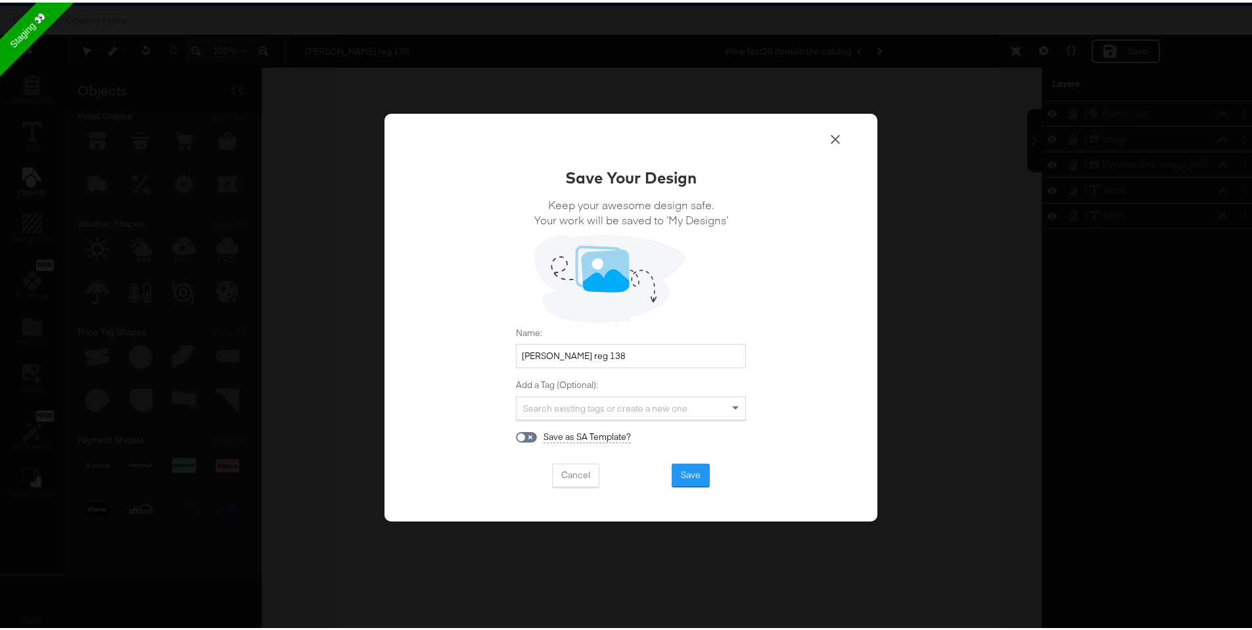
drag, startPoint x: 689, startPoint y: 467, endPoint x: 562, endPoint y: 428, distance: 133.3
click at [562, 428] on div "Save Your Design Keep your awesome design safe. Your work will be saved to ‘My …" at bounding box center [631, 324] width 230 height 321
click at [526, 433] on input "checkbox" at bounding box center [521, 437] width 32 height 11
checkbox input "true"
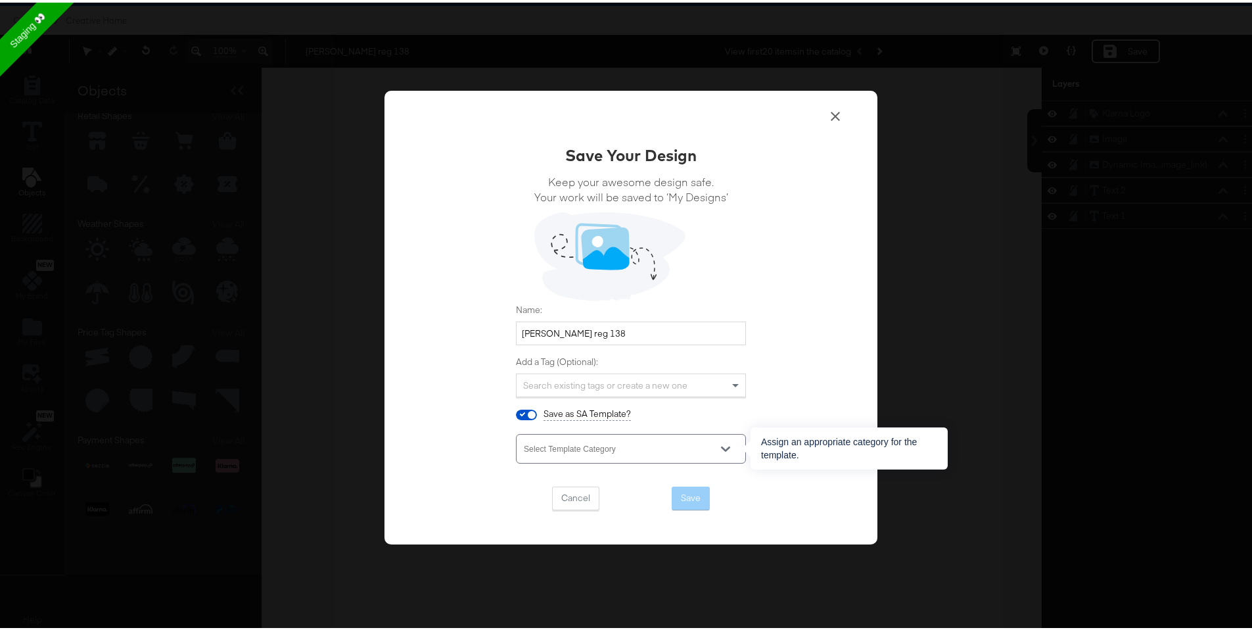
click at [699, 455] on div at bounding box center [719, 446] width 41 height 20
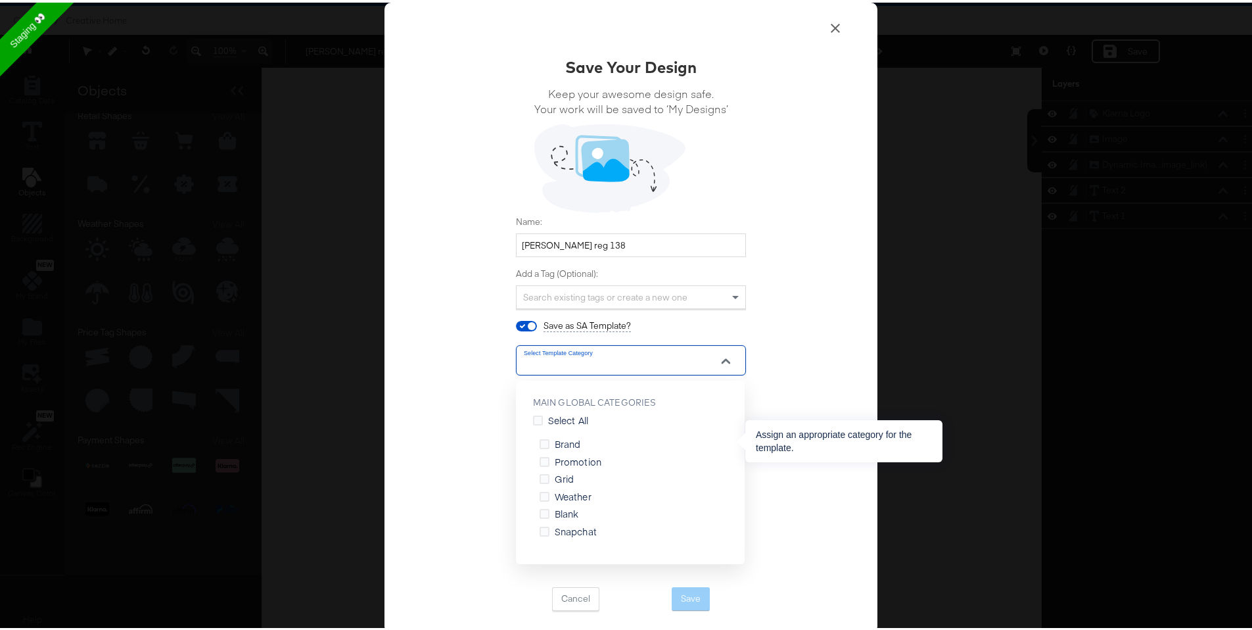
scroll to position [12, 0]
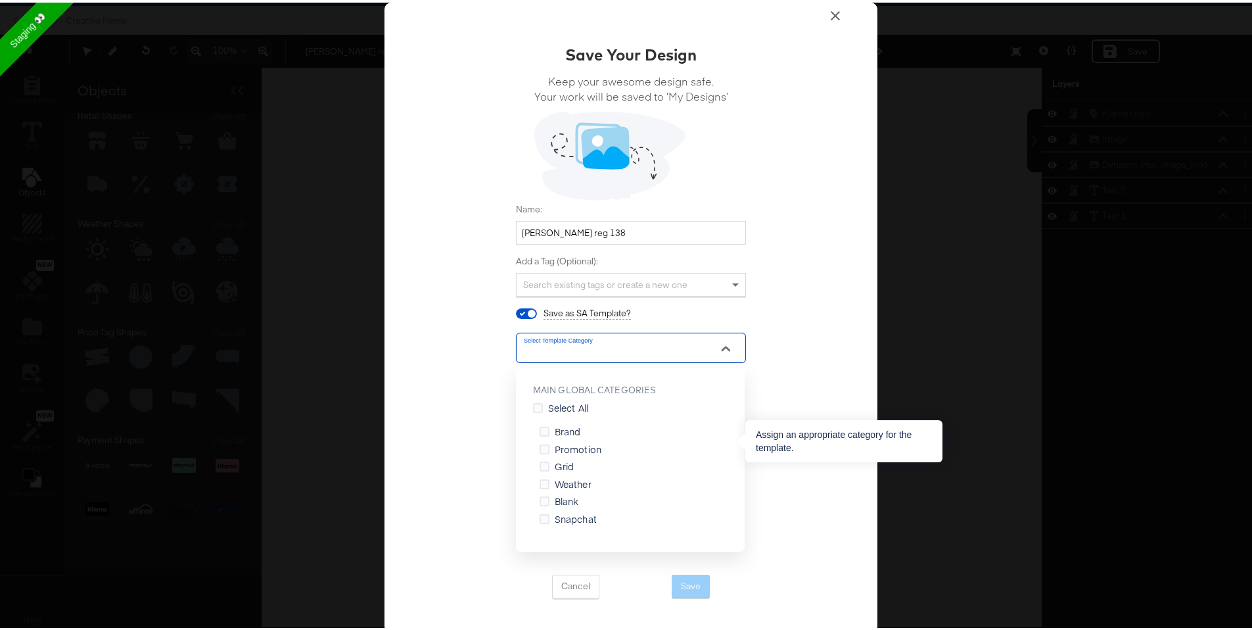
click at [555, 429] on span "Brand" at bounding box center [568, 428] width 26 height 13
click at [0, 0] on input "Brand" at bounding box center [0, 0] width 0 height 0
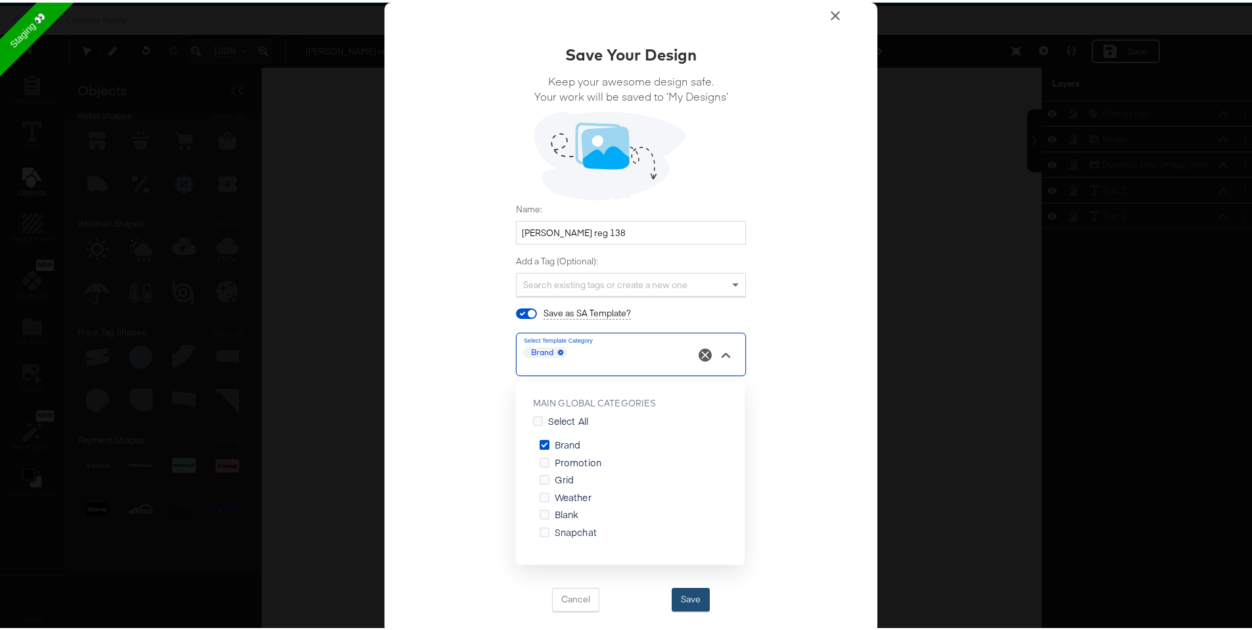
scroll to position [0, 0]
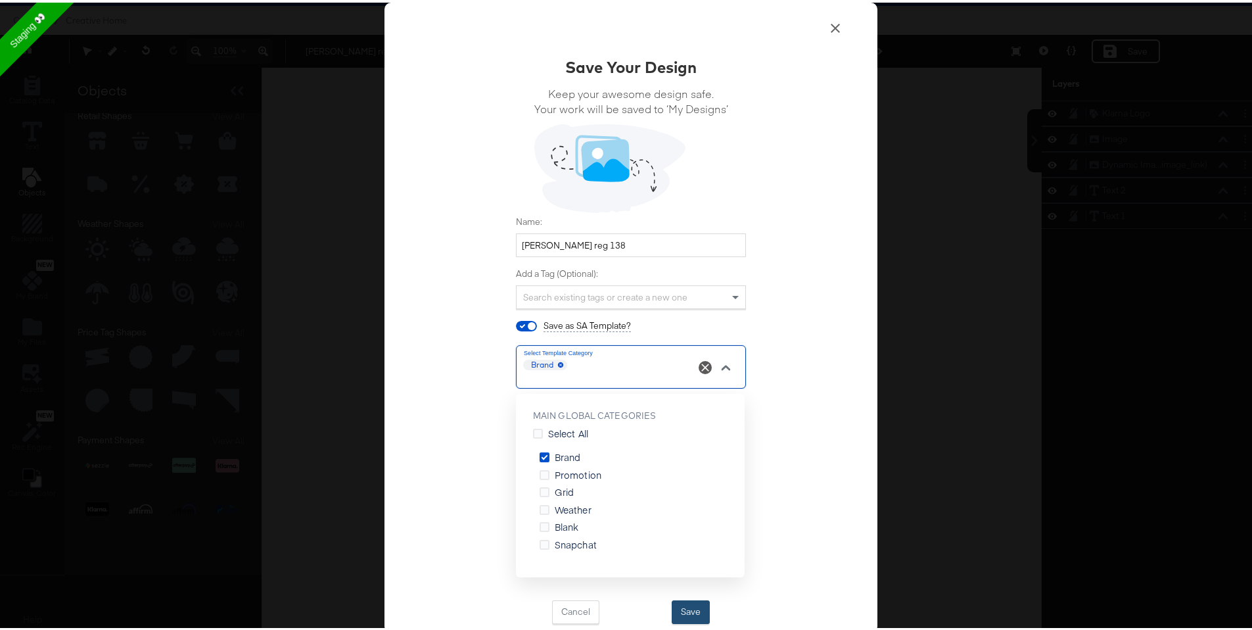
click at [675, 585] on div "Save Your Design Keep your awesome design safe. Your work will be saved to ‘My …" at bounding box center [631, 315] width 1262 height 630
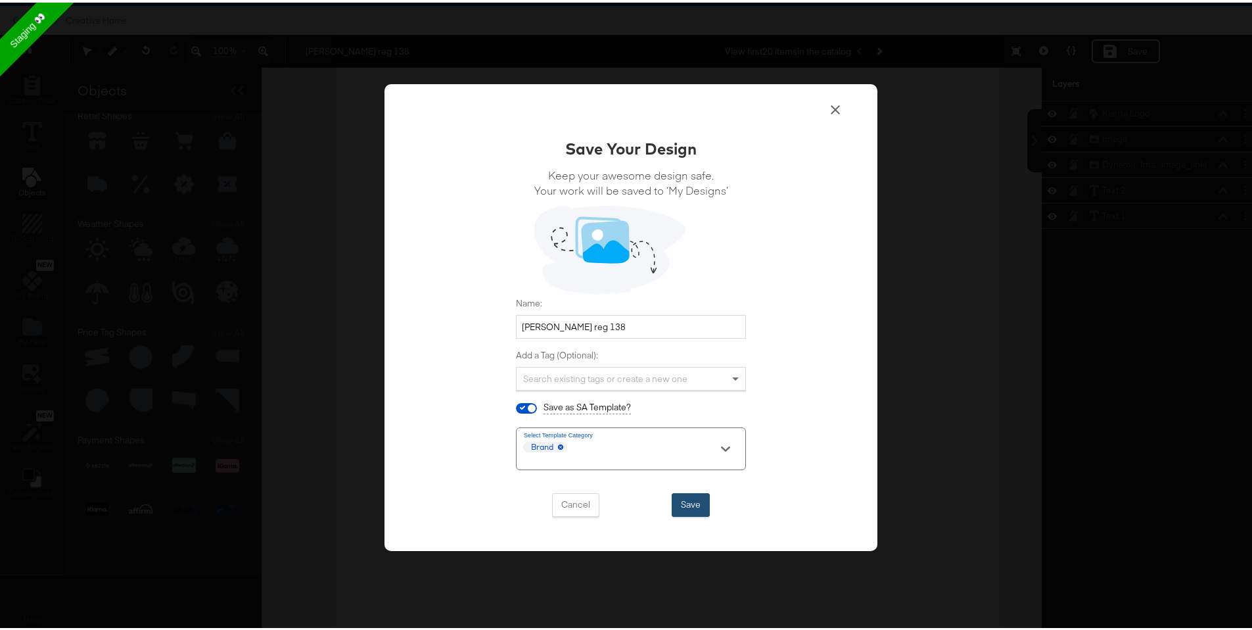
click at [686, 496] on button "Save" at bounding box center [691, 502] width 38 height 24
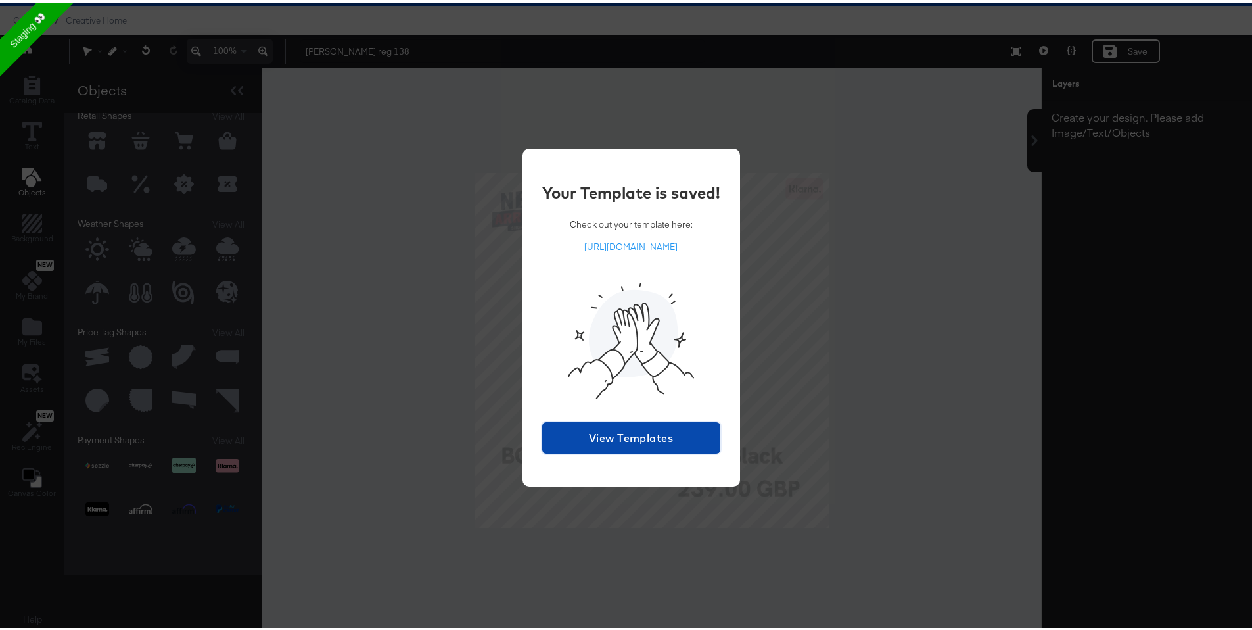
click at [643, 436] on span "View Templates" at bounding box center [631, 435] width 168 height 18
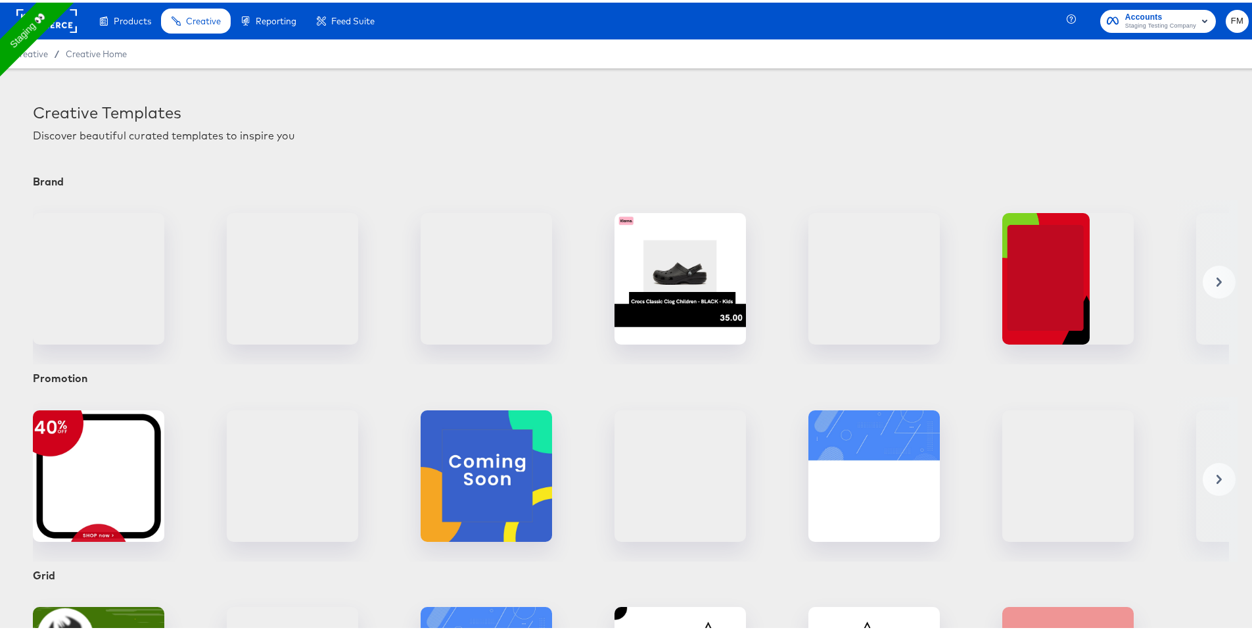
scroll to position [1, 0]
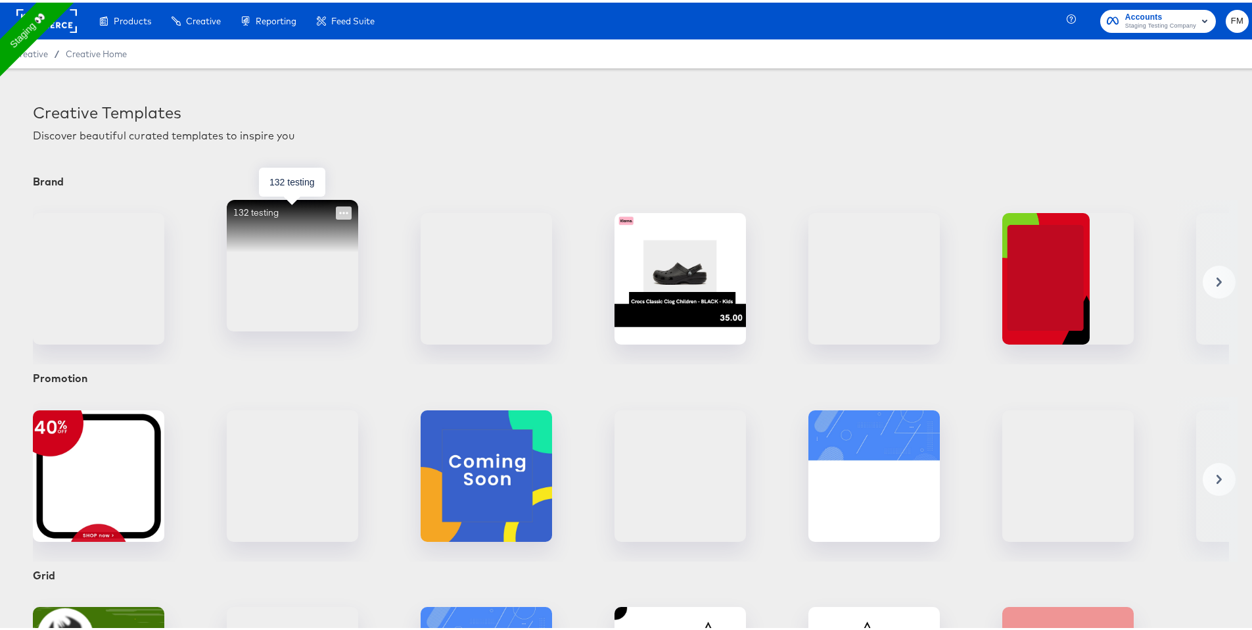
click at [347, 212] on icon at bounding box center [344, 210] width 16 height 13
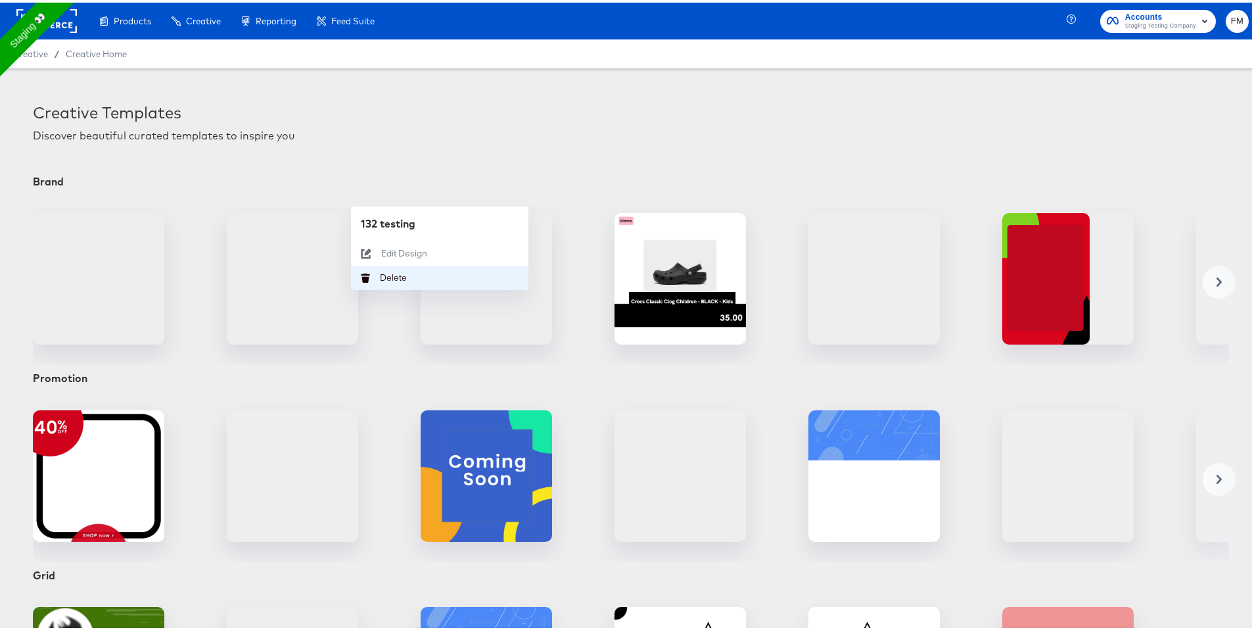
click at [380, 275] on div "[PERSON_NAME]" at bounding box center [380, 275] width 0 height 0
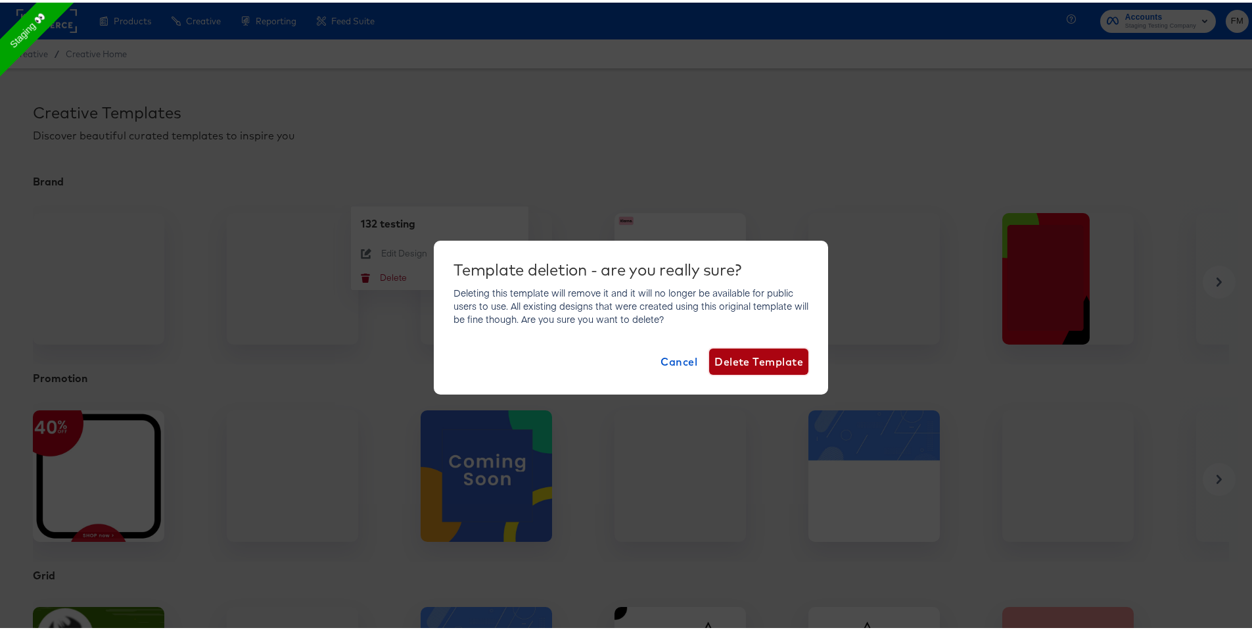
click at [718, 356] on span "Delete Template" at bounding box center [758, 359] width 89 height 18
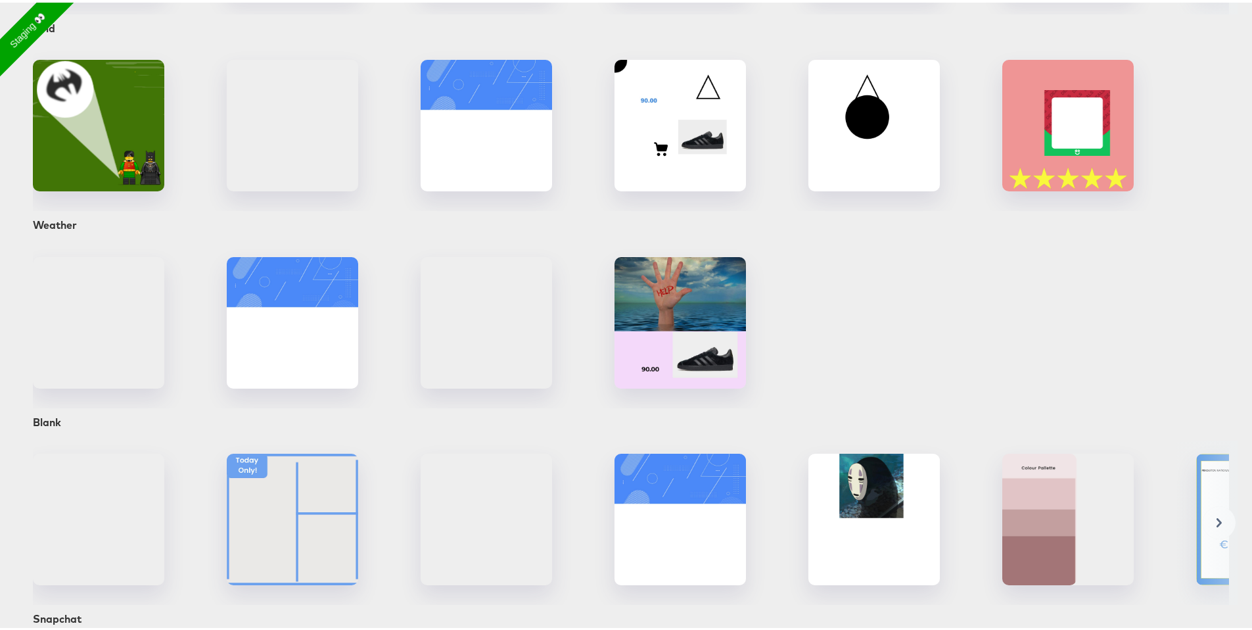
scroll to position [596, 0]
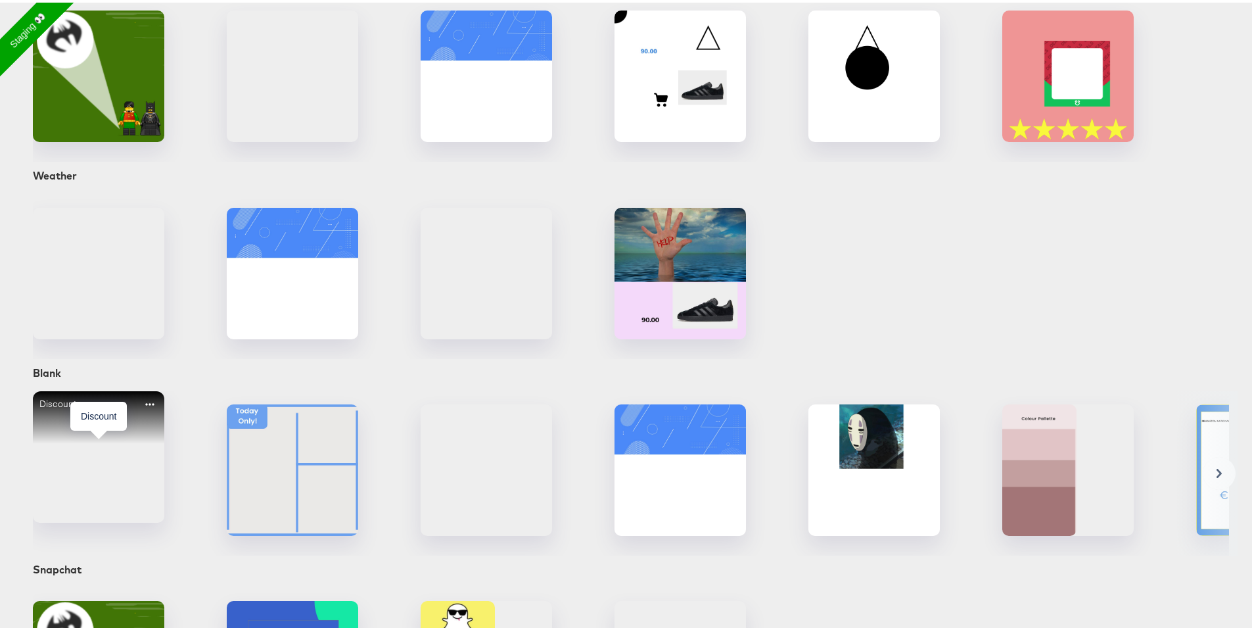
click at [103, 484] on div "Discount" at bounding box center [98, 453] width 131 height 131
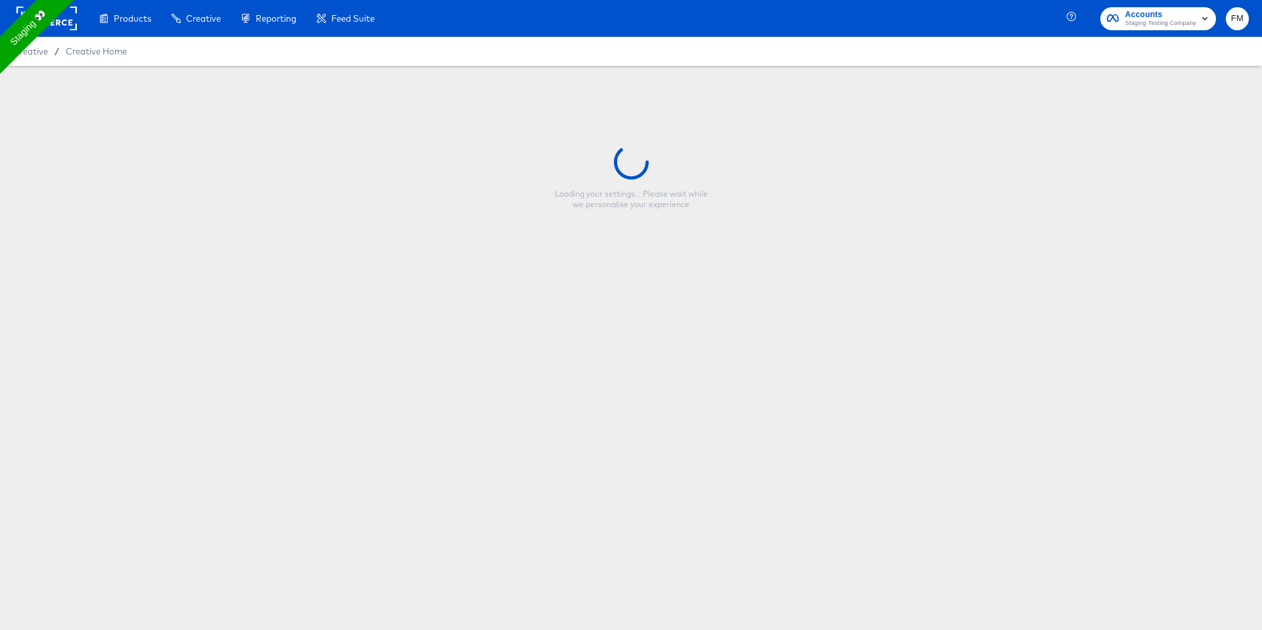
type input "Discount"
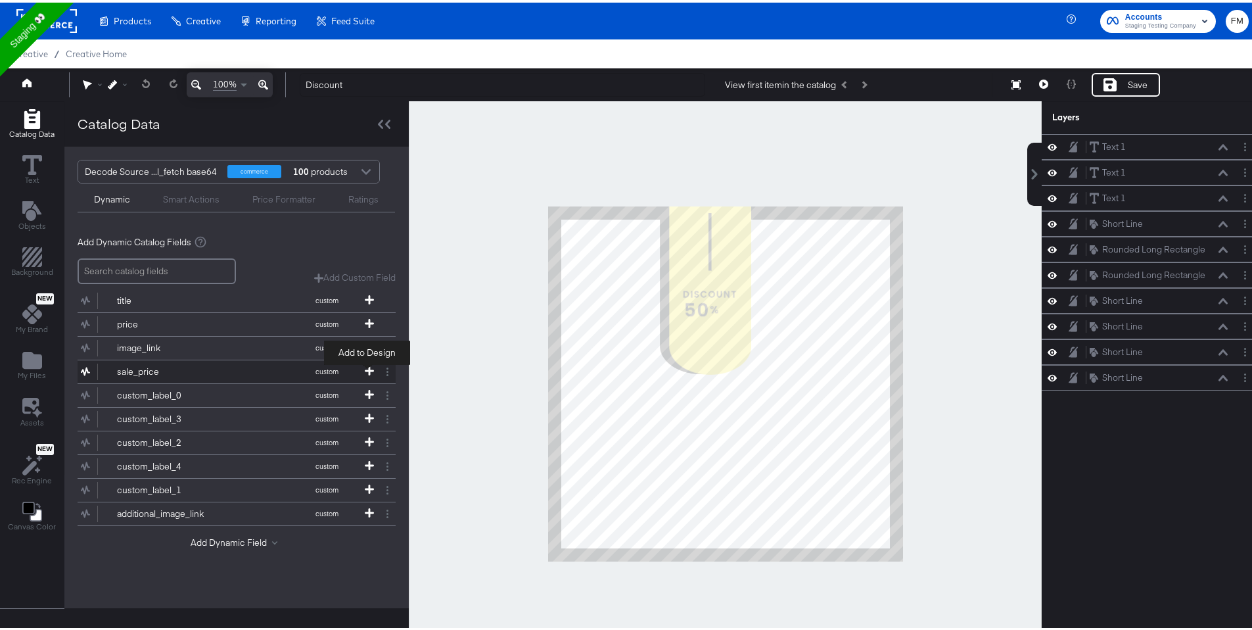
click at [365, 369] on icon at bounding box center [369, 367] width 9 height 9
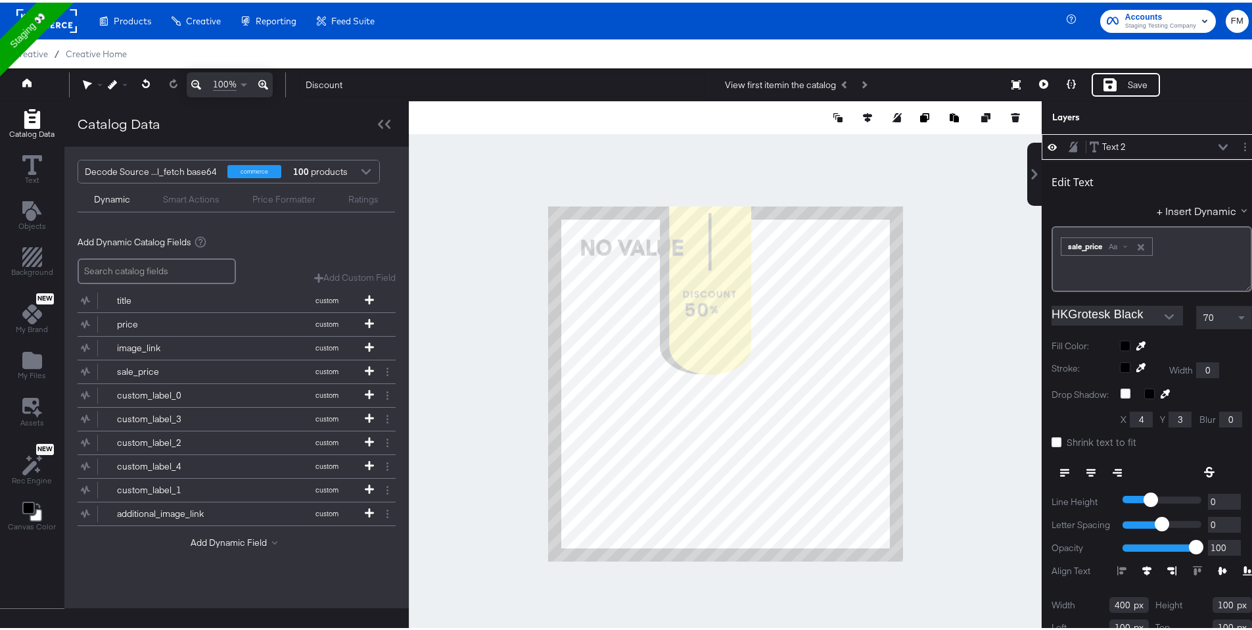
click at [362, 170] on div at bounding box center [366, 170] width 20 height 23
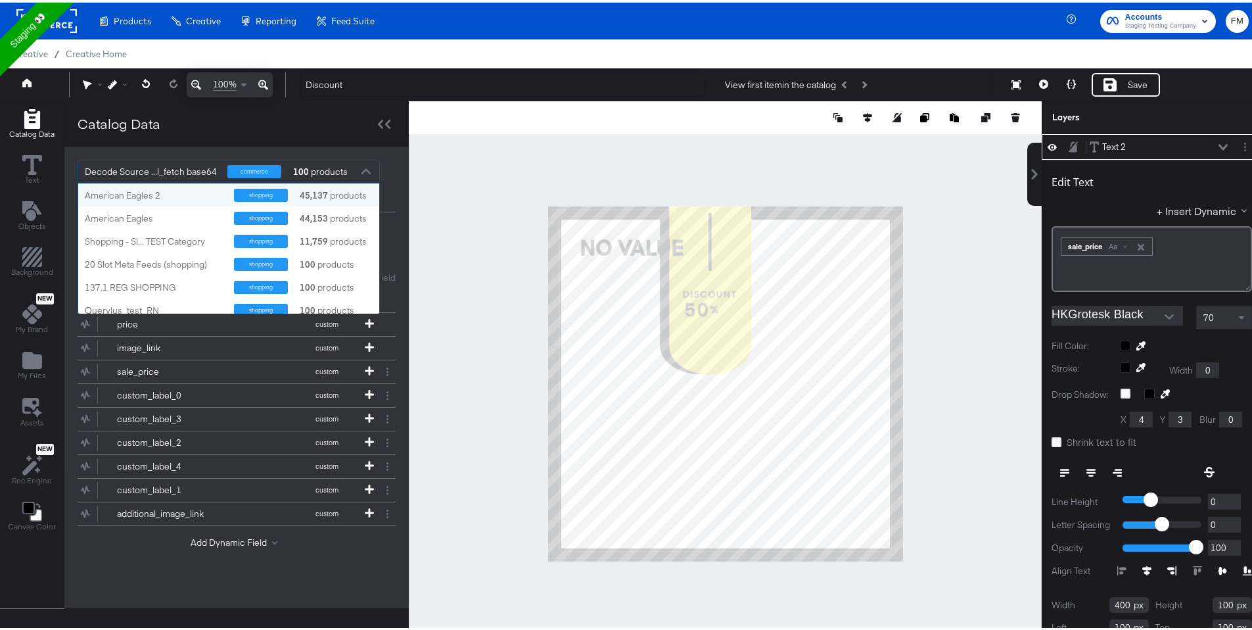
scroll to position [120, 291]
click at [251, 243] on div "shopping" at bounding box center [261, 238] width 54 height 13
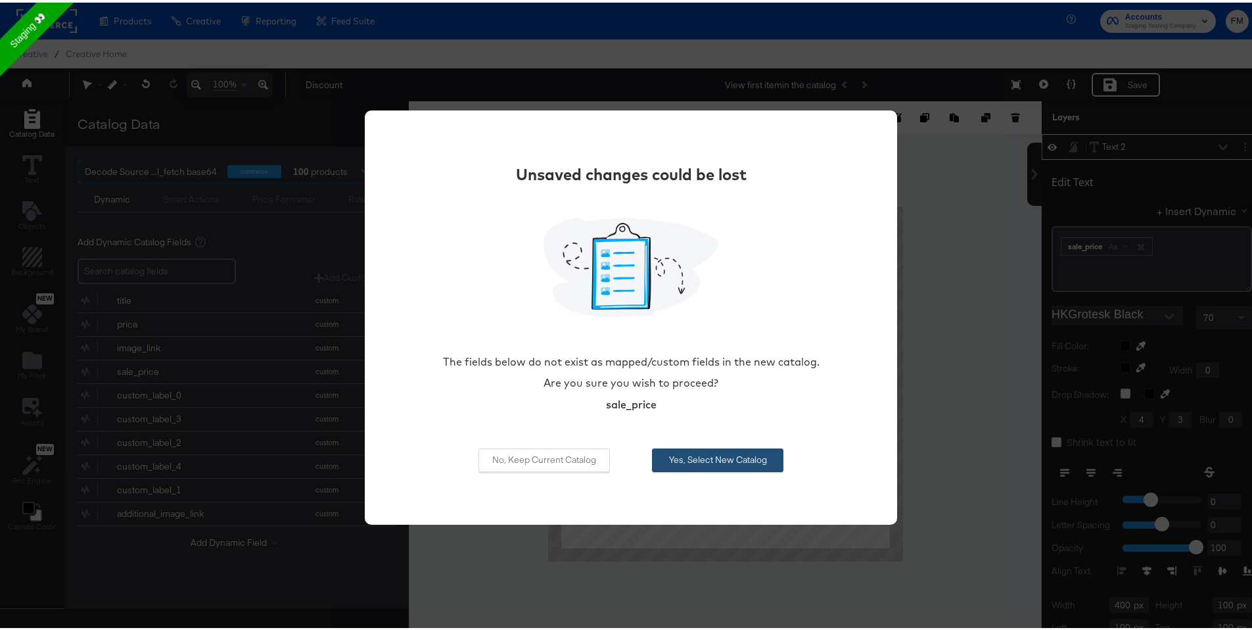
click at [731, 463] on button "Yes, Select New Catalog" at bounding box center [717, 458] width 131 height 24
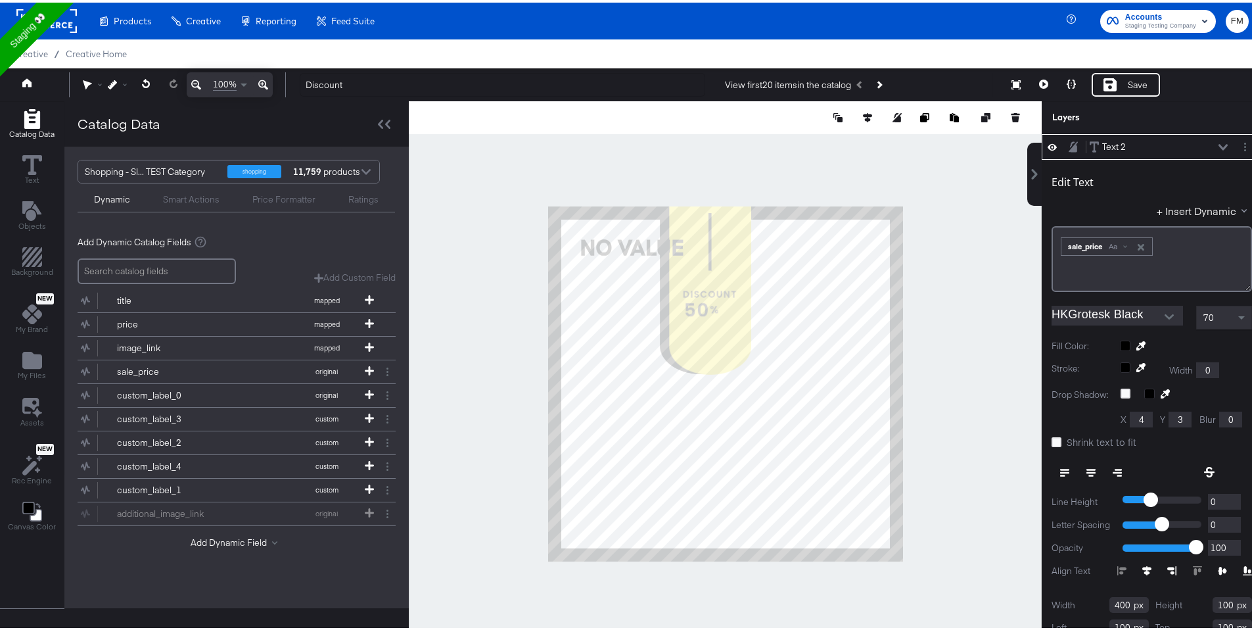
scroll to position [3, 0]
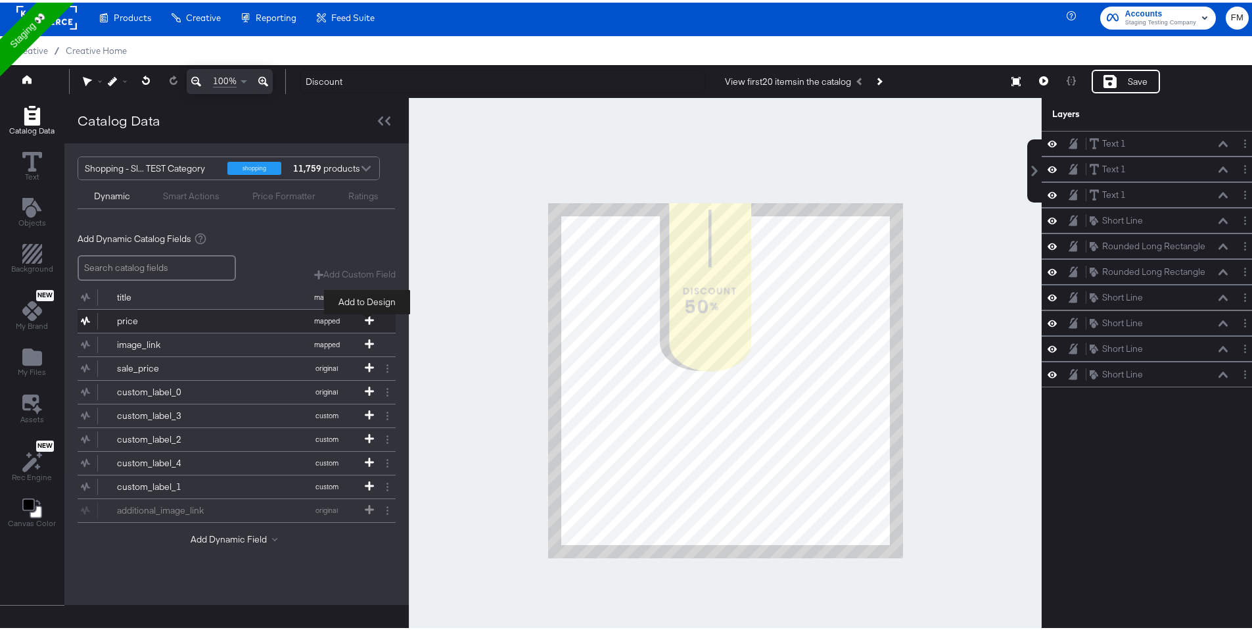
click at [365, 319] on icon at bounding box center [369, 317] width 9 height 9
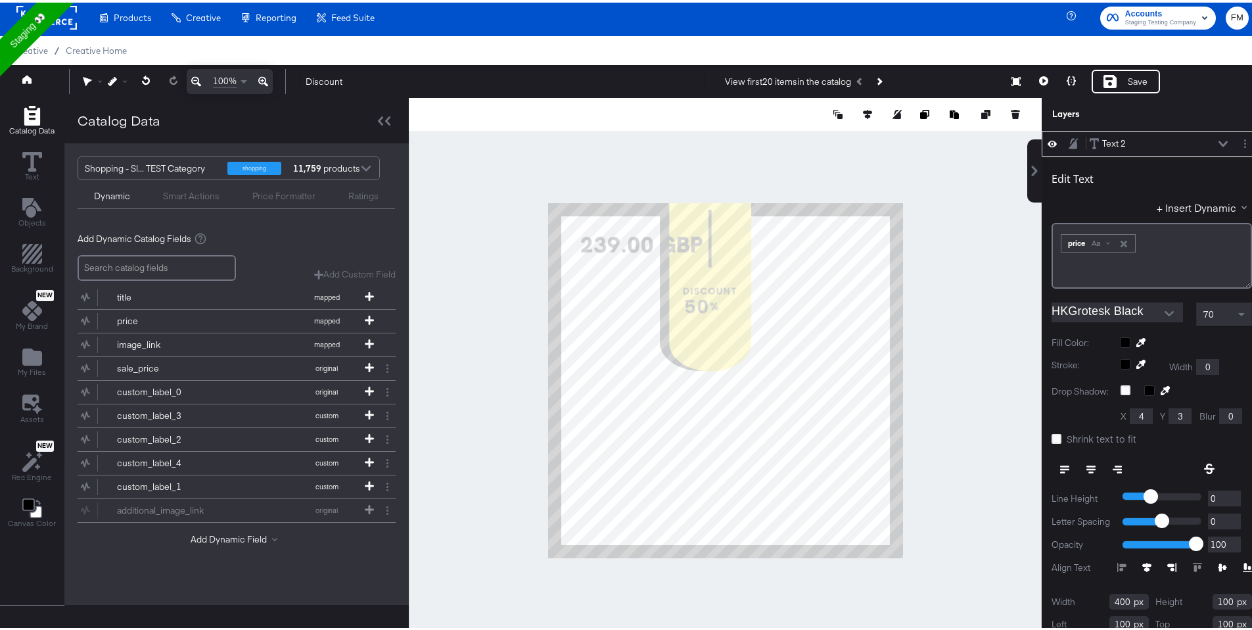
type input "444"
type input "412"
type input "174"
type input "45"
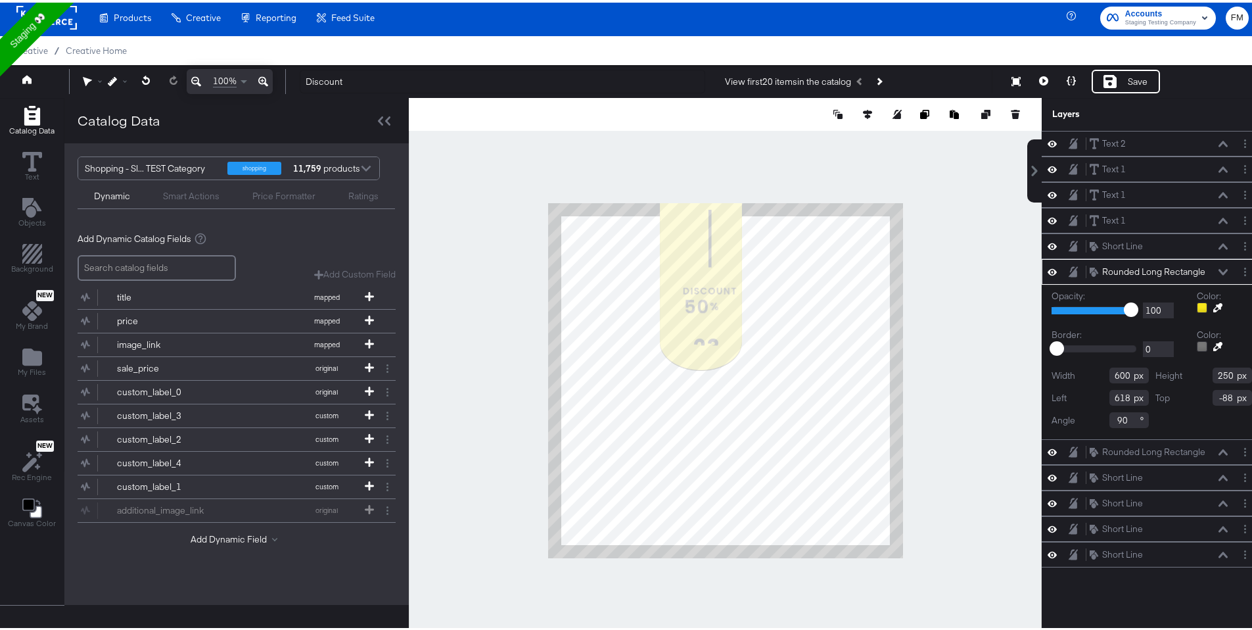
type input "656"
type input "-122"
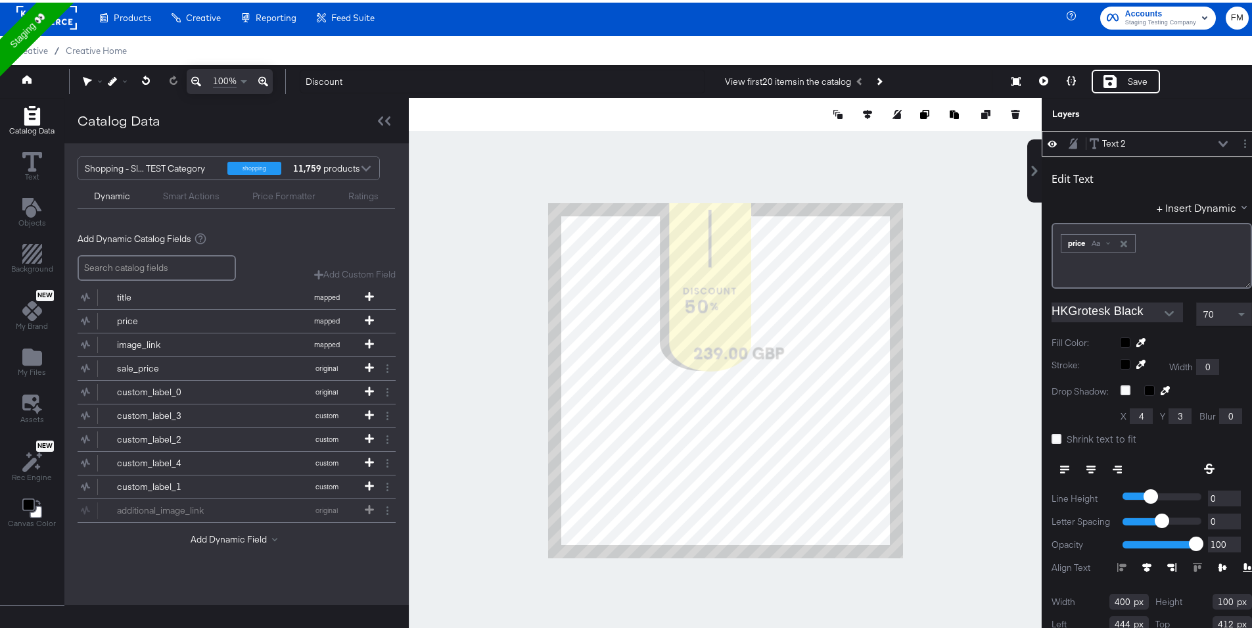
type input "214"
type input "53"
type input "458"
type input "385"
type input "418"
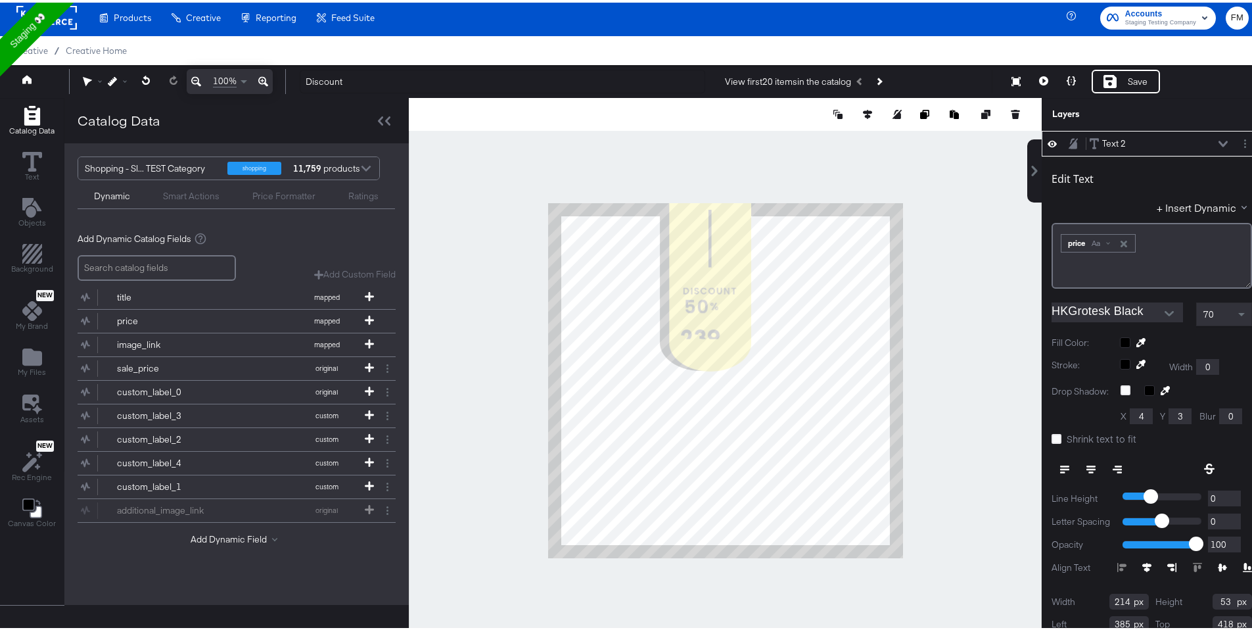
type input "418"
type input "702"
type input "570"
type input "806"
type input "345"
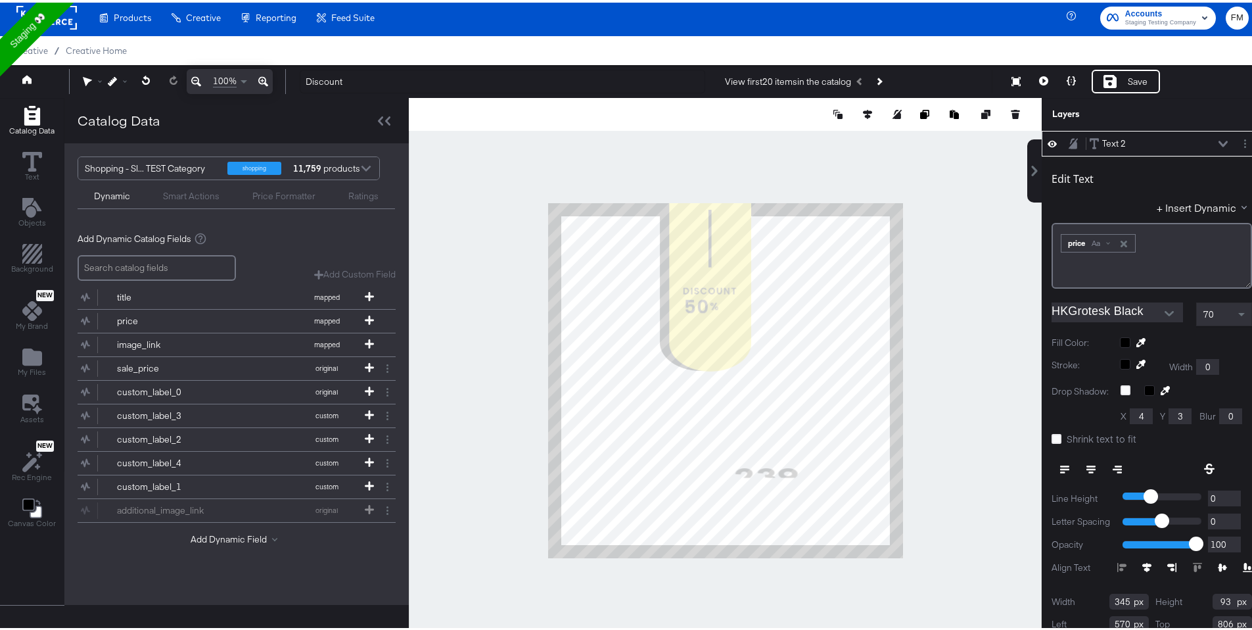
type input "161"
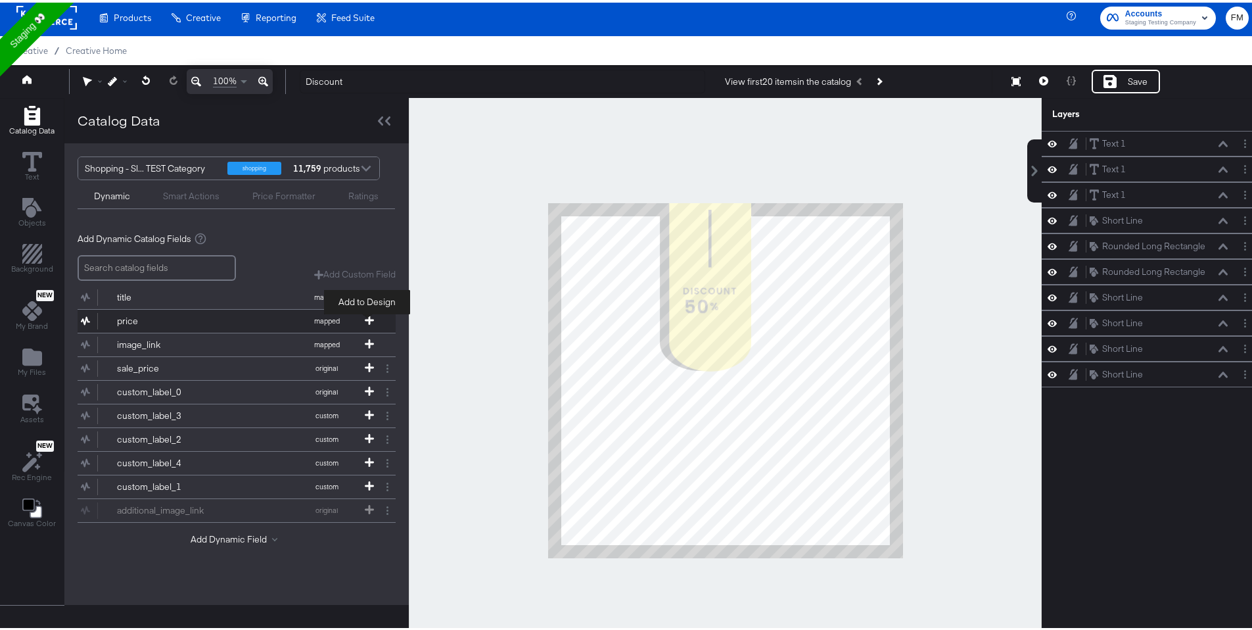
click at [371, 321] on icon at bounding box center [369, 317] width 9 height 9
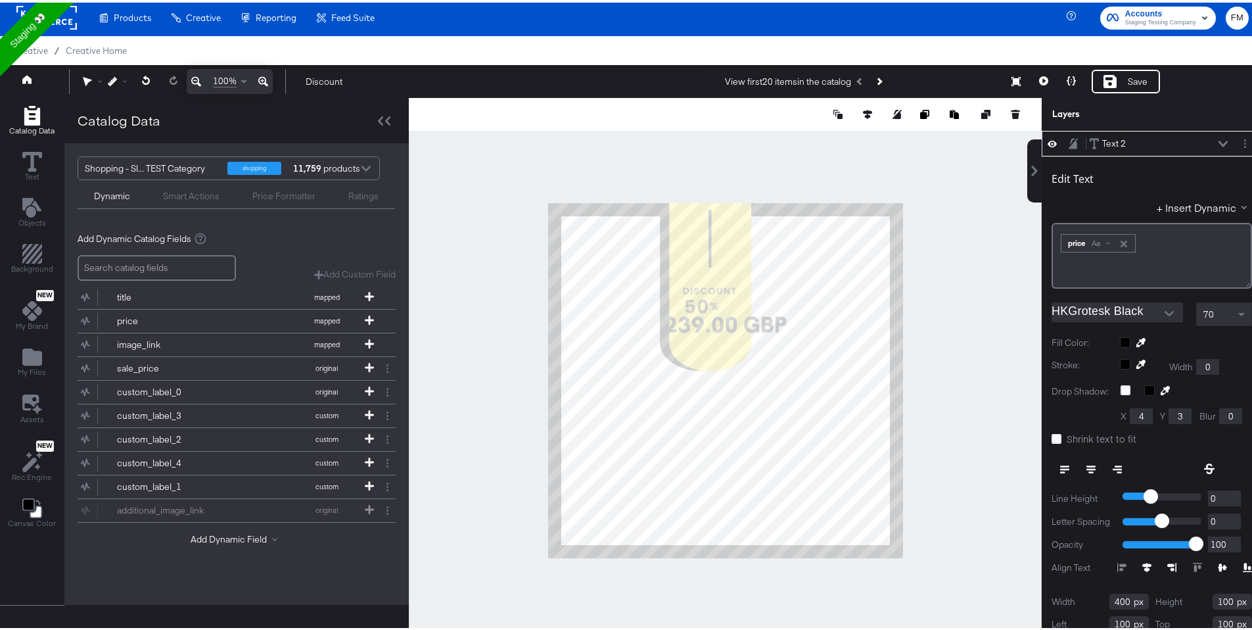
type input "374"
type input "370"
type input "366"
type input "392"
type input "253"
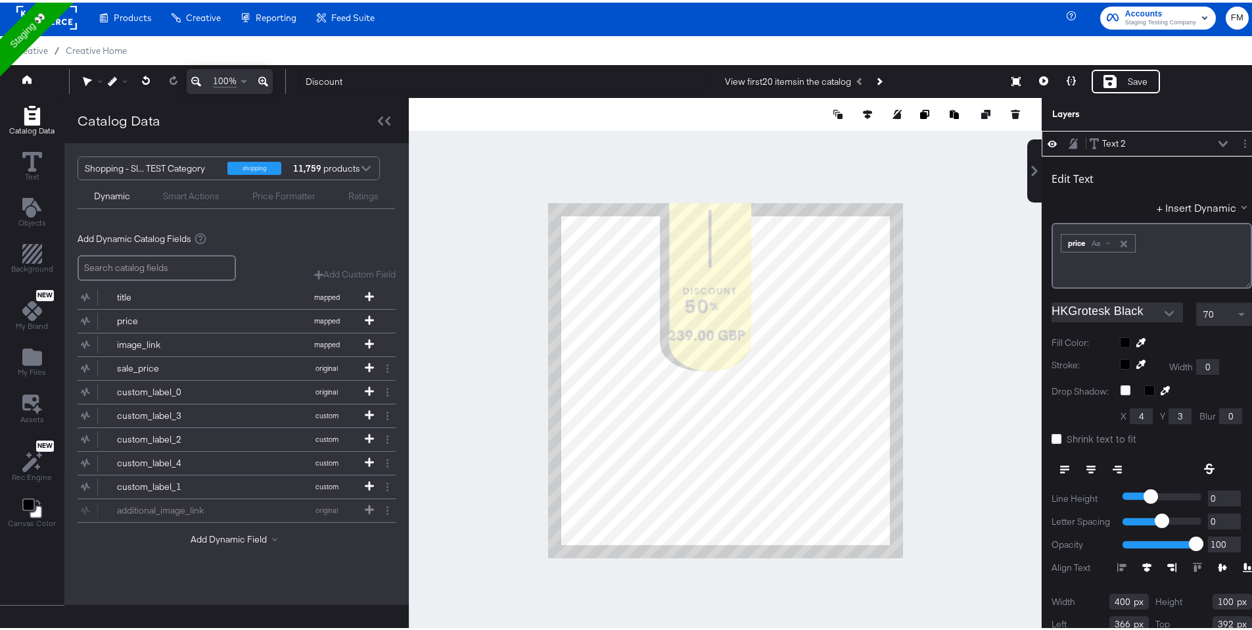
type input "65"
type input "385"
type input "474"
type input "739"
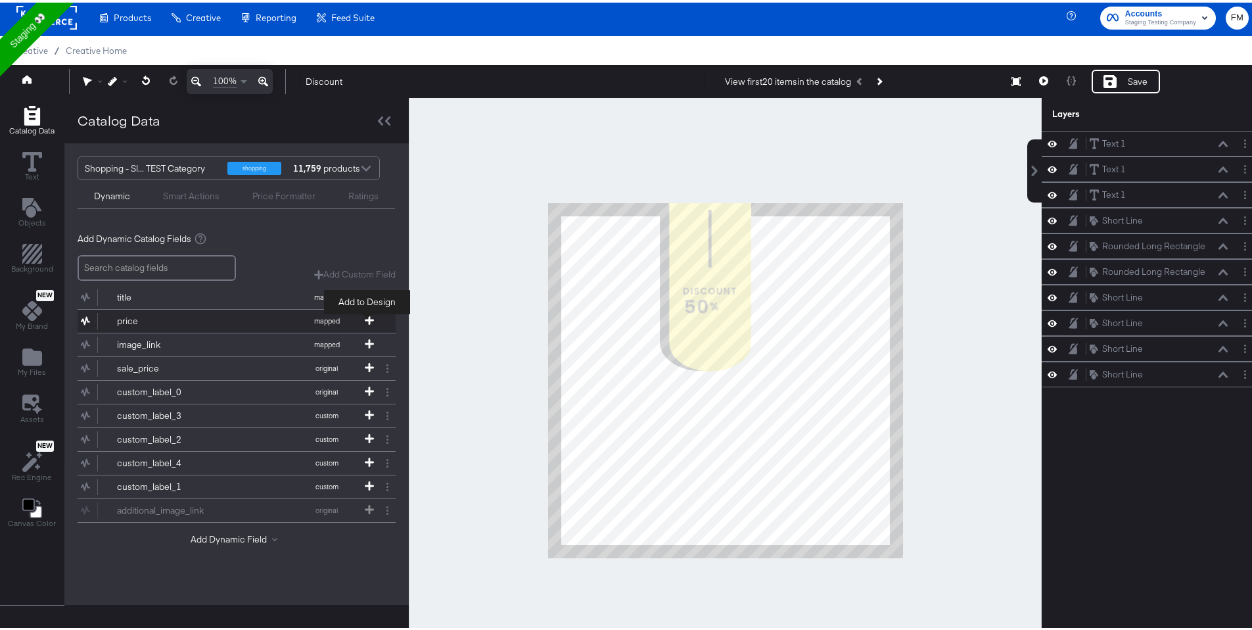
click at [365, 315] on icon at bounding box center [369, 317] width 9 height 9
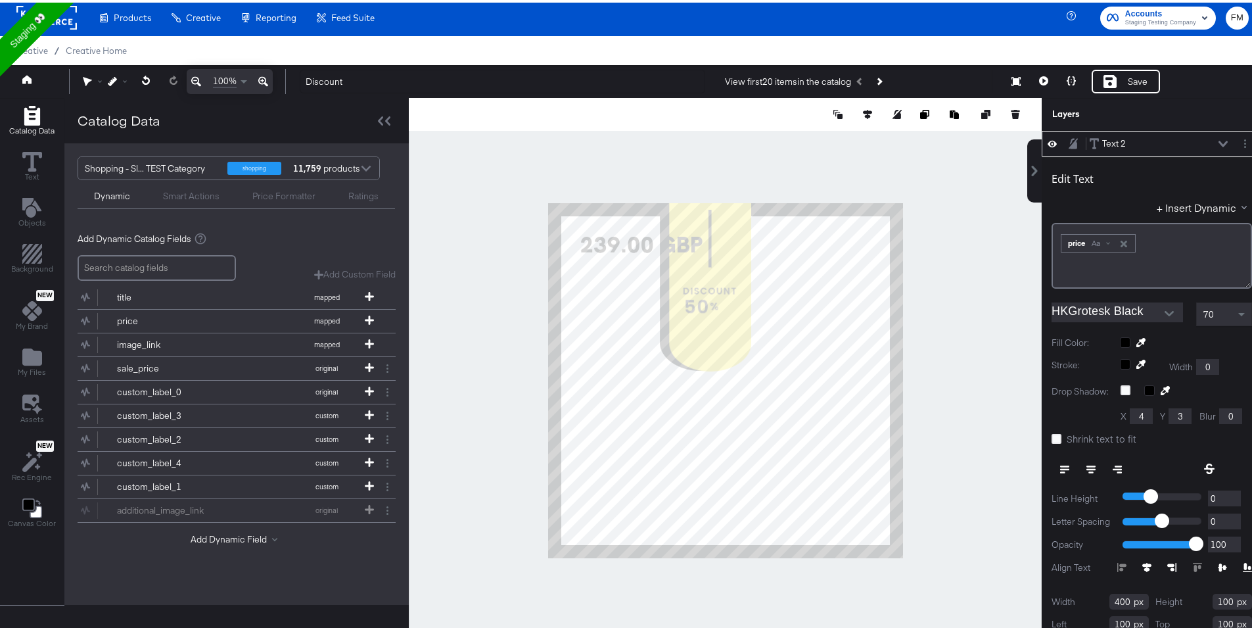
type input "352"
type input "692"
type input "590"
type input "148"
type input "189"
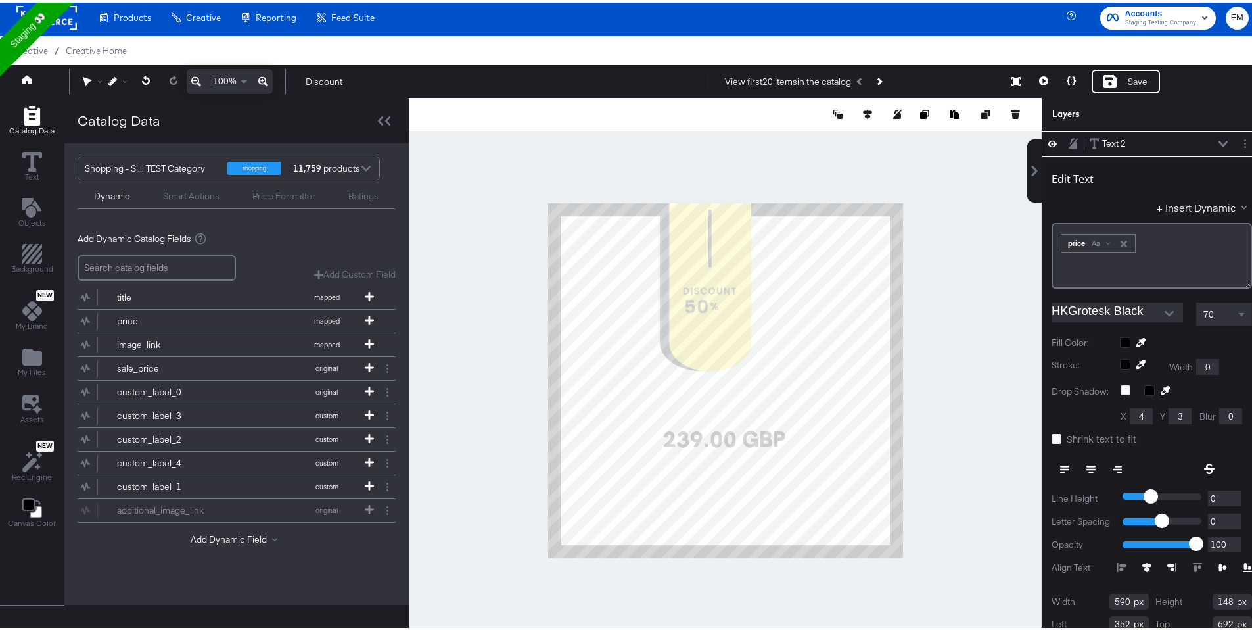
type input "47"
click at [1051, 433] on icon at bounding box center [1056, 436] width 10 height 10
click at [0, 0] on input "Shrink text to fit" at bounding box center [0, 0] width 0 height 0
type input "418"
type input "390"
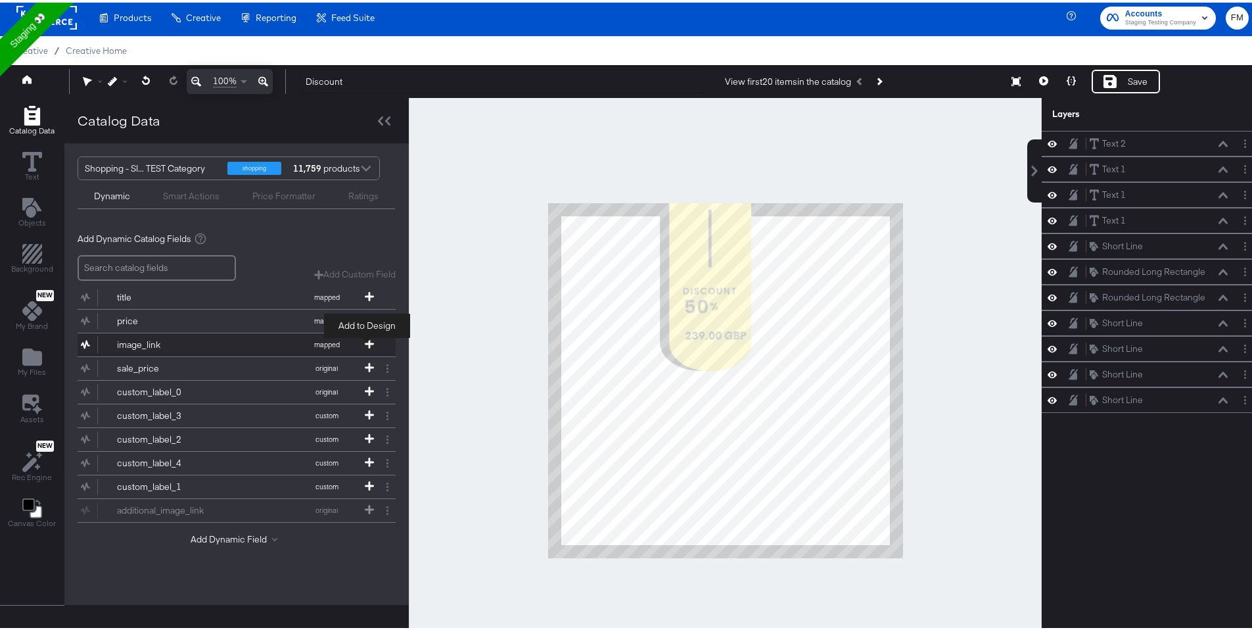
click at [372, 343] on span at bounding box center [369, 341] width 13 height 11
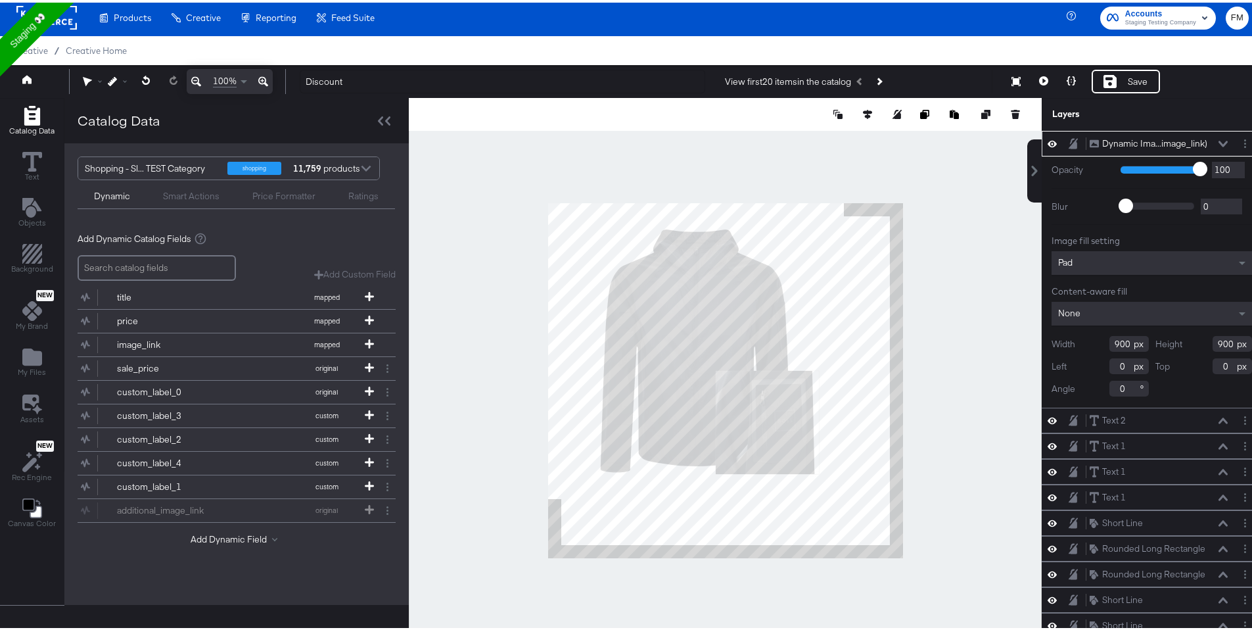
type input "493"
type input "512"
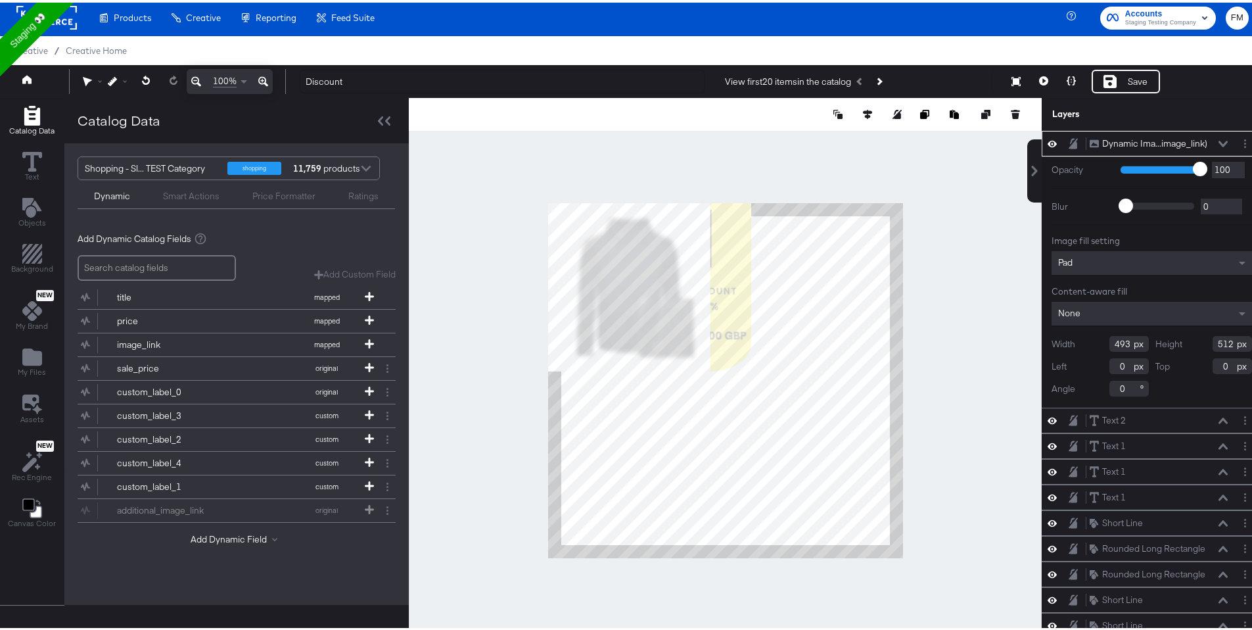
type input "572"
type input "528"
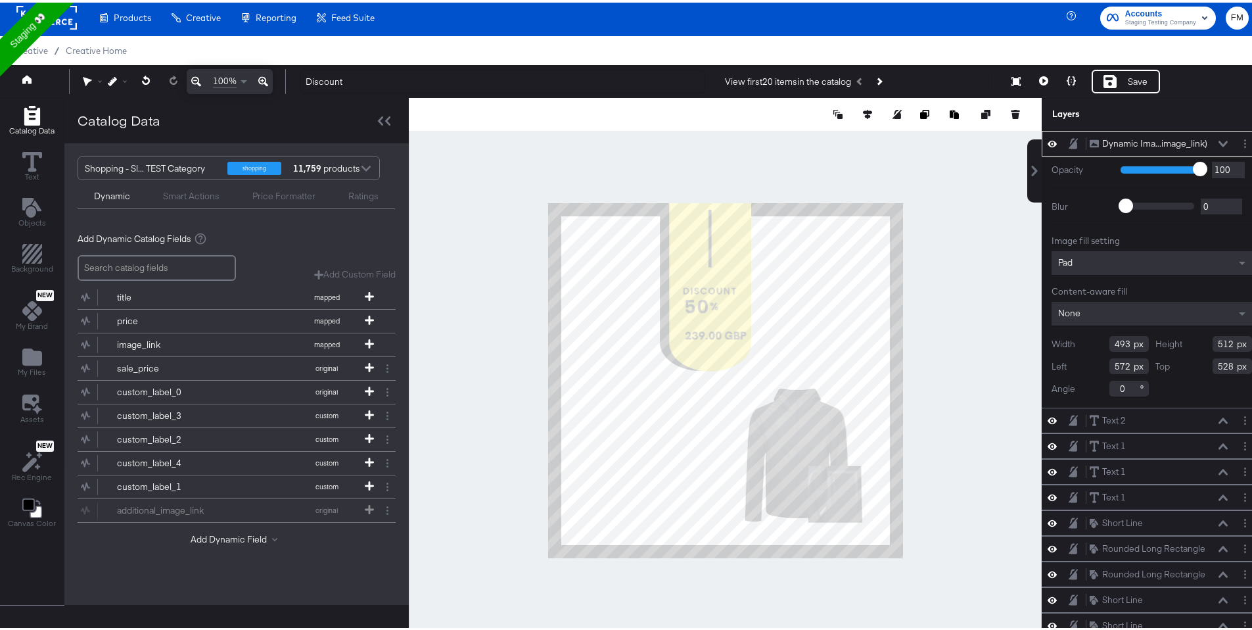
type input "512"
type input "508"
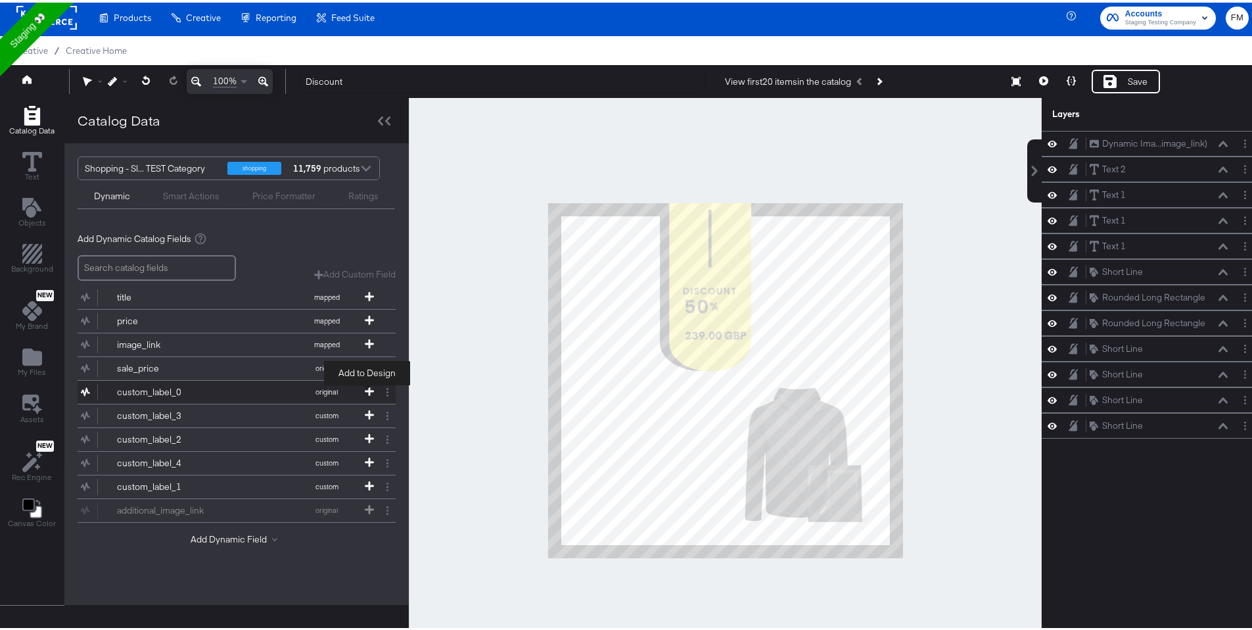
click at [361, 386] on button "custom_label_0 original" at bounding box center [229, 389] width 302 height 23
click at [234, 538] on button "Add Dynamic Field" at bounding box center [237, 536] width 92 height 12
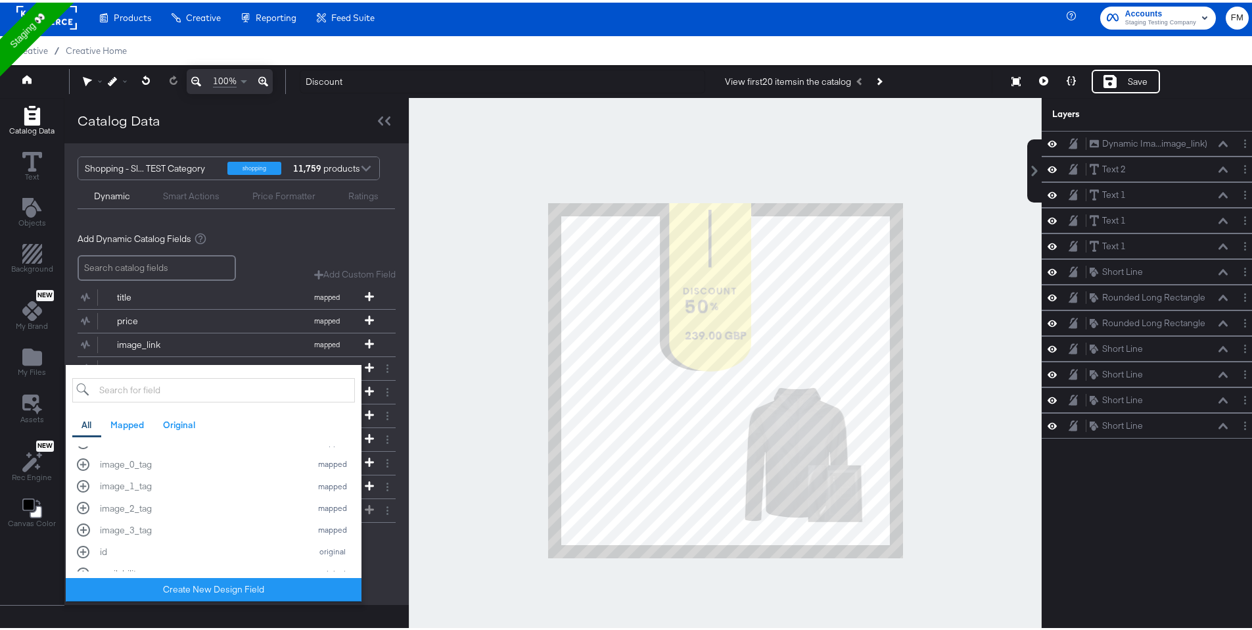
scroll to position [190, 0]
click at [220, 466] on div "image_0_tag" at bounding box center [202, 461] width 204 height 12
click at [212, 485] on div "image_1_tag" at bounding box center [202, 482] width 204 height 12
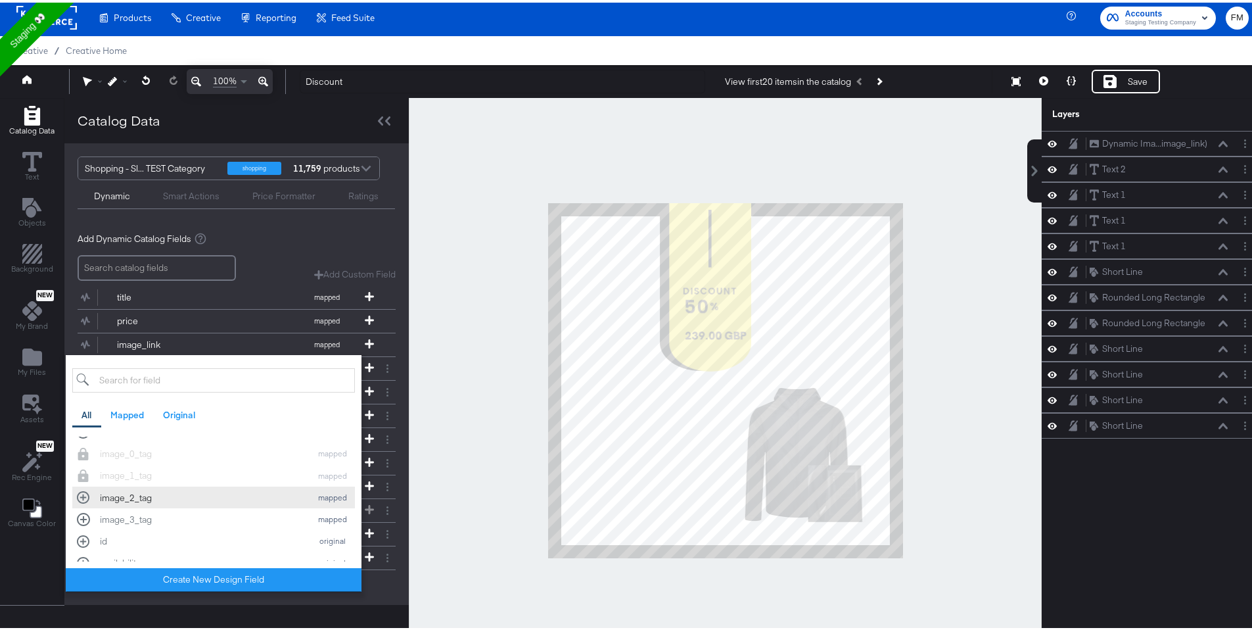
click at [206, 497] on div "image_2_tag" at bounding box center [202, 495] width 204 height 12
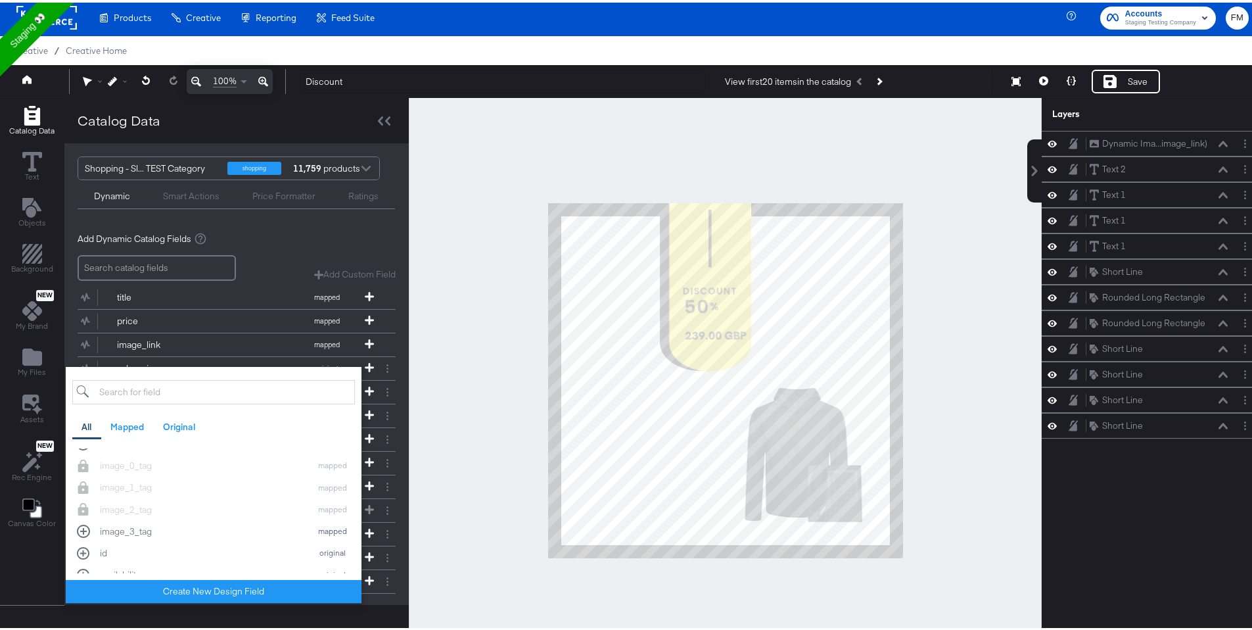
click at [206, 507] on div "image_2_tag mapped" at bounding box center [213, 507] width 283 height 22
click at [200, 526] on div "image_3_tag" at bounding box center [202, 528] width 204 height 12
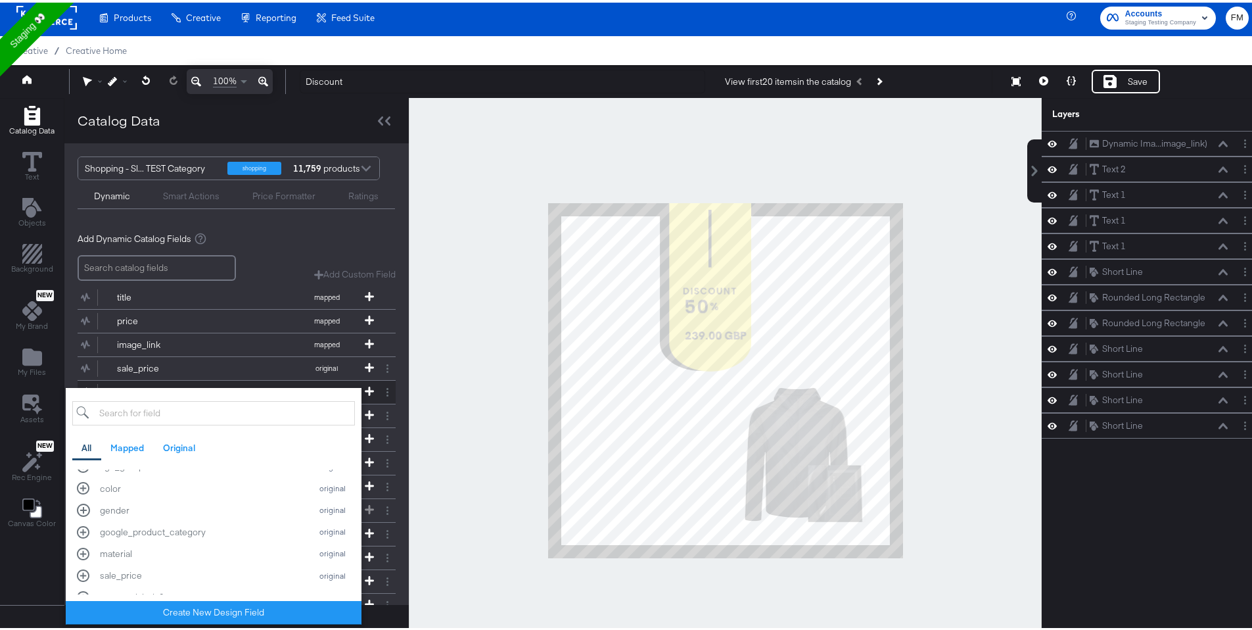
scroll to position [3, 0]
click at [180, 500] on button "gender original" at bounding box center [213, 507] width 283 height 22
click at [191, 489] on div "color" at bounding box center [202, 486] width 204 height 12
click at [184, 517] on div "additional_image_link" at bounding box center [202, 515] width 204 height 12
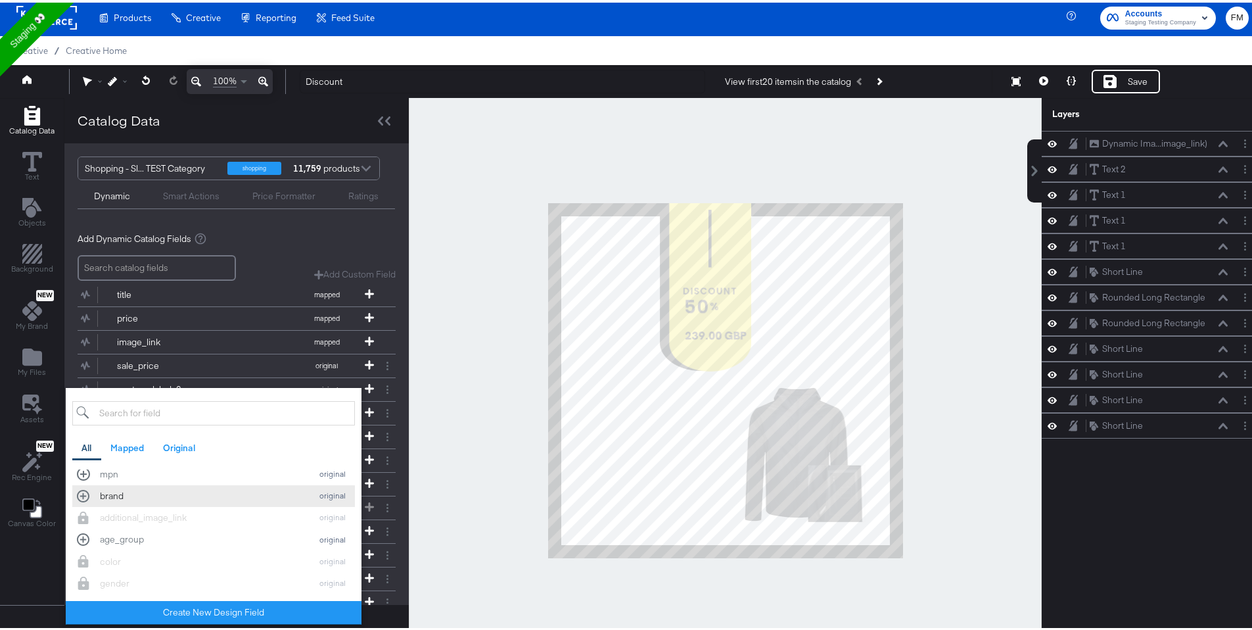
click at [229, 494] on div "brand" at bounding box center [202, 493] width 204 height 12
click at [288, 218] on div "Shopping - Sl... TEST Category shopping 11,759 products Dynamic Smart Actions P…" at bounding box center [236, 180] width 344 height 79
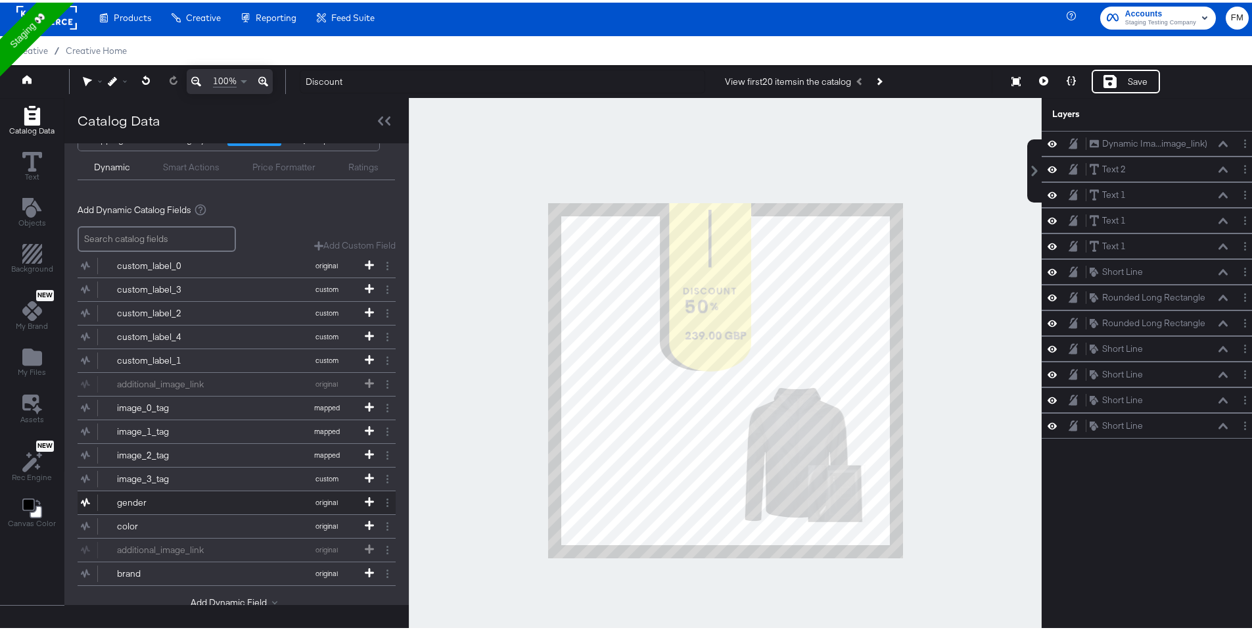
scroll to position [71, 0]
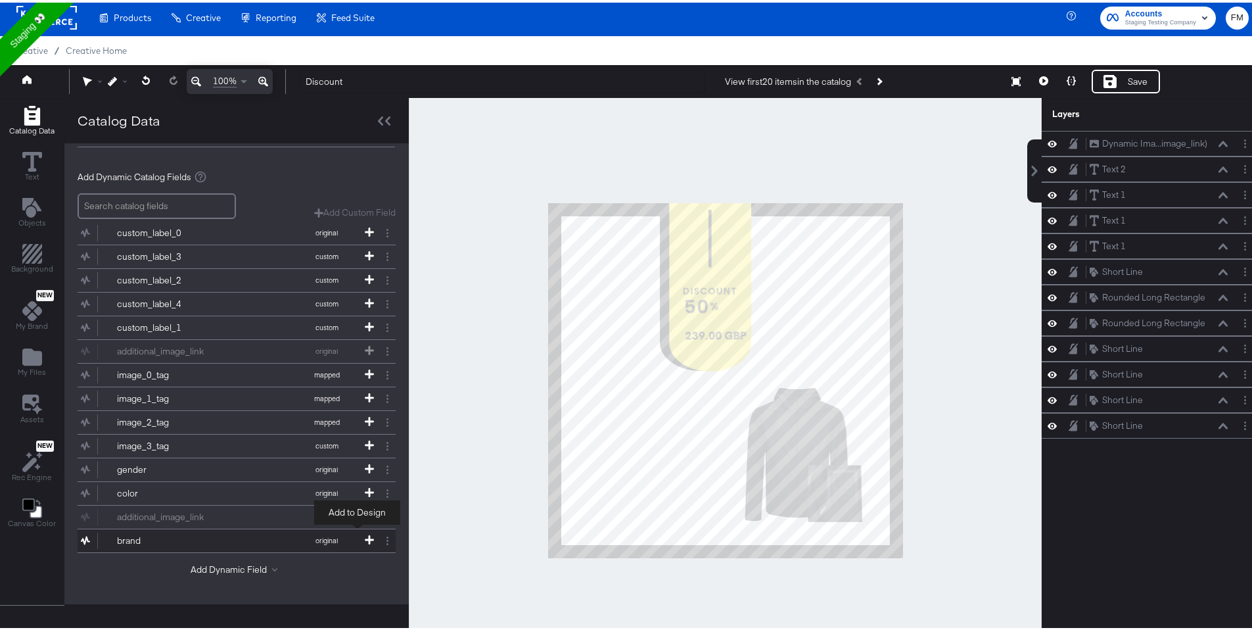
click at [365, 532] on icon at bounding box center [369, 536] width 9 height 9
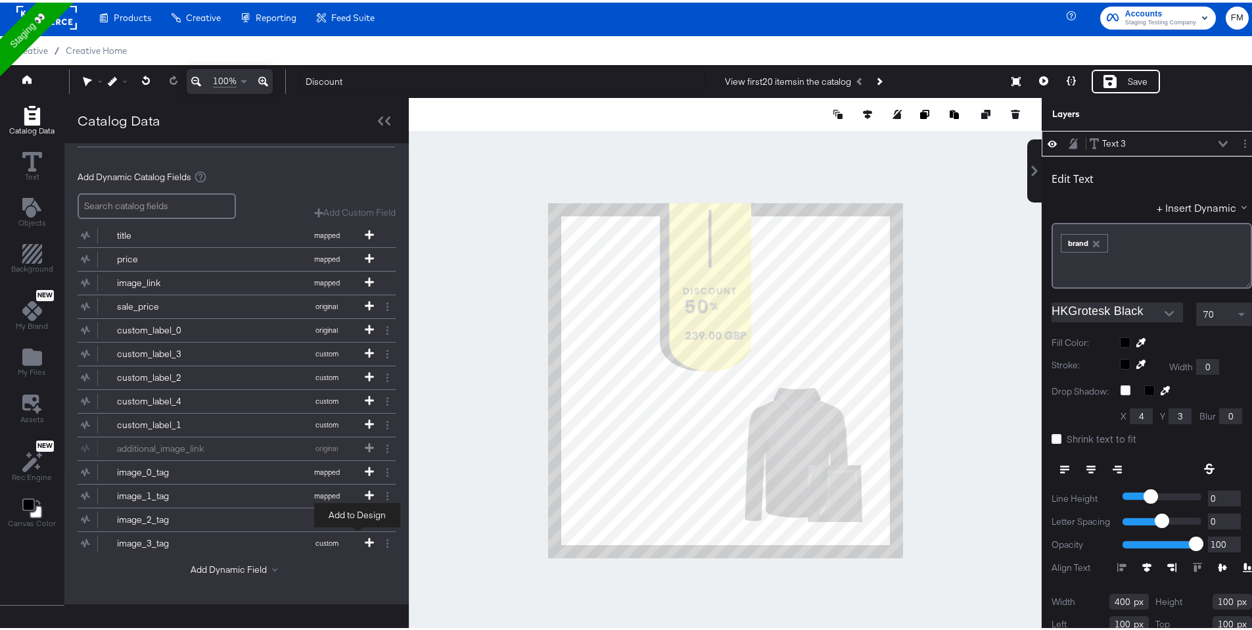
scroll to position [0, 0]
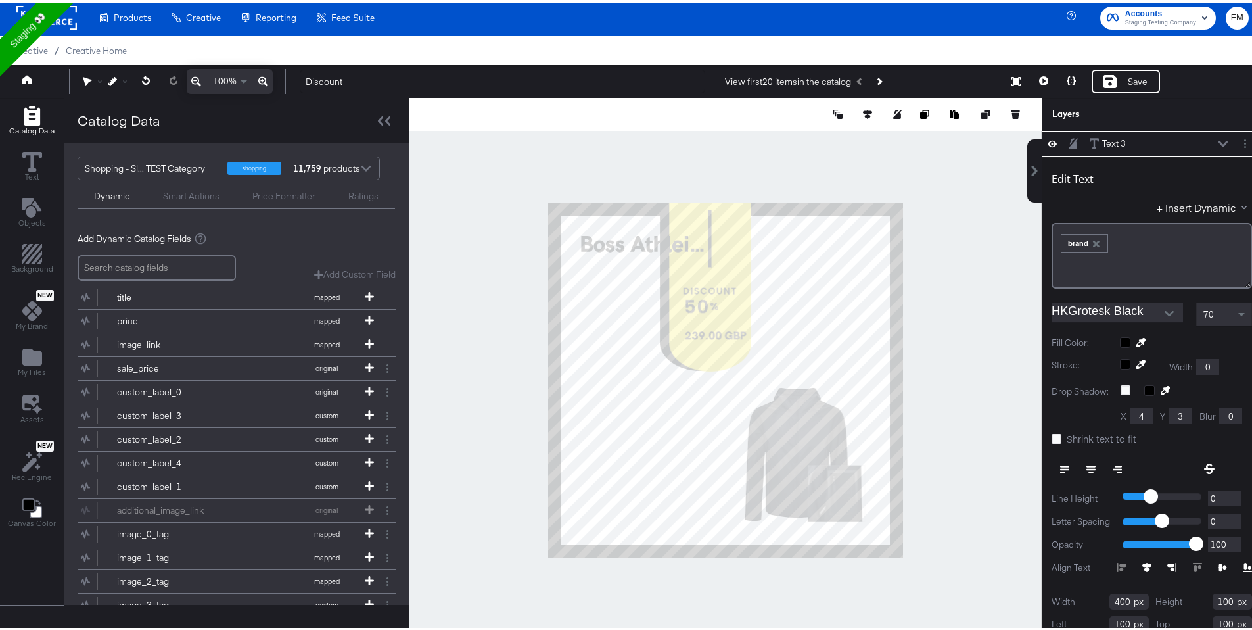
type input "767"
type input "95"
type input "109"
type input "888"
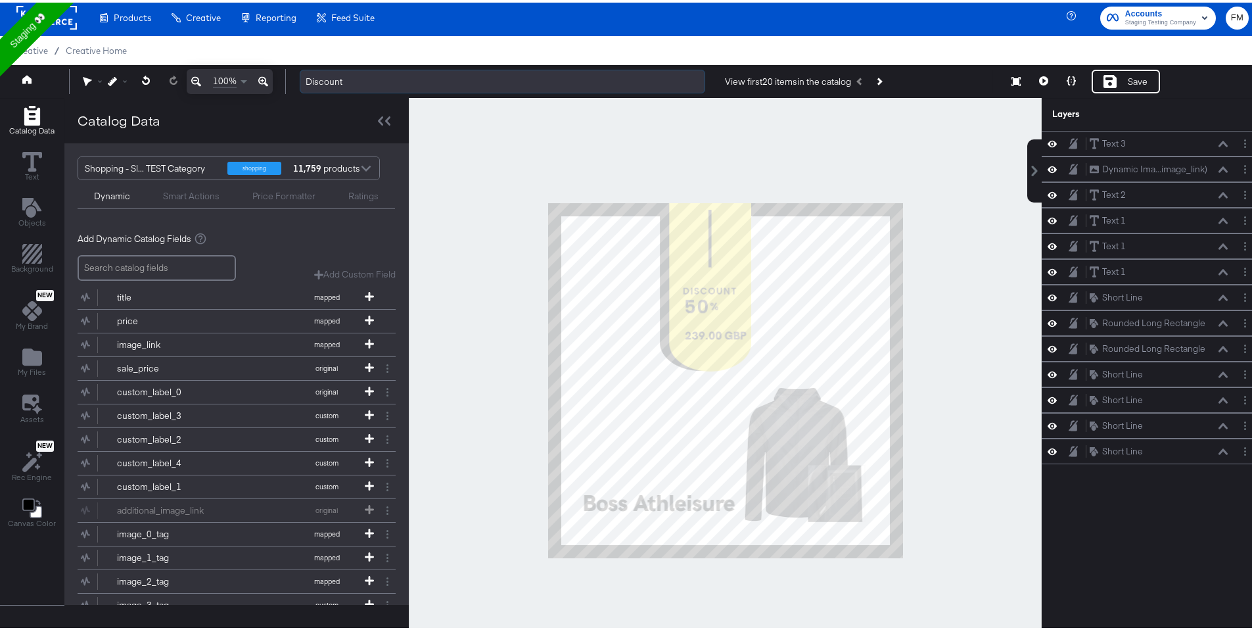
click at [444, 85] on input "Discount" at bounding box center [502, 79] width 405 height 24
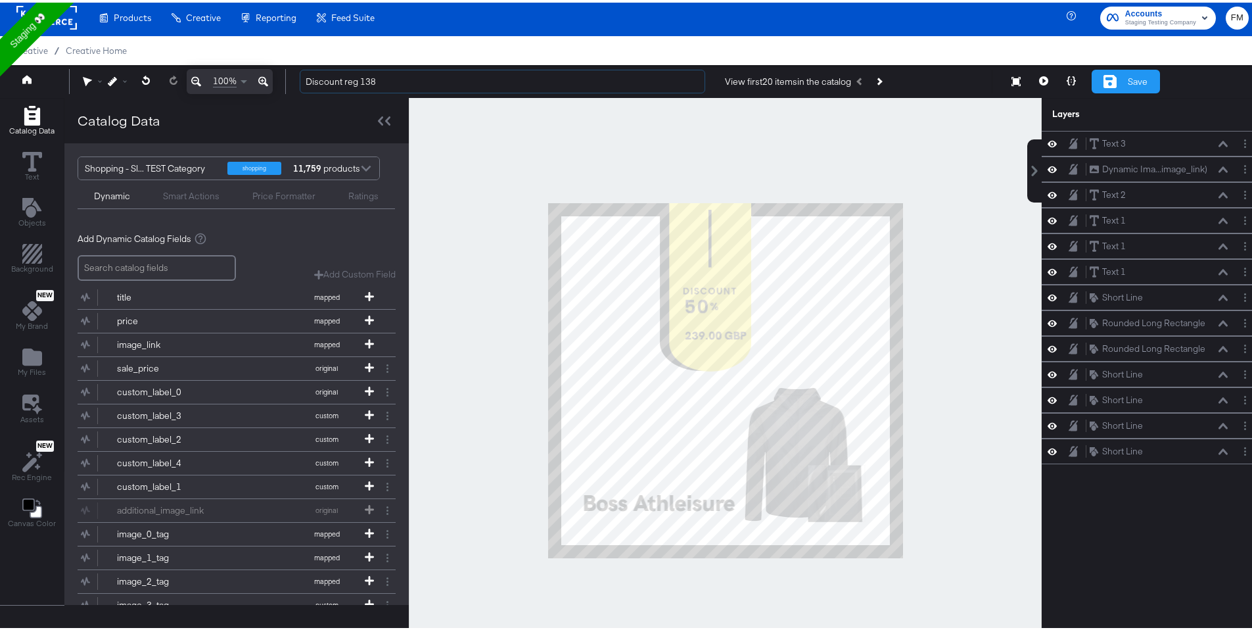
type input "Discount reg 138"
click at [1126, 71] on div "Save" at bounding box center [1126, 79] width 68 height 24
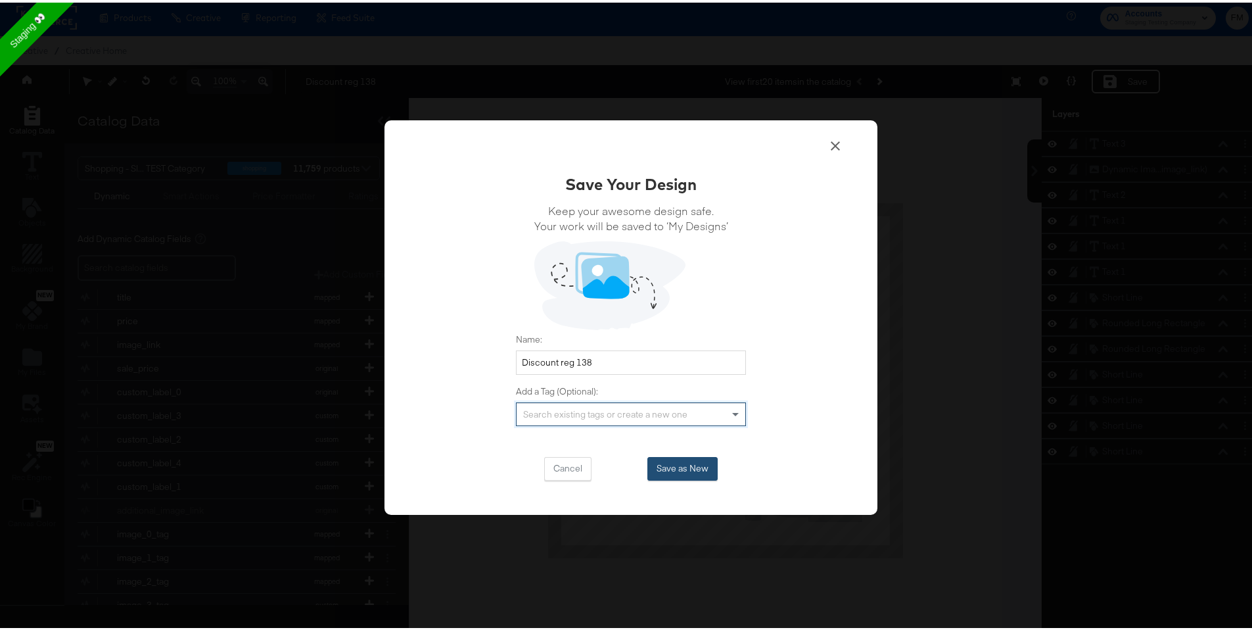
click at [679, 473] on button "Save as New" at bounding box center [682, 466] width 70 height 24
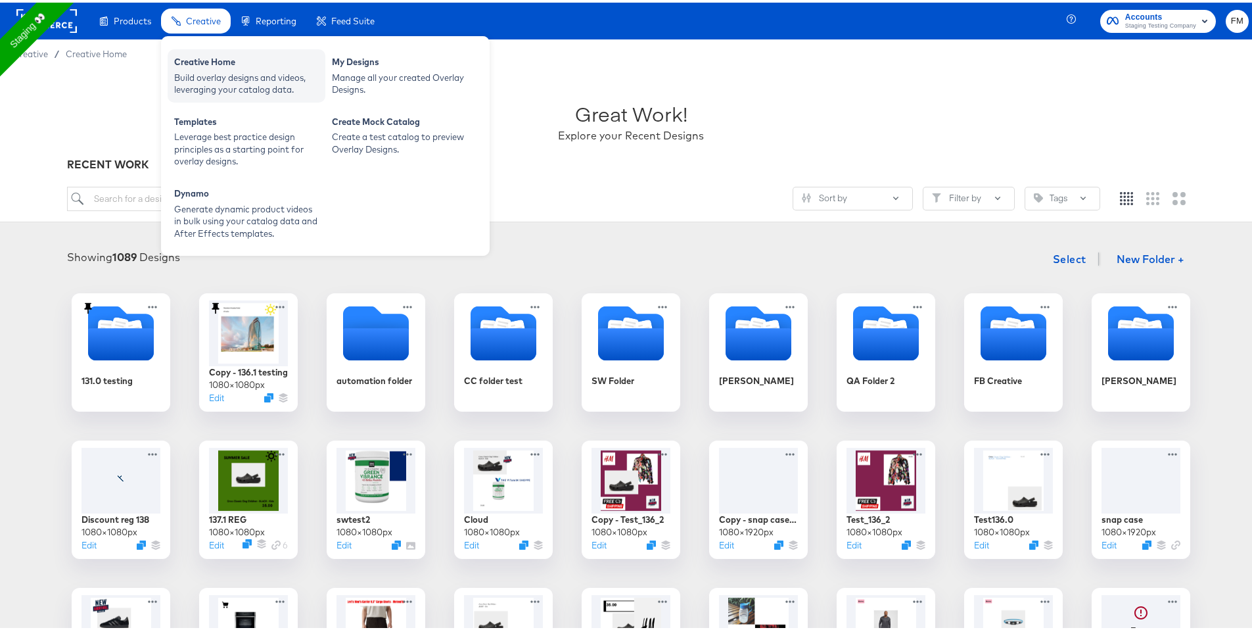
click at [254, 73] on div "Build overlay designs and videos, leveraging your catalog data." at bounding box center [246, 81] width 145 height 24
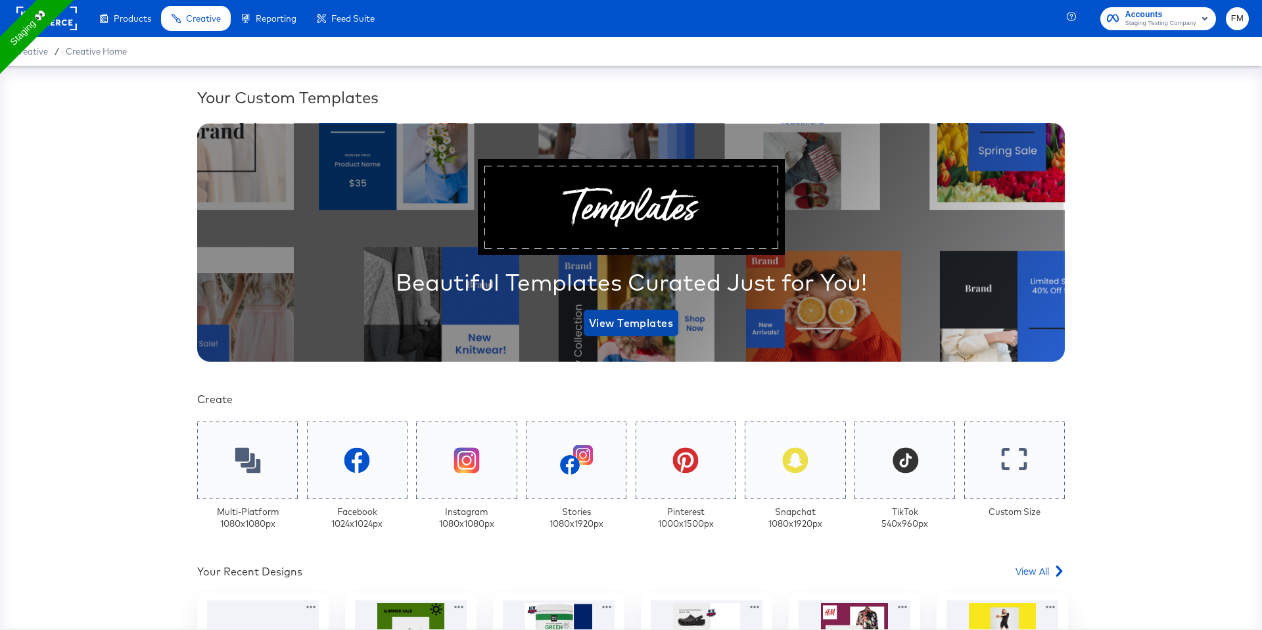
click at [609, 318] on span "View Templates" at bounding box center [631, 322] width 84 height 18
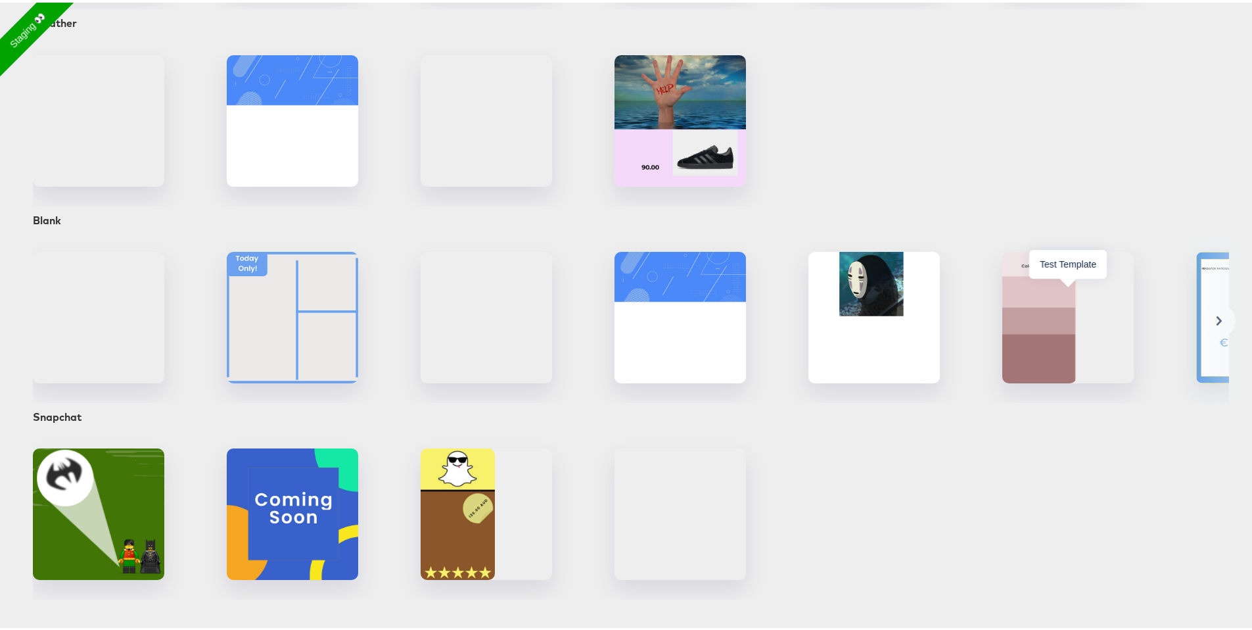
scroll to position [808, 0]
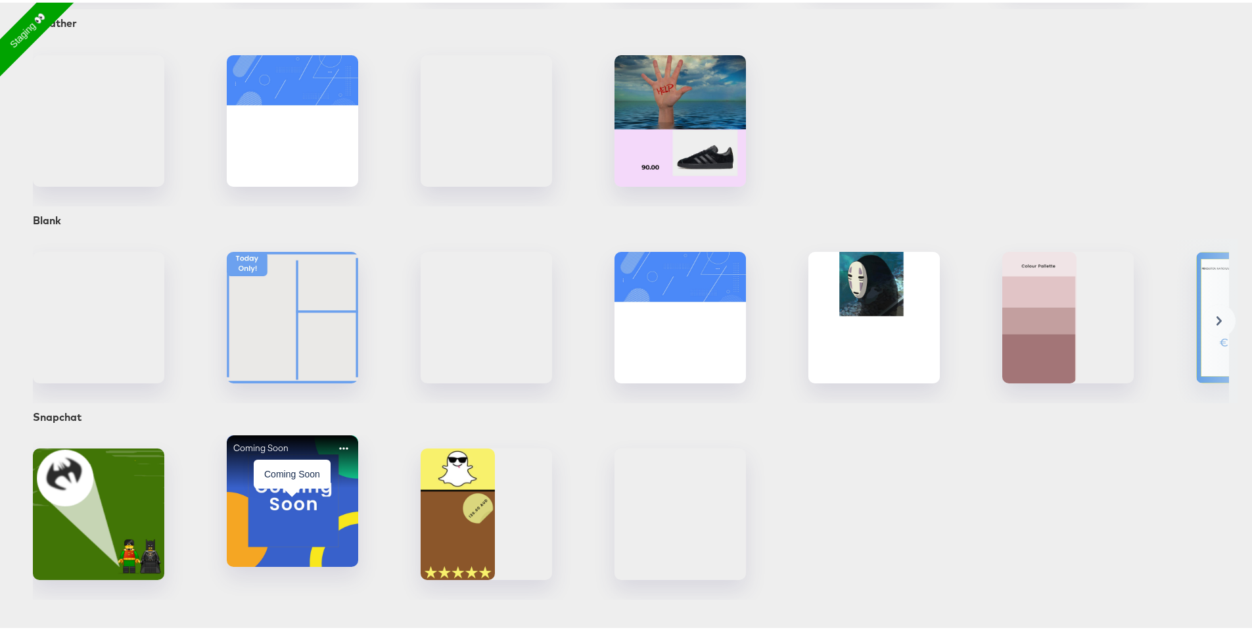
click at [312, 463] on div "Coming Soon" at bounding box center [292, 497] width 131 height 131
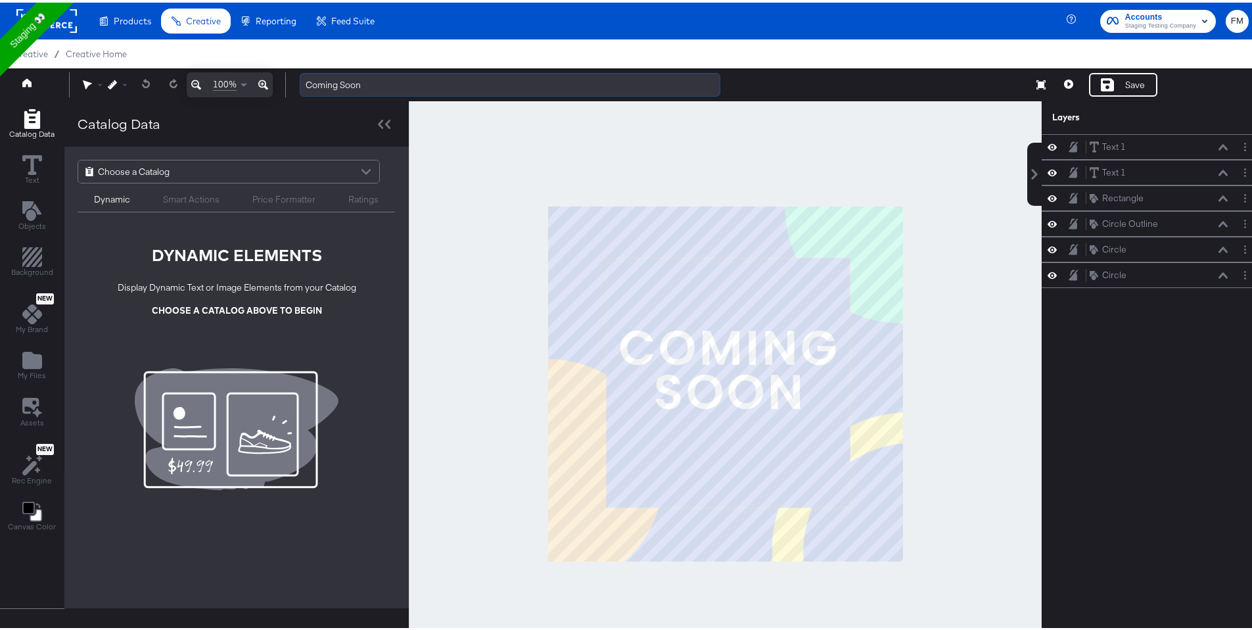
click at [372, 81] on input "Coming Soon" at bounding box center [510, 82] width 421 height 24
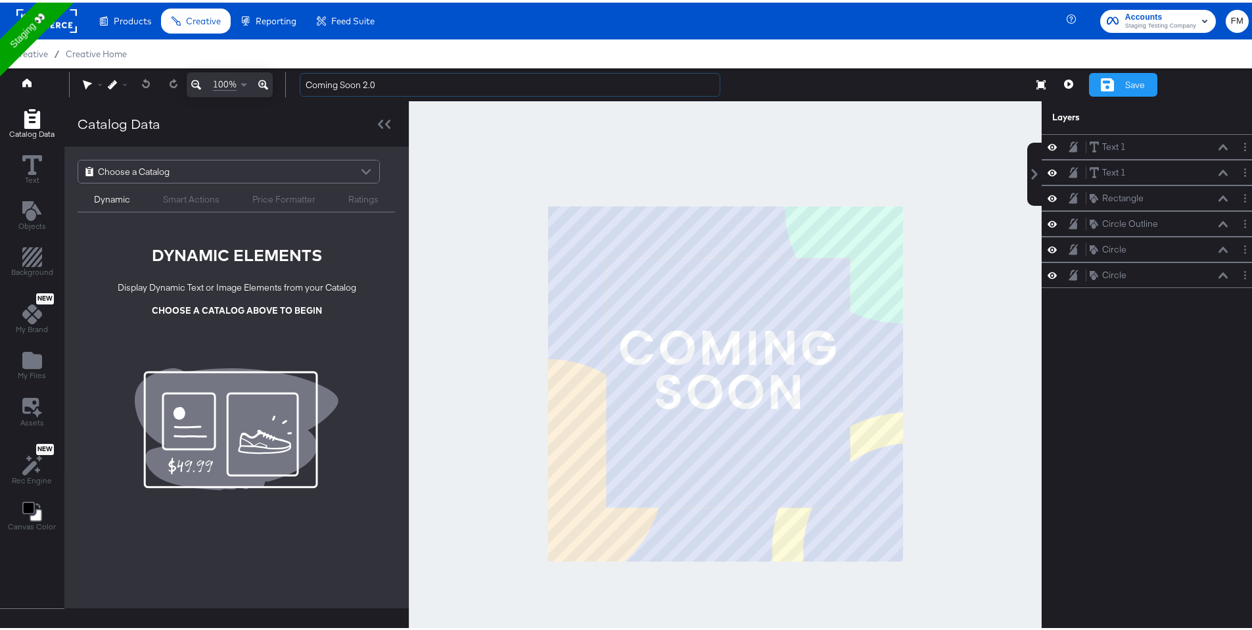
type input "Coming Soon 2.0"
click at [1091, 78] on div "Save" at bounding box center [1123, 82] width 68 height 24
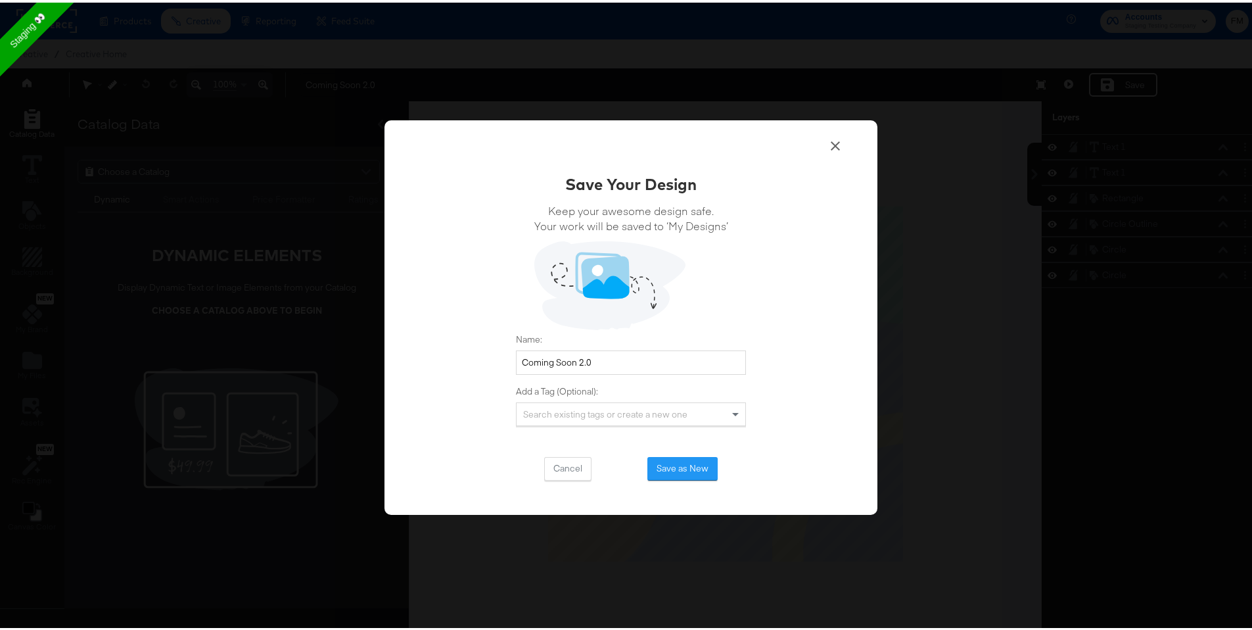
click at [659, 418] on div "Search existing tags or create a new one" at bounding box center [631, 411] width 229 height 22
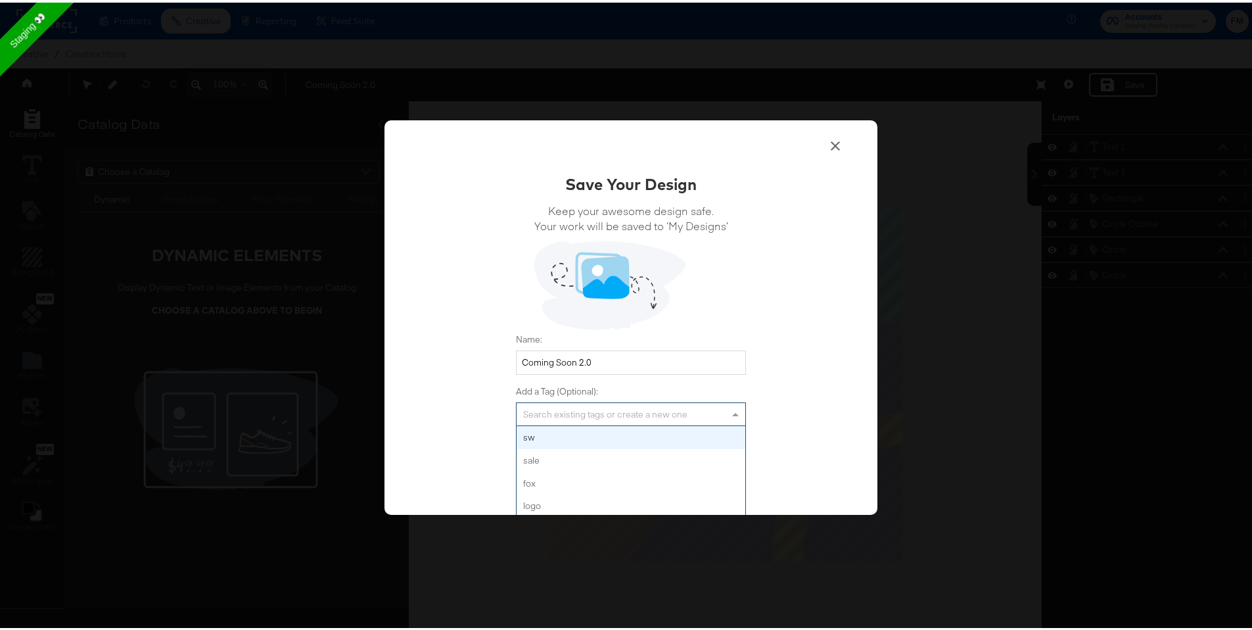
click at [666, 390] on label "Add a Tag (Optional):" at bounding box center [631, 388] width 230 height 12
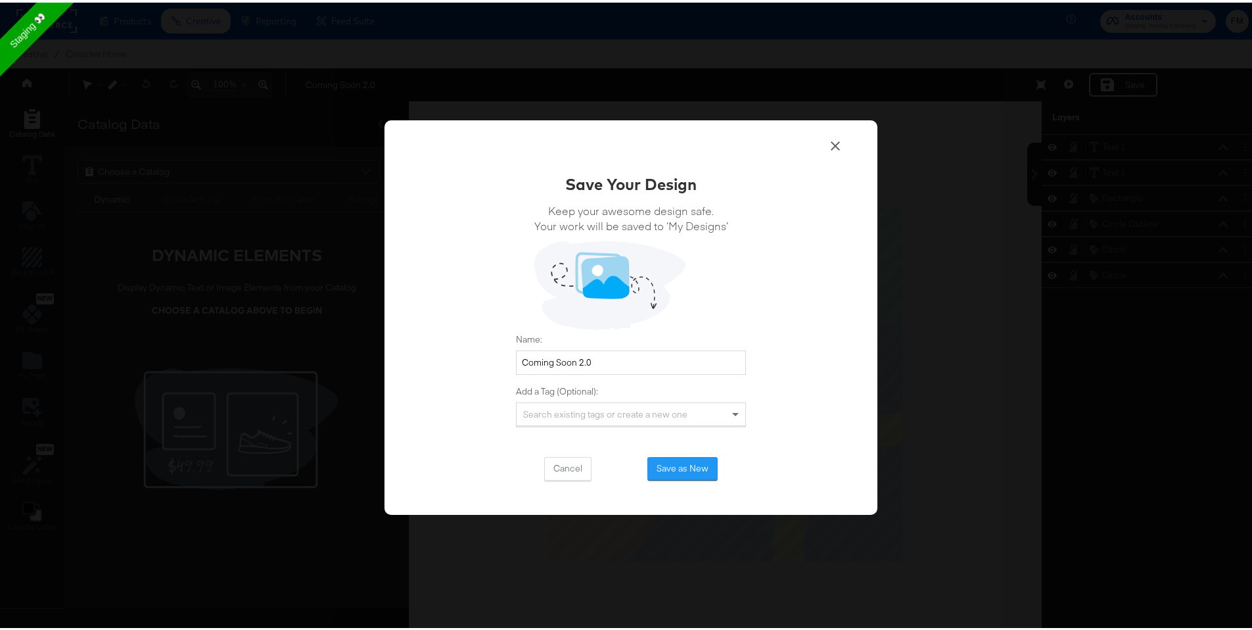
scroll to position [34, 0]
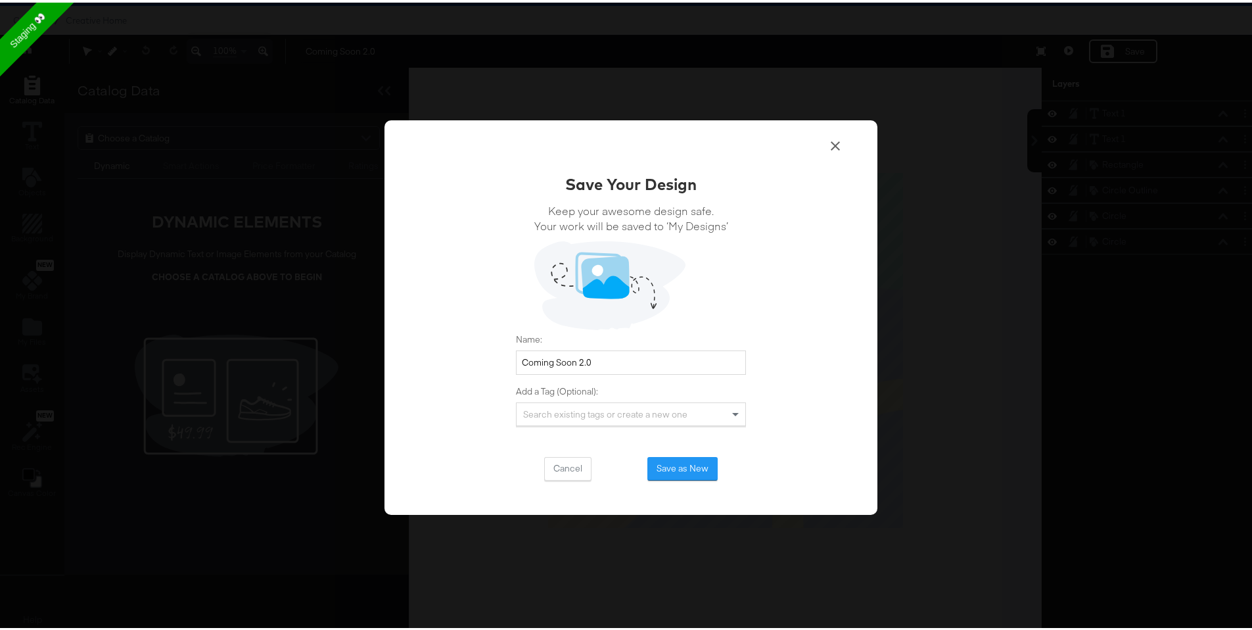
click at [832, 139] on icon at bounding box center [835, 143] width 16 height 16
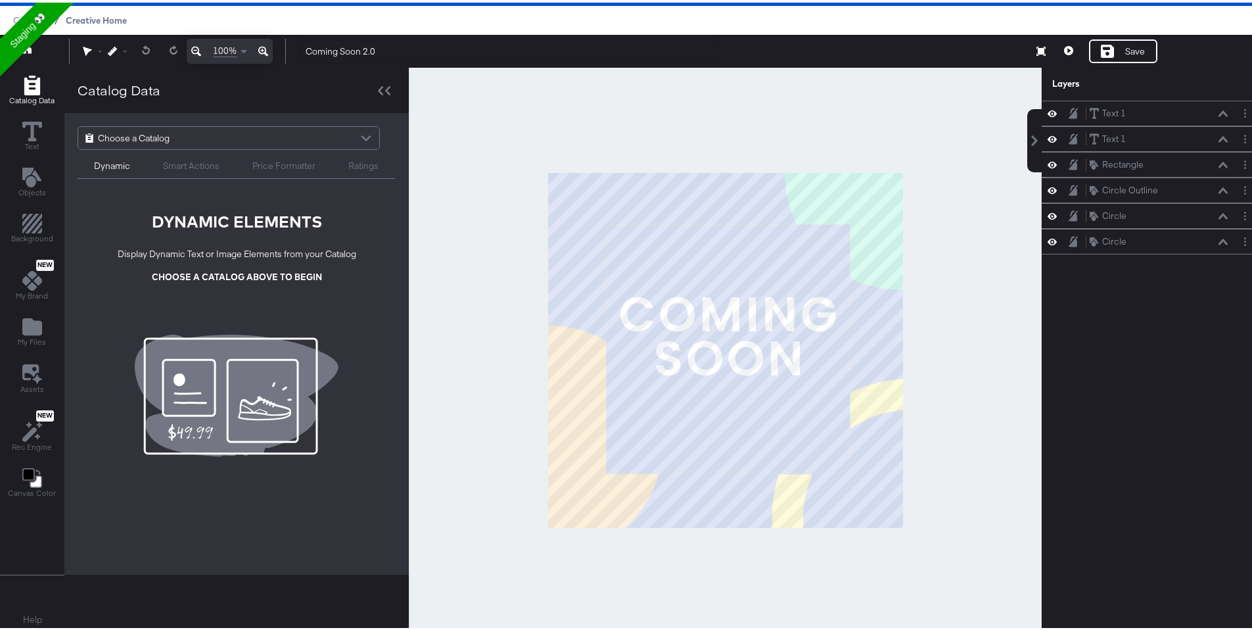
click at [106, 14] on span "Creative Home" at bounding box center [96, 17] width 61 height 11
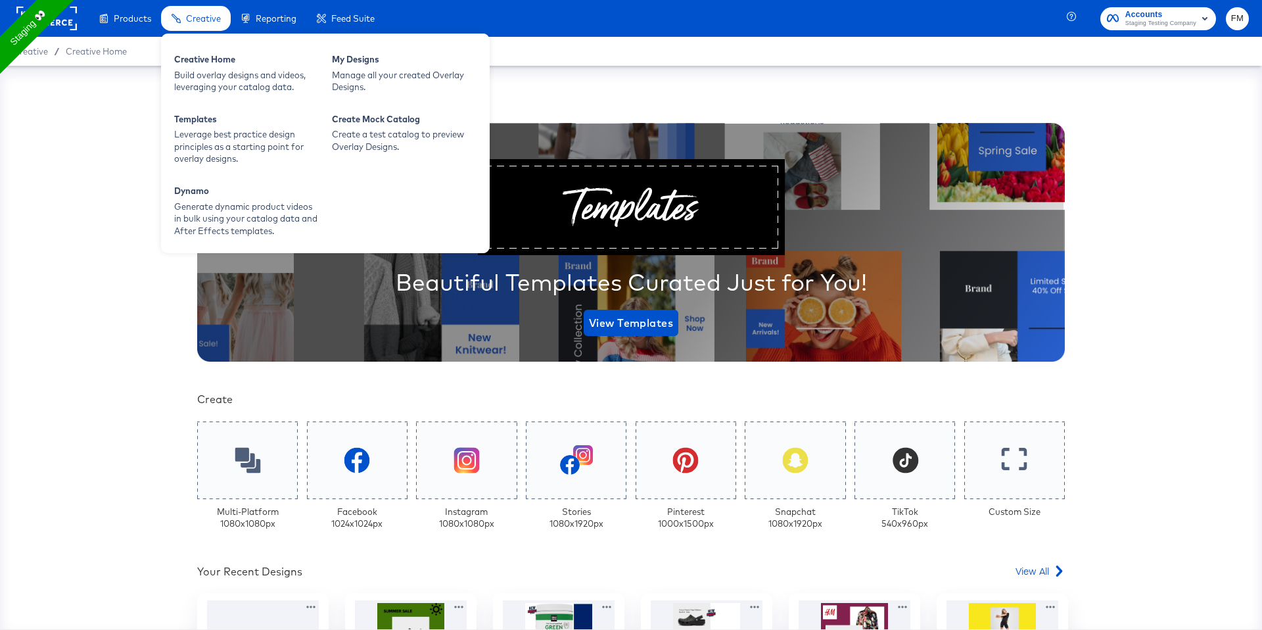
click at [212, 16] on span "Creative" at bounding box center [203, 18] width 35 height 11
click at [340, 81] on div "Manage all your created Overlay Designs." at bounding box center [404, 81] width 145 height 24
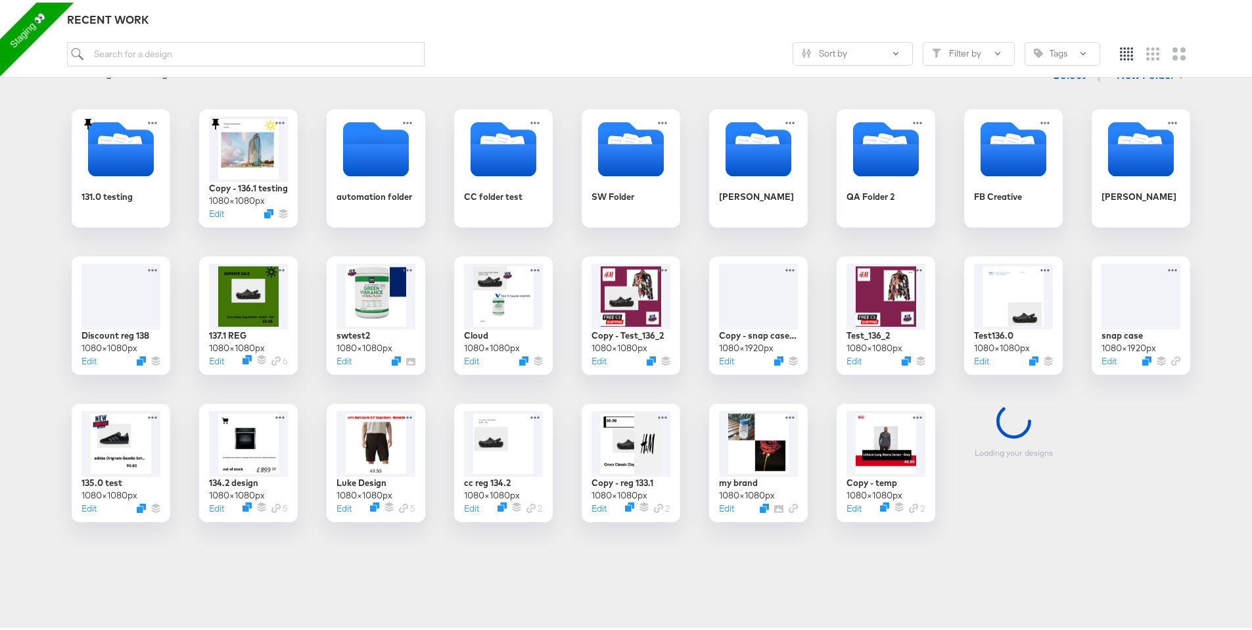
scroll to position [189, 0]
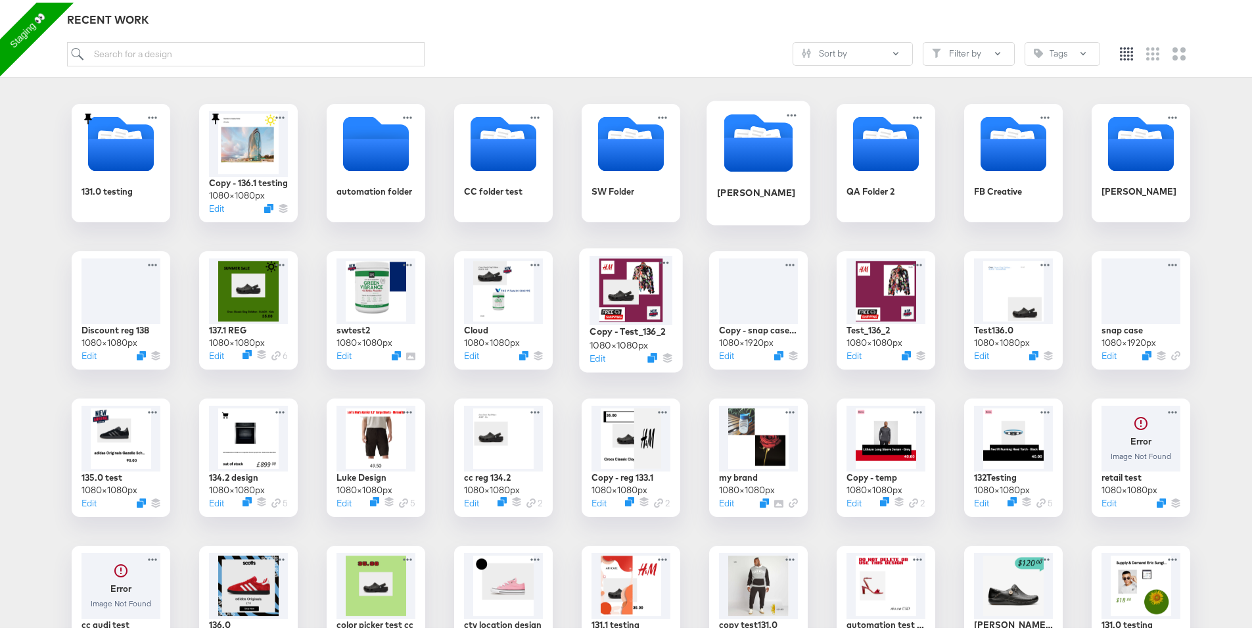
drag, startPoint x: 637, startPoint y: 294, endPoint x: 752, endPoint y: 162, distance: 175.6
click at [753, 161] on div "131.0 testing Copy - 136.1 testing 1080 × 1080 px Edit automation folder CC fol…" at bounding box center [630, 528] width 1235 height 854
drag, startPoint x: 601, startPoint y: 331, endPoint x: 747, endPoint y: 154, distance: 228.8
click at [747, 154] on div "131.0 testing Copy - 136.1 testing 1080 × 1080 px Edit automation folder CC fol…" at bounding box center [630, 528] width 1235 height 854
drag, startPoint x: 623, startPoint y: 266, endPoint x: 742, endPoint y: 154, distance: 163.6
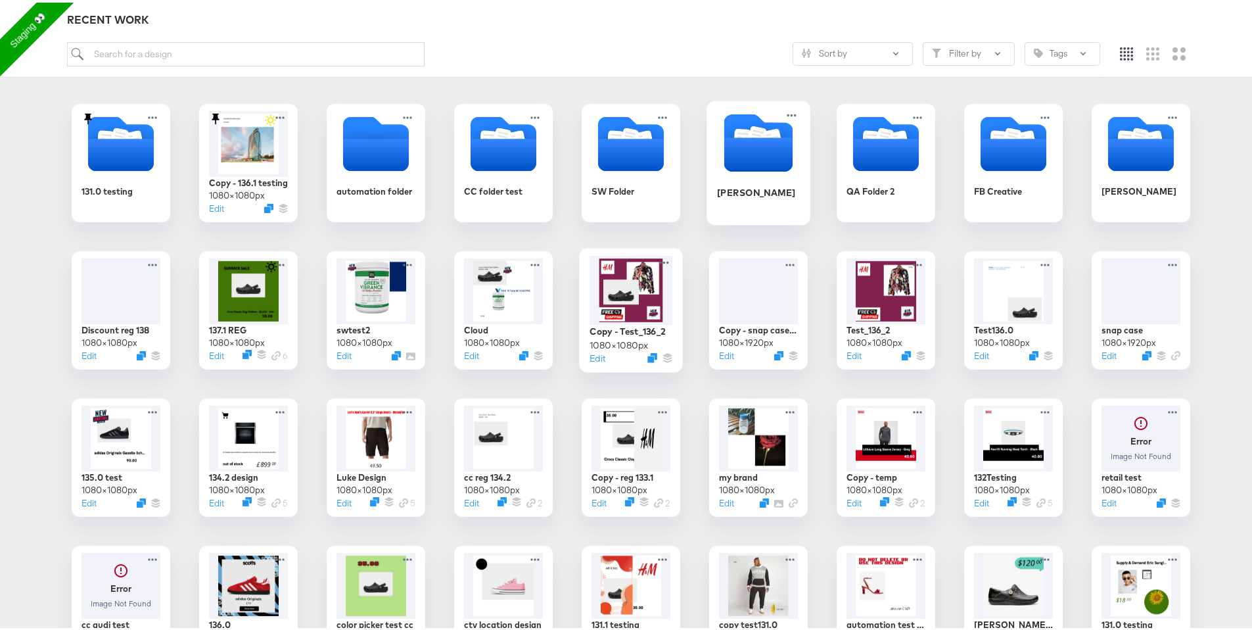
click at [742, 153] on div "131.0 testing Copy - 136.1 testing 1080 × 1080 px Edit automation folder CC fol…" at bounding box center [630, 528] width 1235 height 854
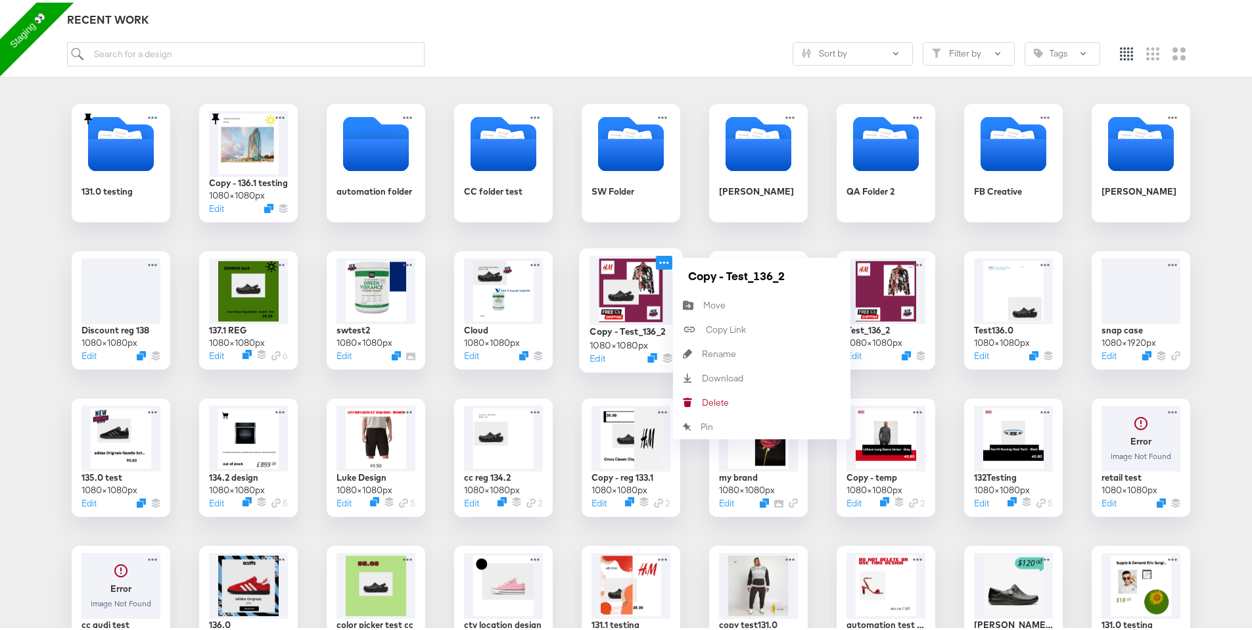
click at [658, 258] on icon at bounding box center [664, 260] width 16 height 14
click at [614, 386] on div "131.0 testing Copy - 136.1 testing 1080 × 1080 px Edit automation folder CC fol…" at bounding box center [630, 528] width 1235 height 854
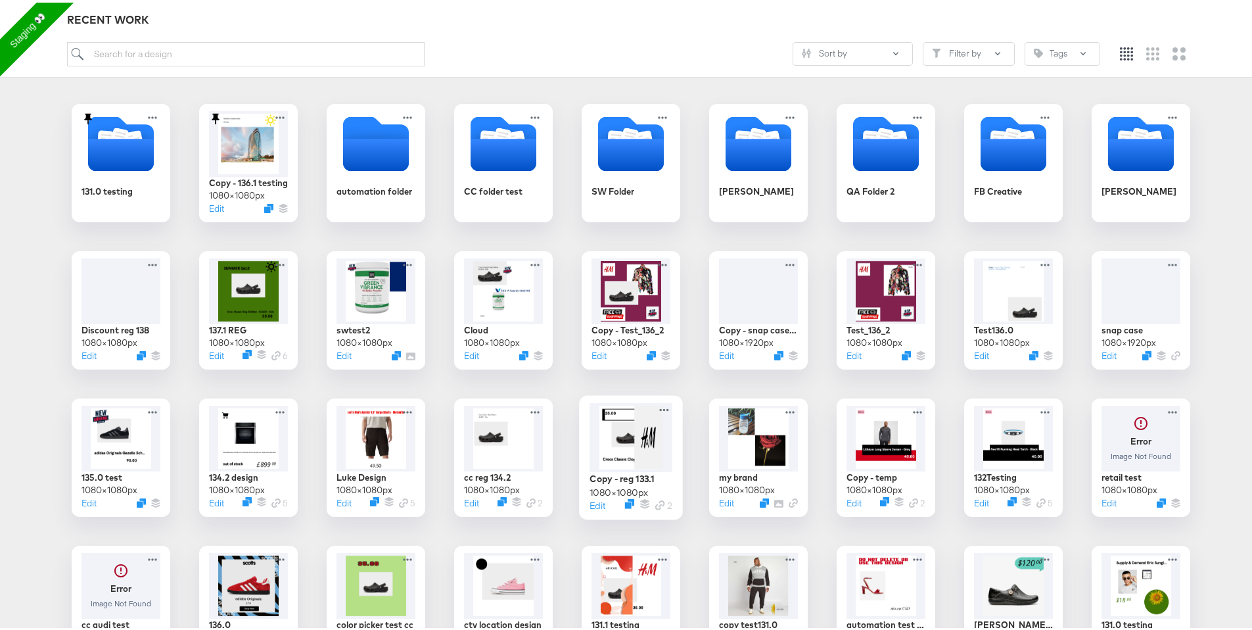
drag, startPoint x: 607, startPoint y: 449, endPoint x: 698, endPoint y: 243, distance: 224.8
click at [697, 242] on div "131.0 testing Copy - 136.1 testing 1080 × 1080 px Edit automation folder CC fol…" at bounding box center [630, 528] width 1235 height 854
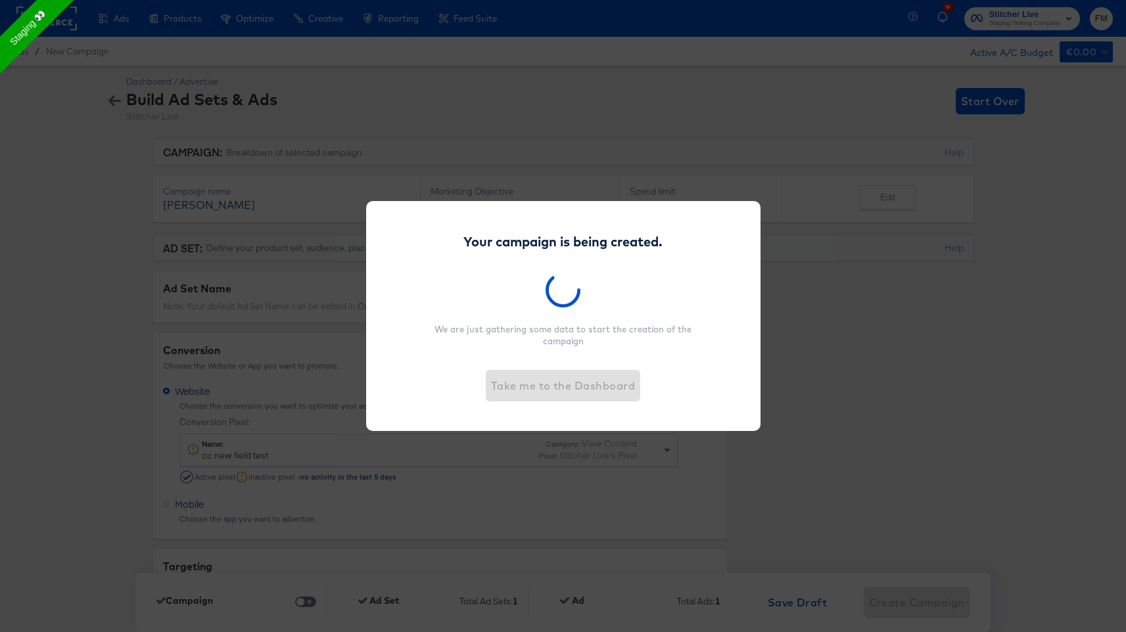
scroll to position [4205, 0]
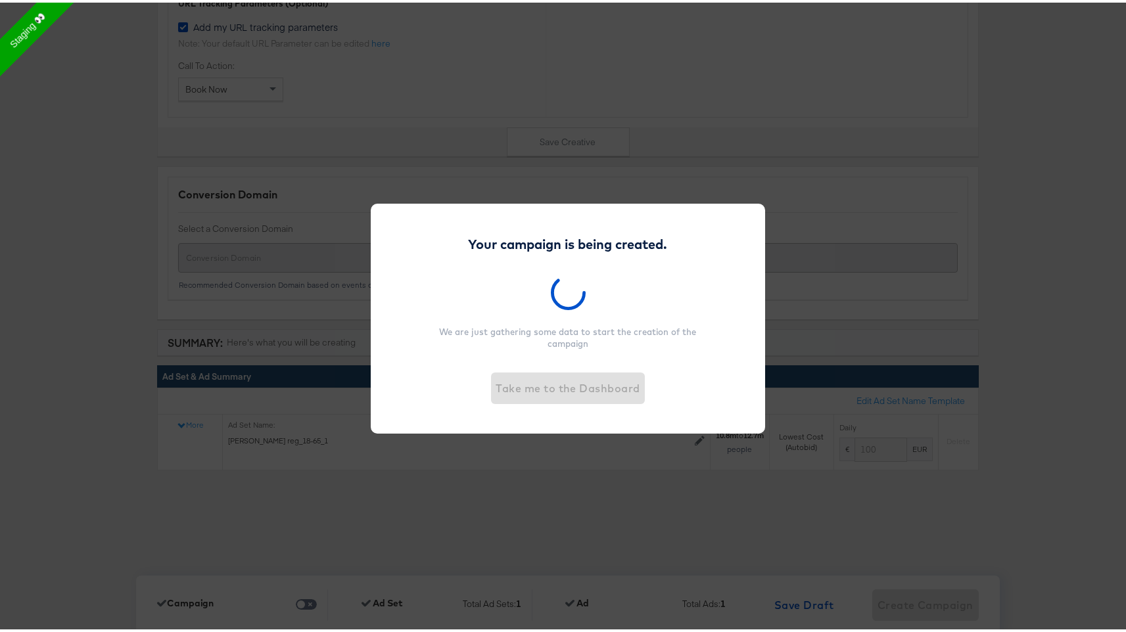
click at [532, 381] on div "Take me to the Dashboard" at bounding box center [568, 385] width 154 height 45
click at [271, 244] on div "Your campaign is being created. We are just gathering some data to start the cr…" at bounding box center [568, 316] width 1136 height 632
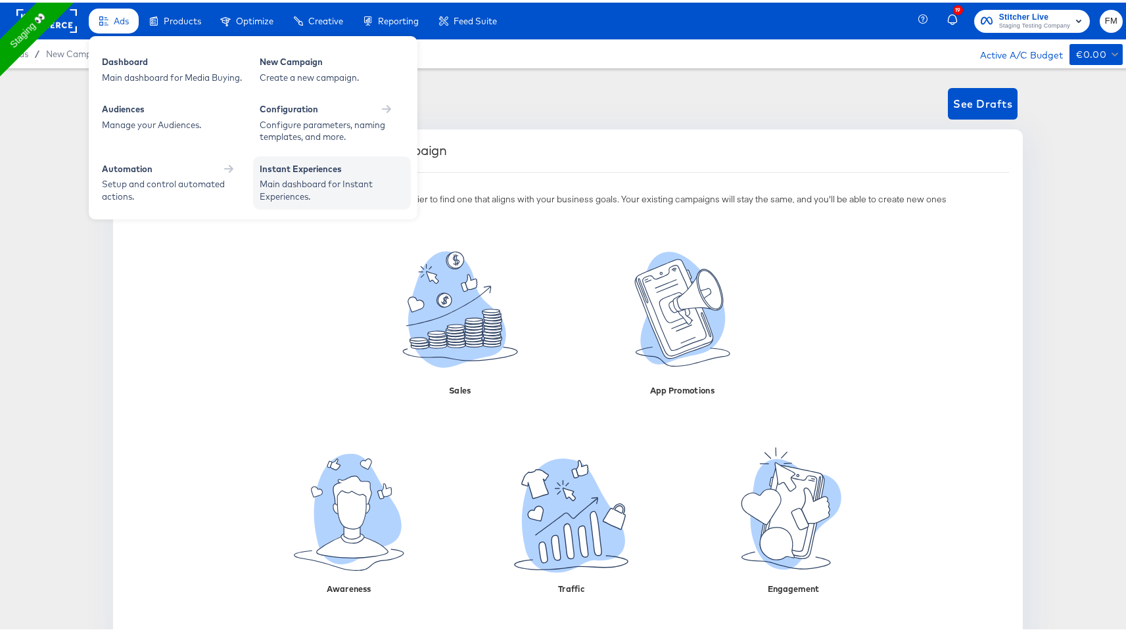
click at [334, 179] on div "Main dashboard for Instant Experiences." at bounding box center [332, 187] width 145 height 24
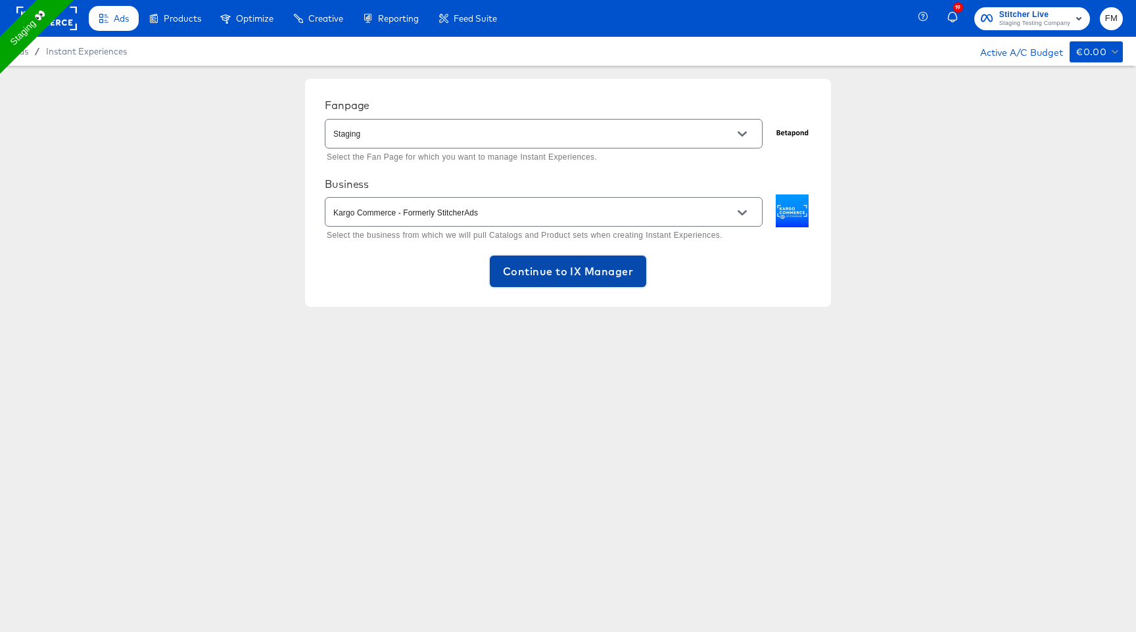
click at [574, 266] on span "Continue to IX Manager" at bounding box center [568, 271] width 130 height 18
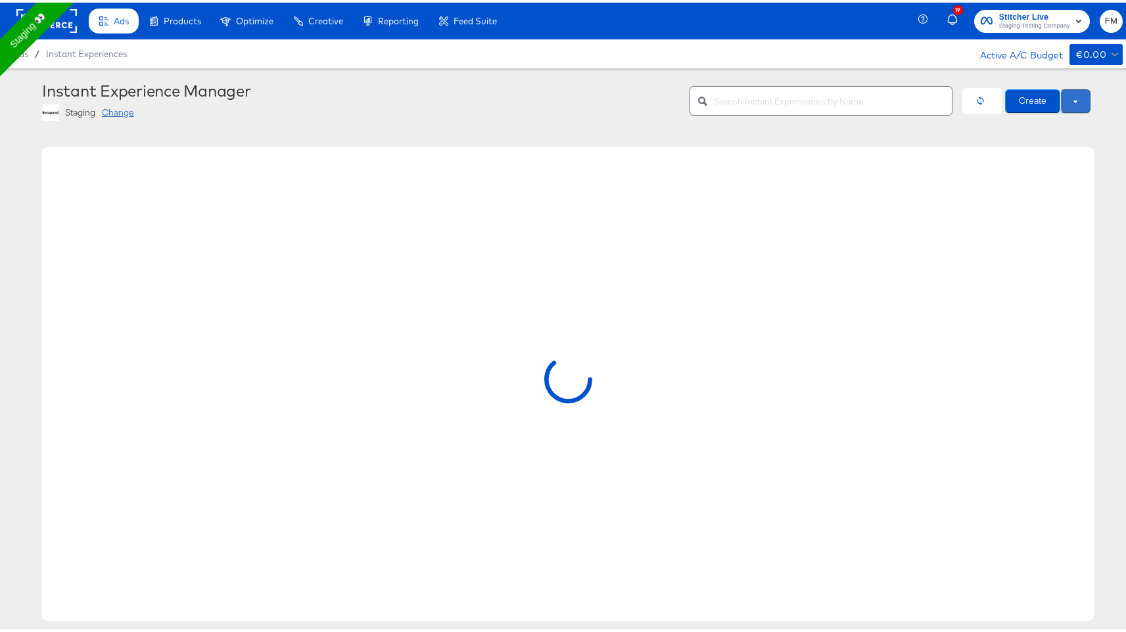
click at [1081, 102] on button at bounding box center [1075, 99] width 30 height 24
click at [1051, 116] on span "Use Draft" at bounding box center [1047, 122] width 81 height 16
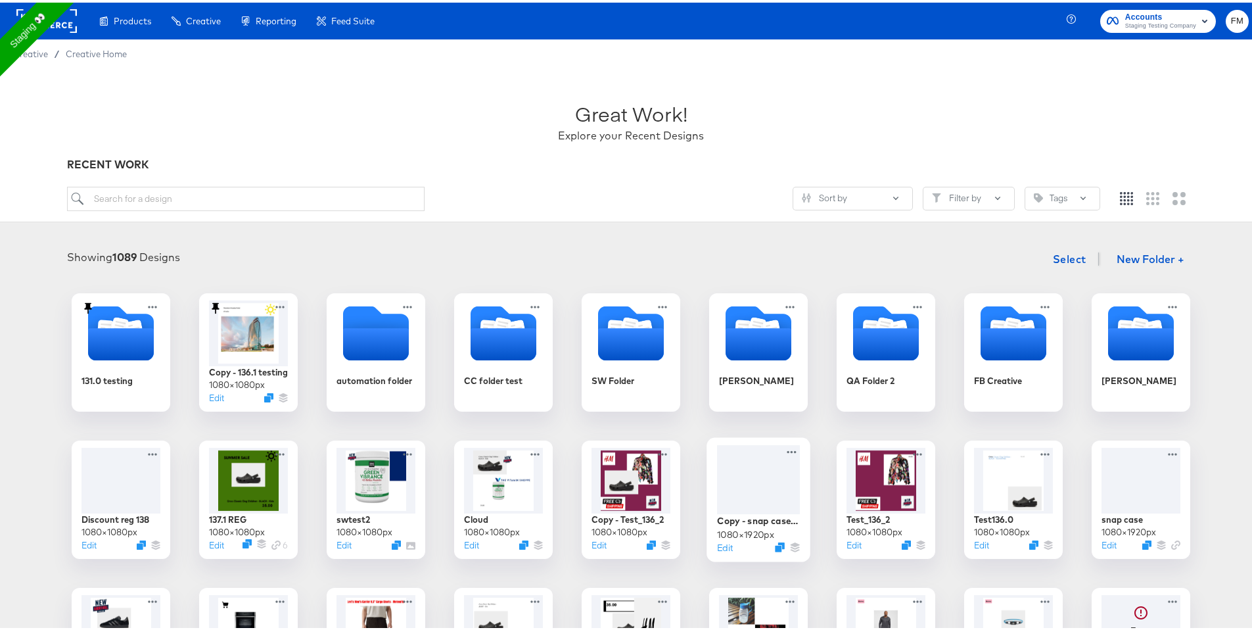
drag, startPoint x: 740, startPoint y: 487, endPoint x: 600, endPoint y: 503, distance: 140.9
drag, startPoint x: 601, startPoint y: 503, endPoint x: 727, endPoint y: 344, distance: 203.0
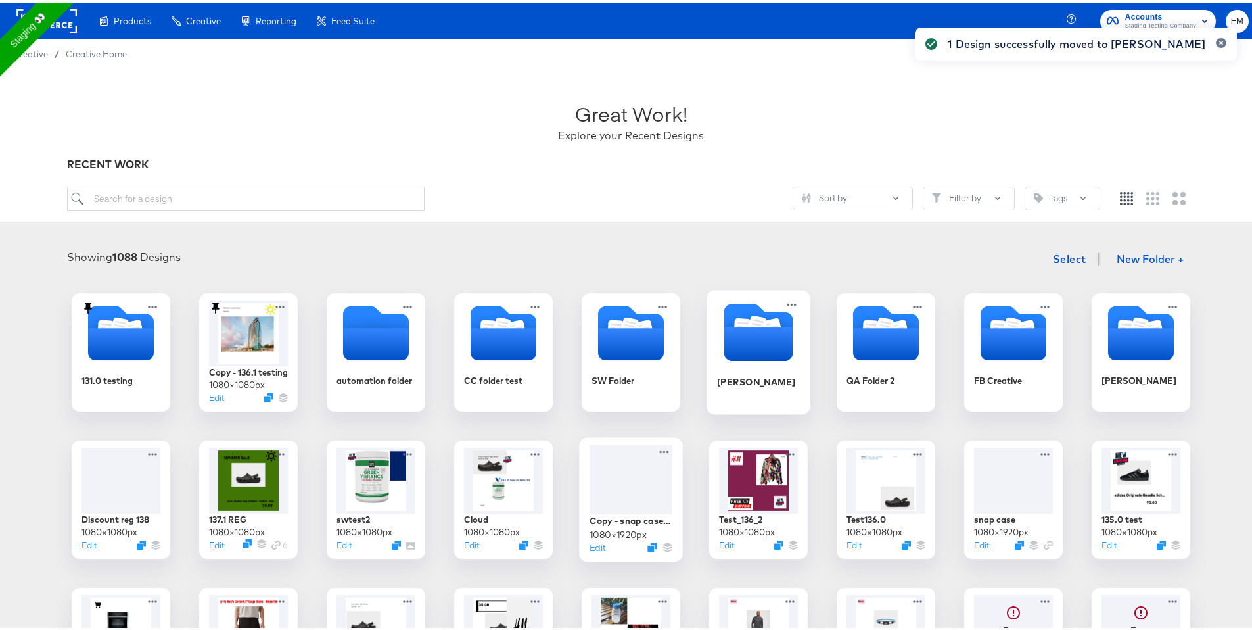
click at [735, 346] on icon "Folder" at bounding box center [758, 341] width 69 height 34
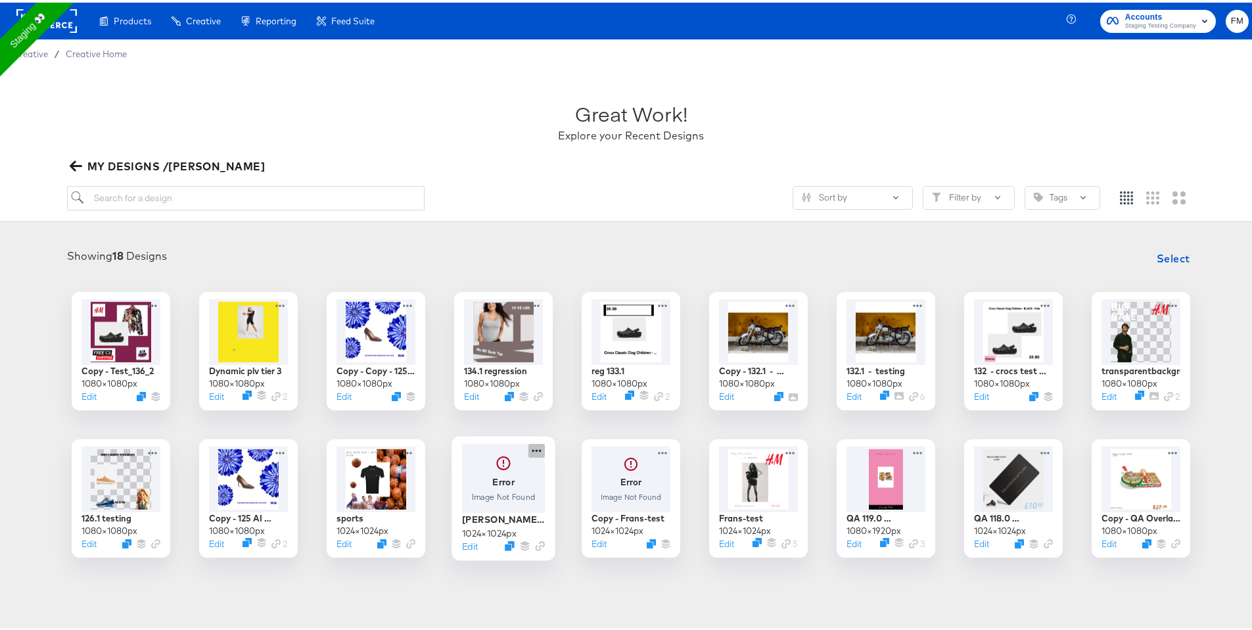
click at [534, 448] on icon at bounding box center [536, 448] width 16 height 14
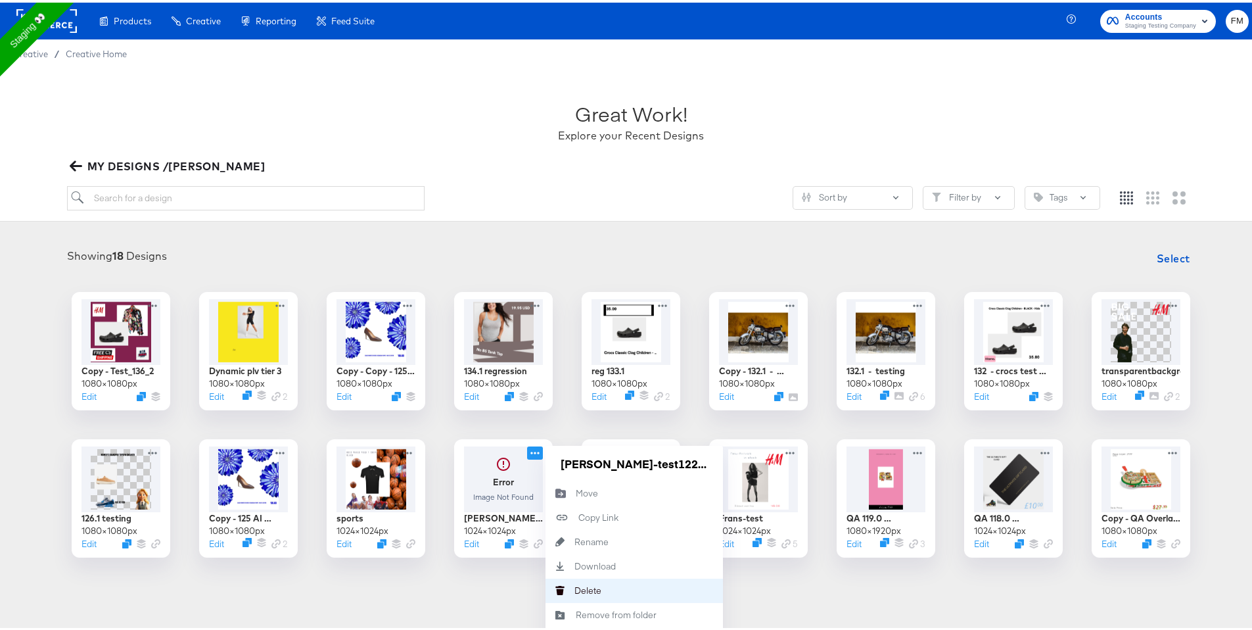
click at [596, 581] on button "Delete Delete" at bounding box center [633, 588] width 177 height 24
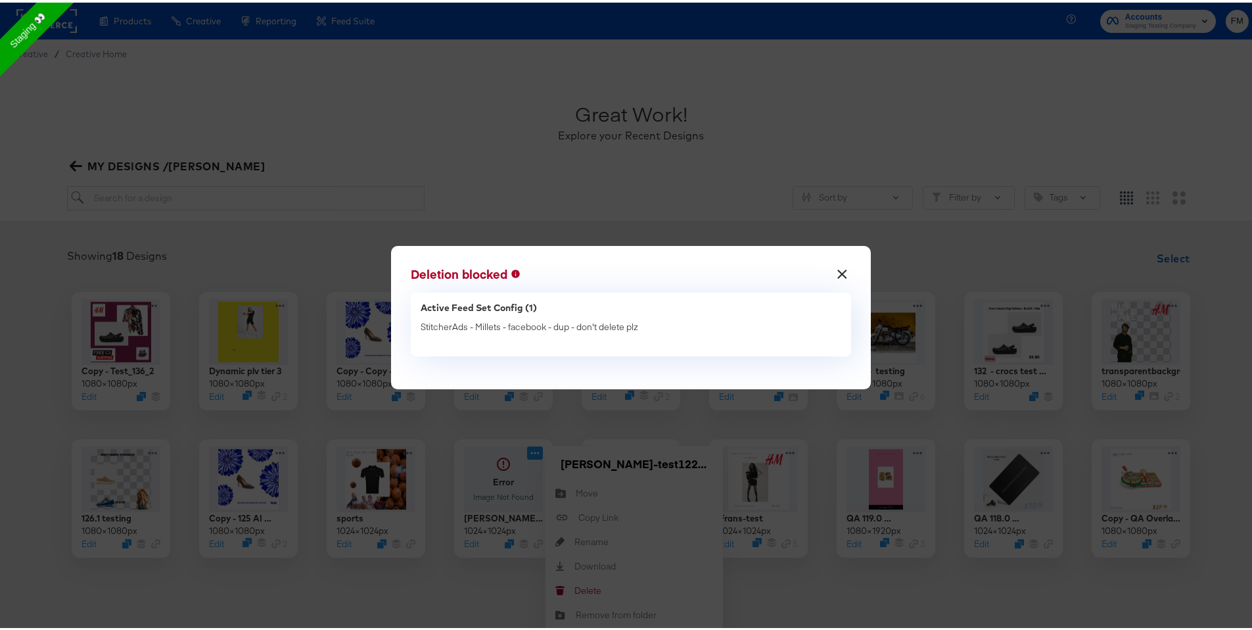
click at [835, 265] on button "×" at bounding box center [843, 268] width 24 height 24
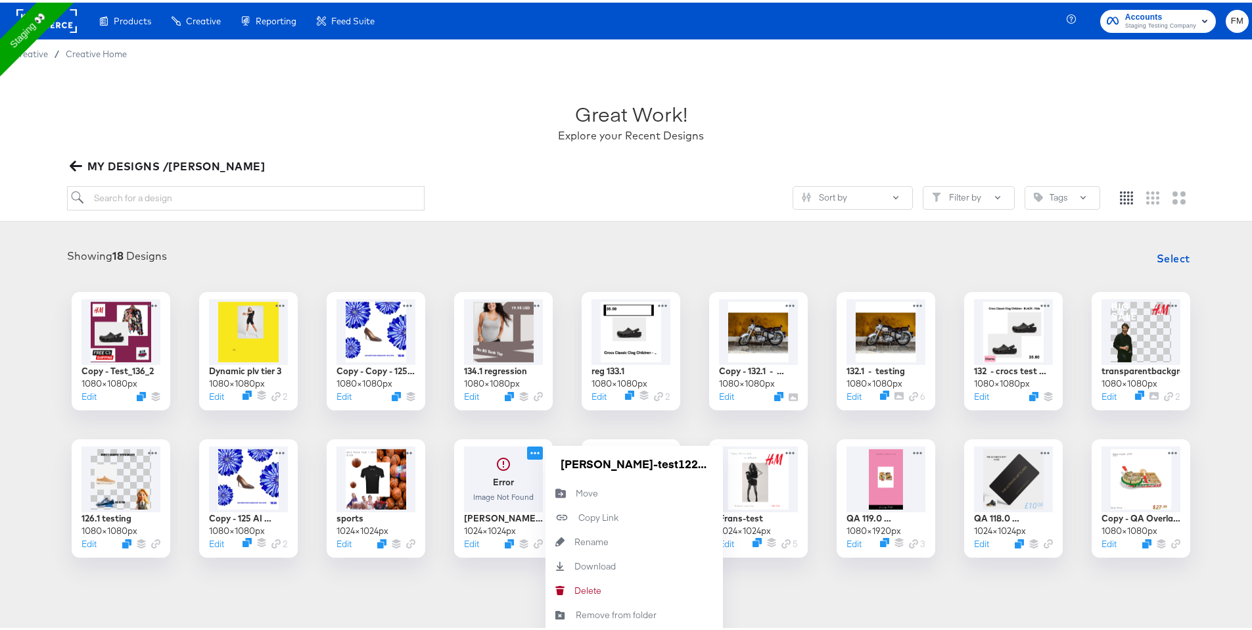
click at [844, 584] on article "Great Work! Explore your Recent Designs MY DESIGNS /Fran Sort by Filter by Tags…" at bounding box center [631, 342] width 1262 height 552
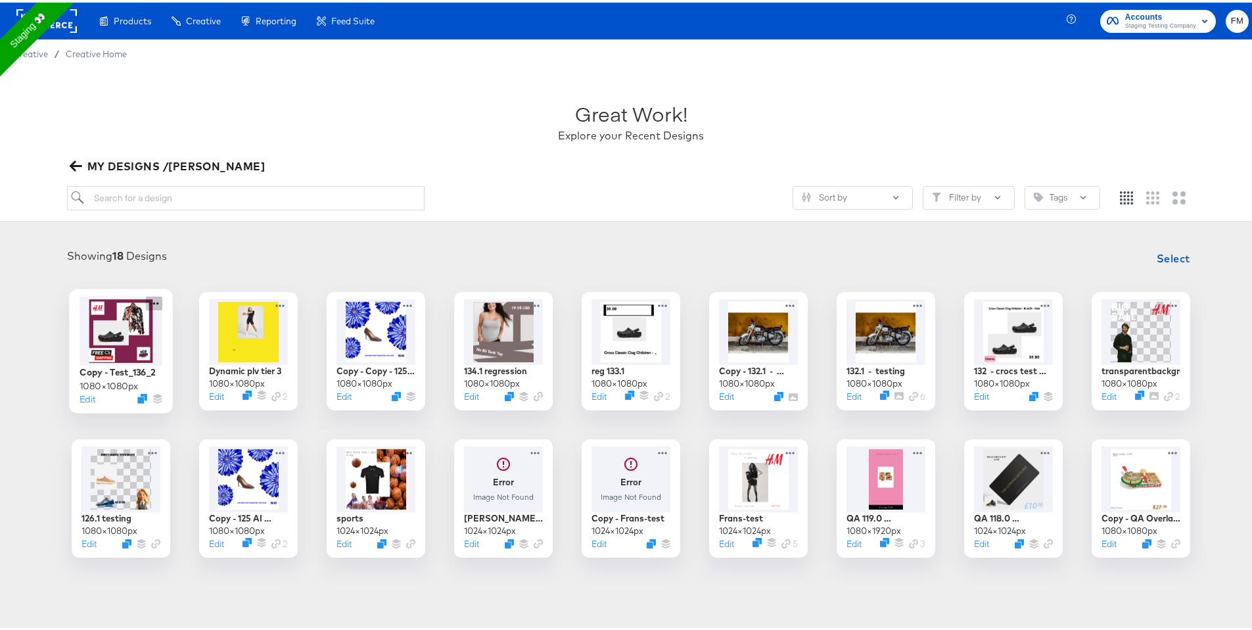
click at [150, 297] on icon at bounding box center [154, 301] width 16 height 14
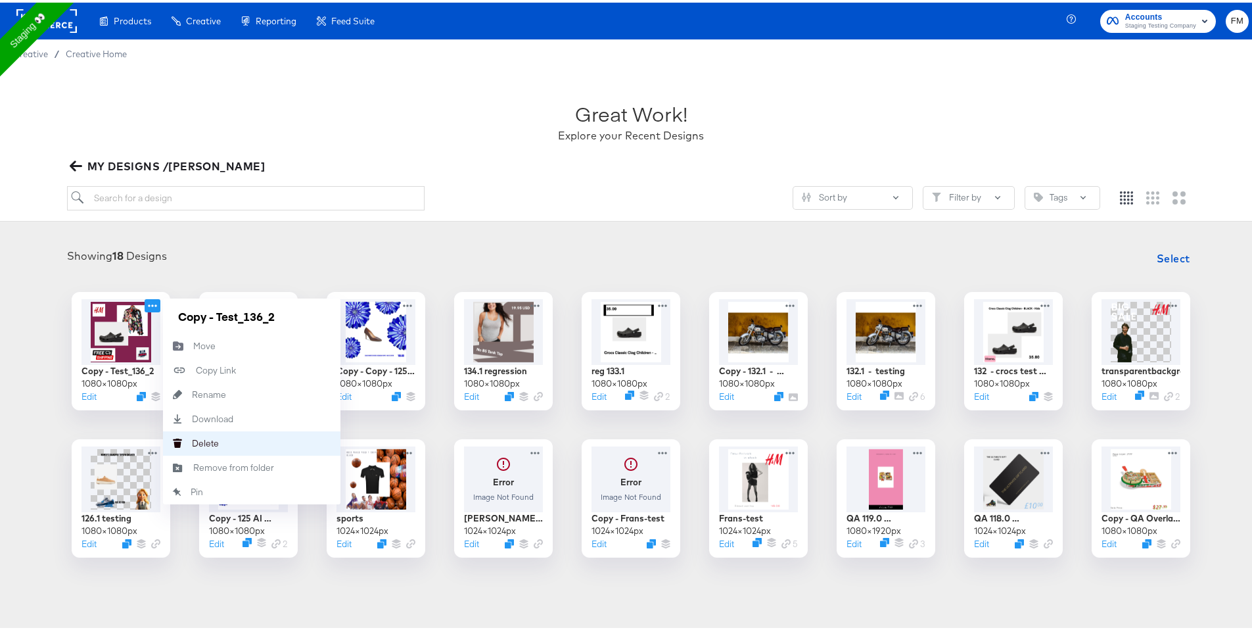
click at [216, 449] on button "Delete Delete" at bounding box center [251, 440] width 177 height 24
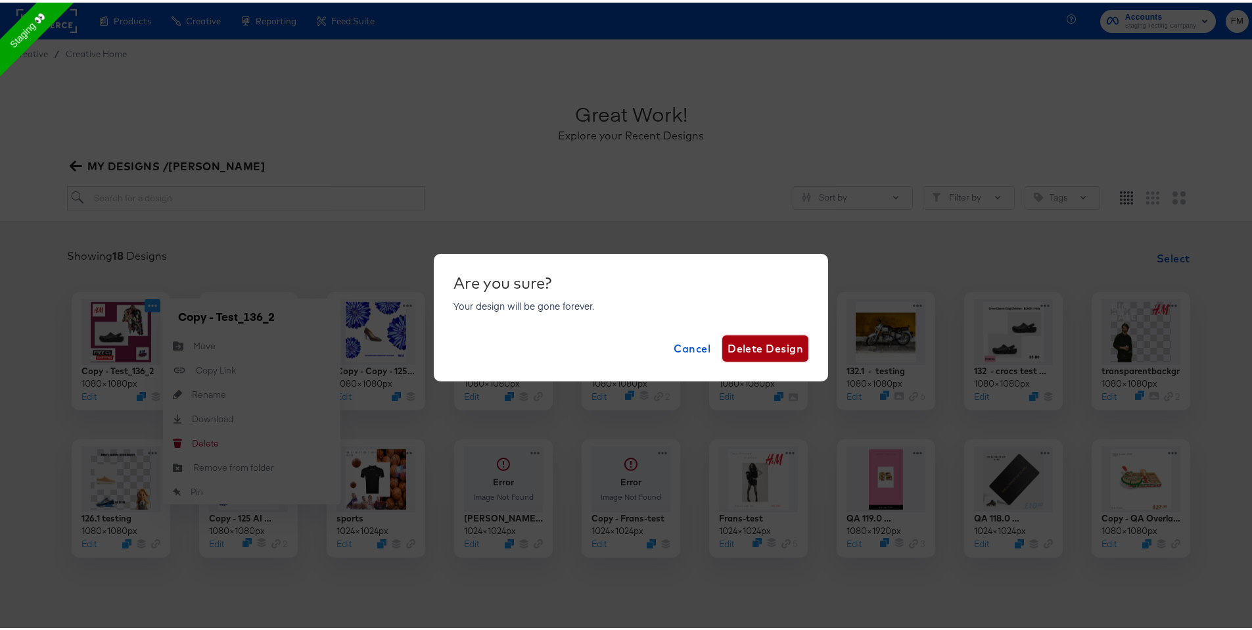
click at [737, 344] on span "Delete Design" at bounding box center [765, 345] width 76 height 18
click at [737, 344] on div at bounding box center [758, 328] width 83 height 69
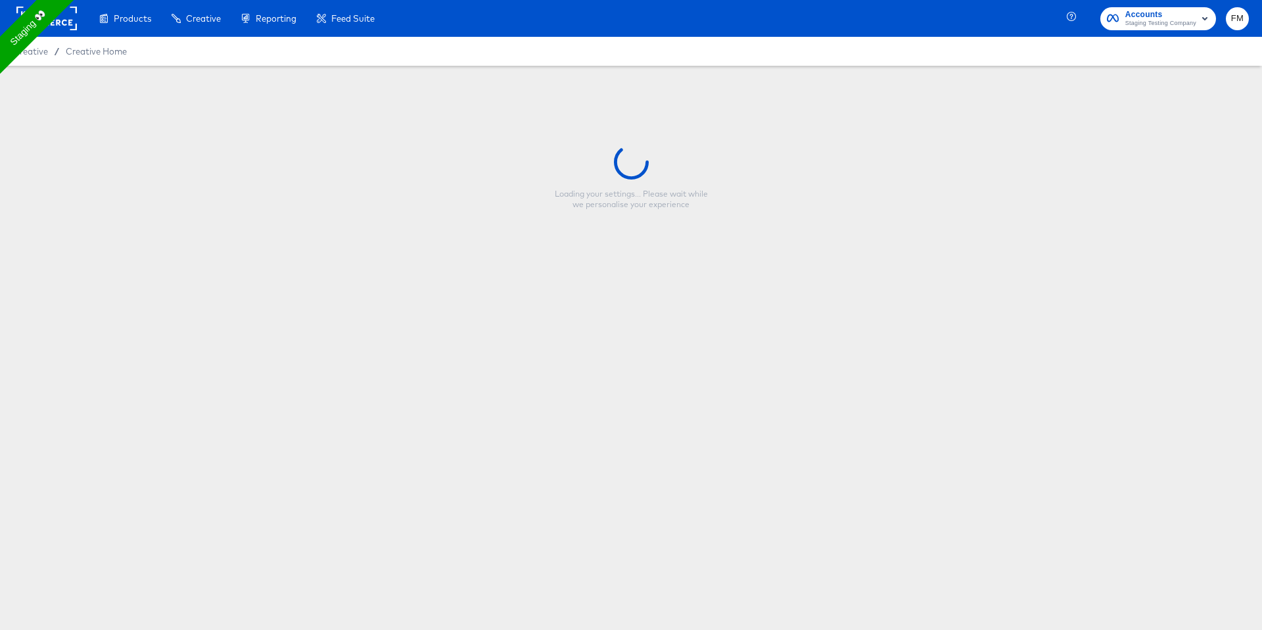
type input "132.1 - testing"
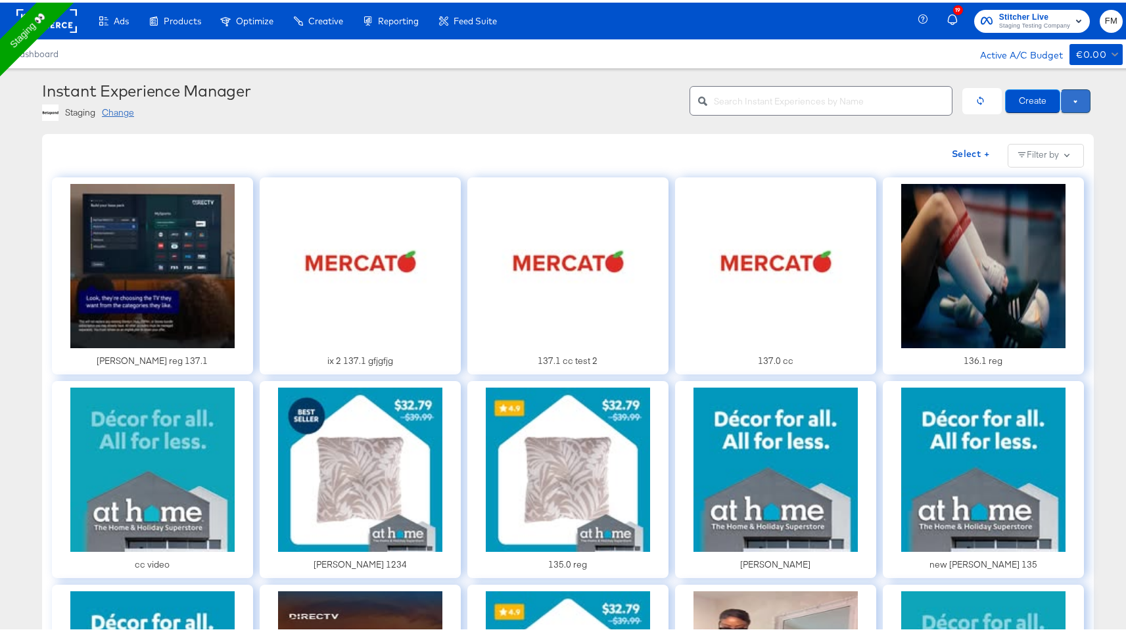
click at [1071, 95] on button at bounding box center [1075, 99] width 30 height 24
click at [1063, 119] on span "Use Draft" at bounding box center [1047, 122] width 81 height 16
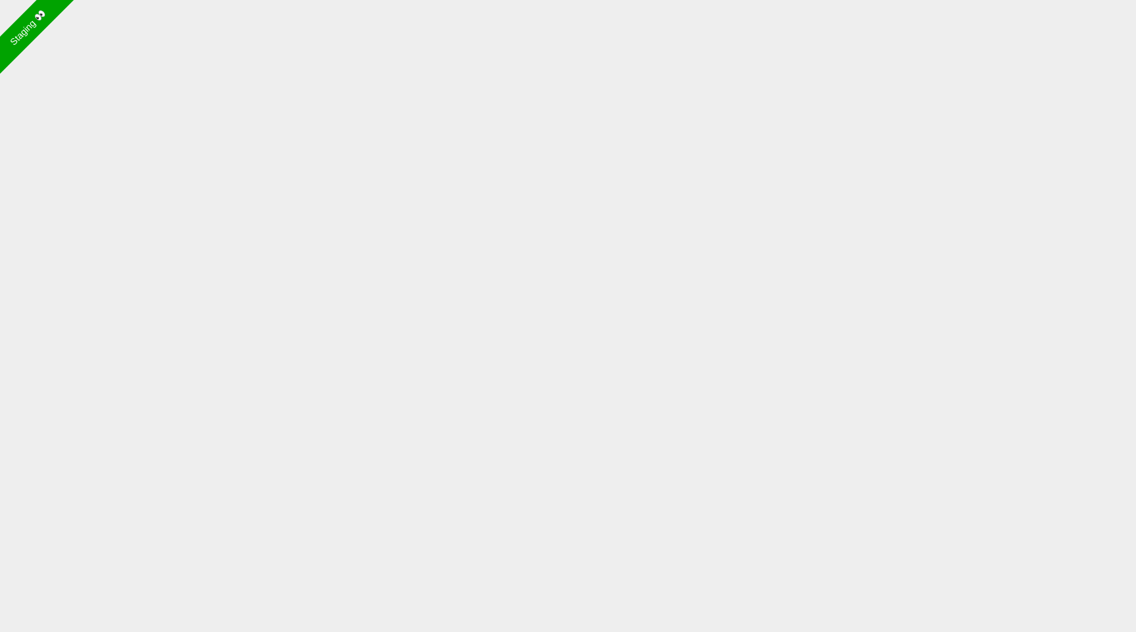
click at [114, 286] on body "Staging 👀" at bounding box center [568, 300] width 1136 height 600
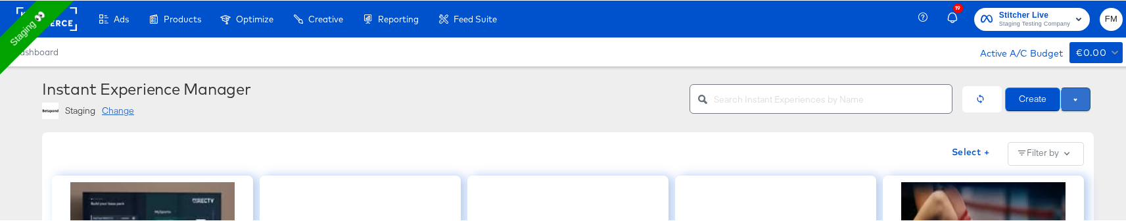
click at [1072, 97] on button at bounding box center [1075, 99] width 30 height 24
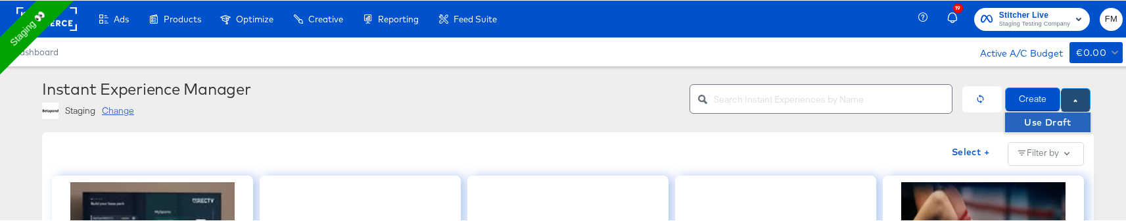
click at [1057, 118] on span "Use Draft" at bounding box center [1047, 122] width 81 height 16
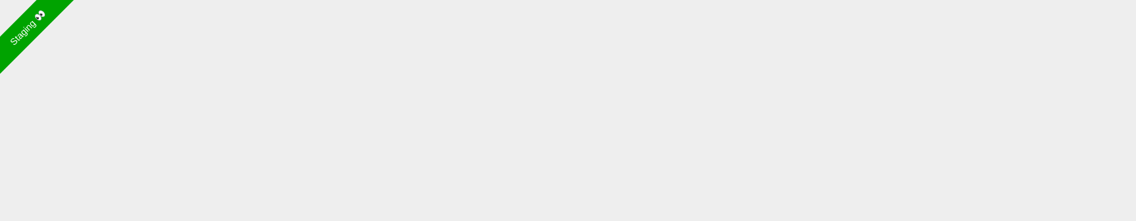
click at [331, 176] on body "Staging 👀" at bounding box center [568, 94] width 1136 height 189
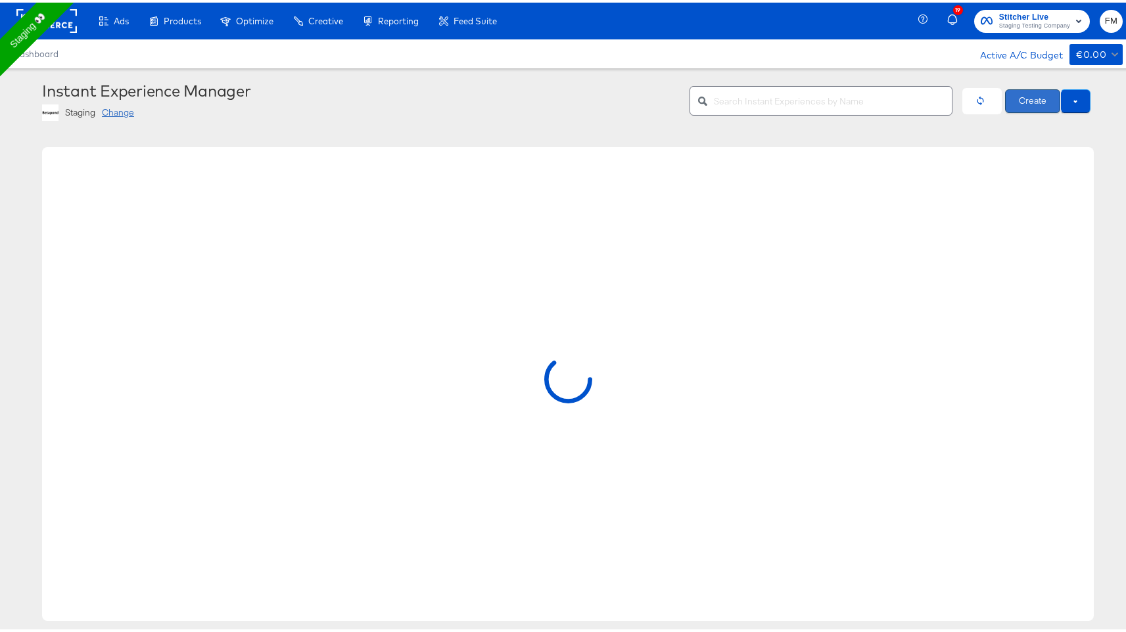
click at [1027, 94] on button "Create" at bounding box center [1032, 99] width 55 height 24
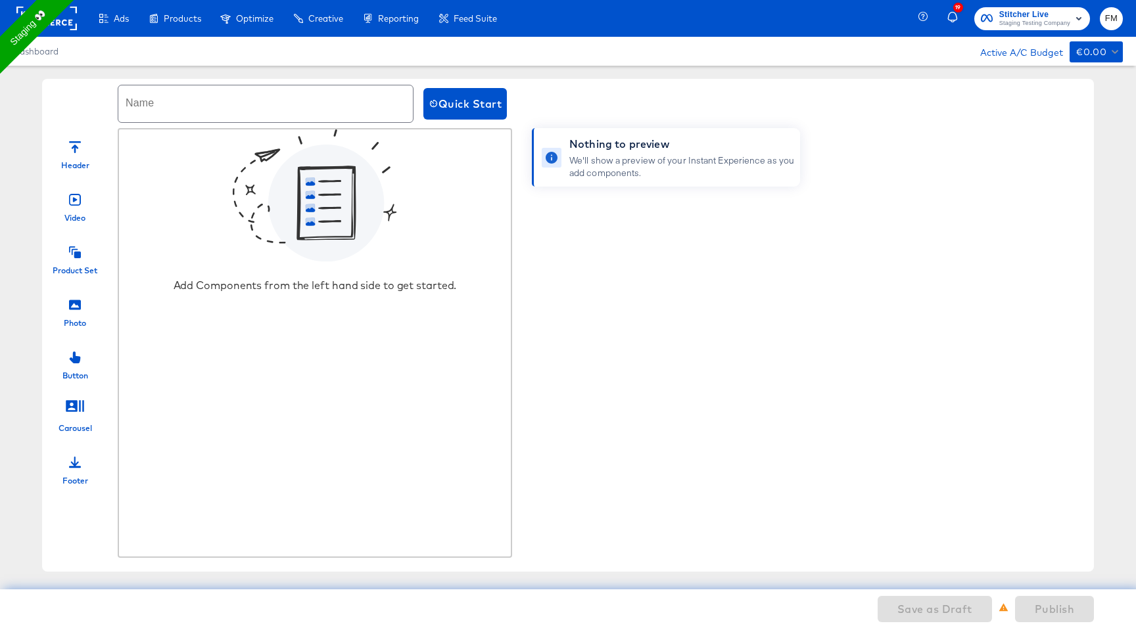
click at [325, 100] on input "text" at bounding box center [265, 103] width 294 height 37
type input "reg 130"
click at [340, 220] on div "Add Components from the left hand side to get started." at bounding box center [314, 285] width 283 height 13
click at [71, 158] on div at bounding box center [75, 145] width 12 height 28
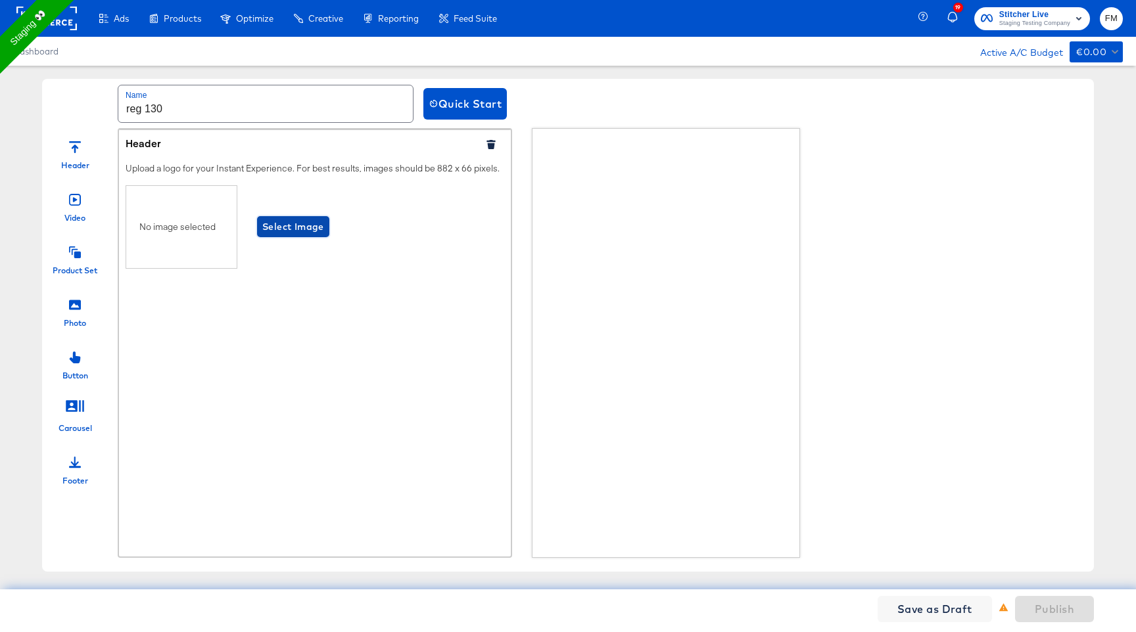
click at [282, 220] on span "Select Image" at bounding box center [293, 227] width 62 height 16
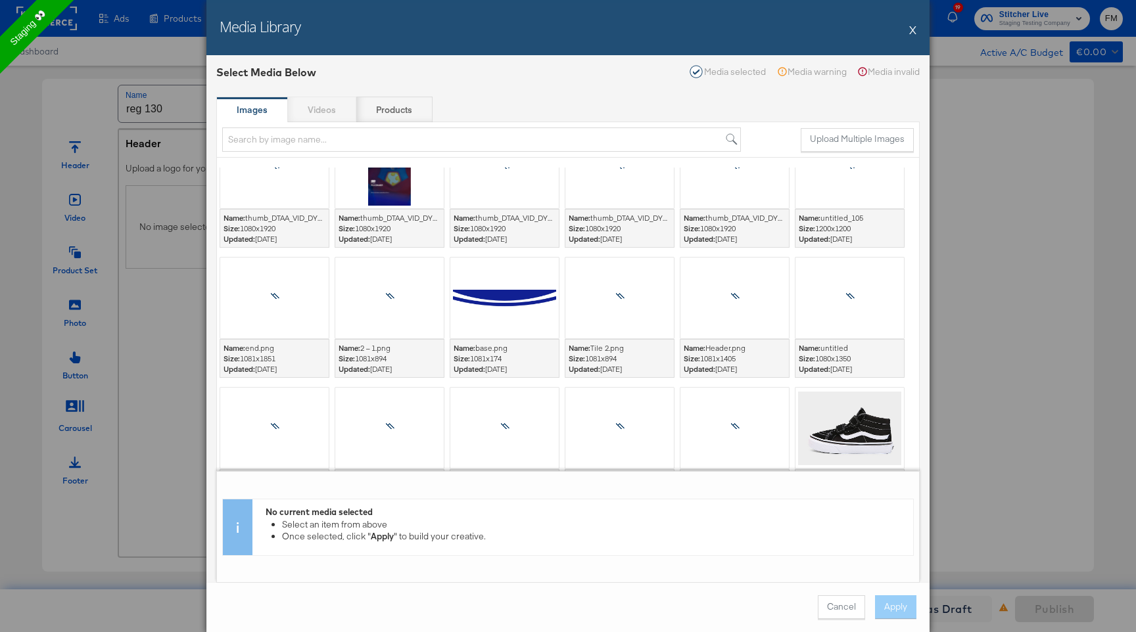
scroll to position [2696, 0]
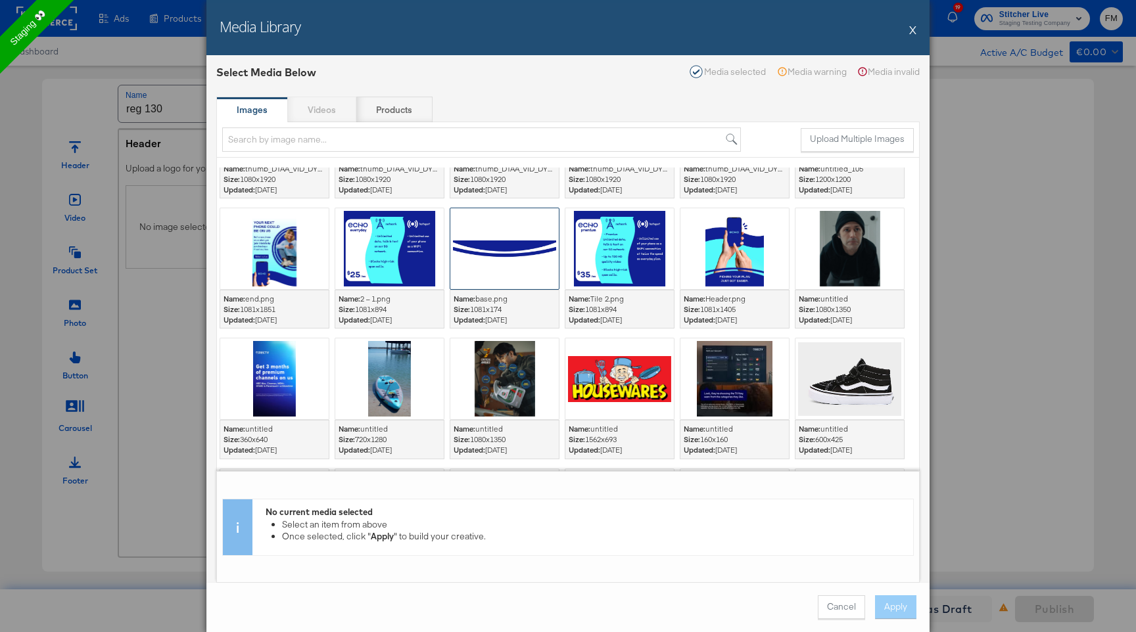
click at [526, 220] on div at bounding box center [504, 248] width 108 height 81
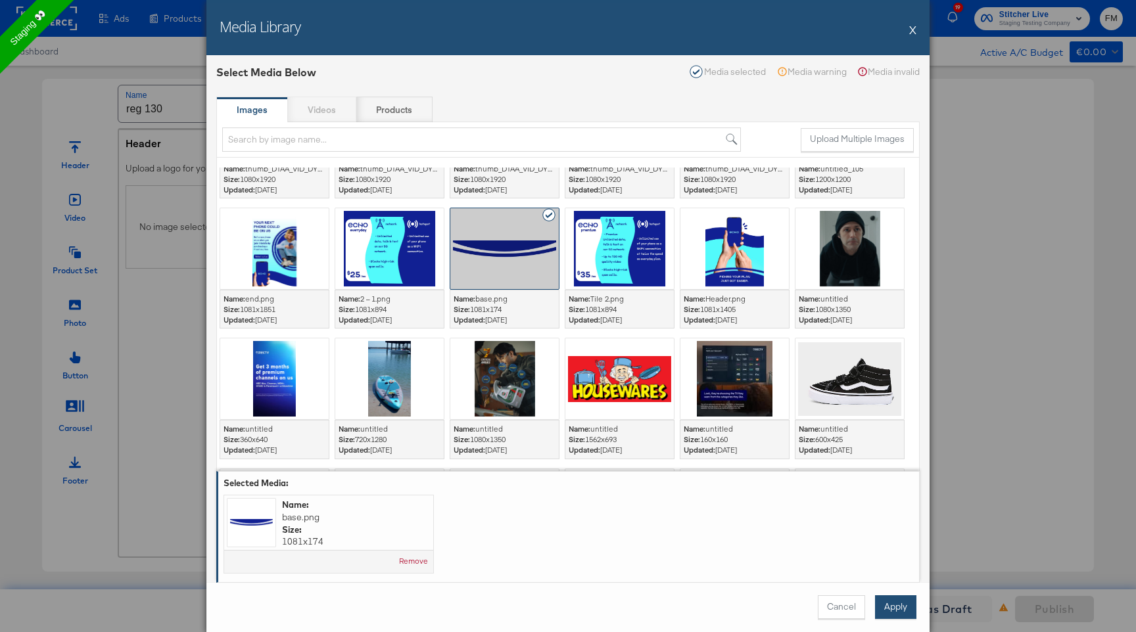
click at [912, 220] on button "Apply" at bounding box center [895, 607] width 41 height 24
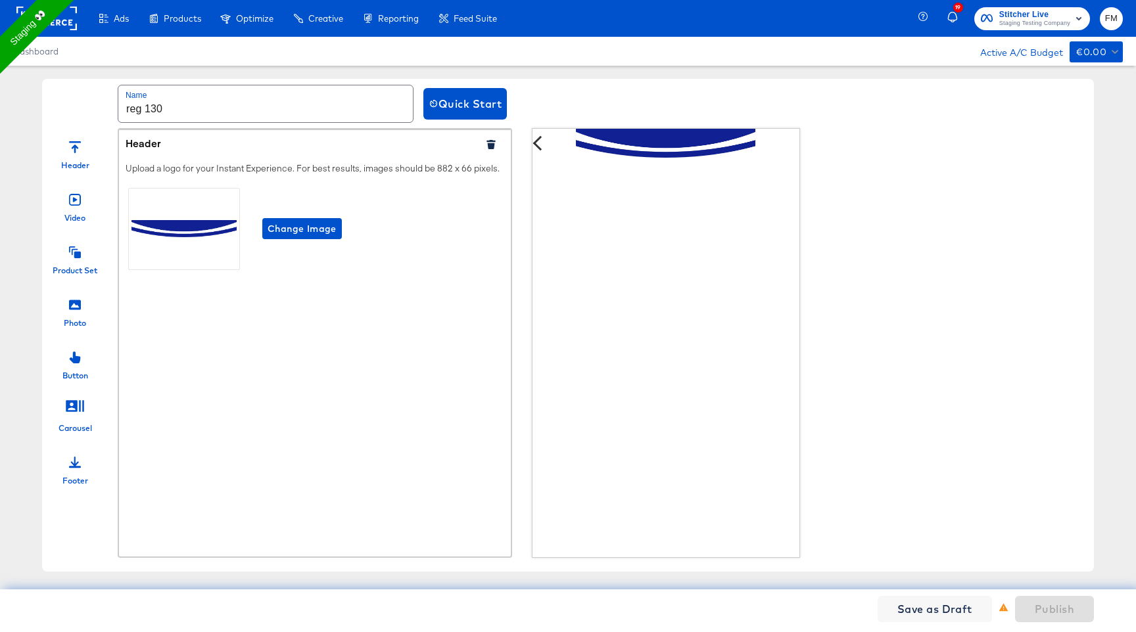
click at [70, 210] on div at bounding box center [75, 198] width 12 height 28
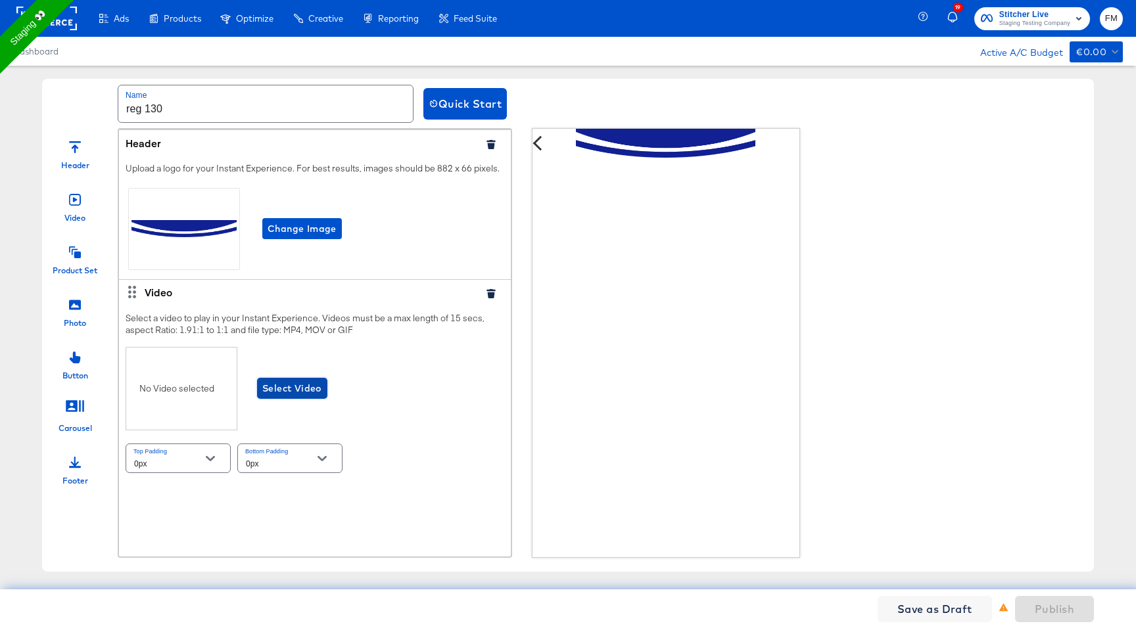
click at [294, 220] on span "Select Video" at bounding box center [292, 388] width 60 height 16
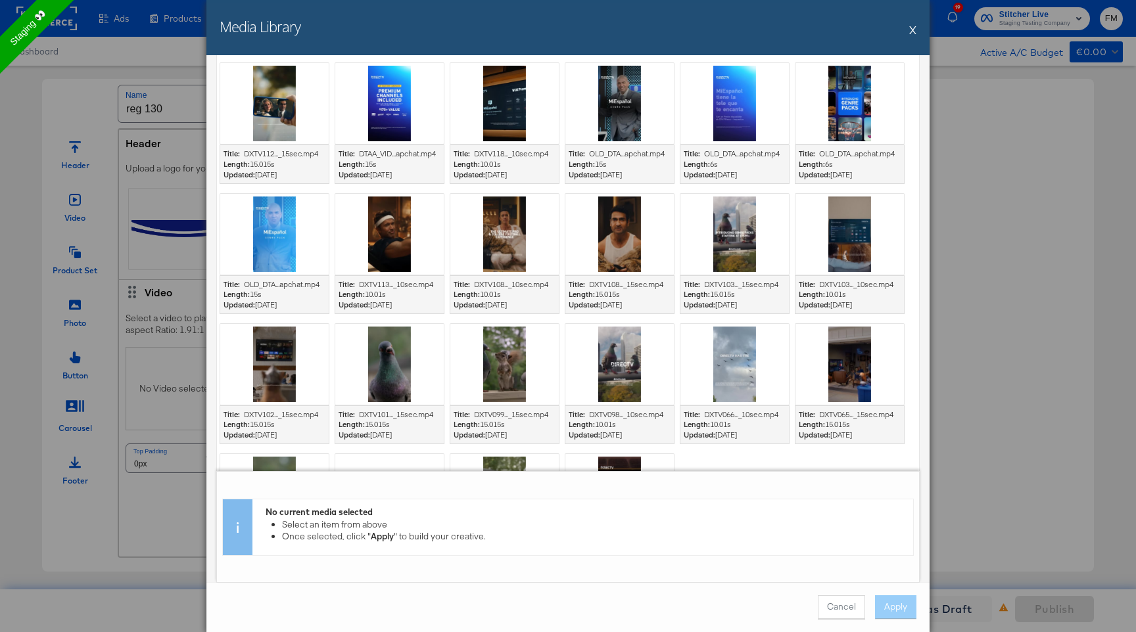
scroll to position [195, 0]
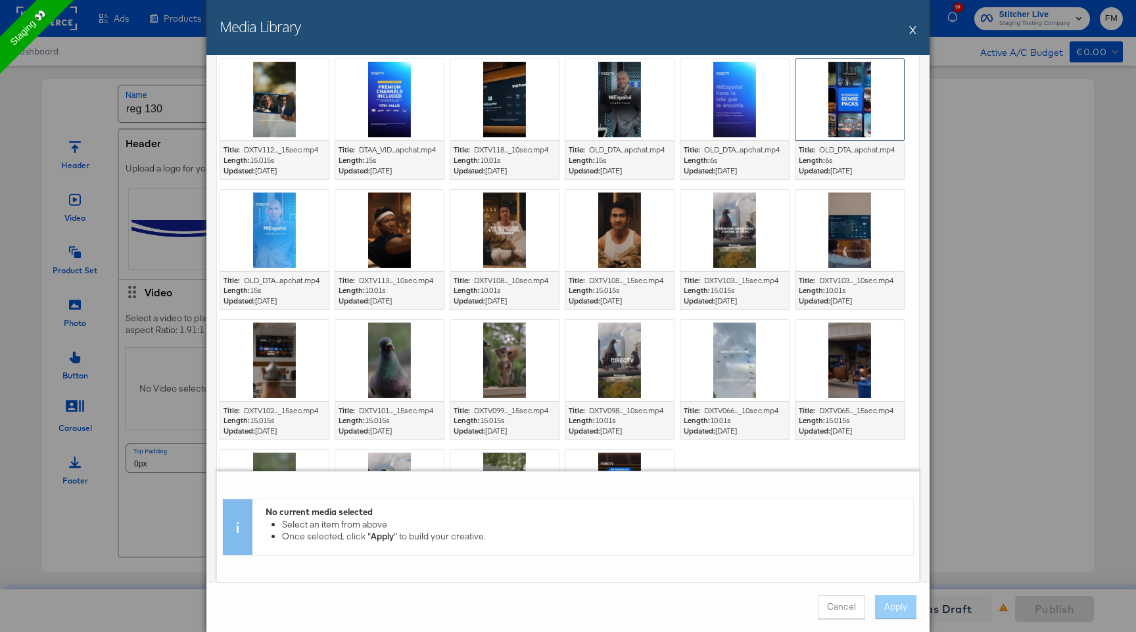
click at [841, 107] on div at bounding box center [849, 99] width 108 height 81
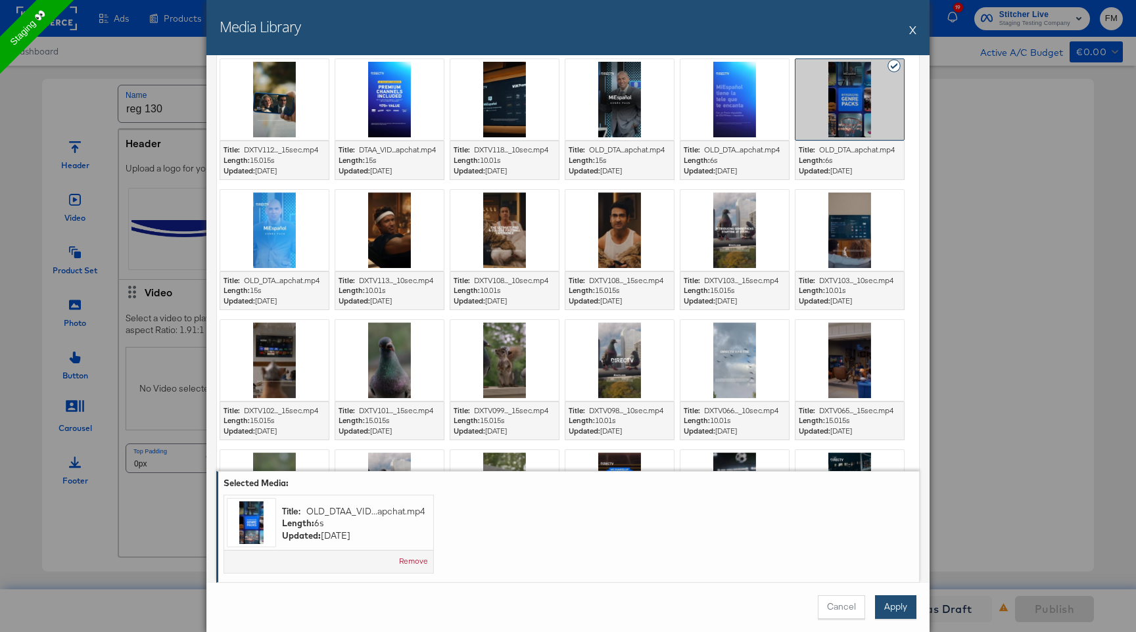
click at [883, 220] on button "Apply" at bounding box center [895, 607] width 41 height 24
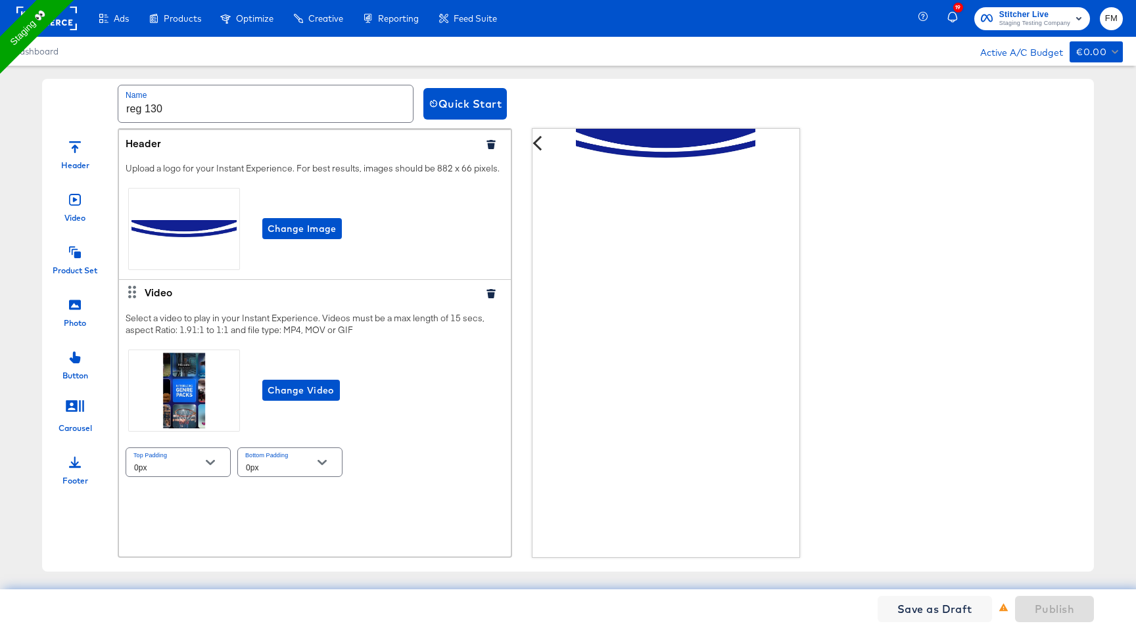
click at [76, 220] on div at bounding box center [75, 251] width 12 height 28
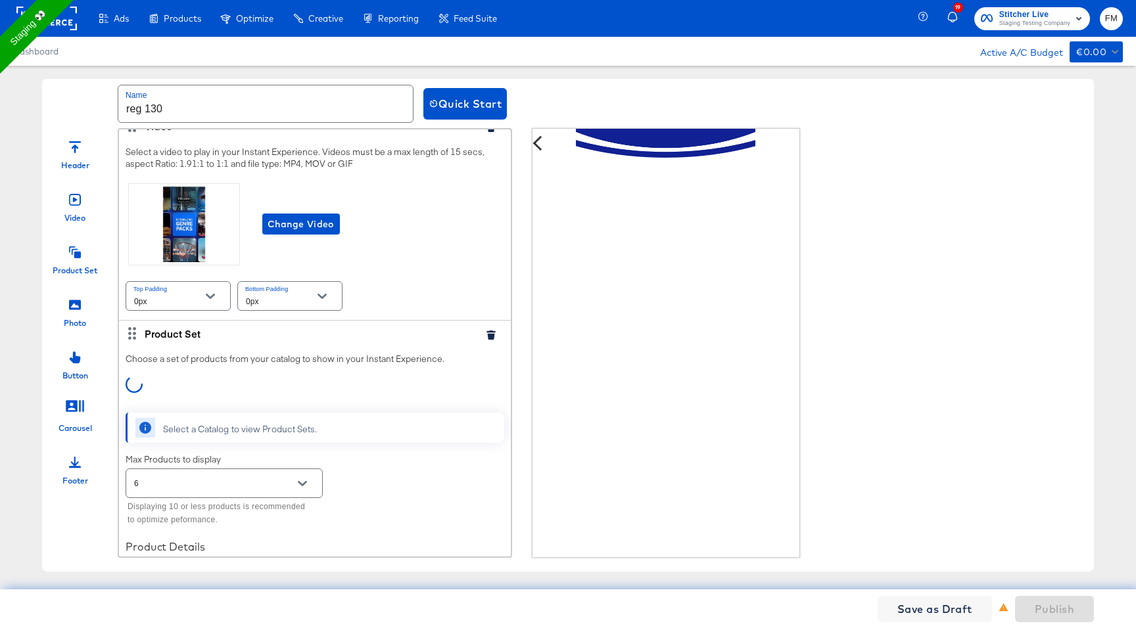
scroll to position [194, 0]
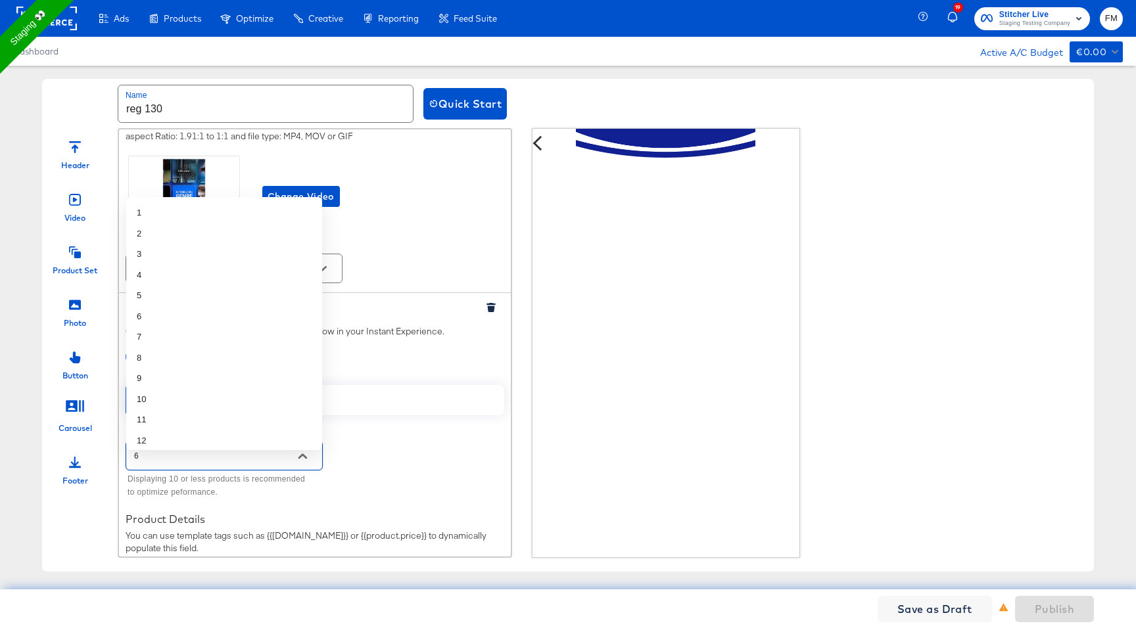
click at [275, 220] on input "6" at bounding box center [213, 456] width 165 height 15
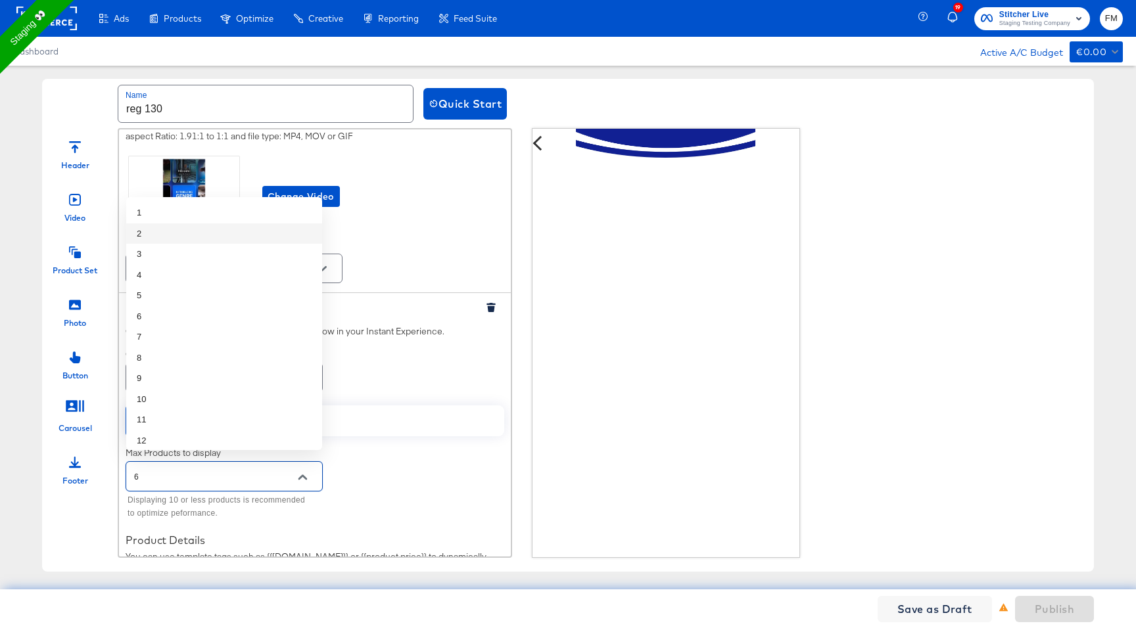
click at [244, 220] on li "2" at bounding box center [224, 233] width 196 height 21
type input "2"
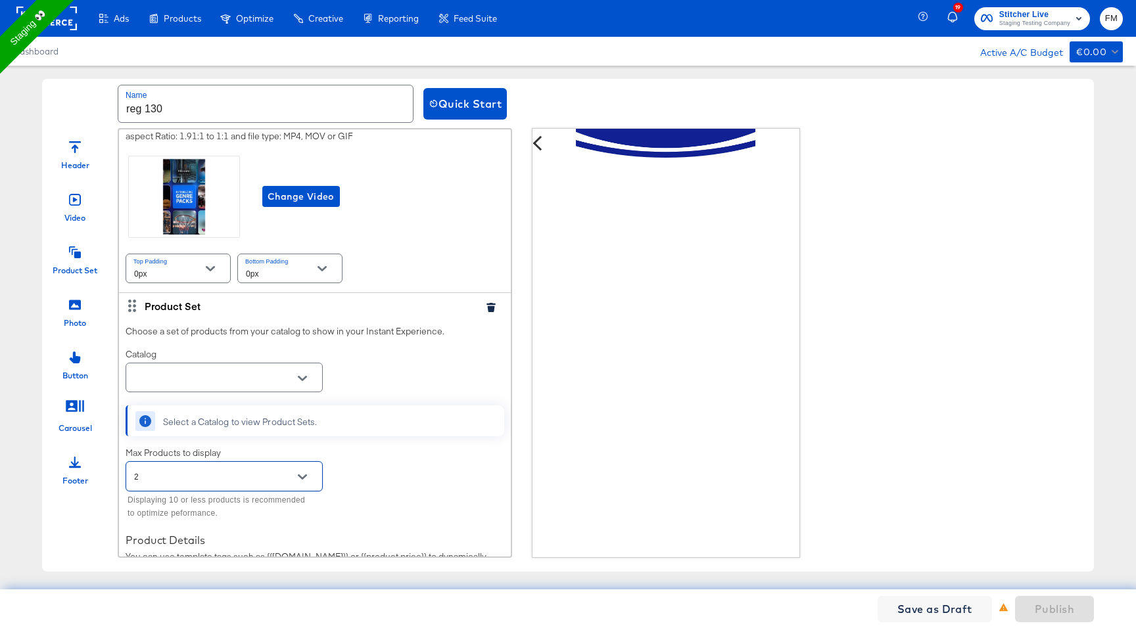
click at [293, 220] on div at bounding box center [302, 379] width 28 height 20
click at [304, 220] on icon "Open" at bounding box center [302, 378] width 9 height 5
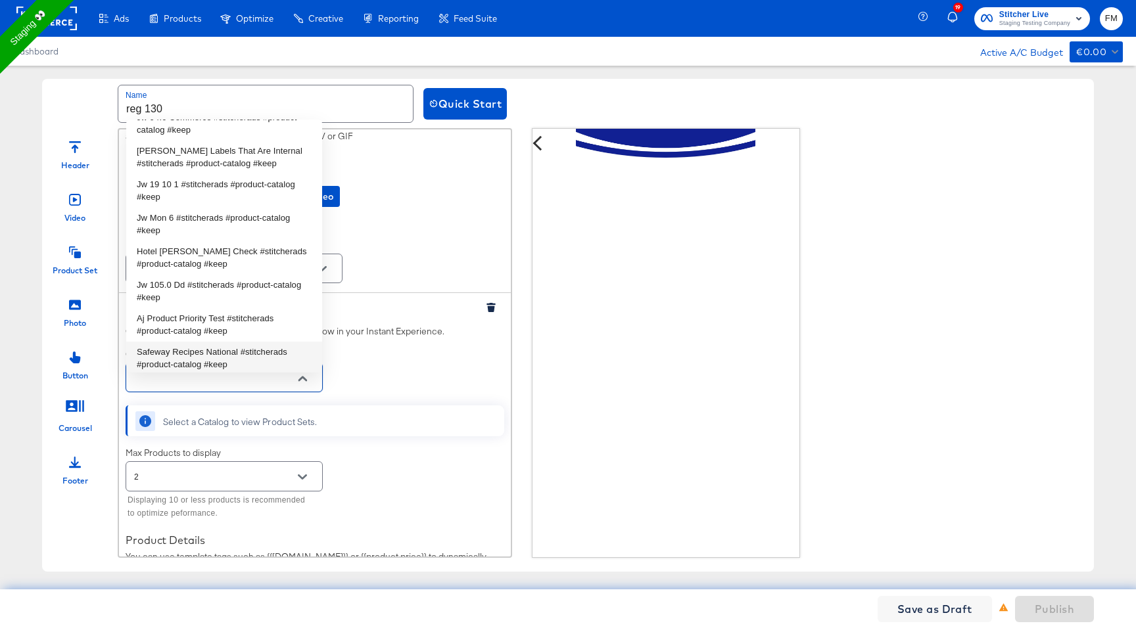
scroll to position [768, 0]
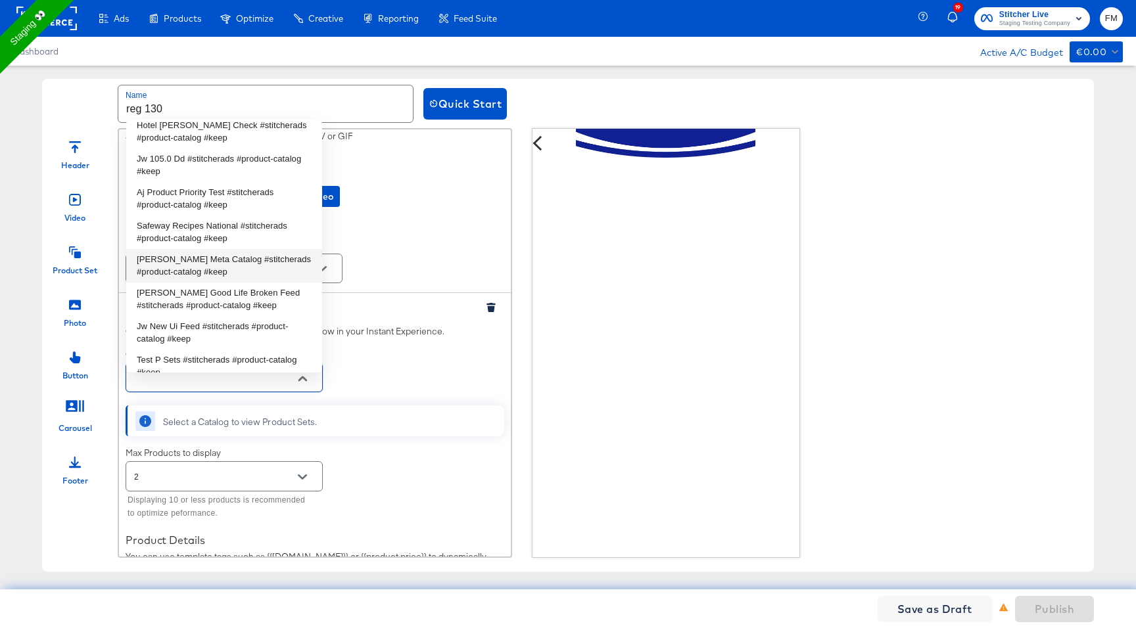
click at [243, 220] on li "Steve Madden Meta Catalog #stitcherads #product-catalog #keep" at bounding box center [224, 266] width 196 height 34
type input "Steve Madden Meta Catalog #stitcherads #product-catalog #keep"
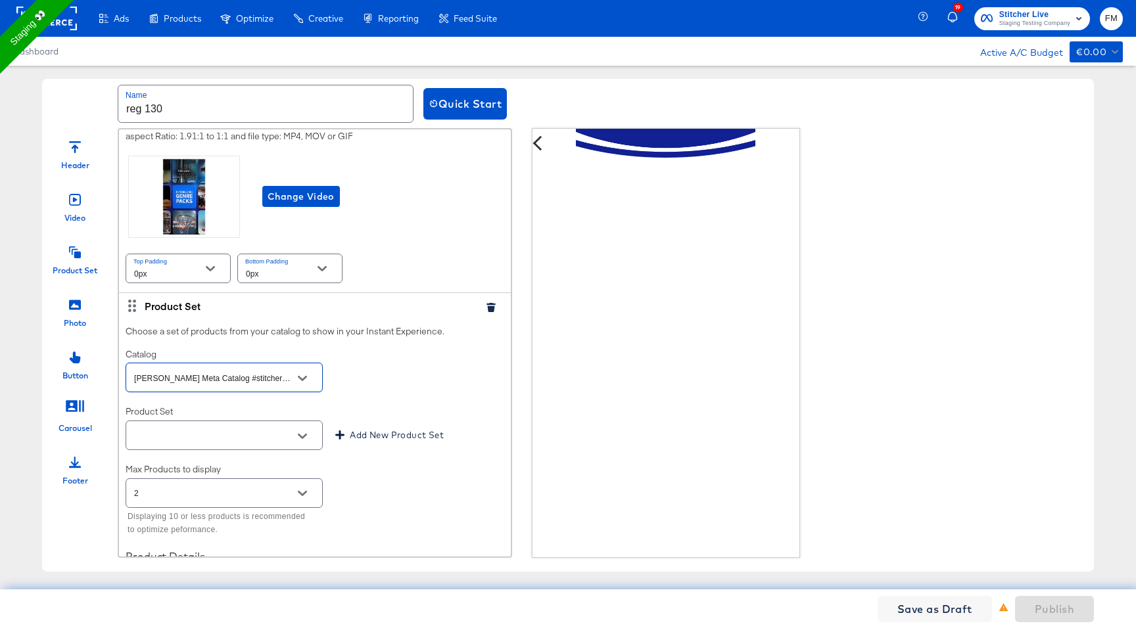
click at [302, 220] on icon "Open" at bounding box center [302, 436] width 9 height 5
click at [263, 220] on li "aptest" at bounding box center [224, 502] width 196 height 21
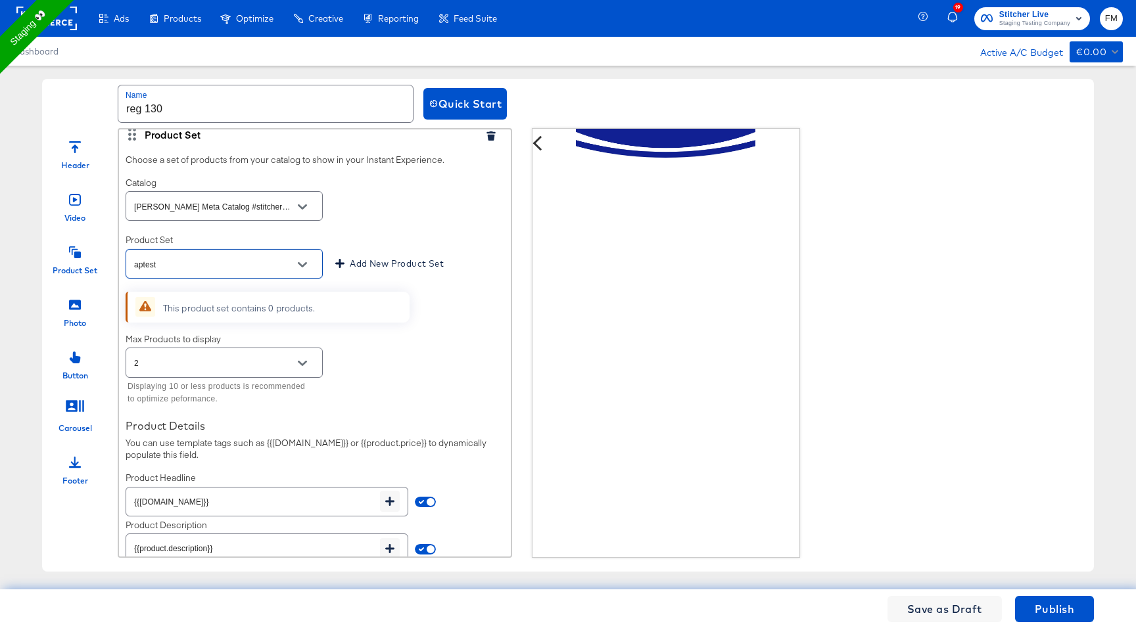
scroll to position [393, 0]
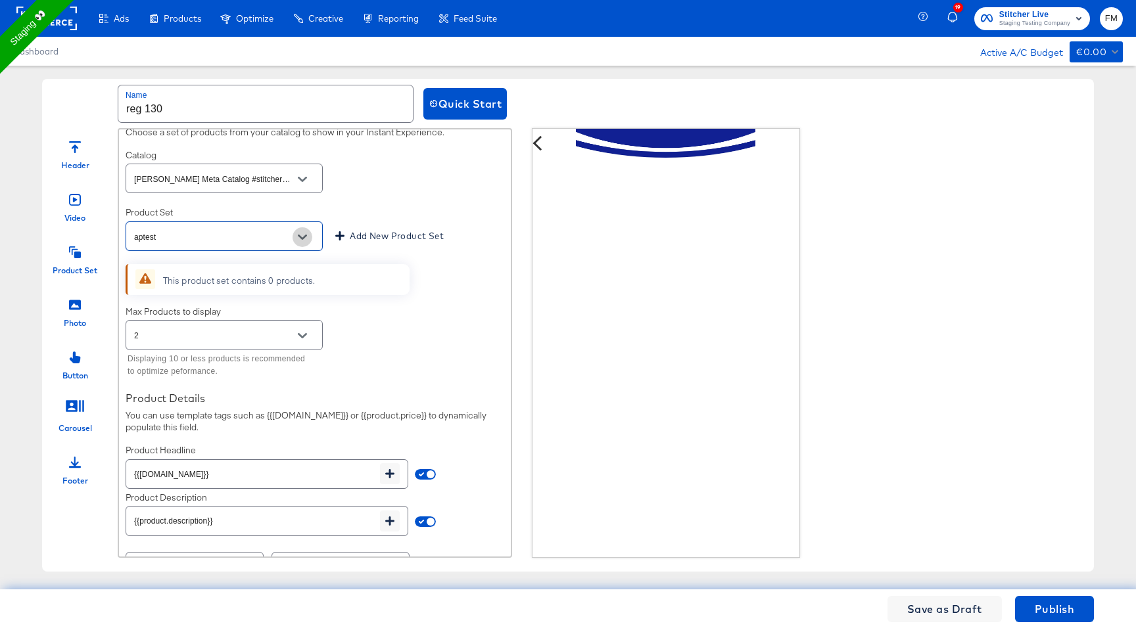
click at [300, 220] on button "Open" at bounding box center [302, 237] width 20 height 20
click at [264, 220] on li "All Shopping" at bounding box center [224, 281] width 196 height 21
type input "All Shopping"
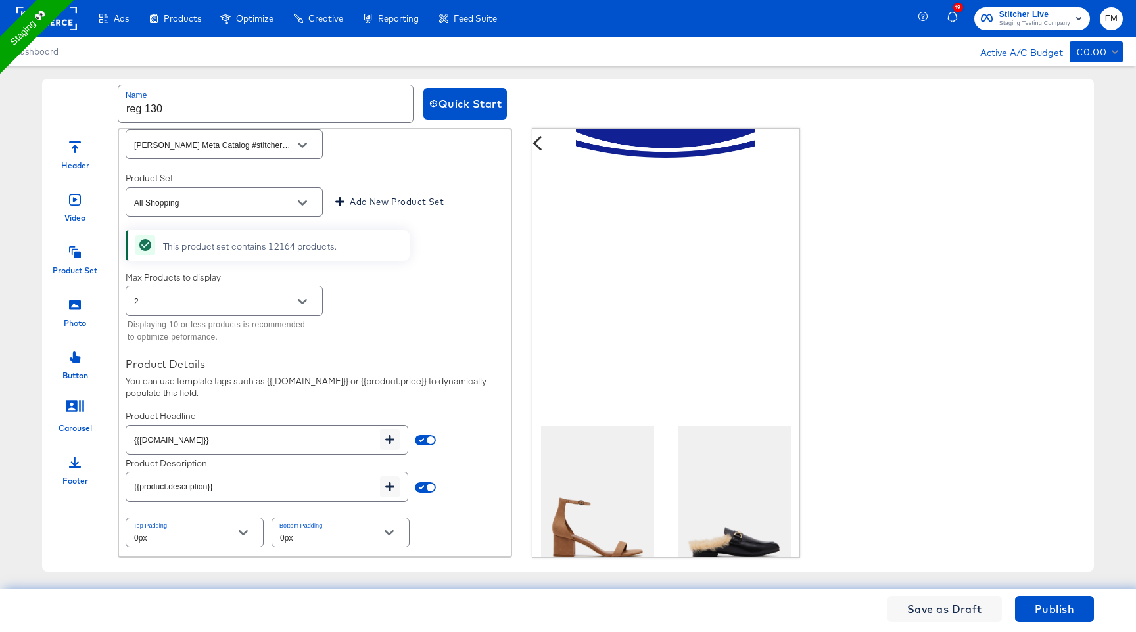
click at [72, 220] on div "Photo" at bounding box center [75, 322] width 22 height 11
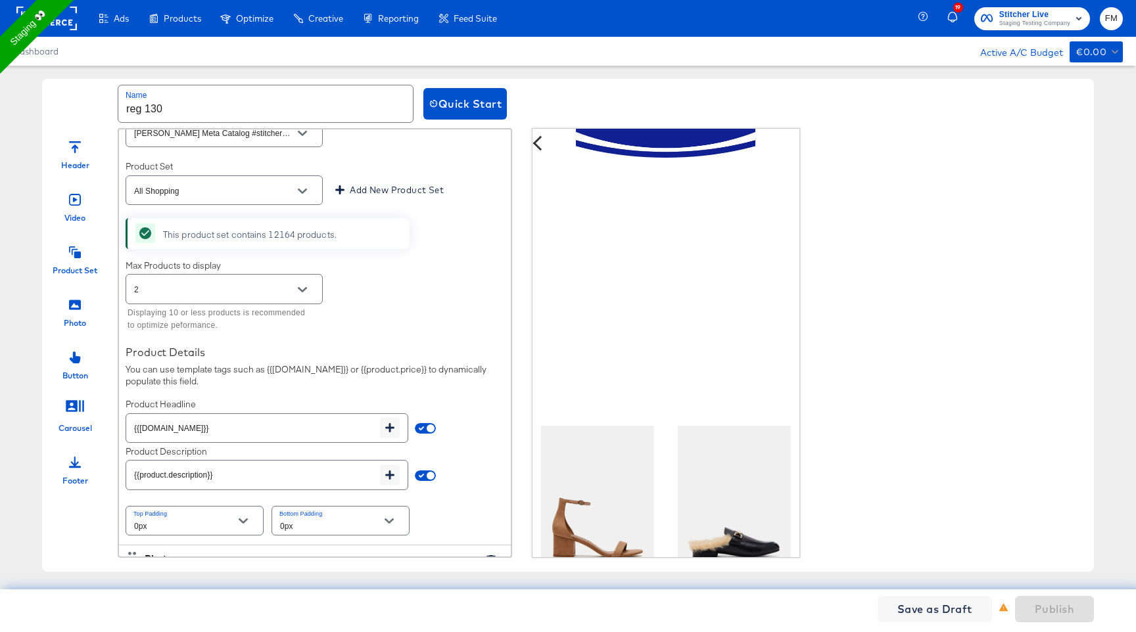
scroll to position [688, 0]
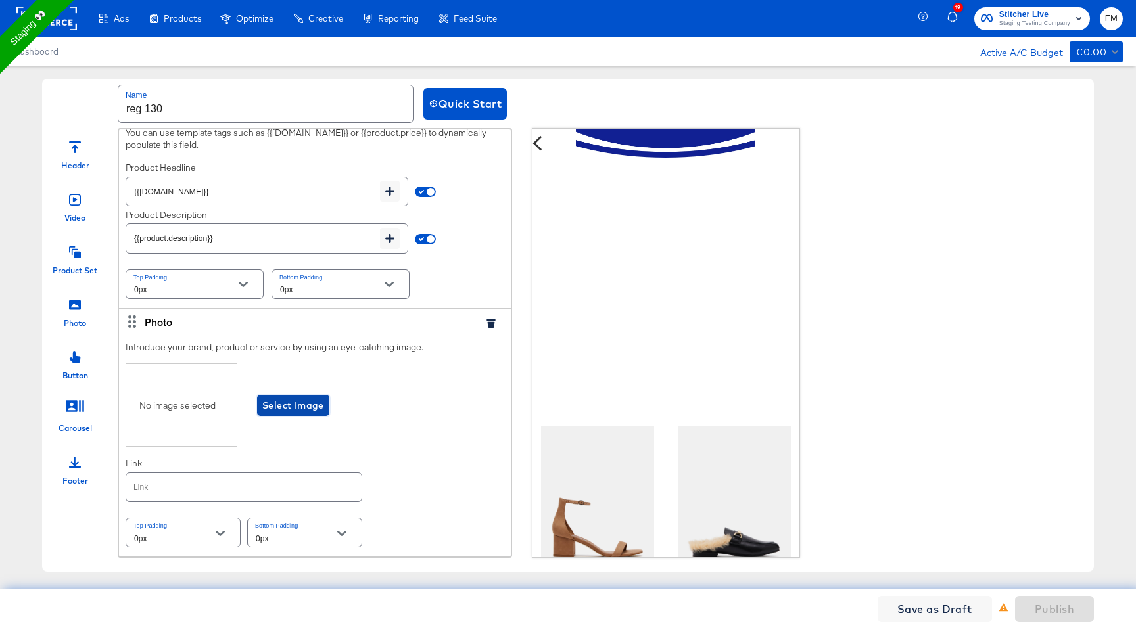
click at [287, 220] on span "Select Image" at bounding box center [293, 406] width 62 height 16
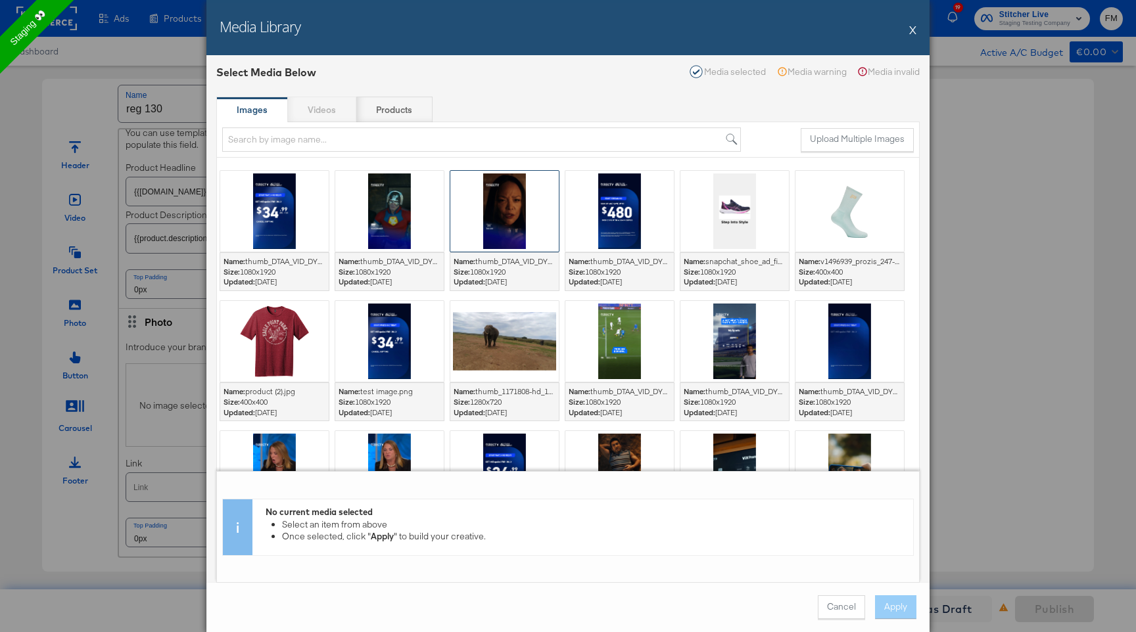
click at [522, 204] on div at bounding box center [504, 211] width 108 height 81
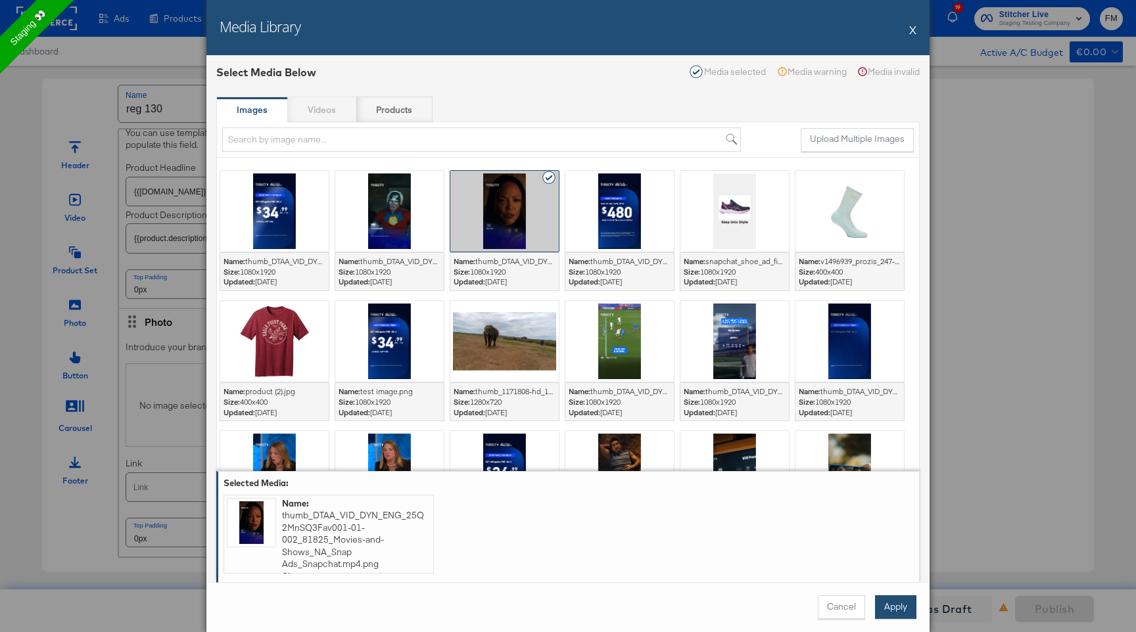
click at [906, 220] on button "Apply" at bounding box center [895, 607] width 41 height 24
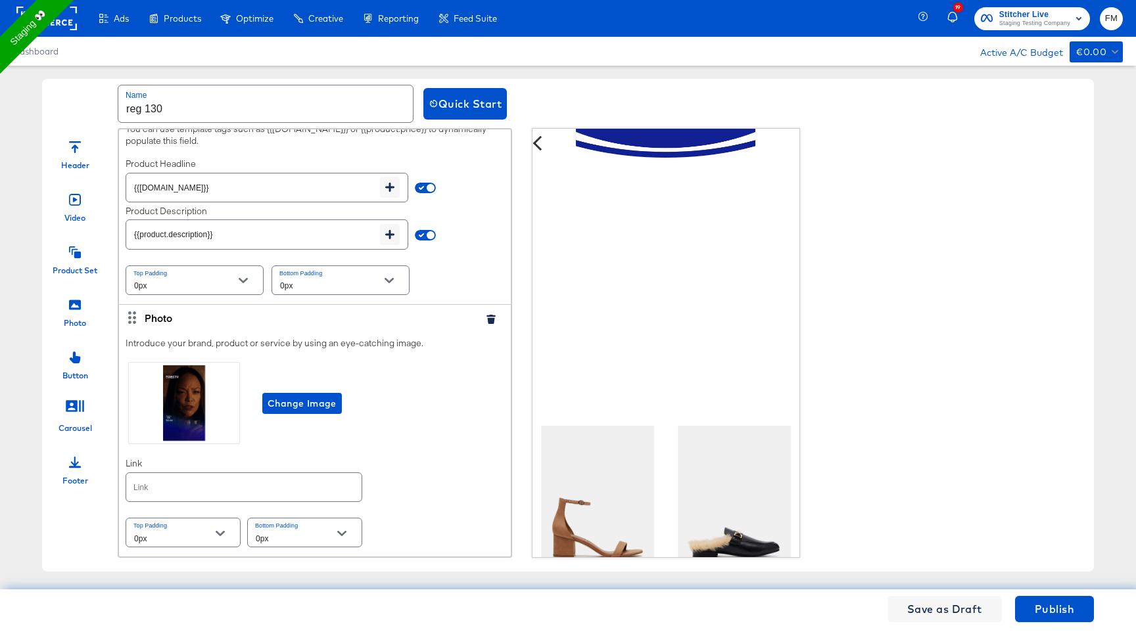
scroll to position [692, 0]
click at [77, 220] on div at bounding box center [75, 461] width 12 height 28
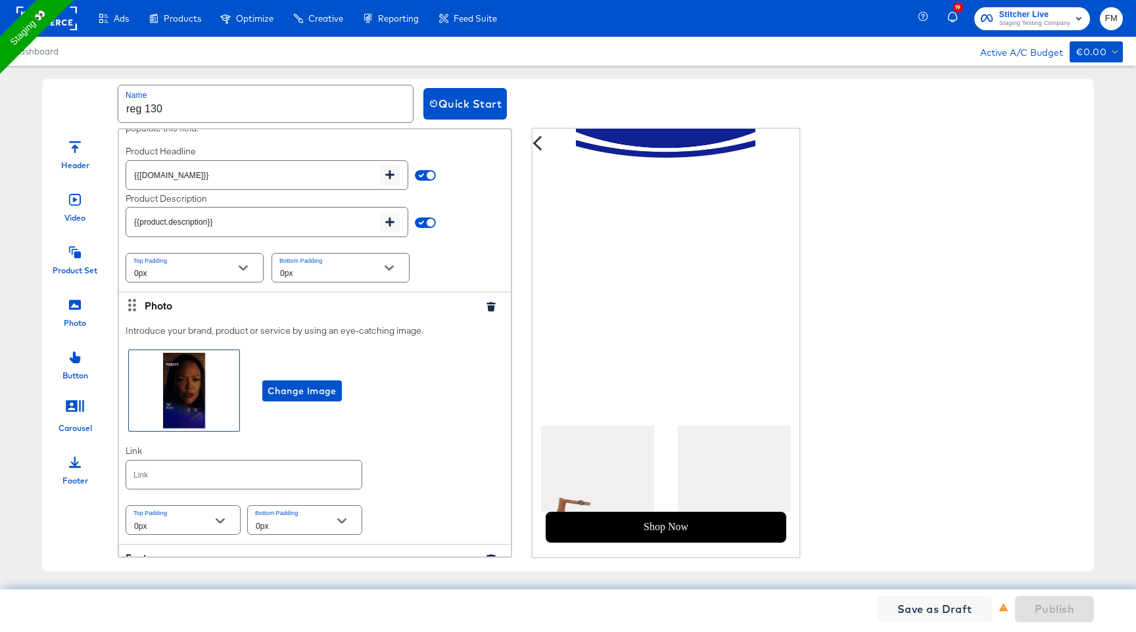
scroll to position [892, 0]
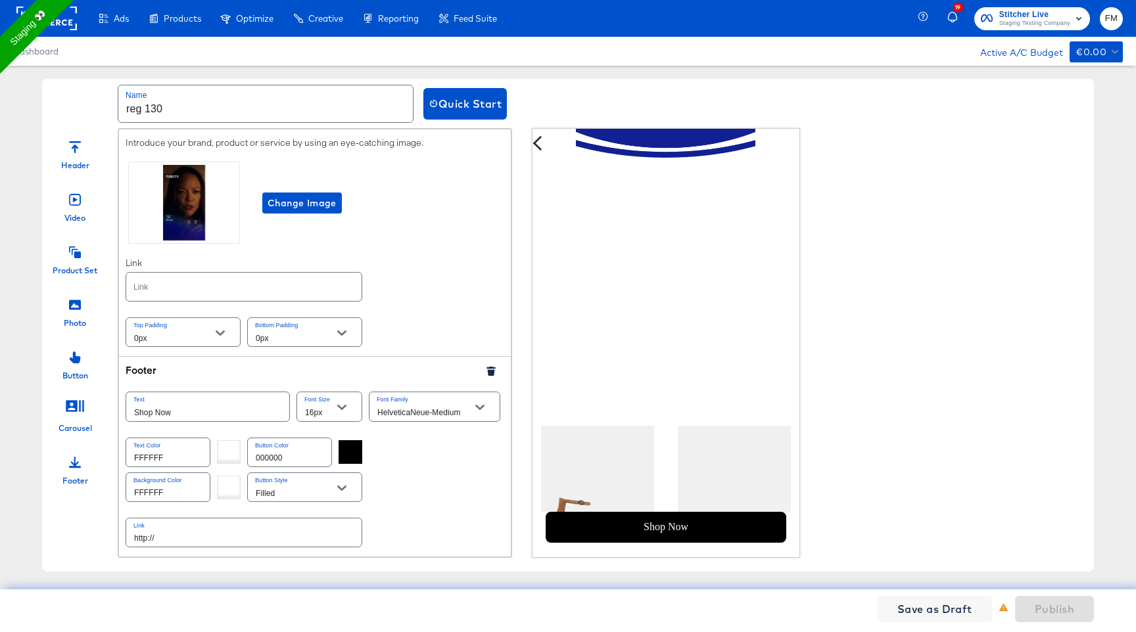
click at [185, 220] on input "text" at bounding box center [243, 287] width 235 height 28
click at [155, 220] on input "http://" at bounding box center [243, 533] width 235 height 28
click at [170, 220] on input "http://www.kargo.com" at bounding box center [243, 533] width 235 height 28
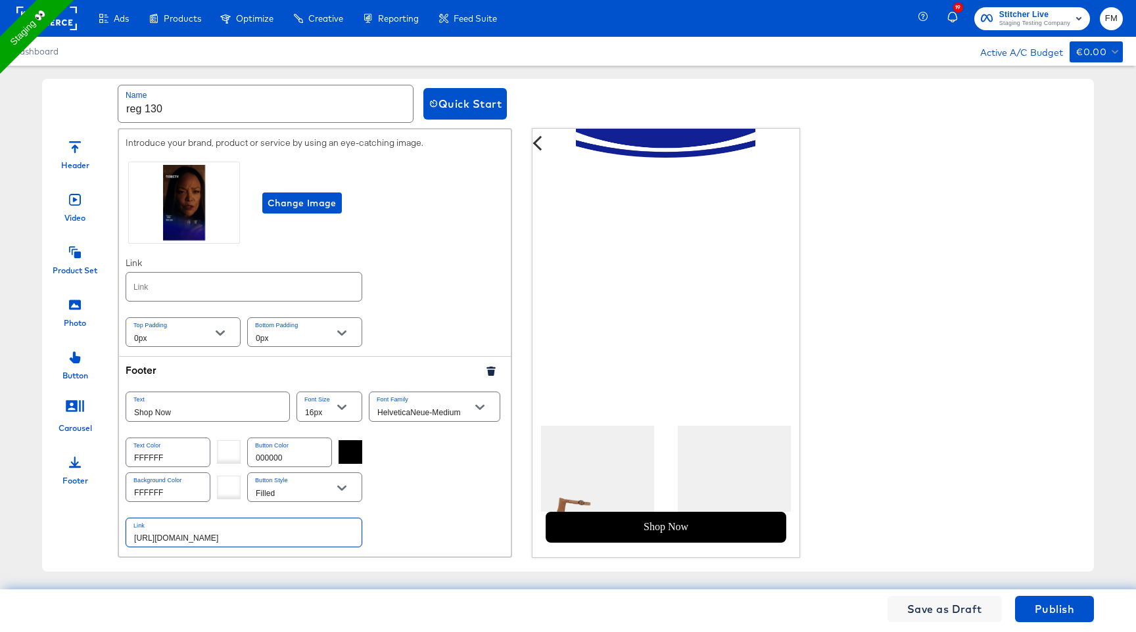
type input "http://www.kargo.com"
click at [259, 220] on input "text" at bounding box center [243, 287] width 235 height 28
paste input "http://www.kargo.com"
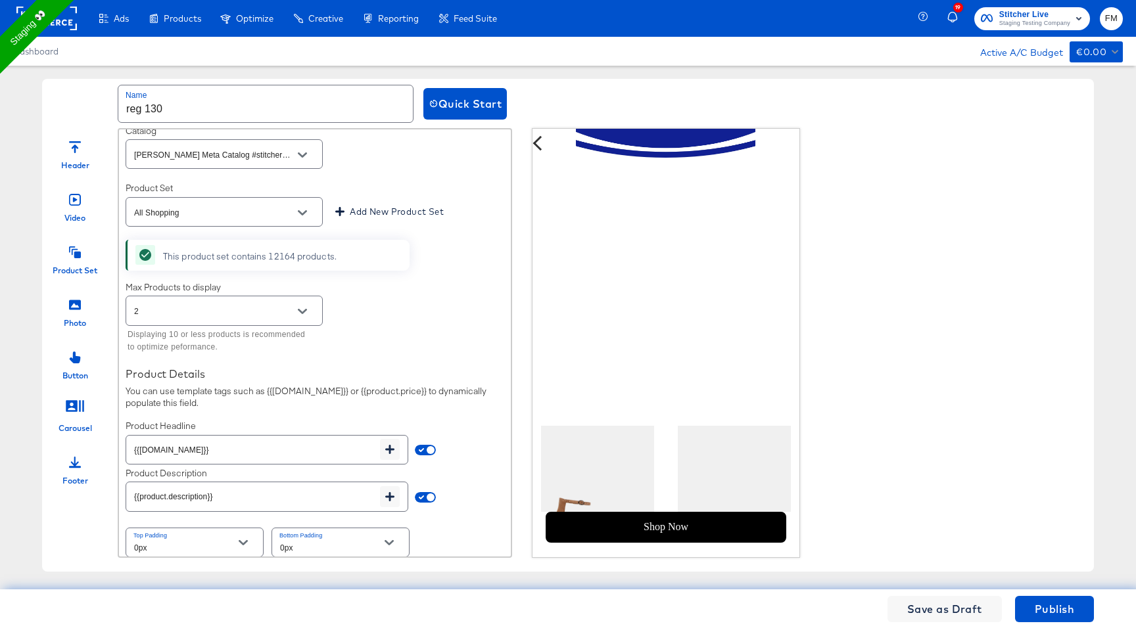
scroll to position [218, 0]
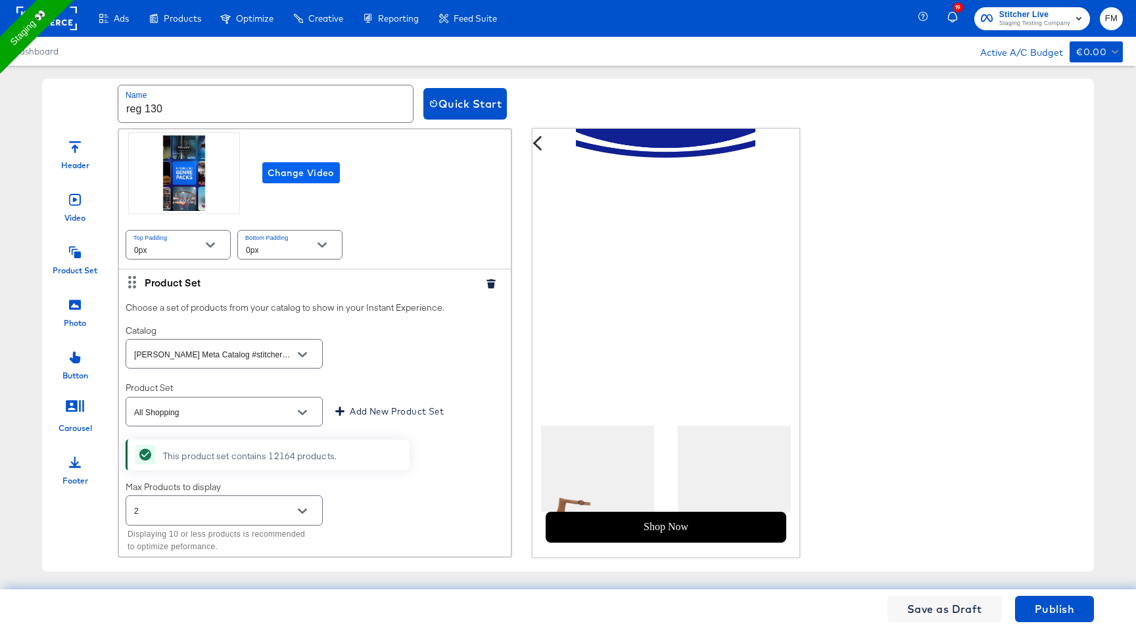
type input "http://www.kargo.com"
click at [311, 181] on span "Change Video" at bounding box center [300, 173] width 67 height 16
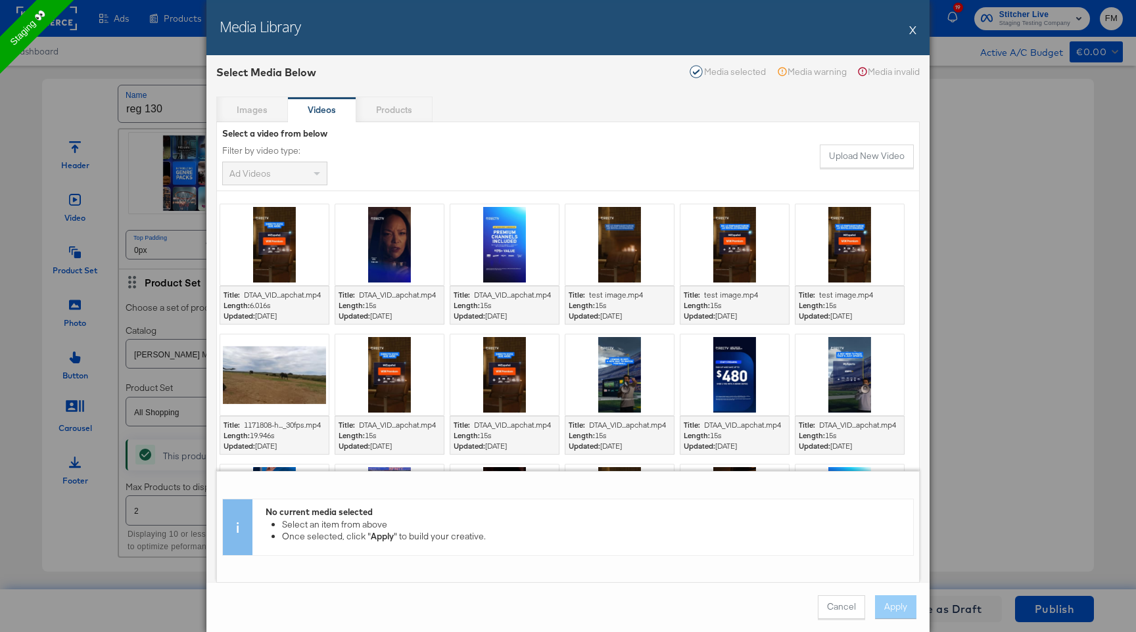
click at [392, 220] on div at bounding box center [389, 244] width 108 height 81
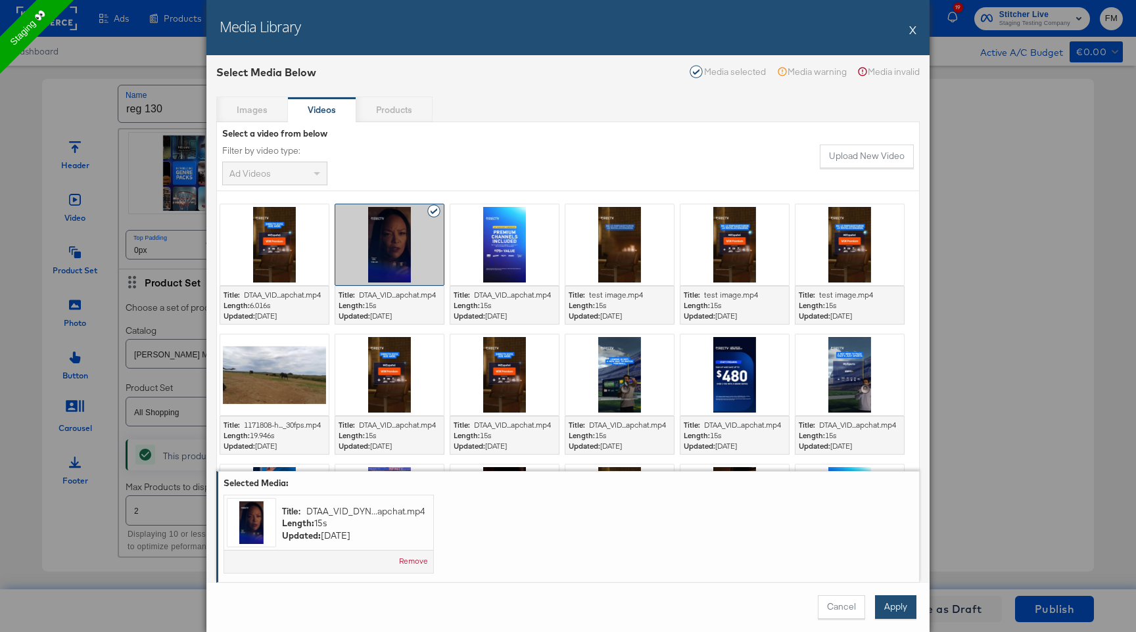
click at [896, 220] on button "Apply" at bounding box center [895, 607] width 41 height 24
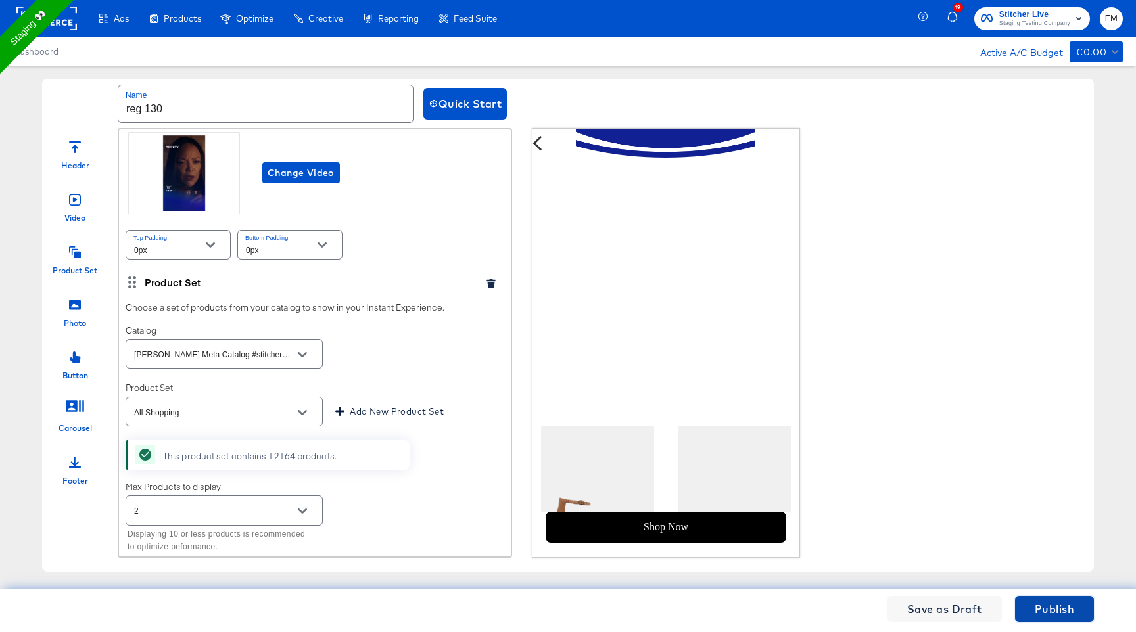
click at [1049, 220] on span "Publish" at bounding box center [1053, 609] width 39 height 18
